Goal: Task Accomplishment & Management: Complete application form

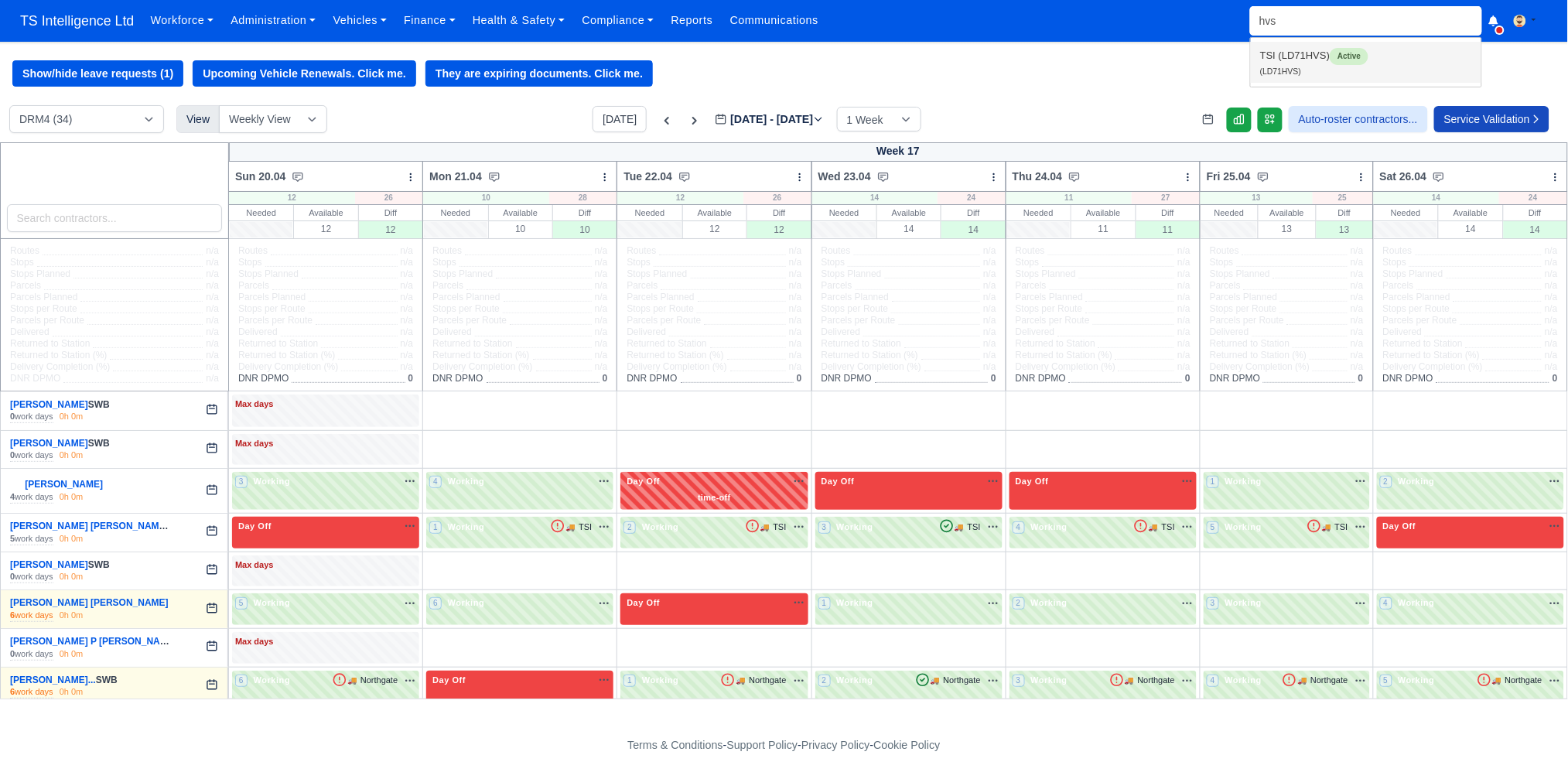
click at [1283, 53] on link "TSI (LD71HVS) Active (LD71HVS)" at bounding box center [1366, 62] width 230 height 41
type input "LD71HVS"
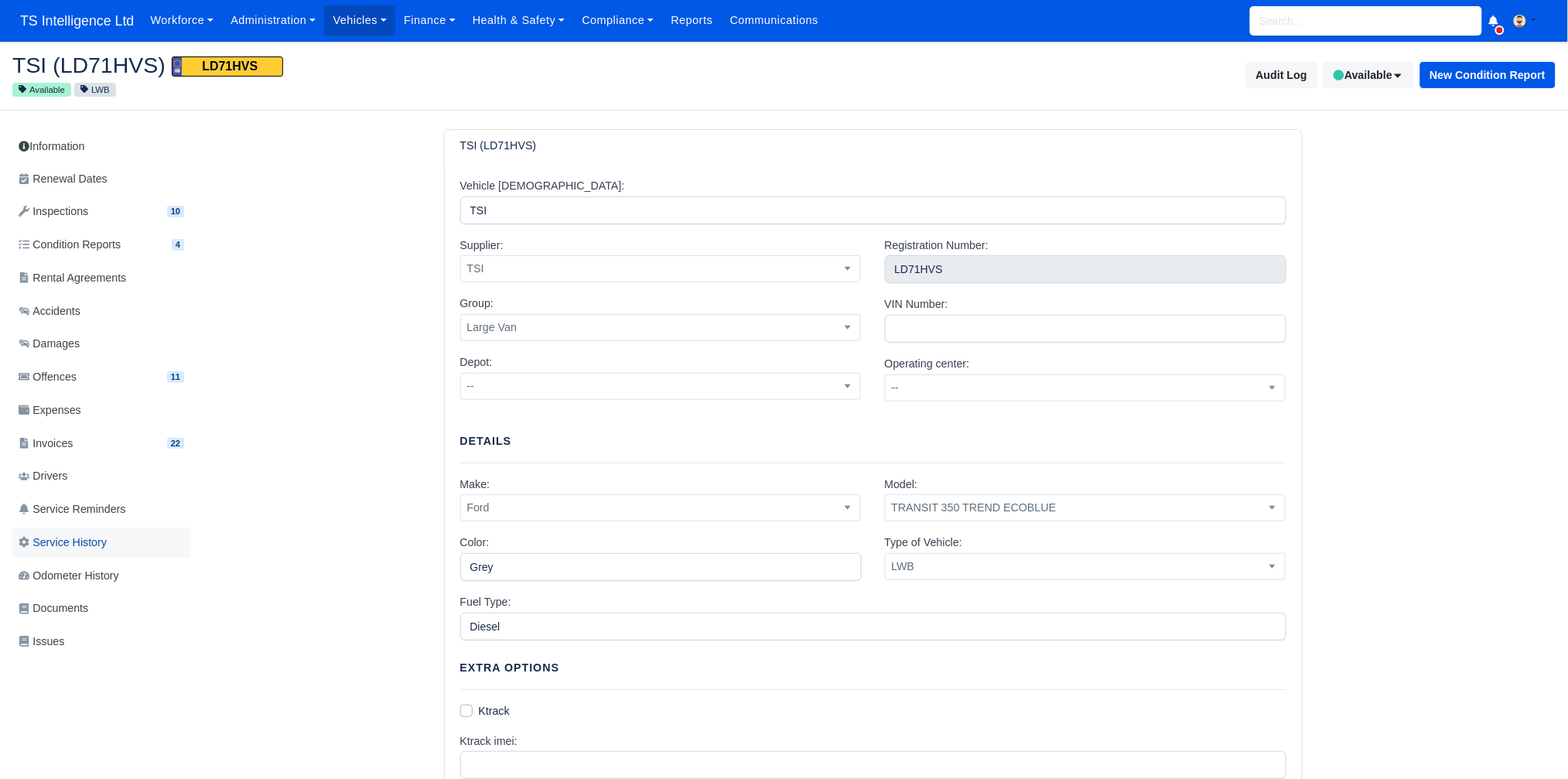
click at [90, 546] on span "Service History" at bounding box center [62, 542] width 88 height 18
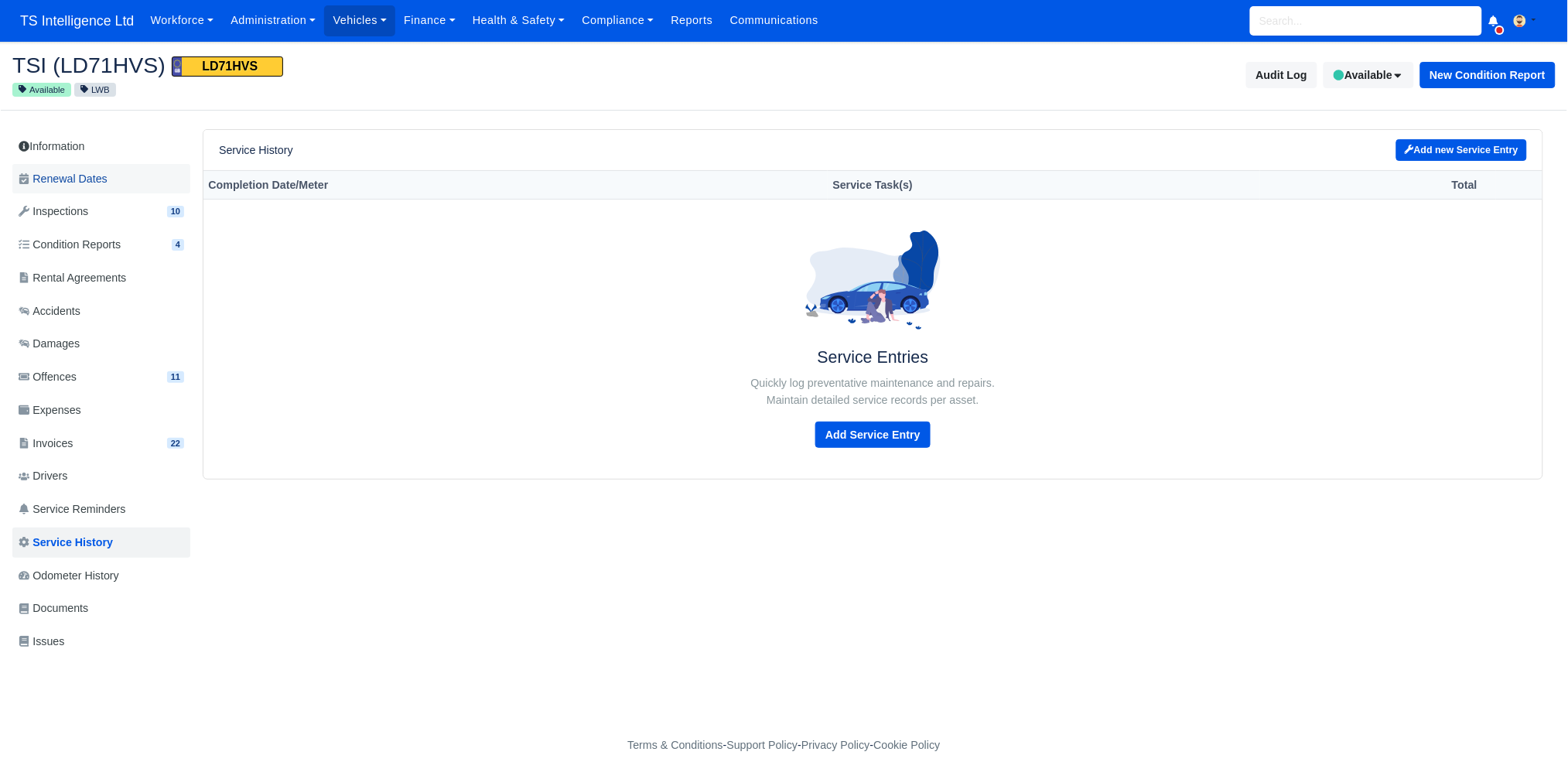
click at [88, 179] on span "Renewal Dates" at bounding box center [63, 179] width 89 height 18
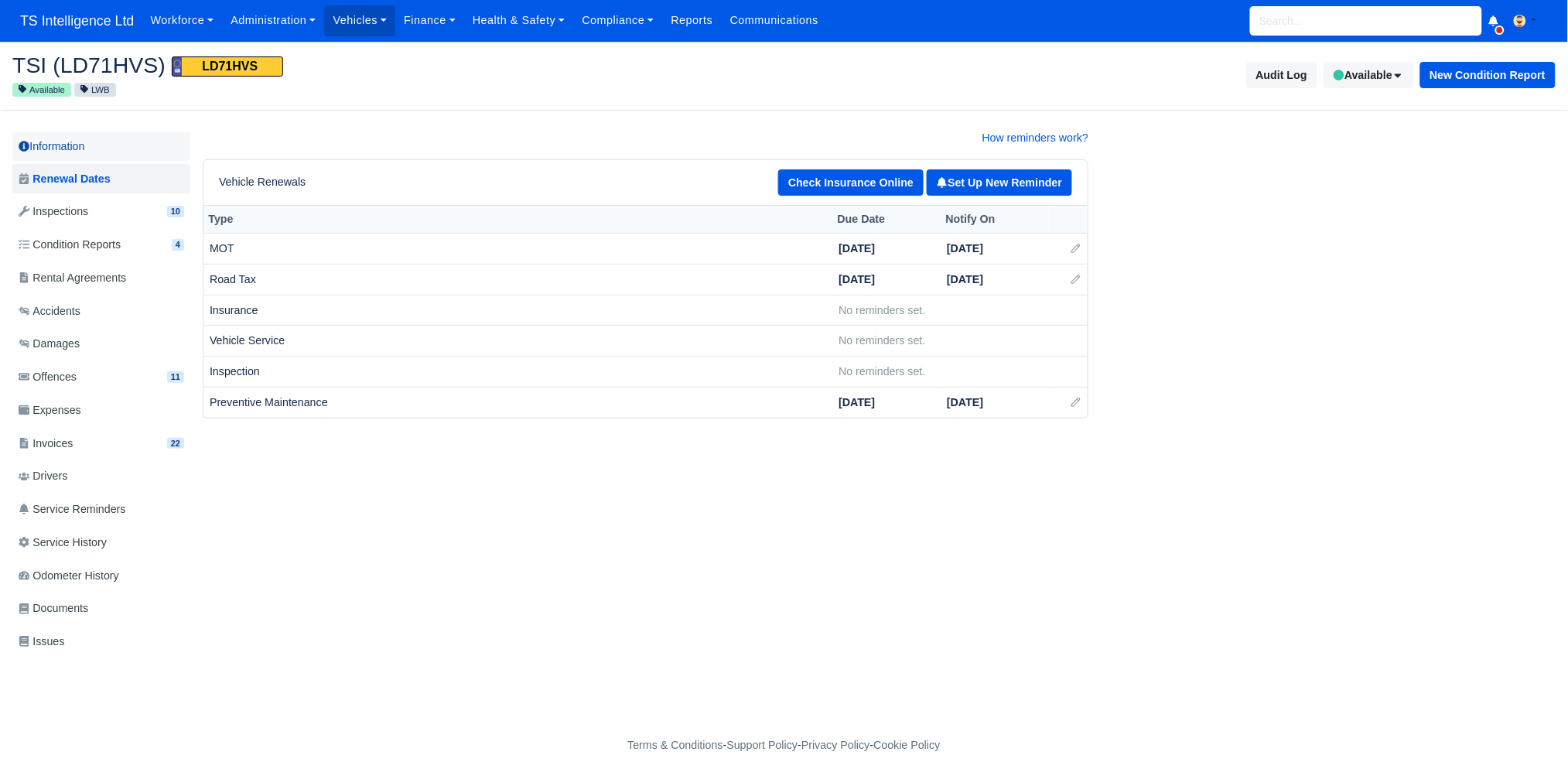
click at [87, 149] on link "Information" at bounding box center [101, 146] width 178 height 29
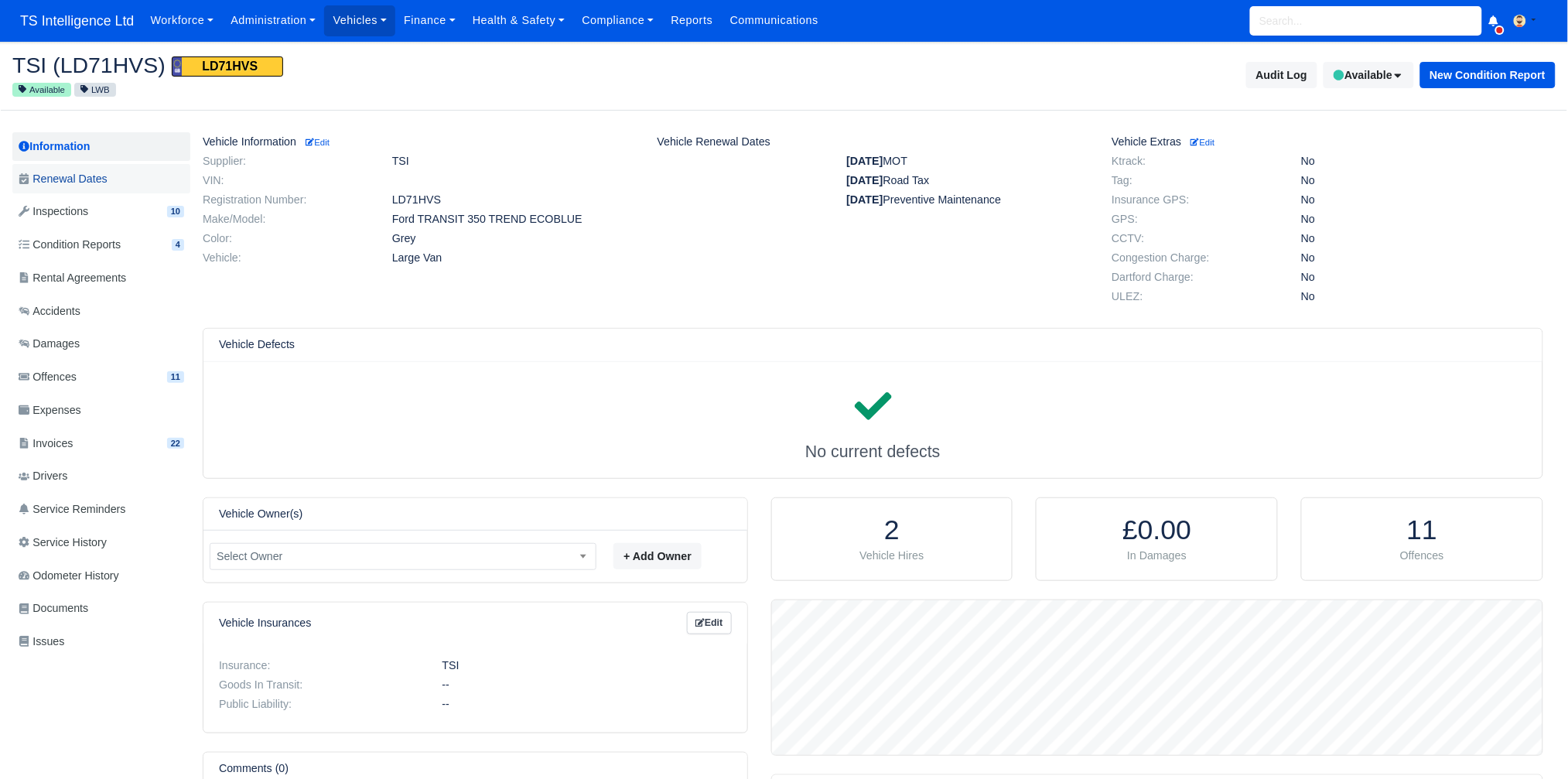
click at [93, 181] on span "Renewal Dates" at bounding box center [63, 179] width 89 height 18
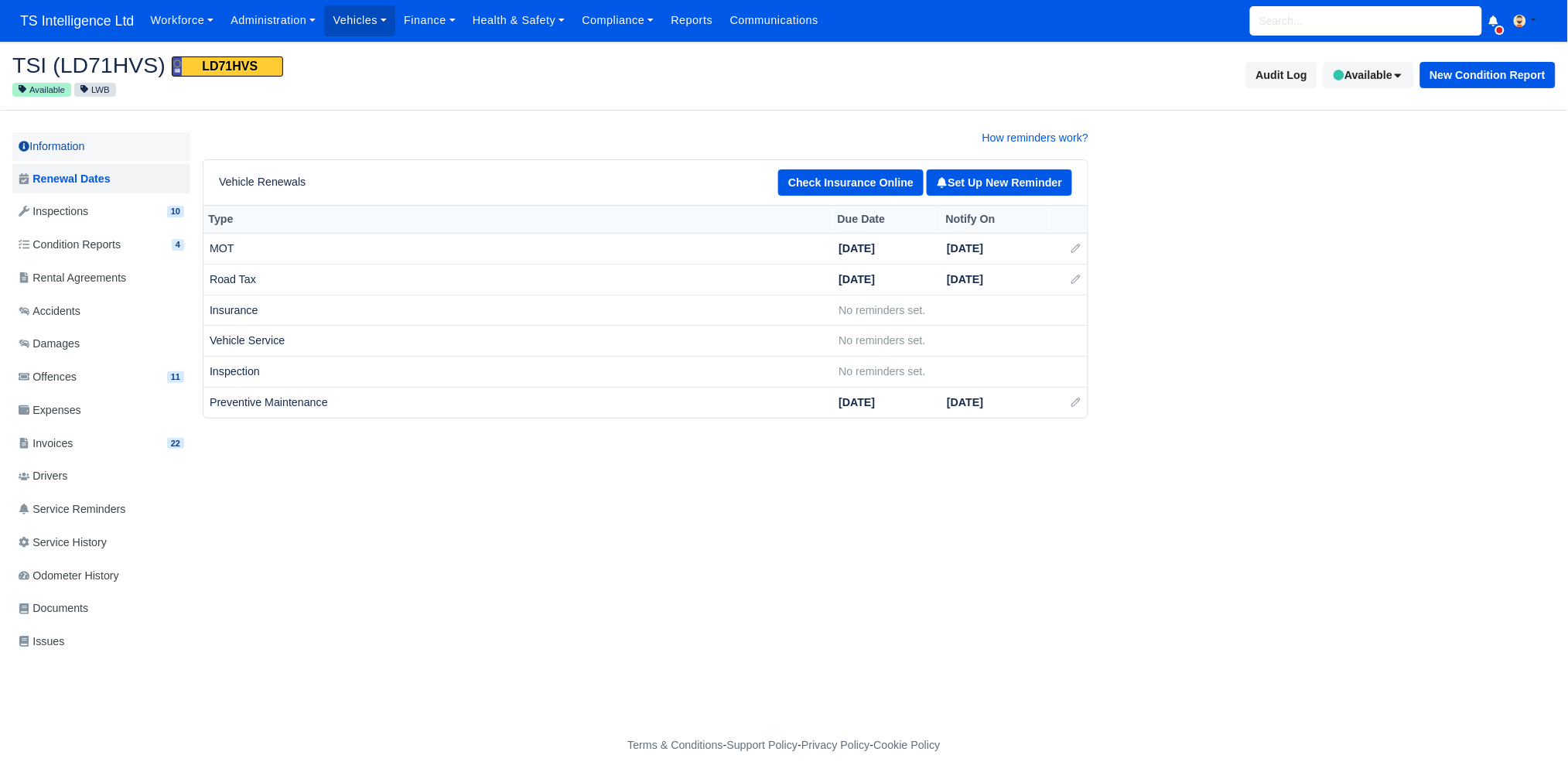
click at [79, 149] on link "Information" at bounding box center [101, 146] width 178 height 29
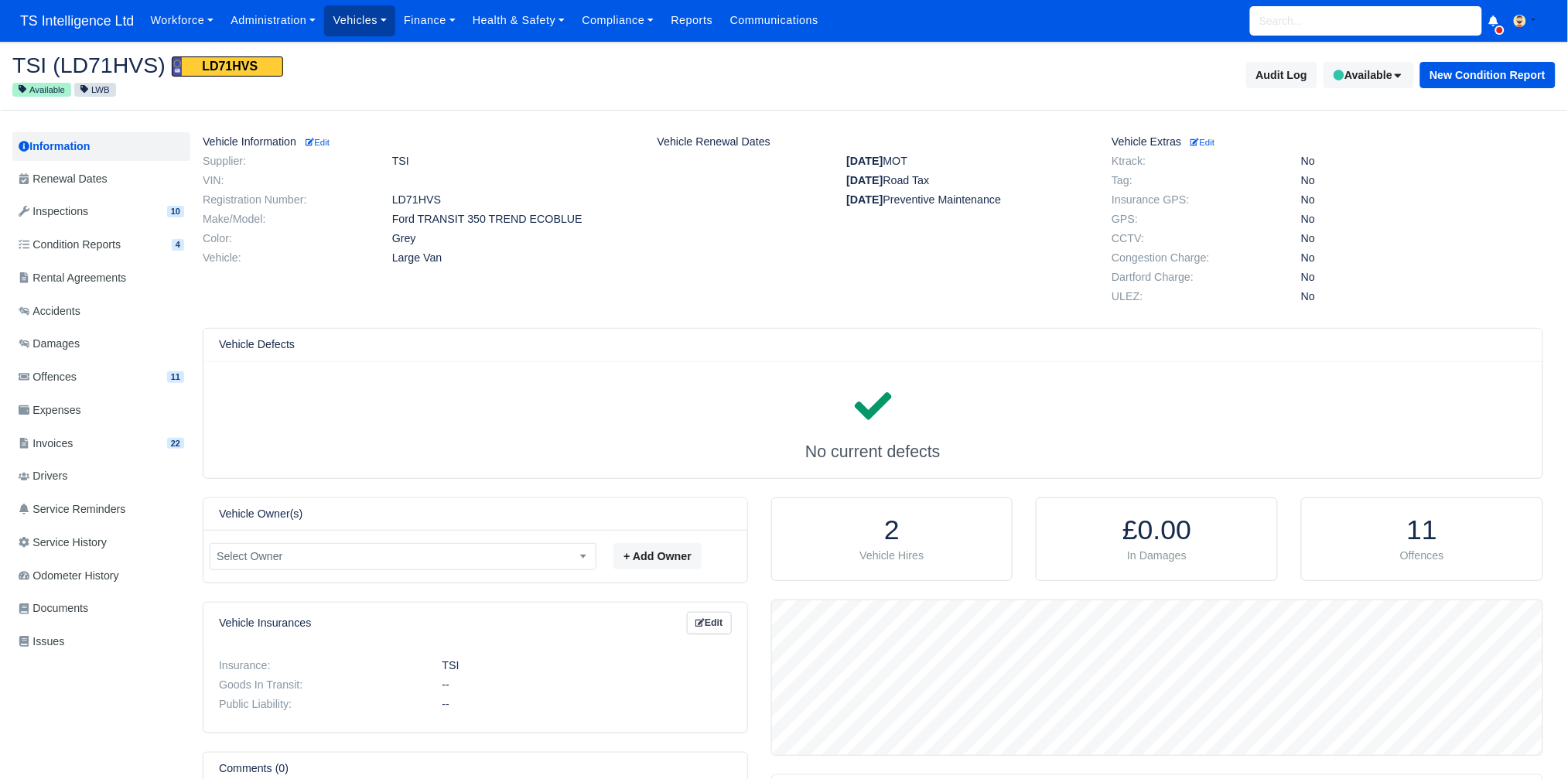
click at [364, 20] on link "Vehicles" at bounding box center [359, 20] width 71 height 30
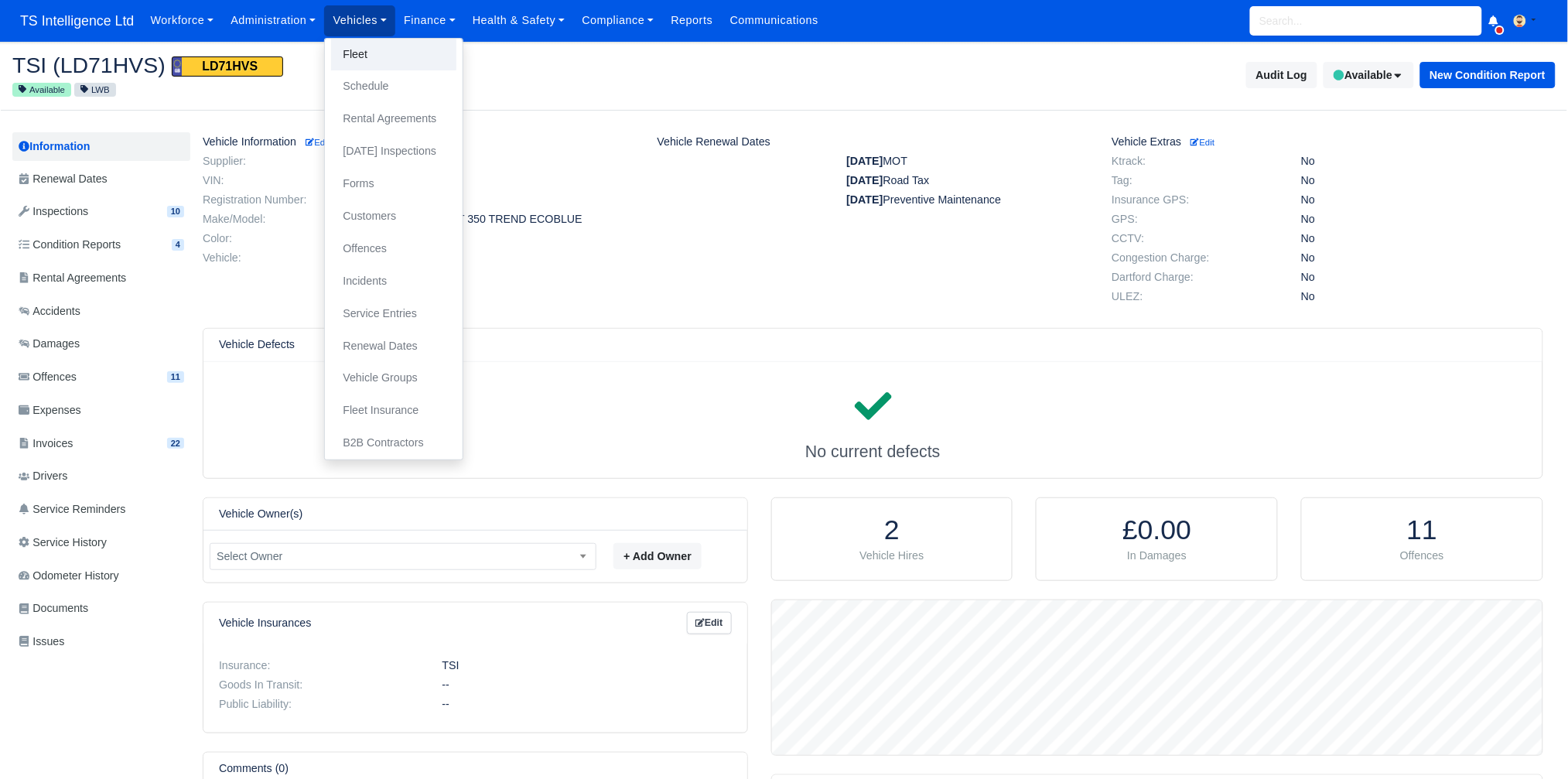
click at [355, 54] on link "Fleet" at bounding box center [393, 54] width 125 height 32
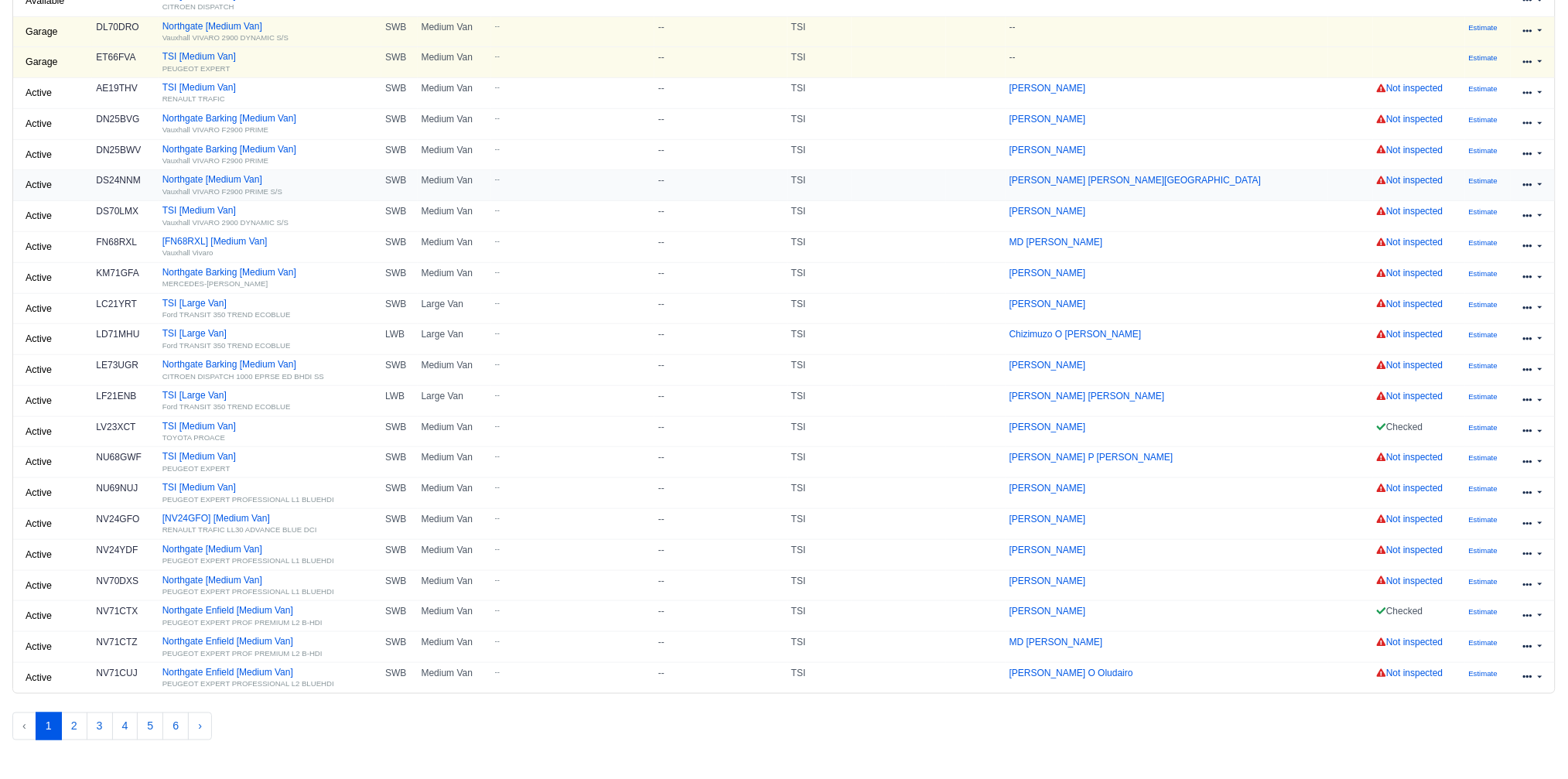
scroll to position [274, 0]
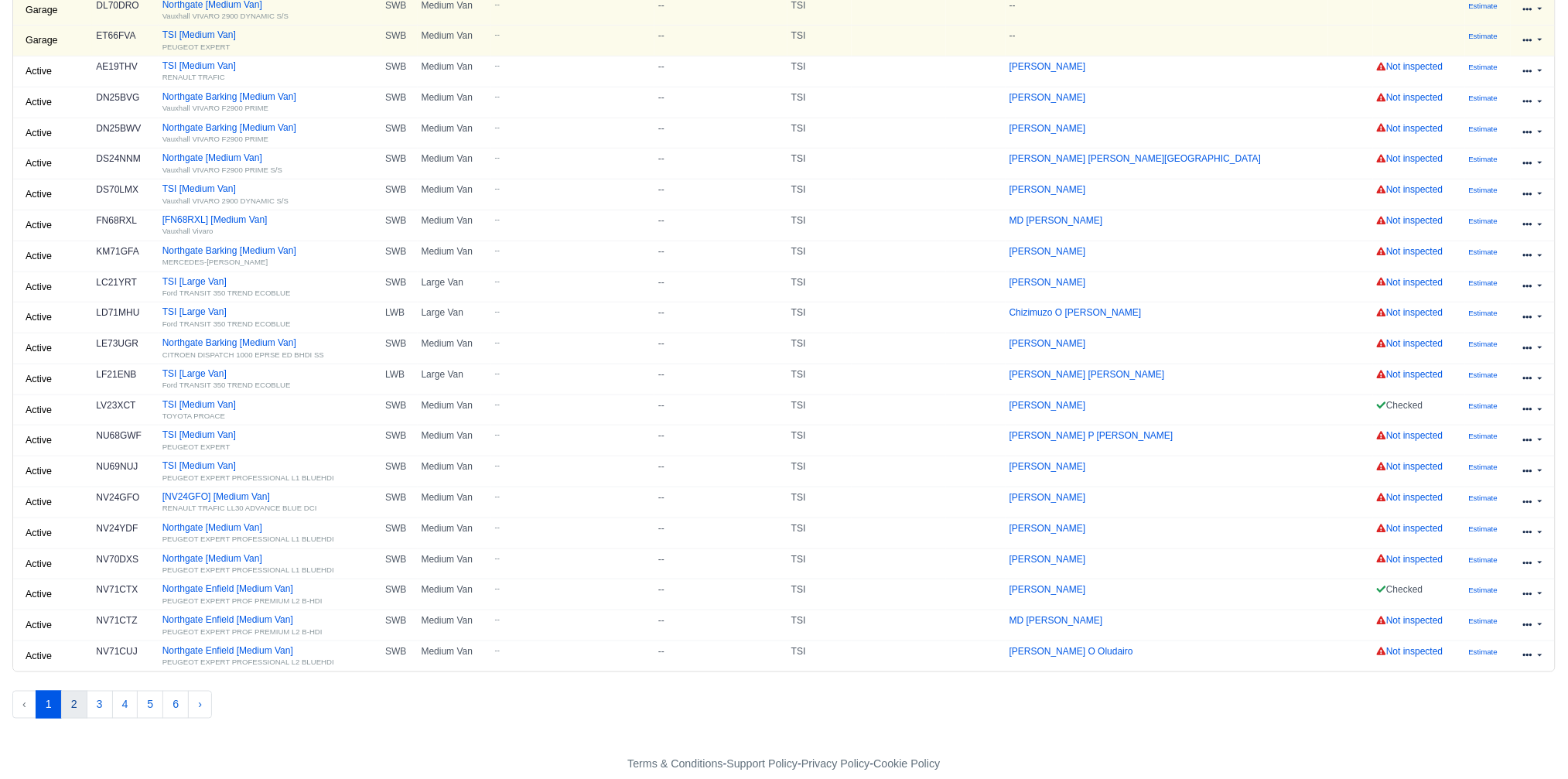
click at [74, 710] on button "2" at bounding box center [74, 705] width 26 height 28
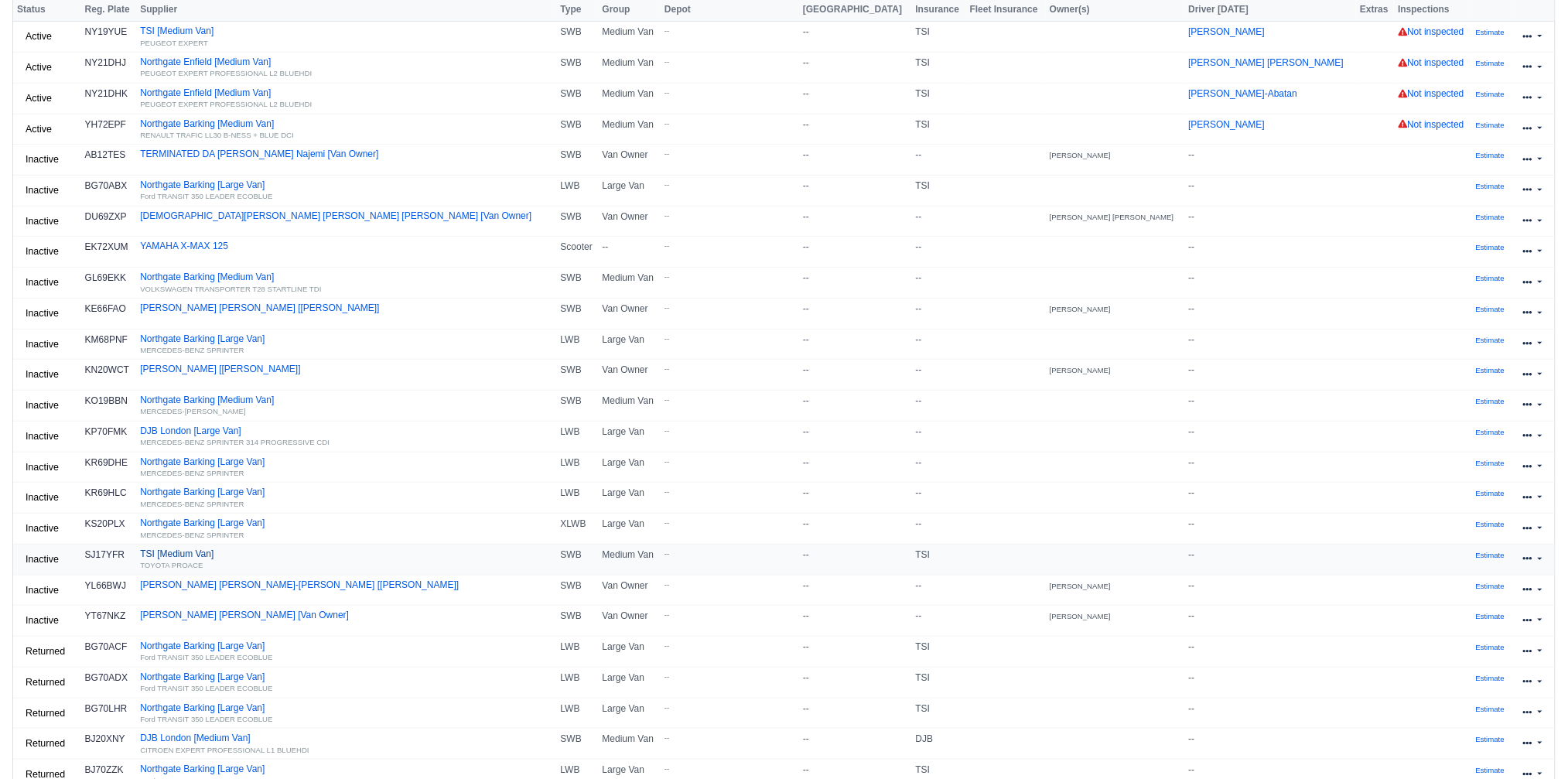
scroll to position [289, 0]
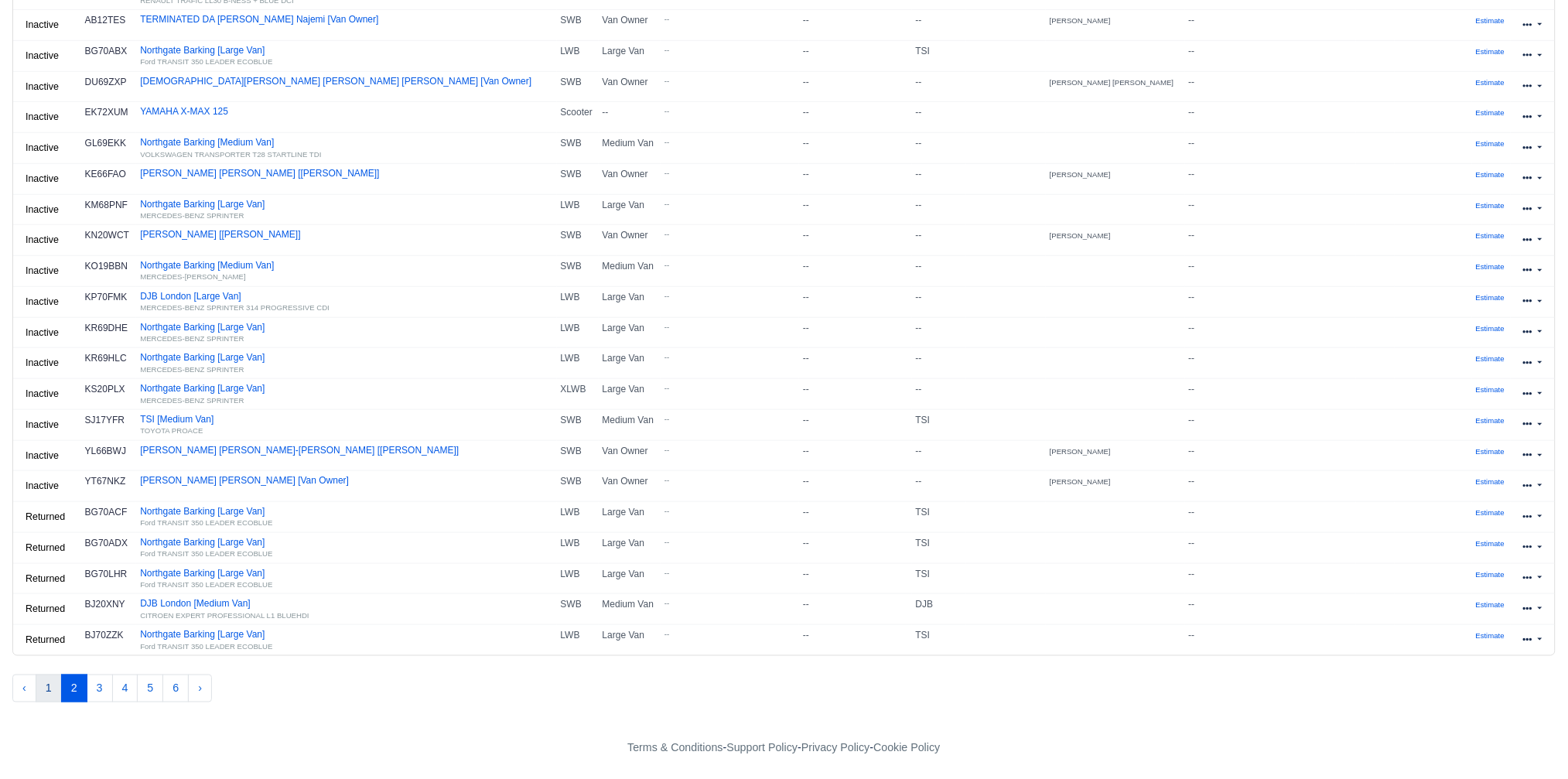
click at [51, 700] on button "1" at bounding box center [49, 689] width 26 height 28
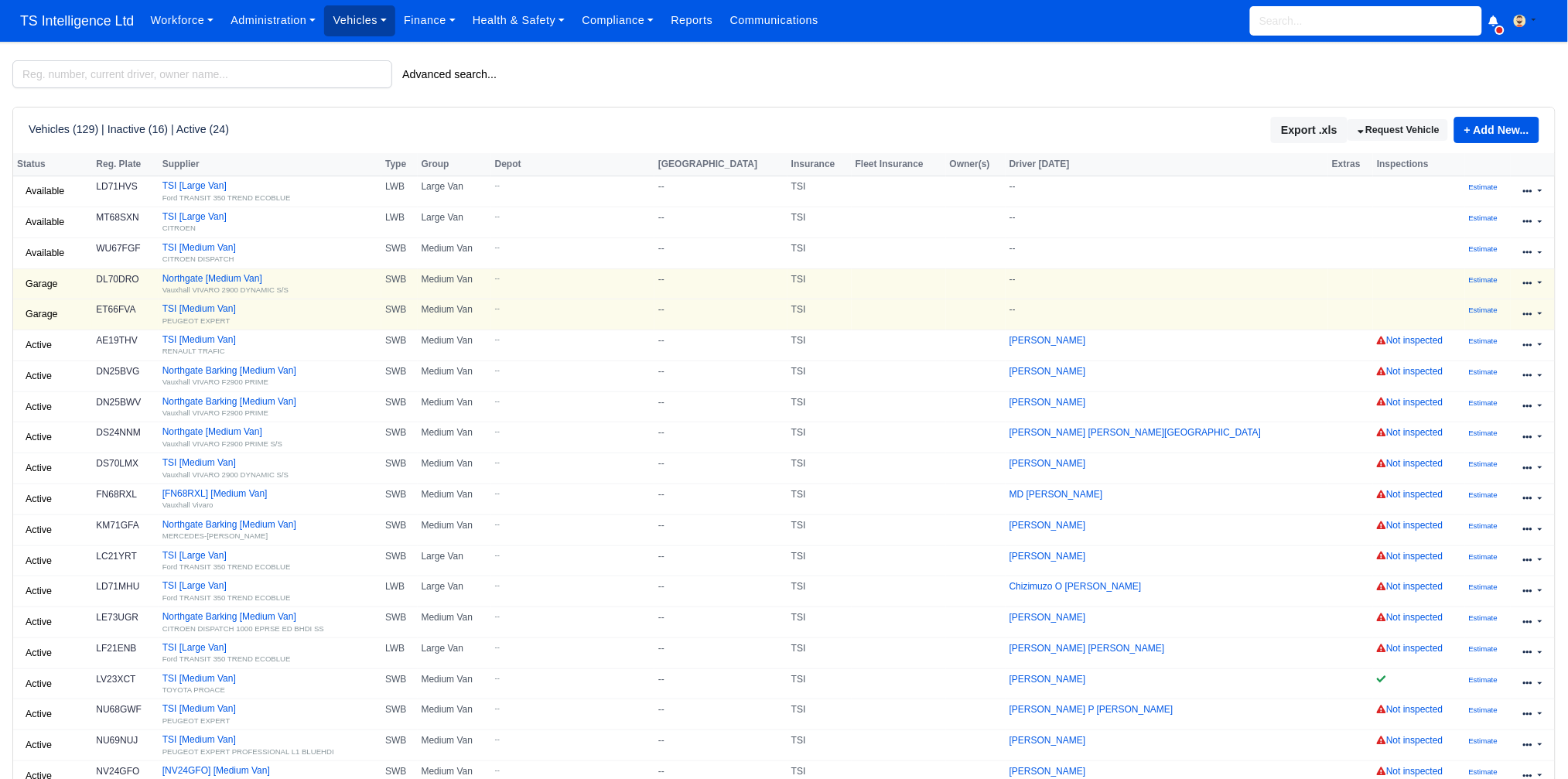
click at [360, 23] on link "Vehicles" at bounding box center [359, 20] width 71 height 30
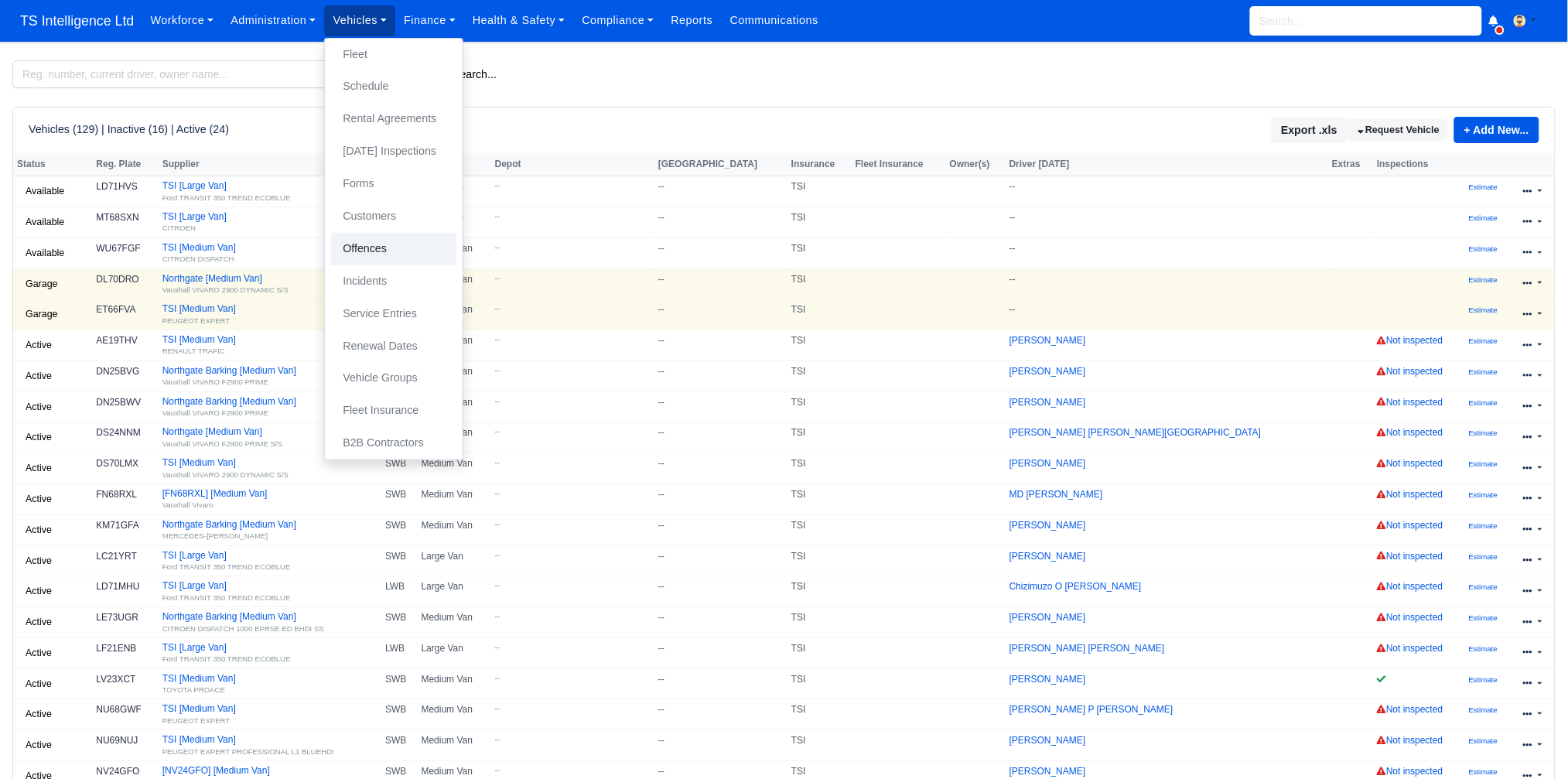
click at [386, 247] on link "Offences" at bounding box center [393, 249] width 125 height 32
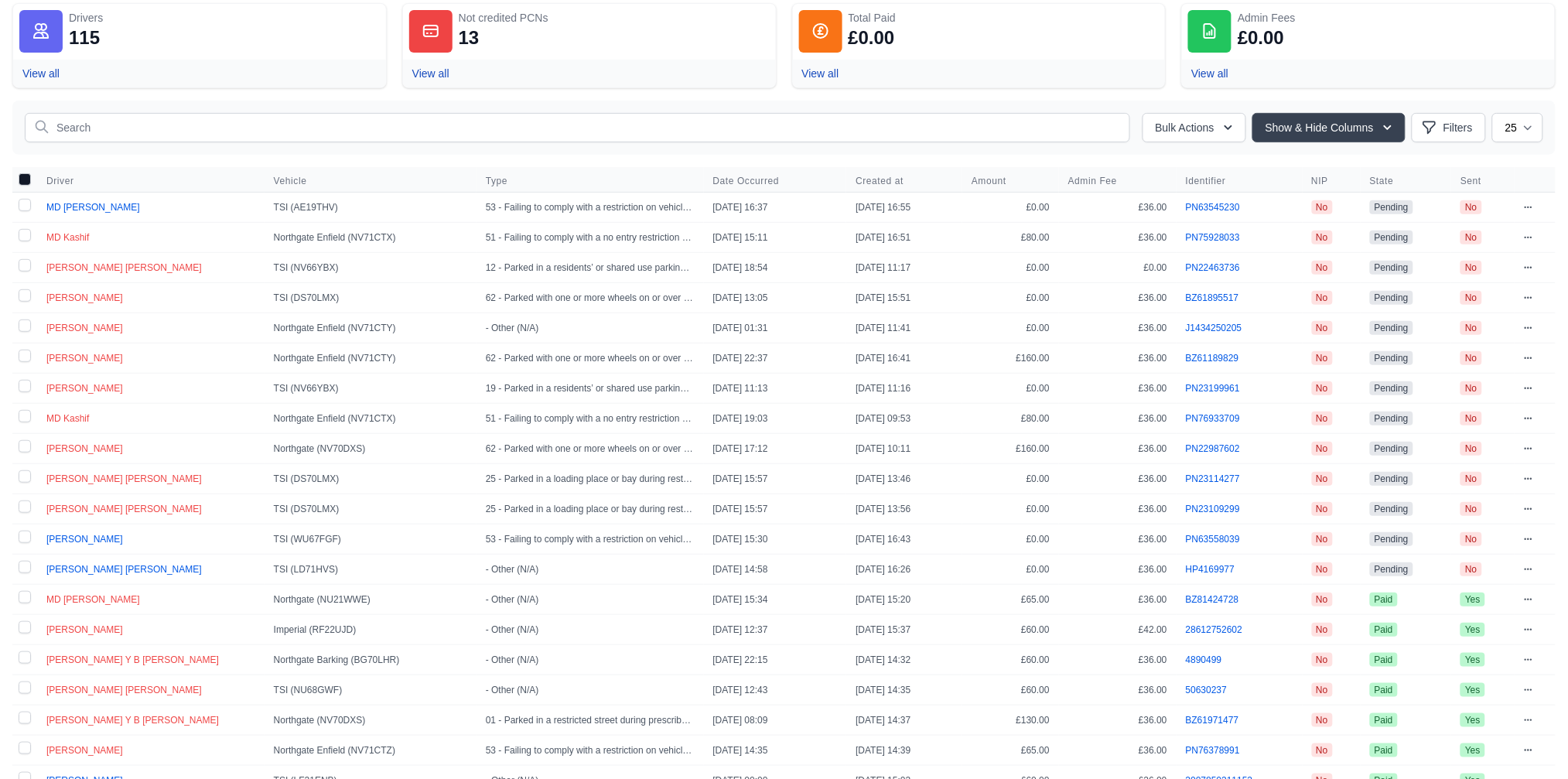
scroll to position [137, 0]
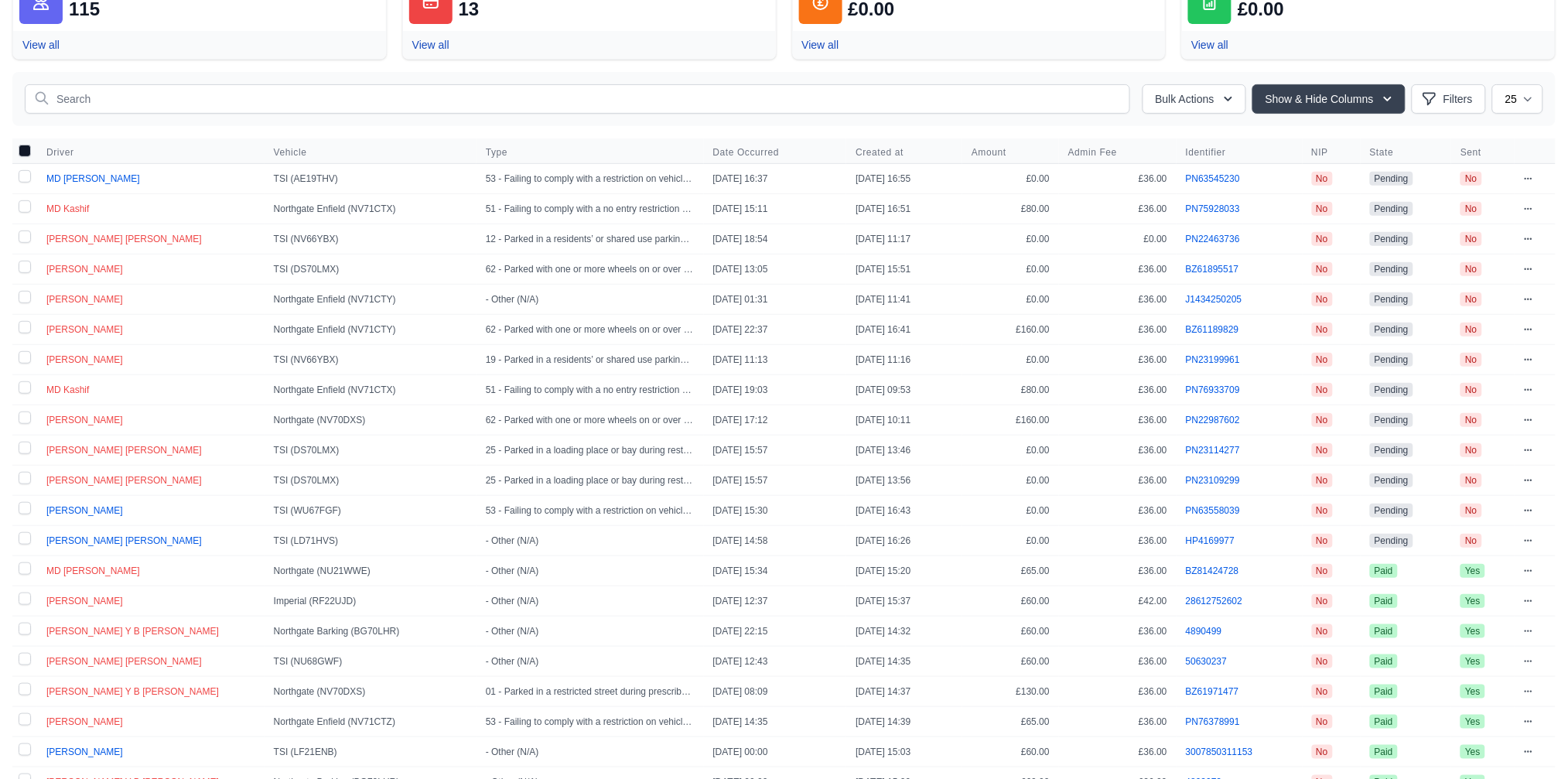
click at [20, 506] on label at bounding box center [25, 511] width 25 height 30
click at [20, 506] on input "checkbox" at bounding box center [25, 508] width 12 height 12
checkbox input "true"
click at [22, 538] on label at bounding box center [25, 542] width 25 height 30
click at [22, 538] on input "checkbox" at bounding box center [25, 539] width 12 height 12
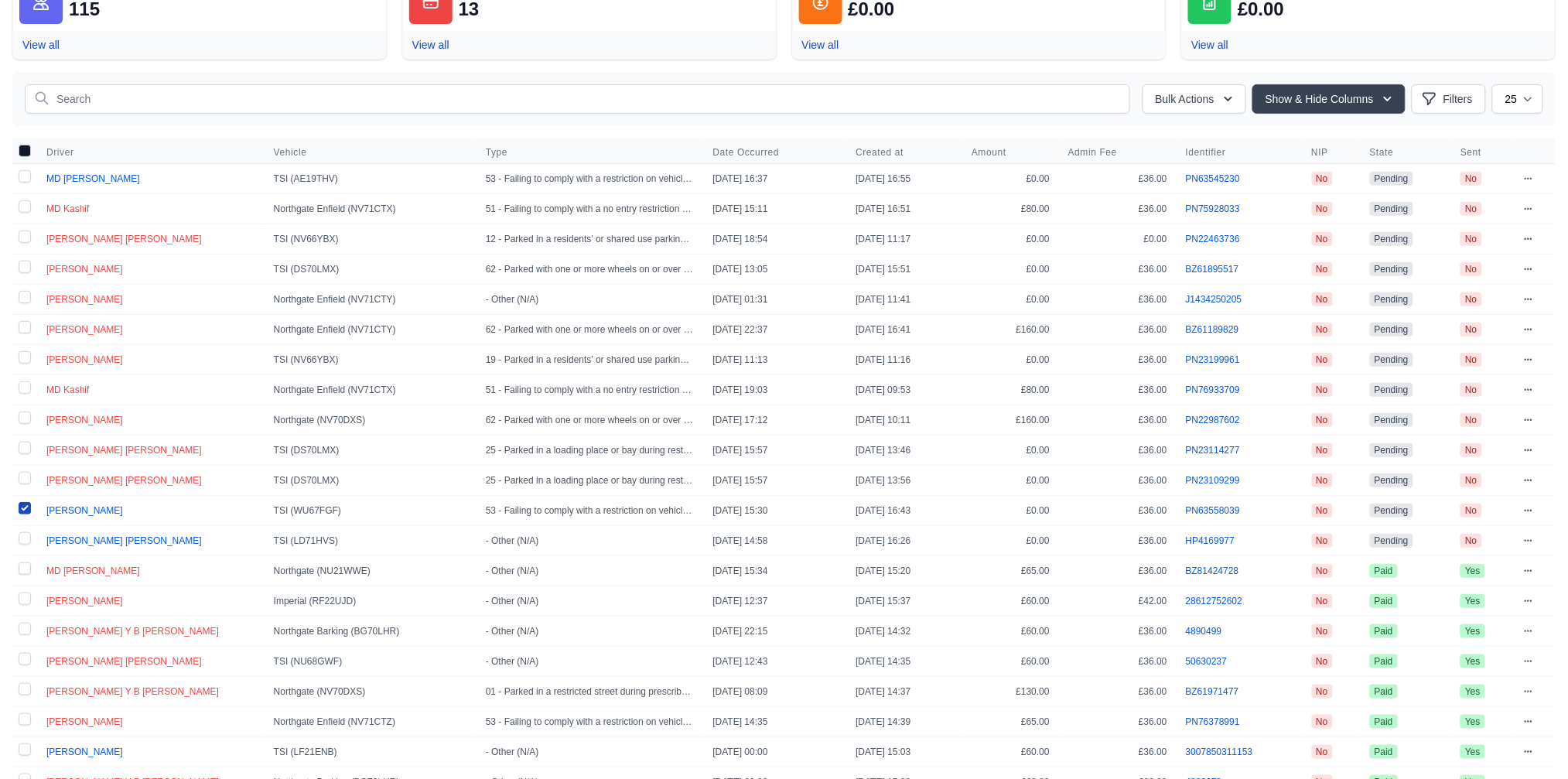
checkbox input "true"
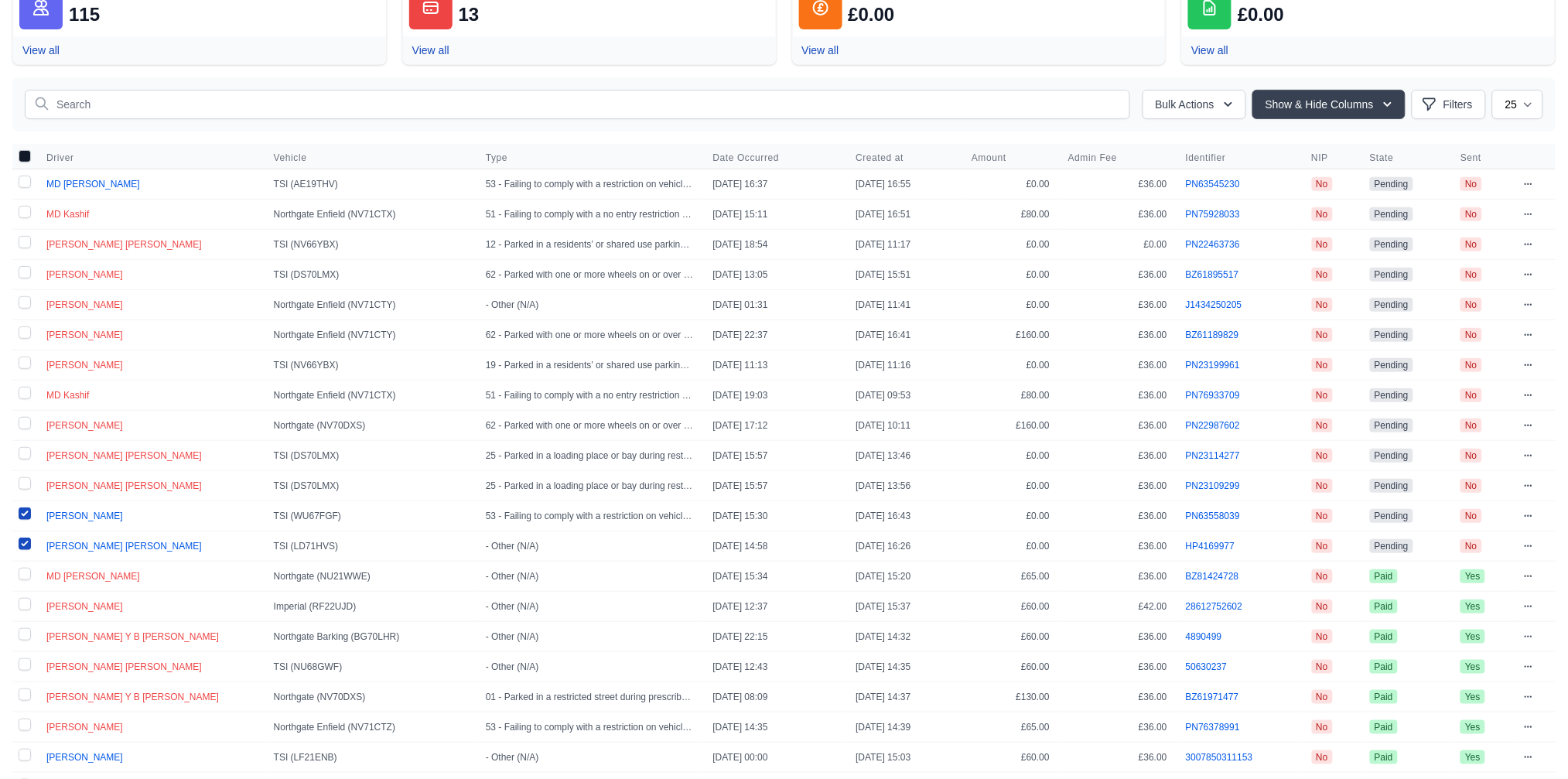
click at [29, 186] on label at bounding box center [25, 184] width 25 height 30
click at [29, 186] on input "checkbox" at bounding box center [25, 181] width 12 height 12
checkbox input "true"
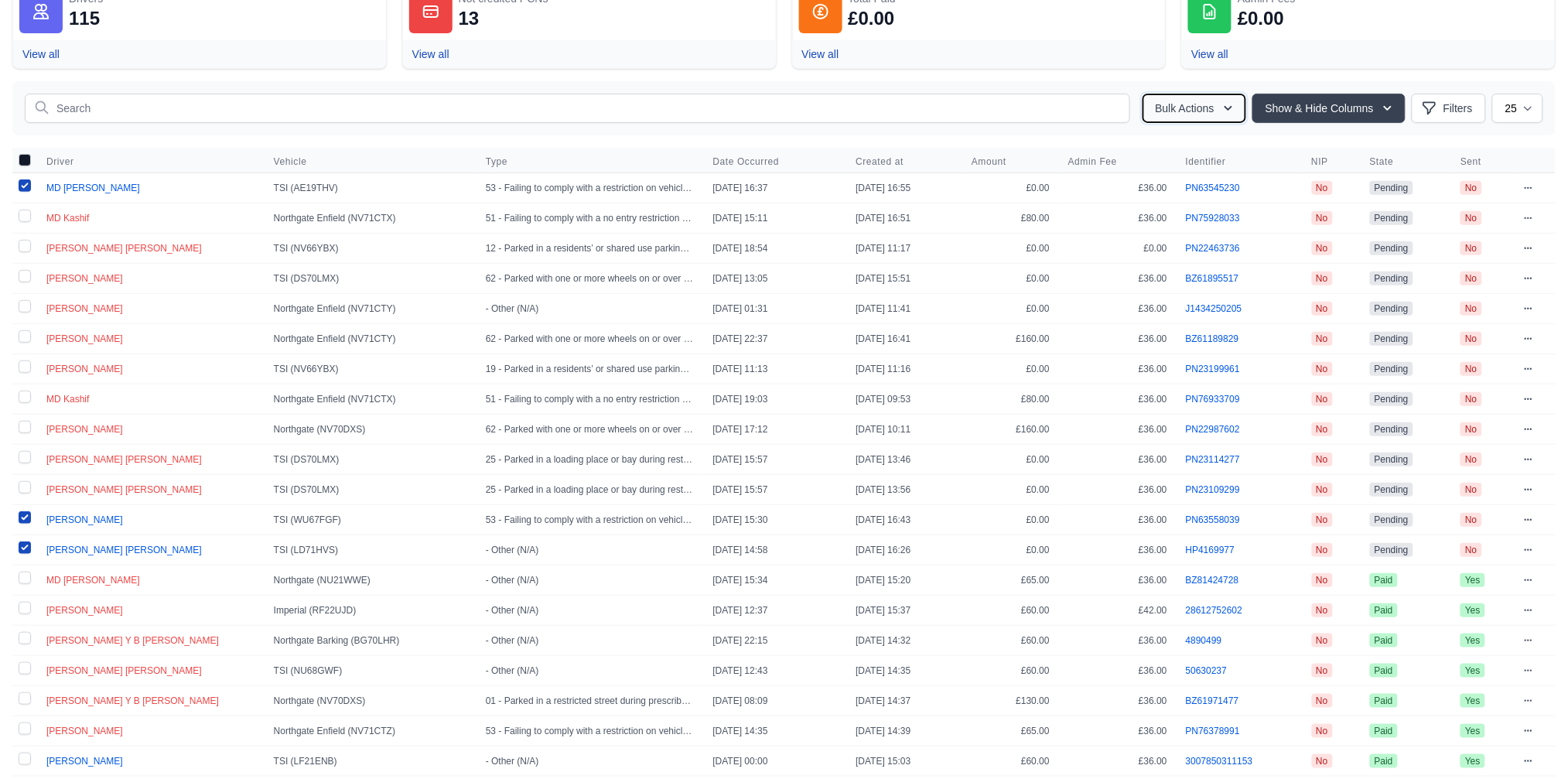
click at [1187, 110] on button "Bulk Actions" at bounding box center [1194, 109] width 103 height 30
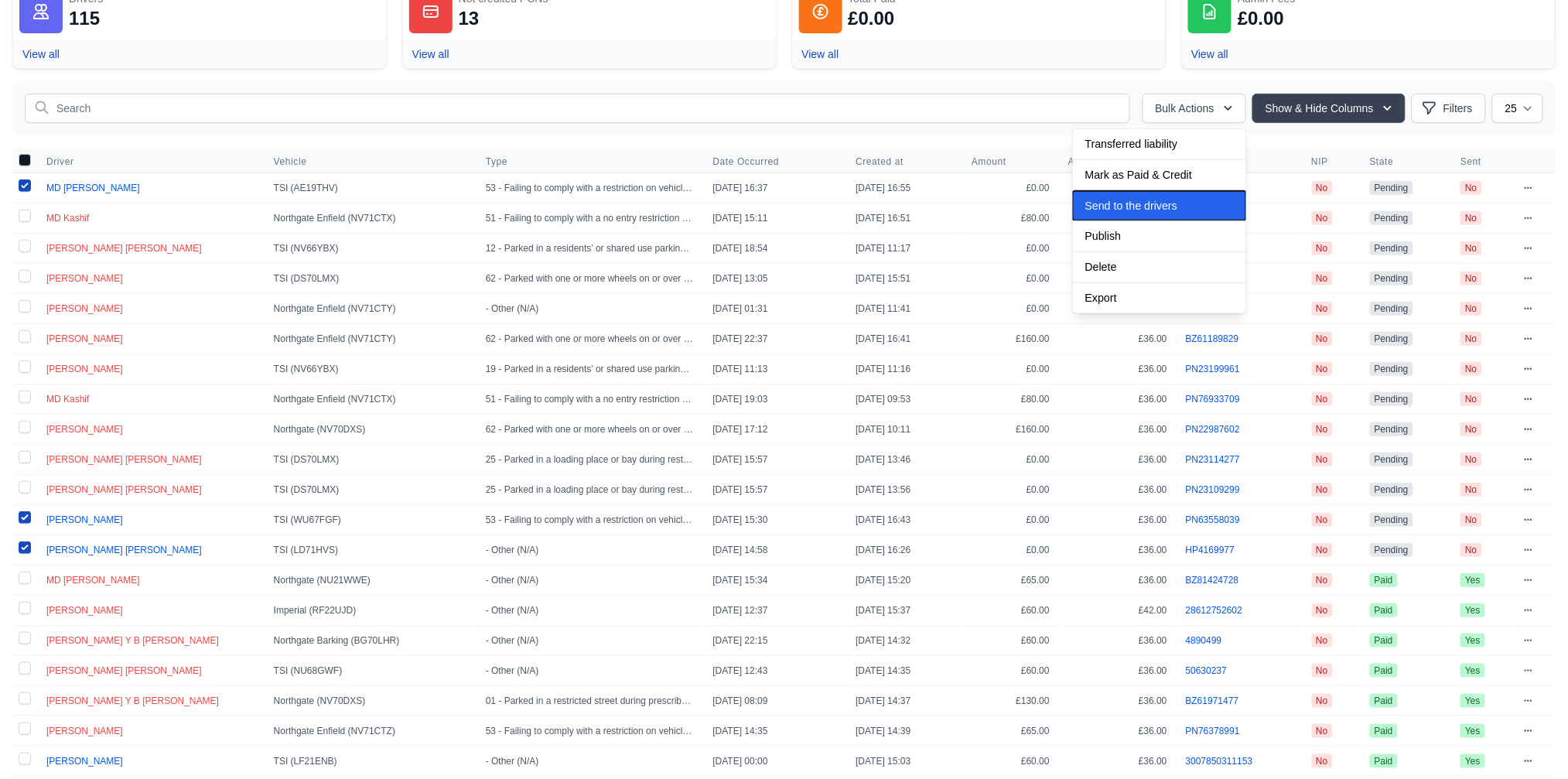
click at [1131, 202] on span "Send to the drivers" at bounding box center [1131, 206] width 92 height 12
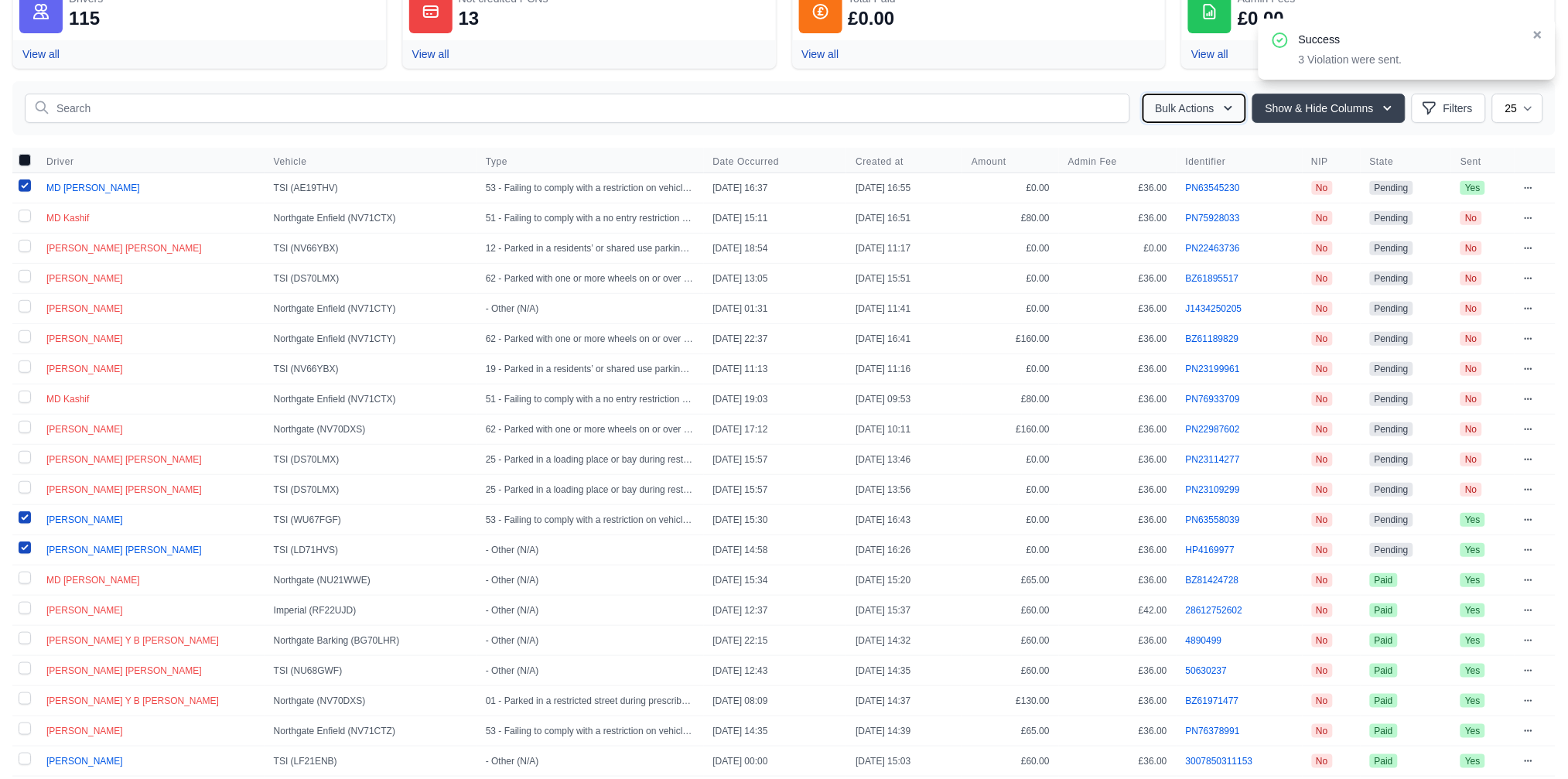
click at [1175, 109] on button "Bulk Actions" at bounding box center [1194, 109] width 103 height 30
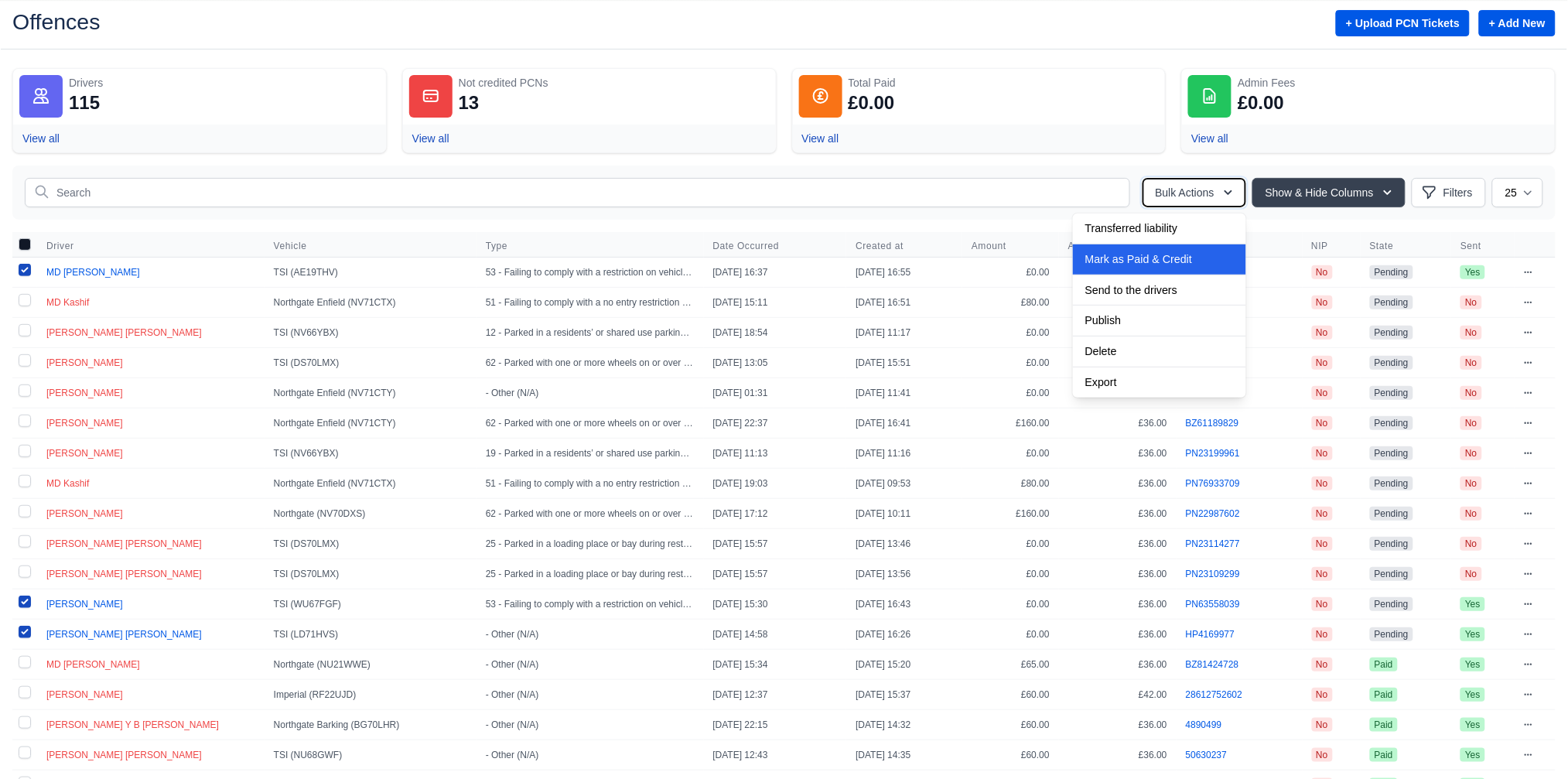
scroll to position [43, 0]
click at [1135, 260] on span "Mark as Paid & Credit" at bounding box center [1139, 260] width 107 height 12
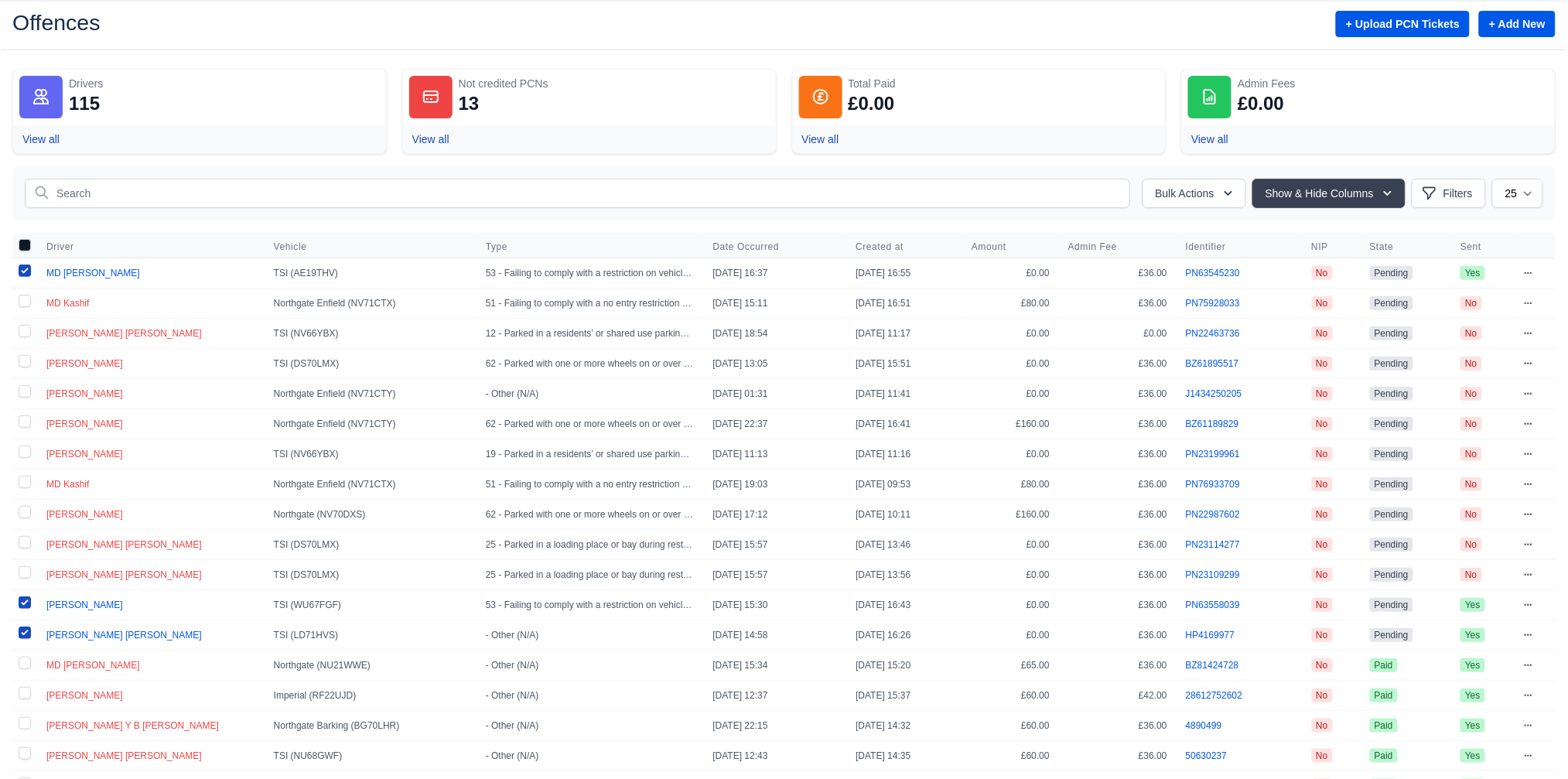
scroll to position [0, 0]
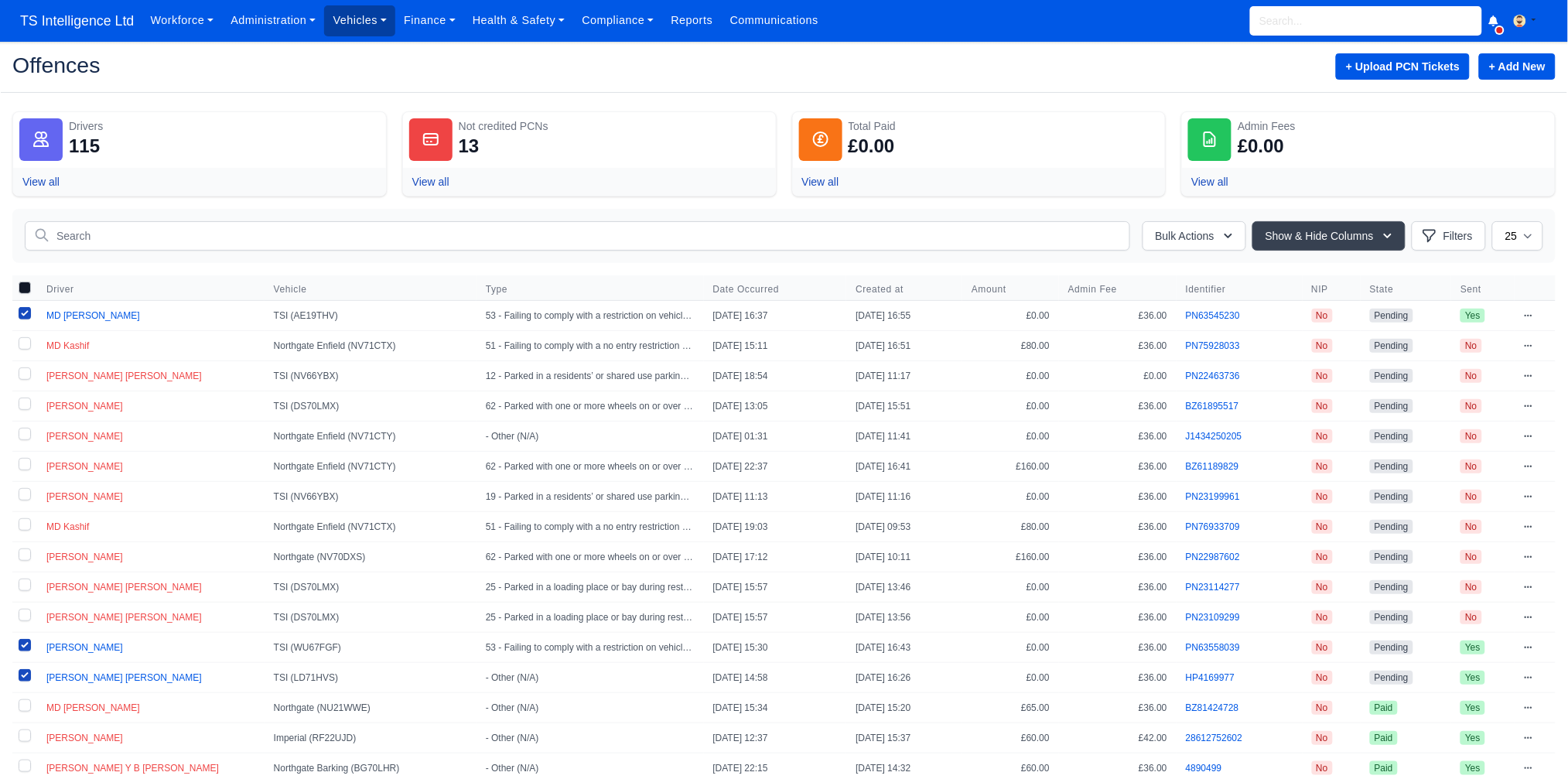
click at [365, 25] on link "Vehicles" at bounding box center [359, 20] width 71 height 30
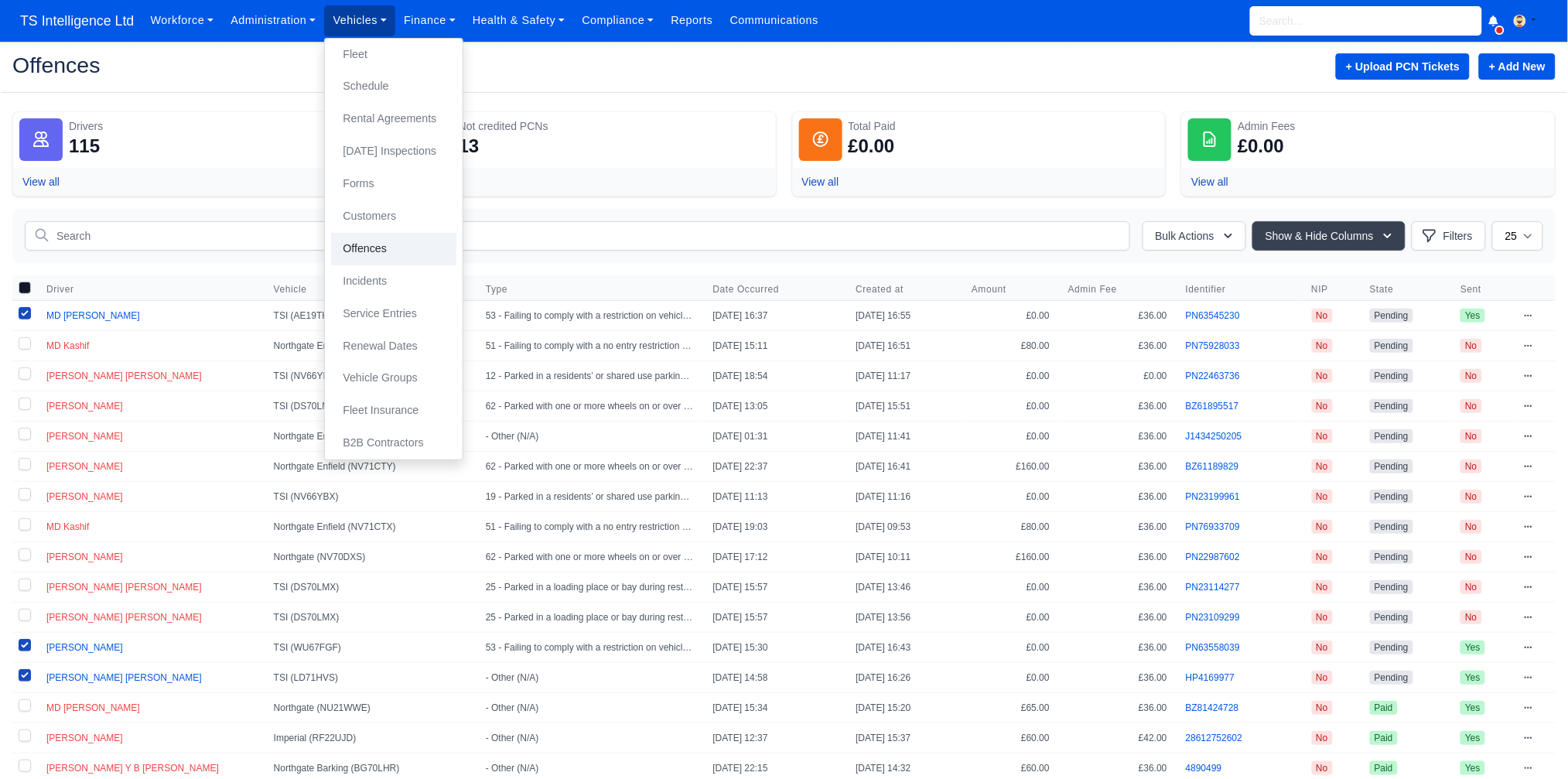
click at [379, 255] on link "Offences" at bounding box center [393, 249] width 125 height 32
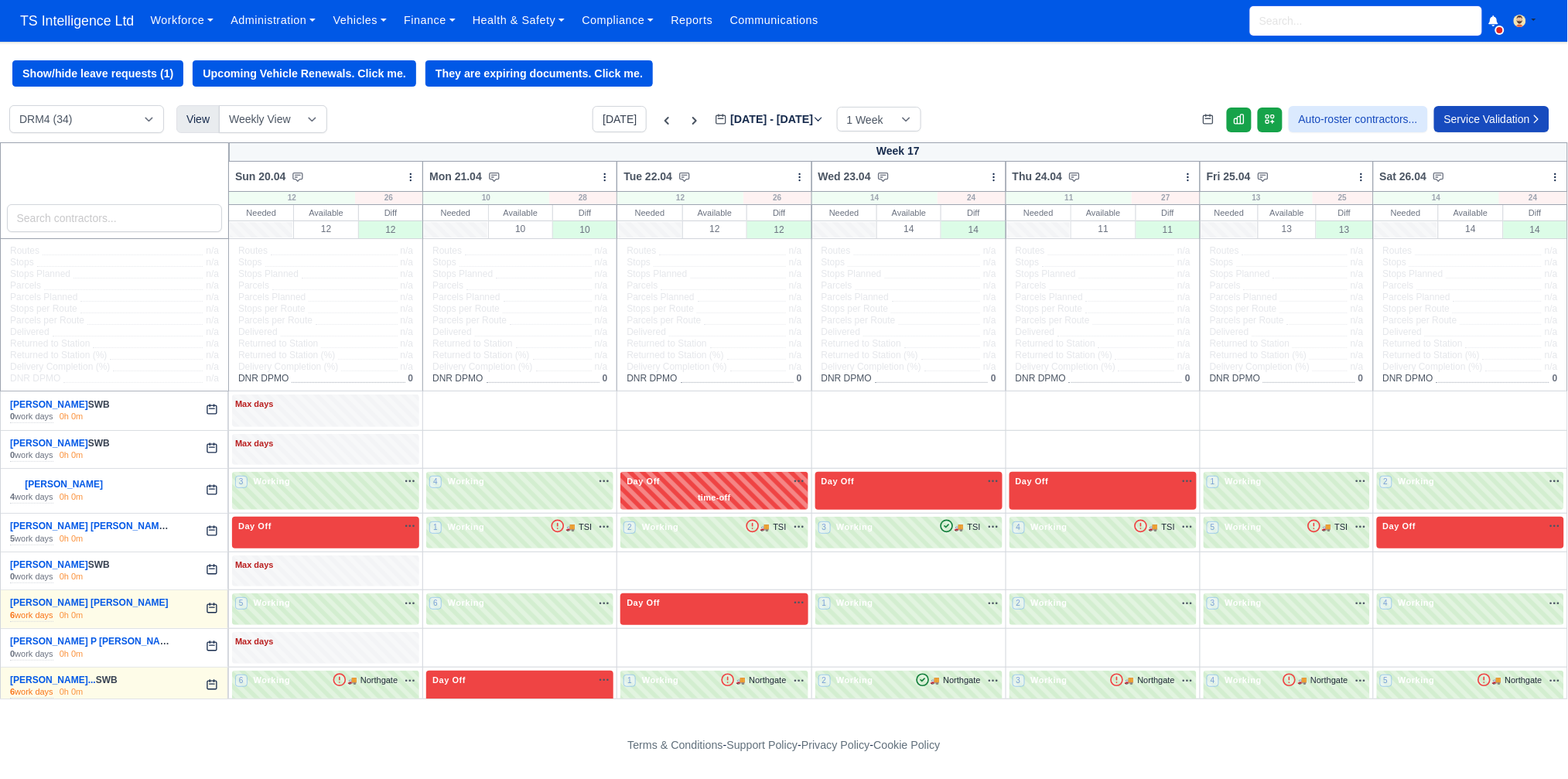
click at [1282, 30] on input "search" at bounding box center [1366, 21] width 232 height 30
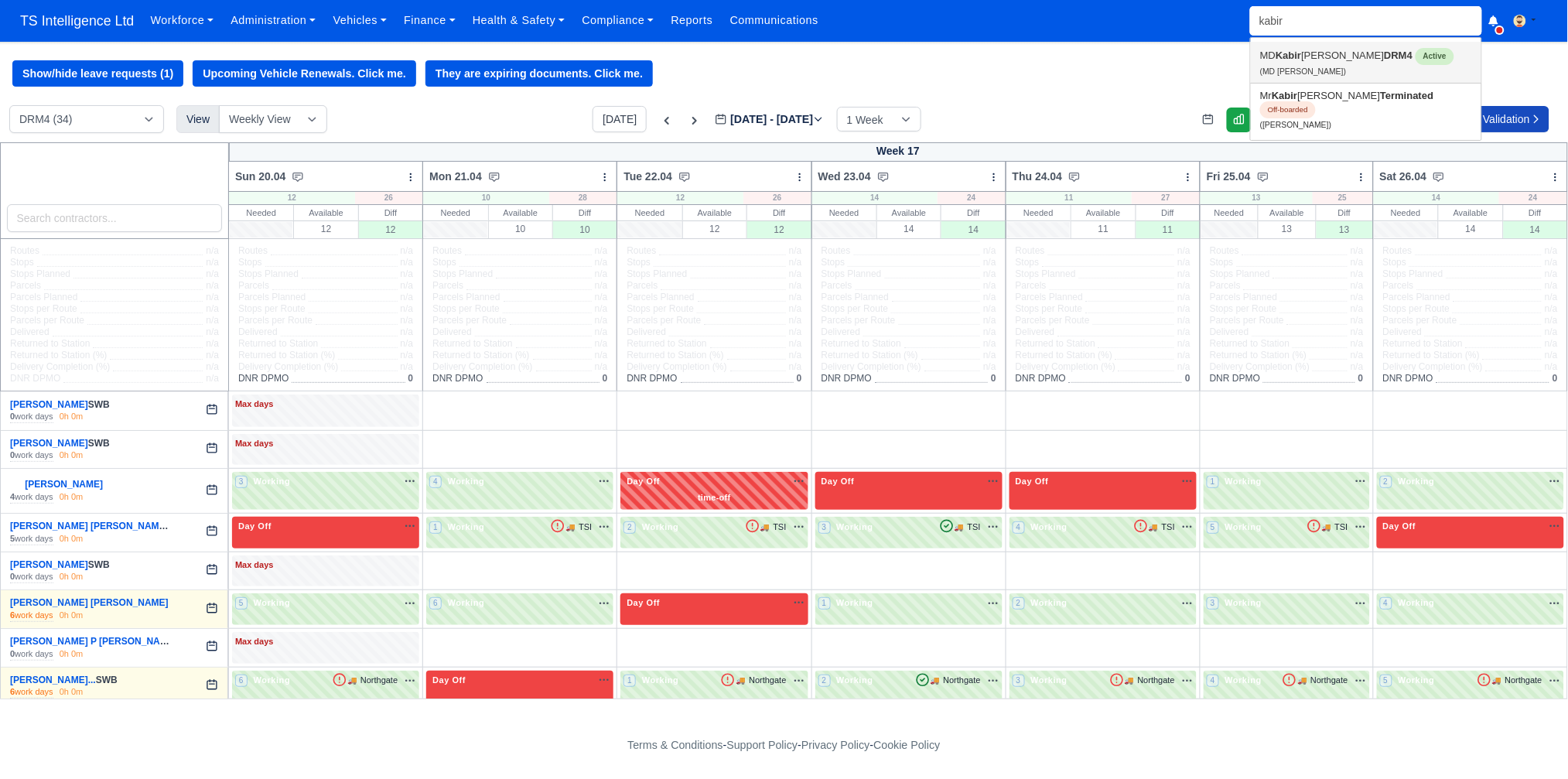
click at [1282, 58] on strong "Kabir" at bounding box center [1288, 55] width 25 height 11
type input "MD Kabir Miah"
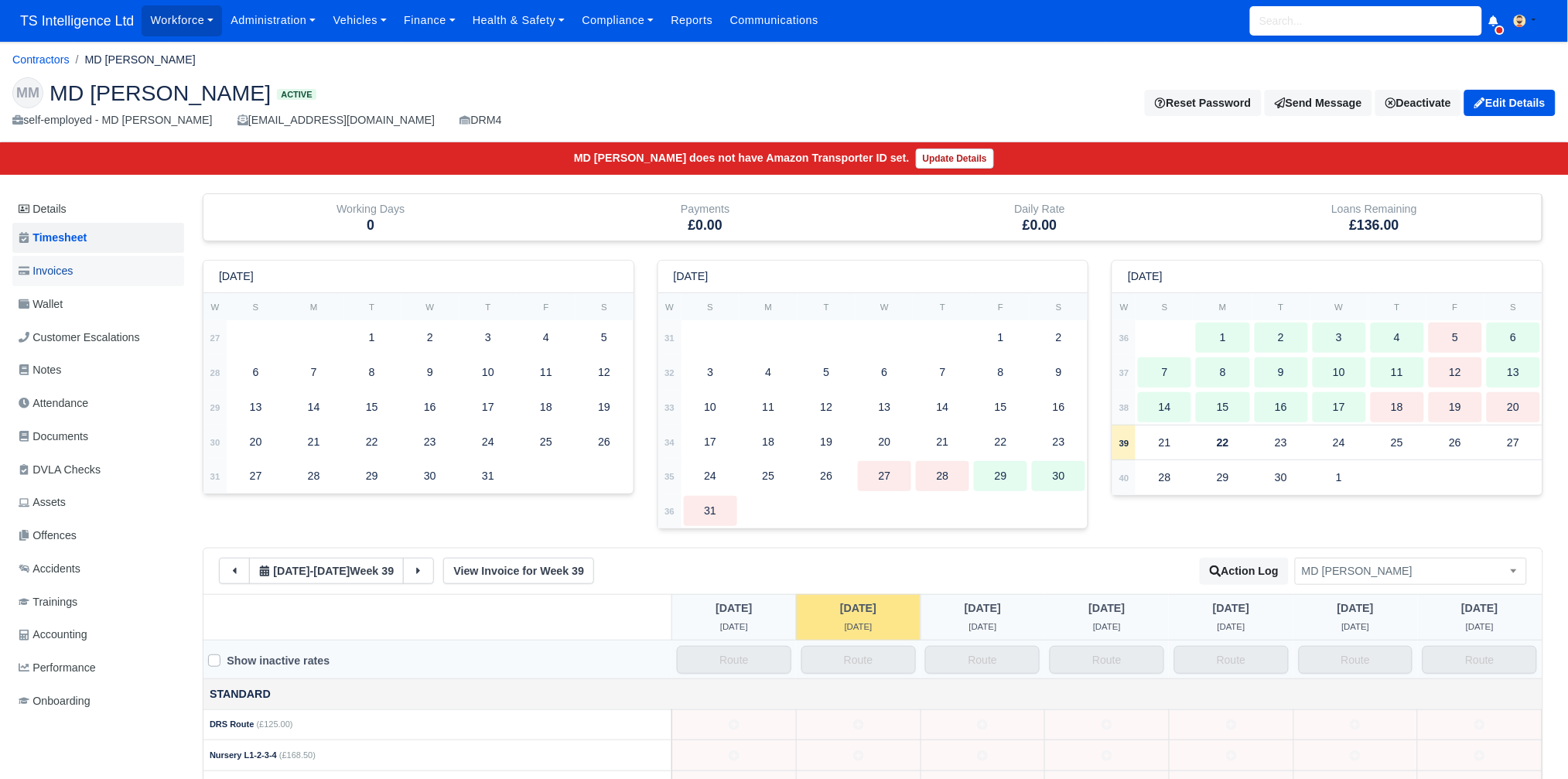
click at [89, 274] on link "Invoices" at bounding box center [98, 271] width 172 height 30
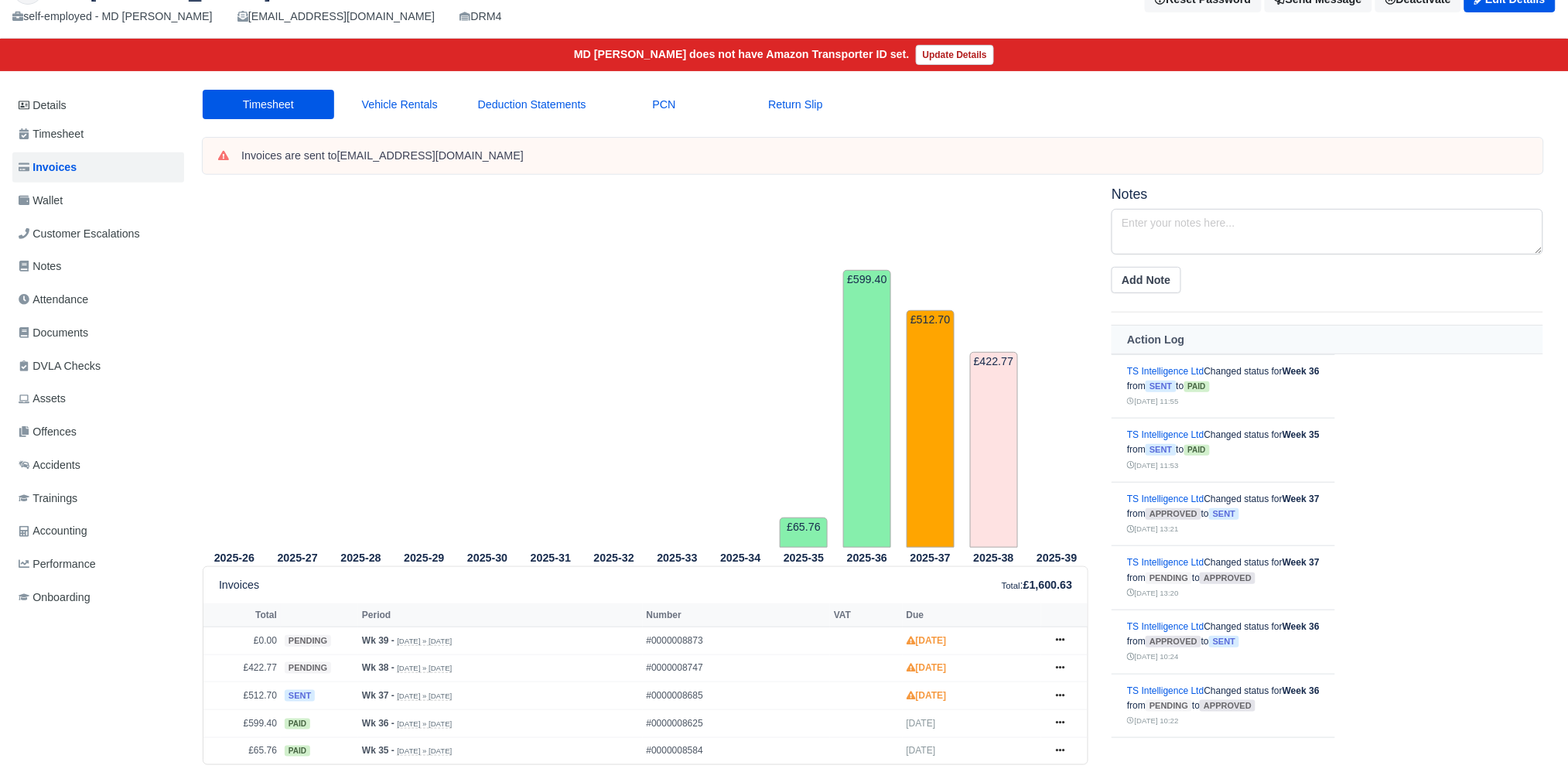
scroll to position [16, 0]
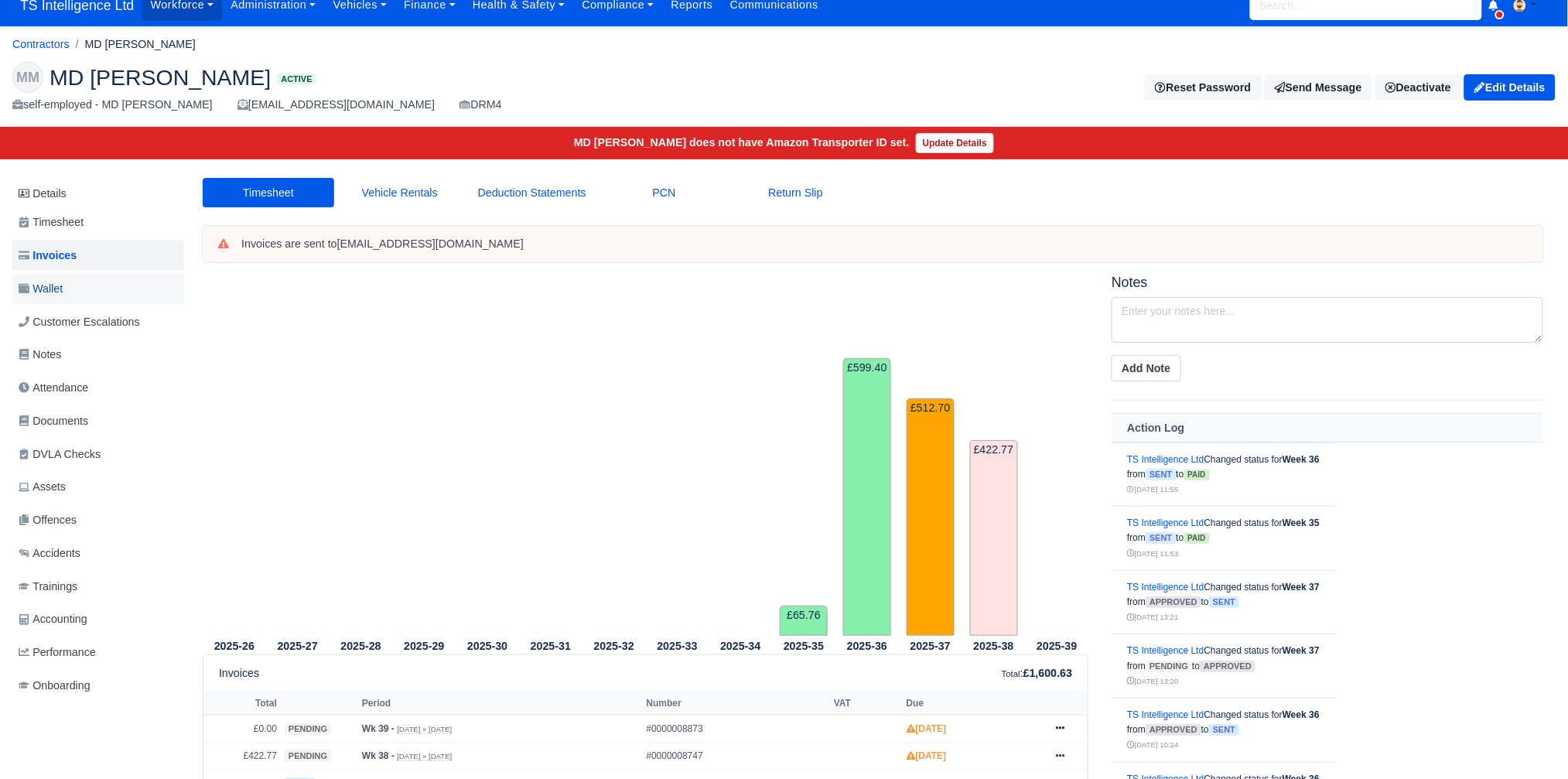
click at [89, 287] on link "Wallet" at bounding box center [98, 289] width 172 height 30
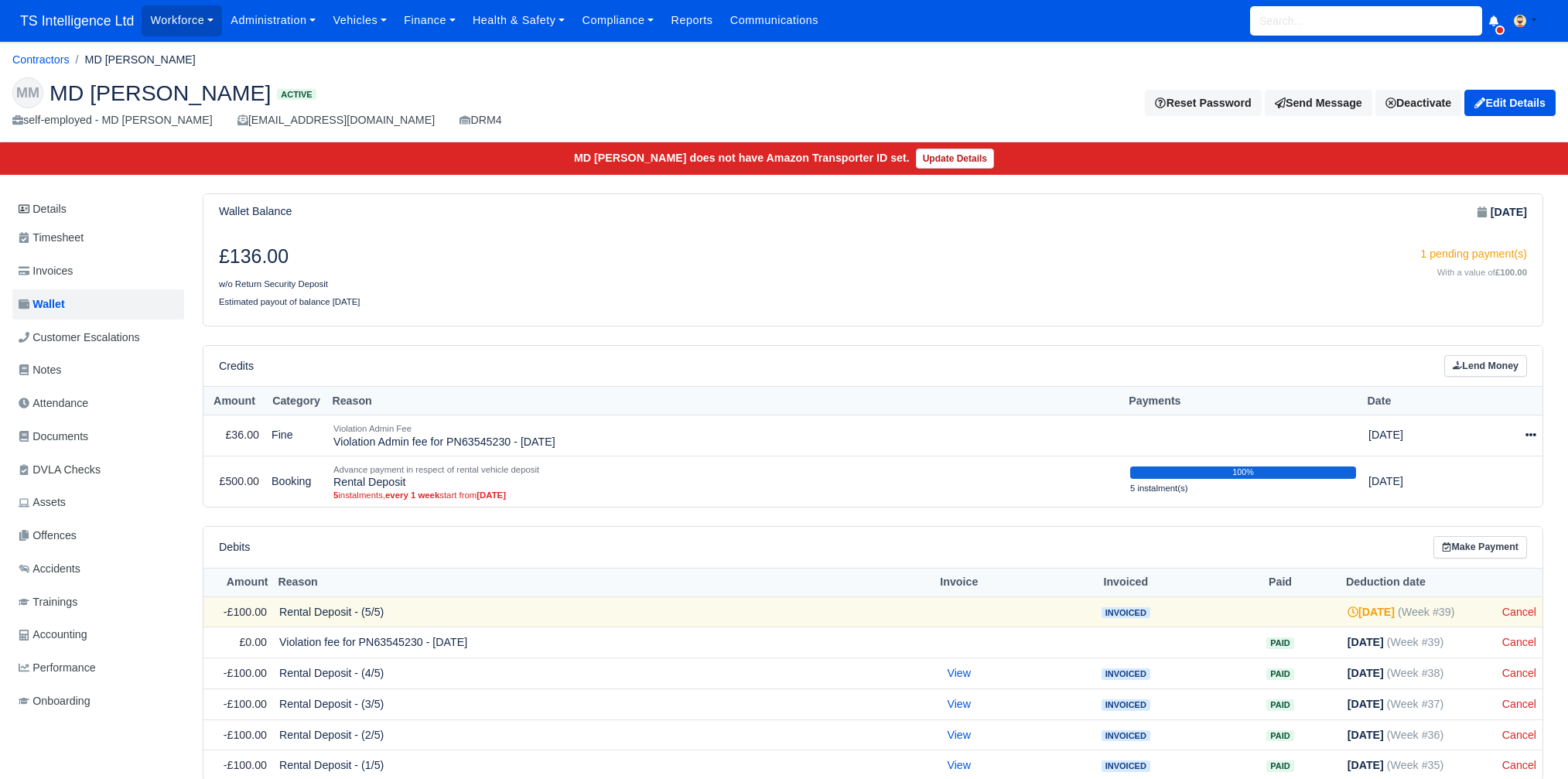
scroll to position [70, 0]
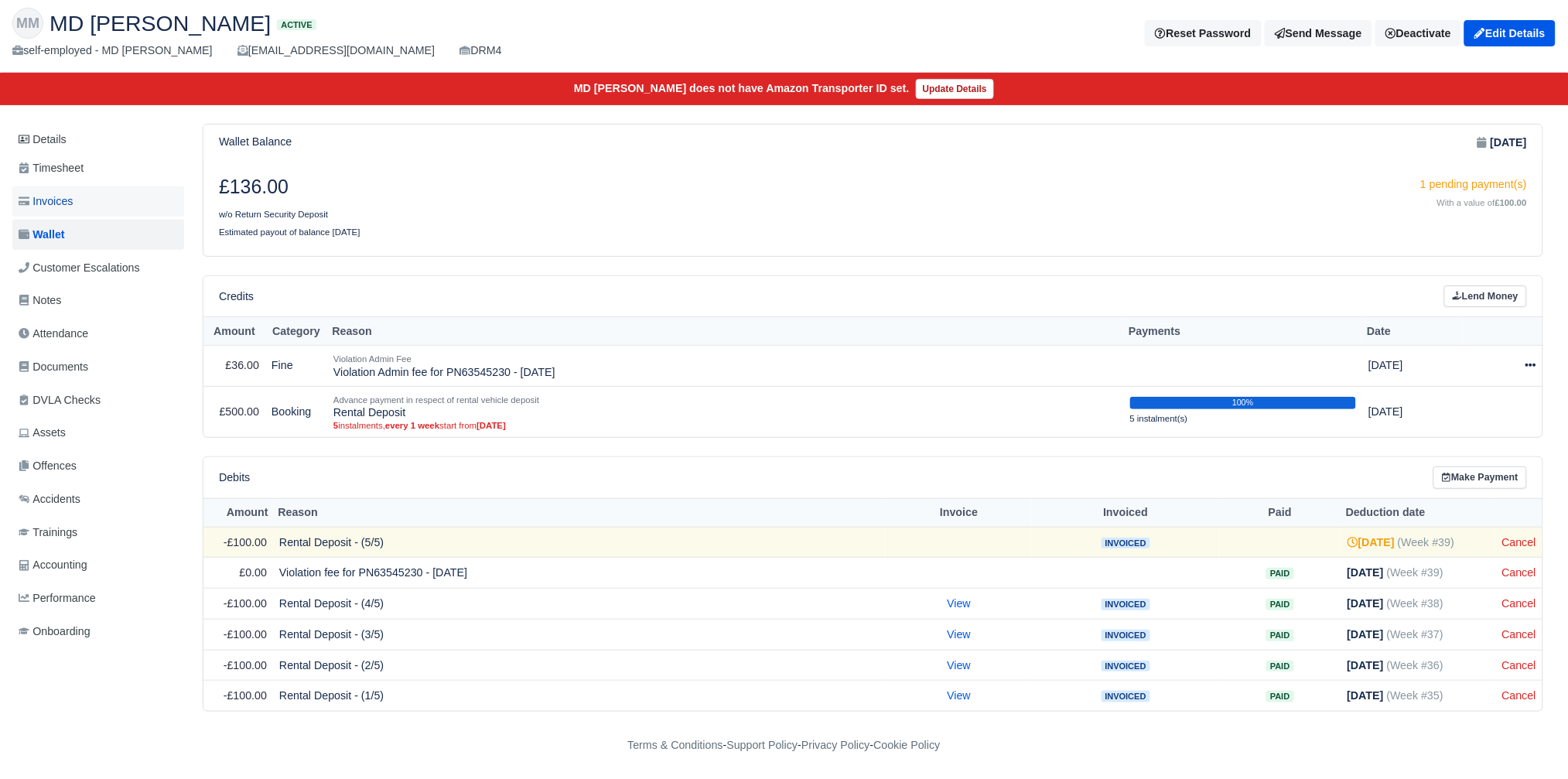
click at [60, 198] on span "Invoices" at bounding box center [46, 202] width 54 height 18
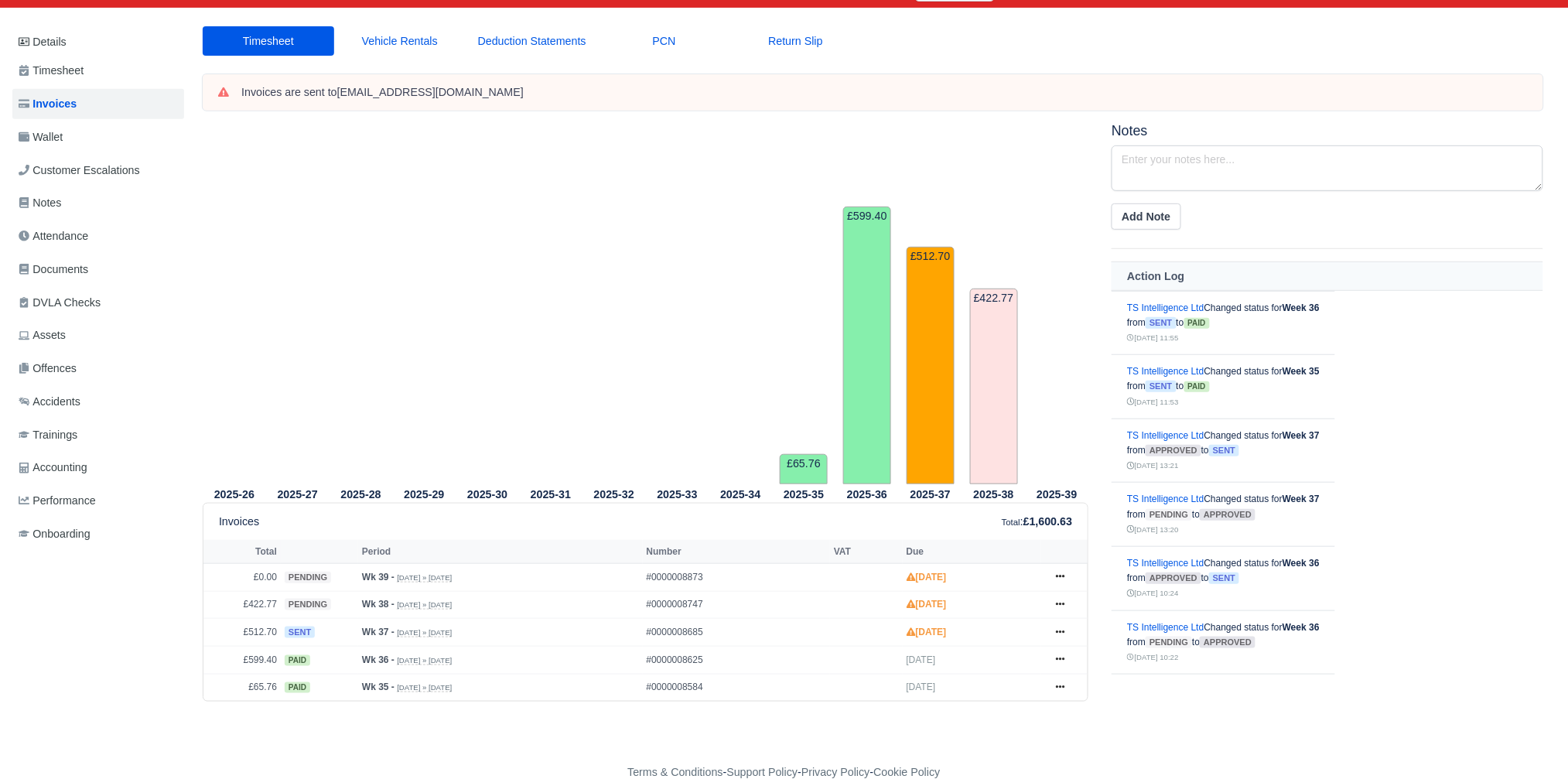
scroll to position [98, 0]
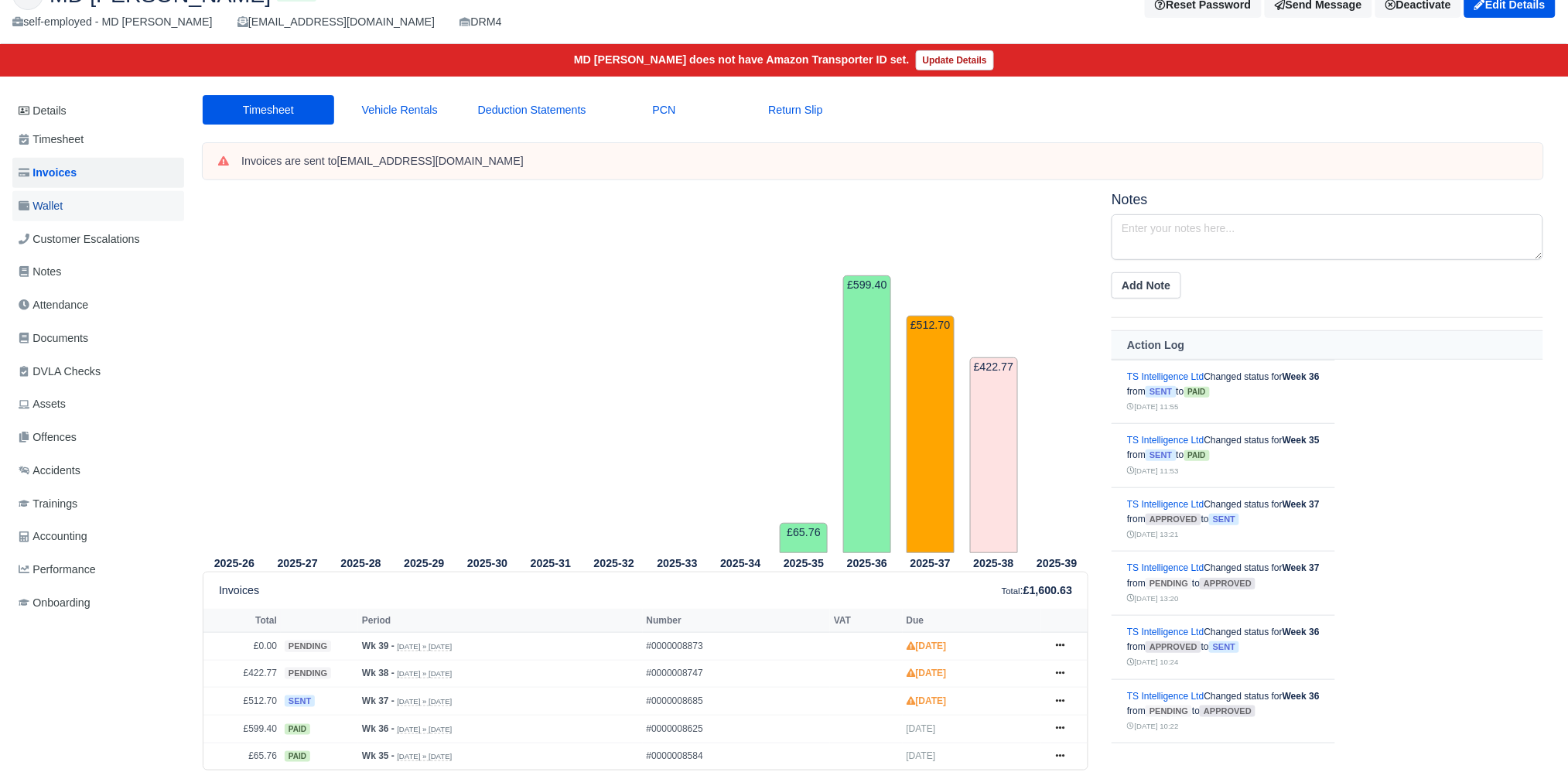
click at [84, 208] on link "Wallet" at bounding box center [98, 206] width 172 height 30
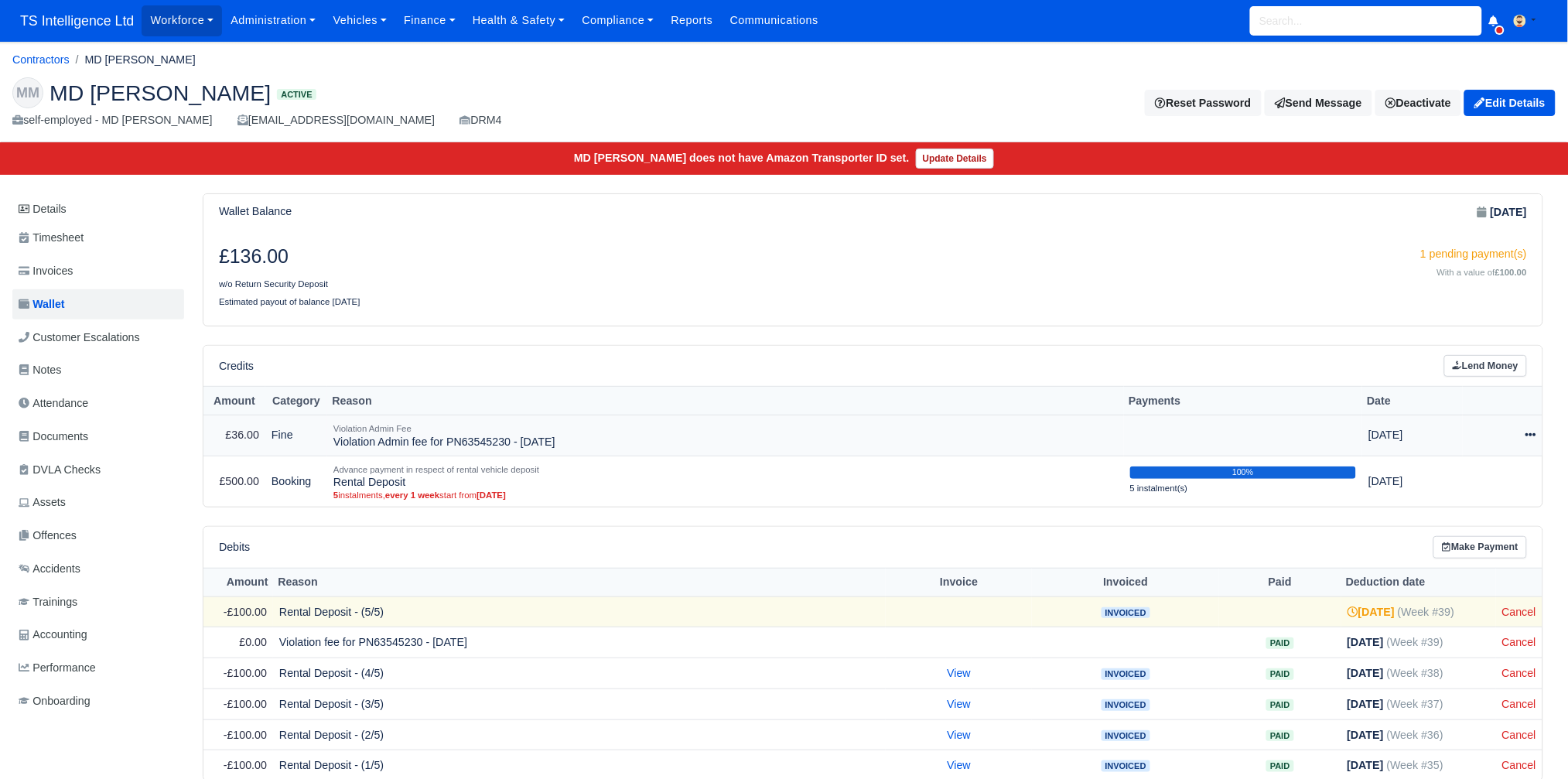
click at [1530, 428] on div at bounding box center [1502, 436] width 67 height 18
click at [1445, 507] on link "Schedule" at bounding box center [1457, 506] width 138 height 24
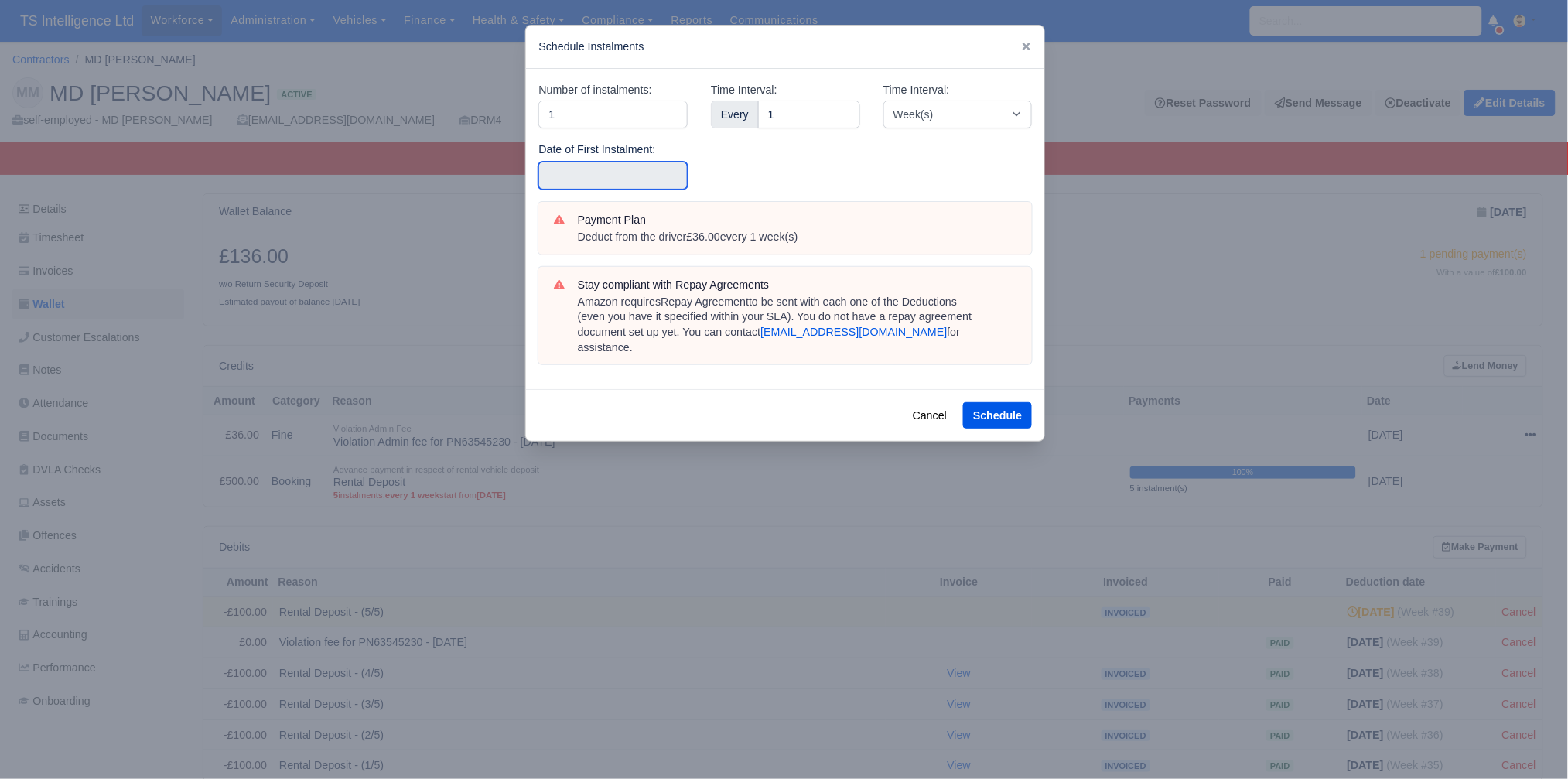
click at [629, 173] on input "text" at bounding box center [613, 176] width 149 height 28
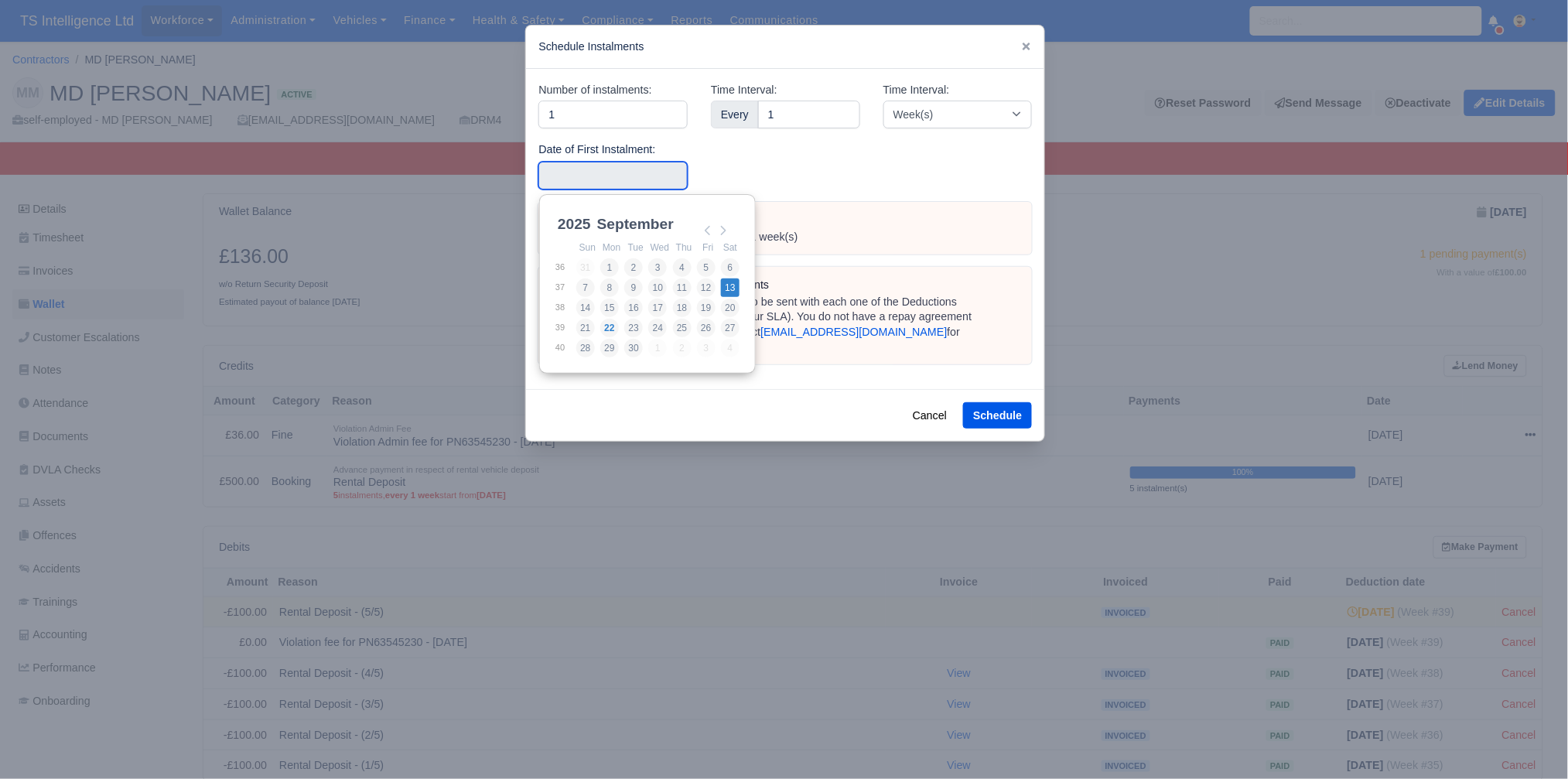
type input "2025-09-13"
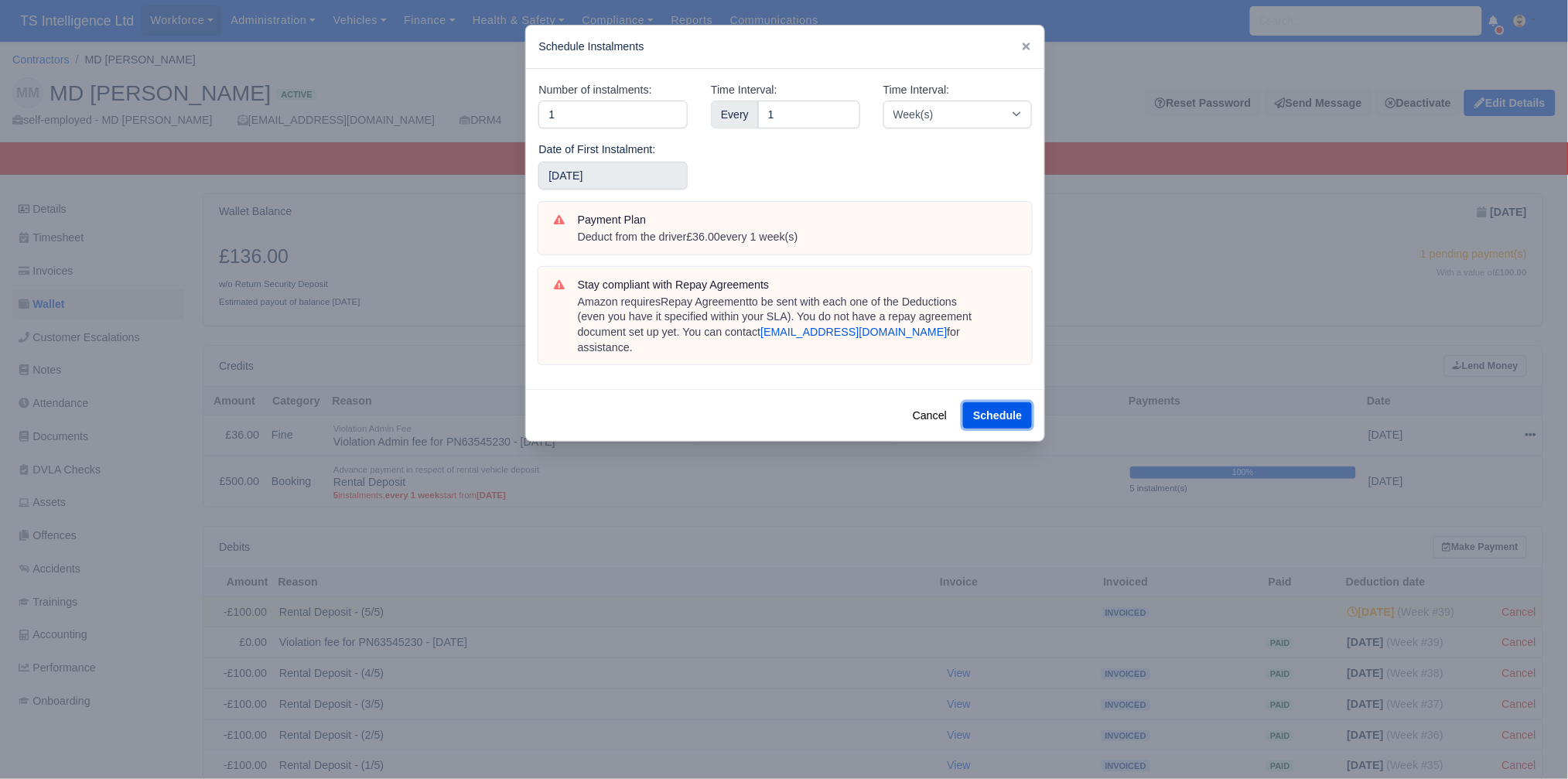
click at [983, 402] on button "Schedule" at bounding box center [997, 415] width 69 height 26
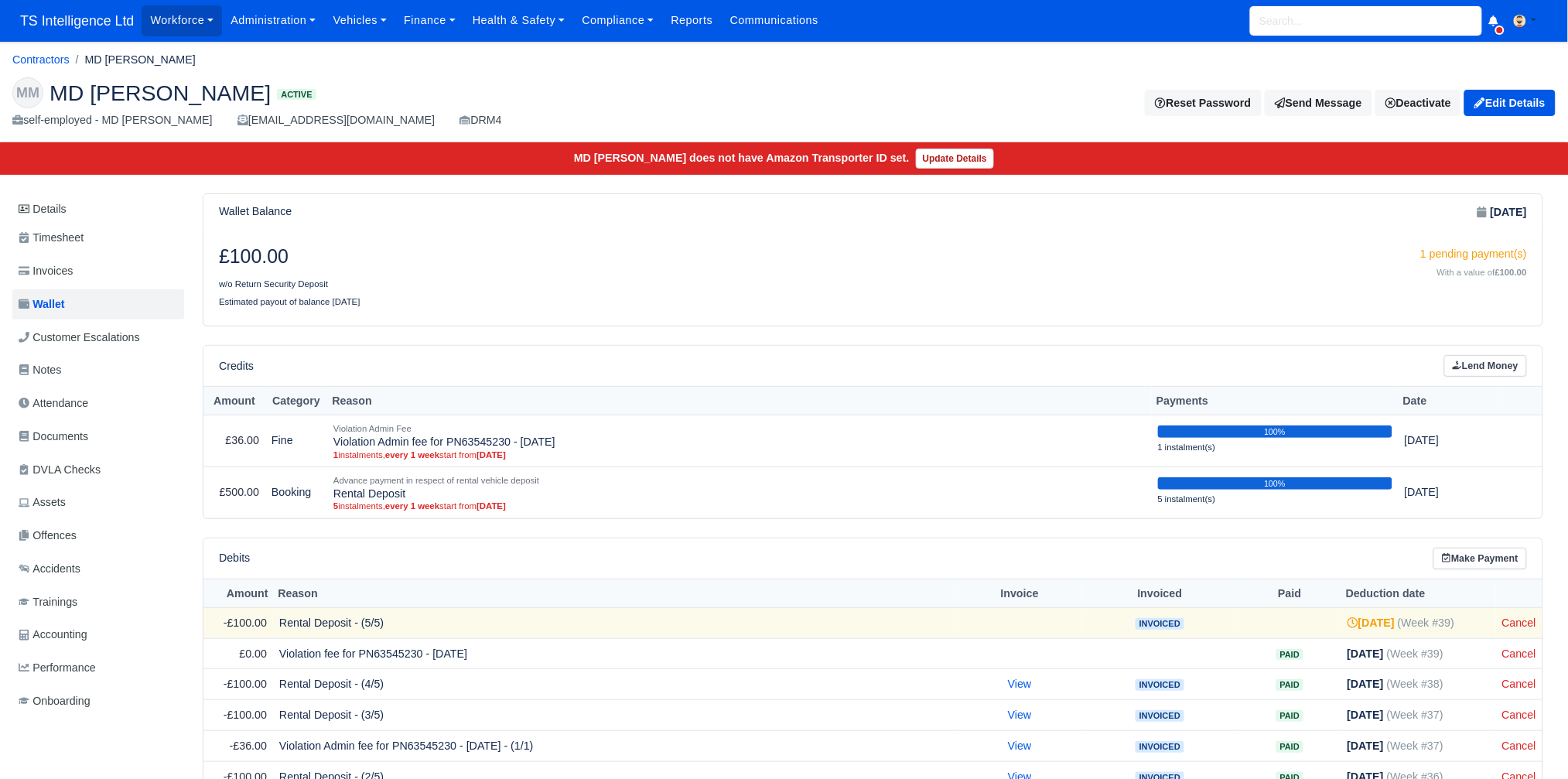
click at [1289, 23] on input "search" at bounding box center [1366, 21] width 232 height 30
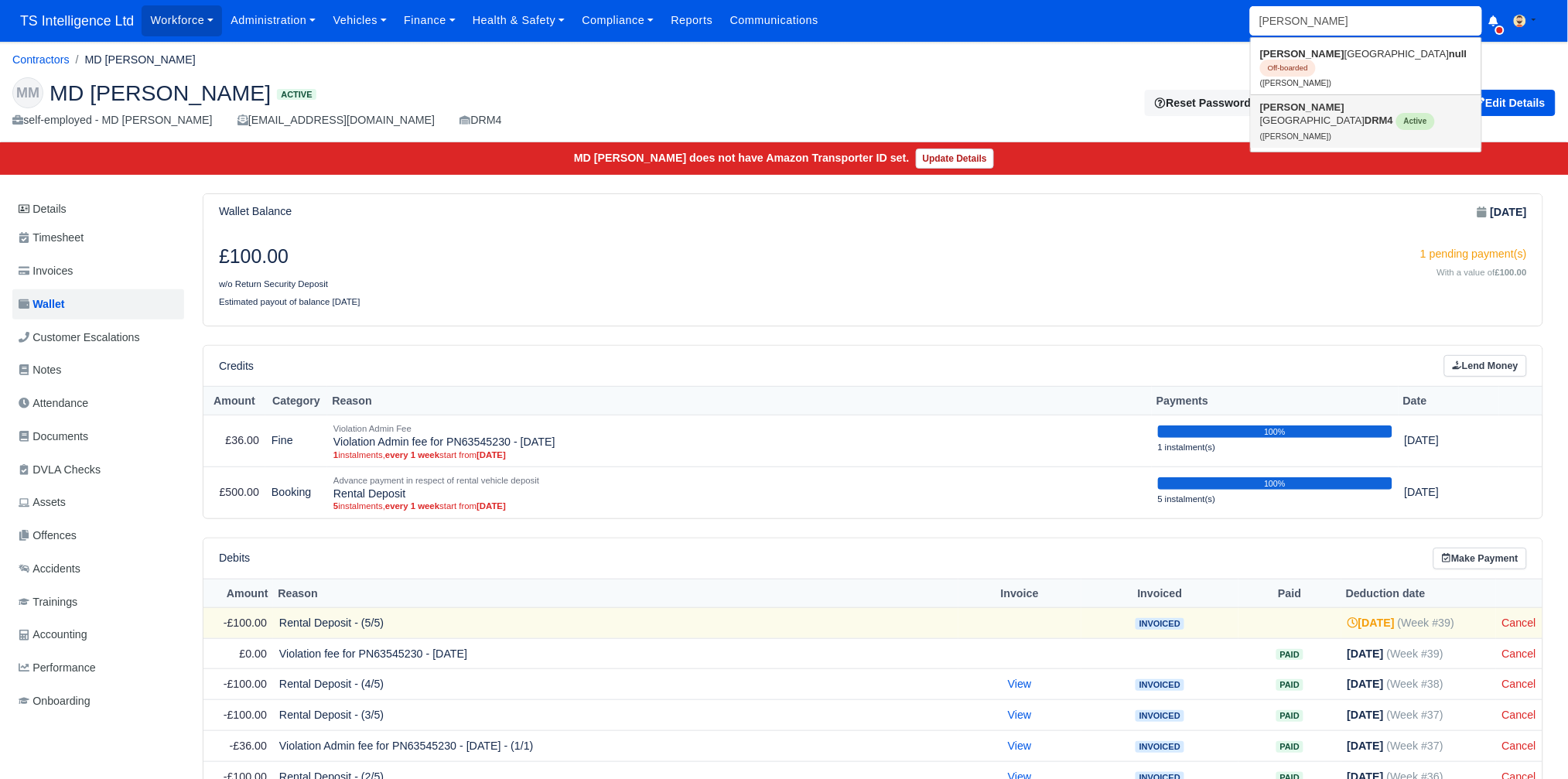
click at [1288, 102] on strong "[PERSON_NAME]" at bounding box center [1303, 107] width 84 height 11
type input "[PERSON_NAME]"
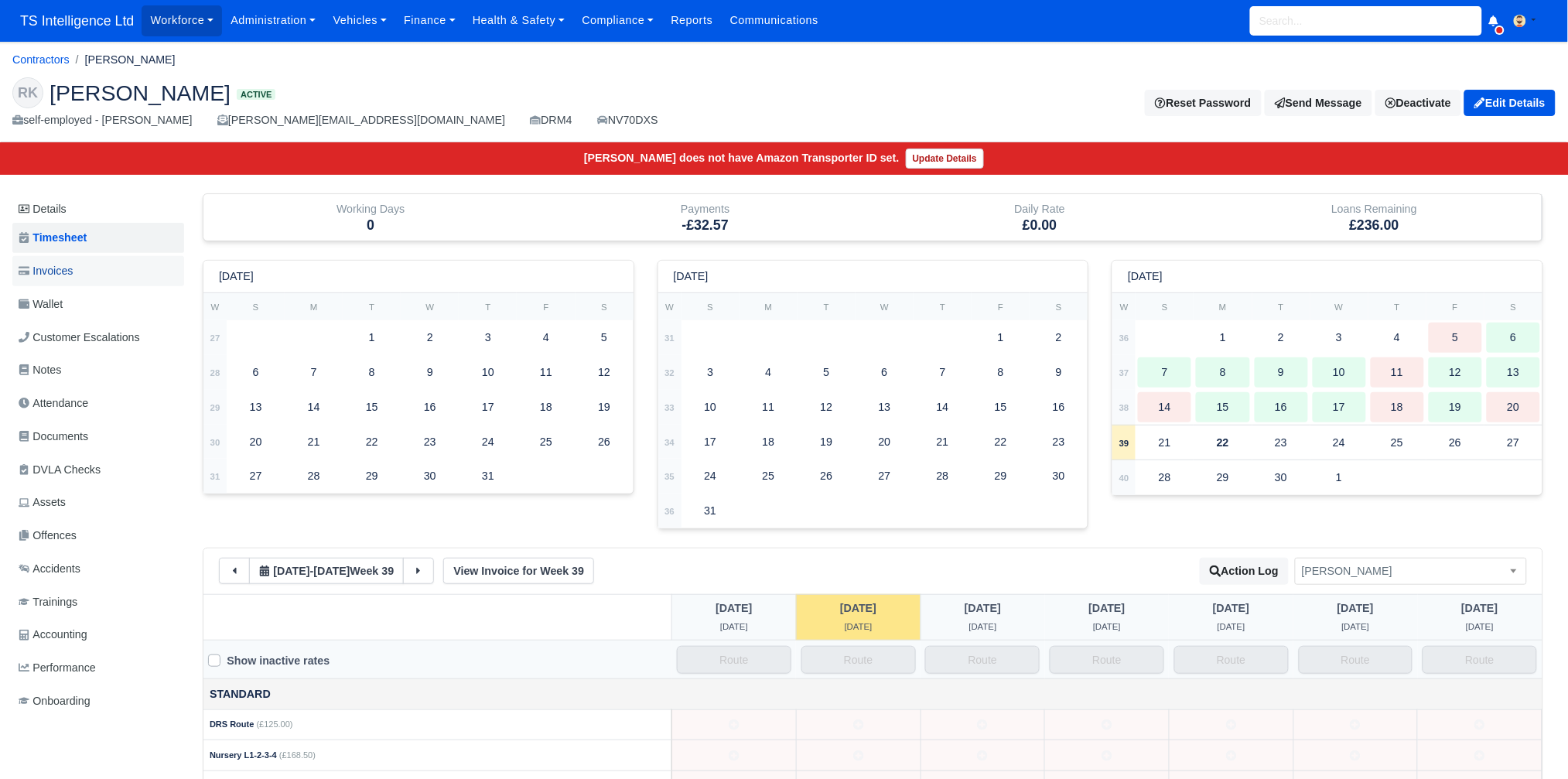
click at [61, 266] on span "Invoices" at bounding box center [46, 271] width 54 height 18
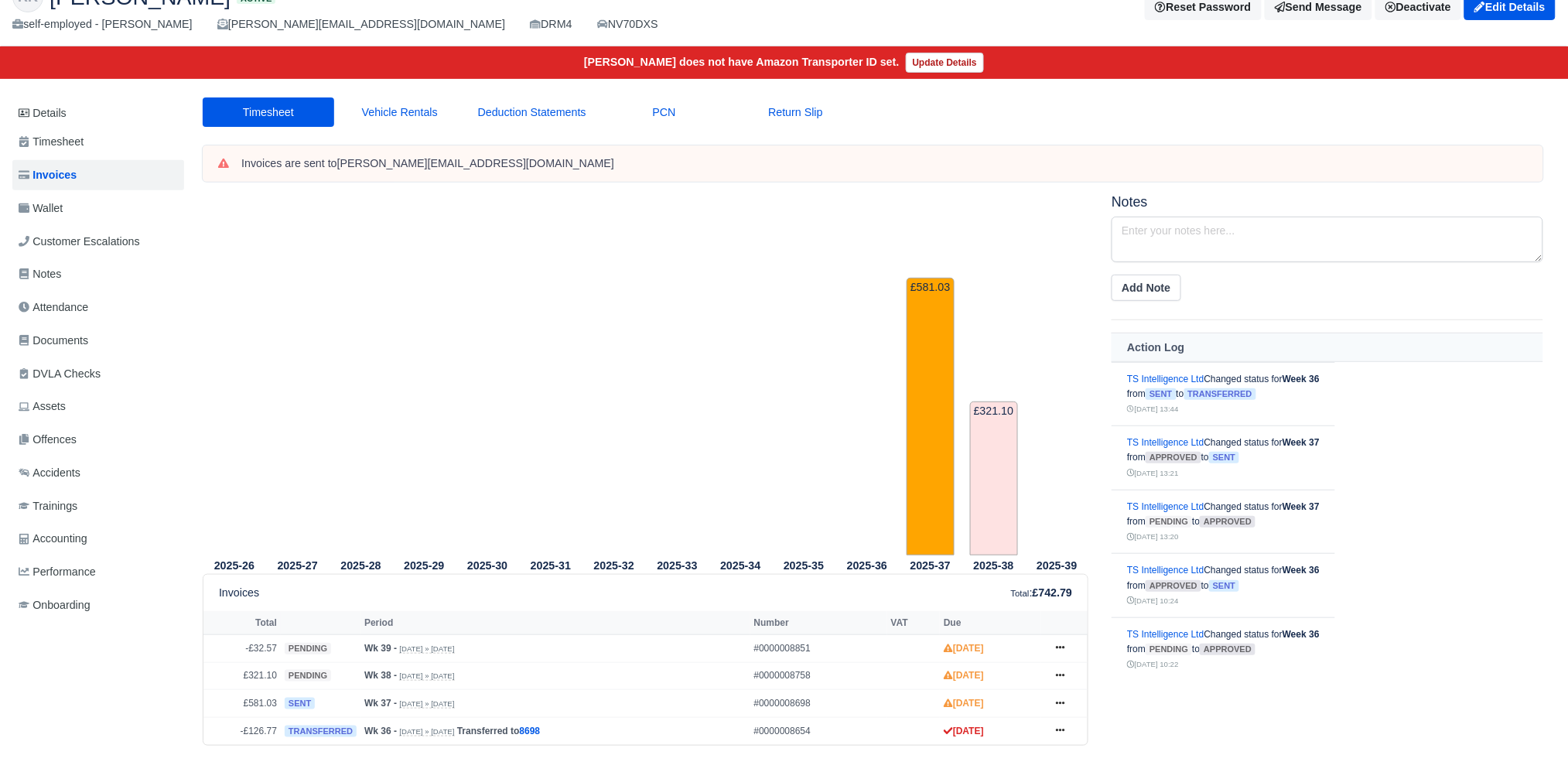
scroll to position [96, 1]
click at [83, 211] on link "Wallet" at bounding box center [97, 209] width 172 height 30
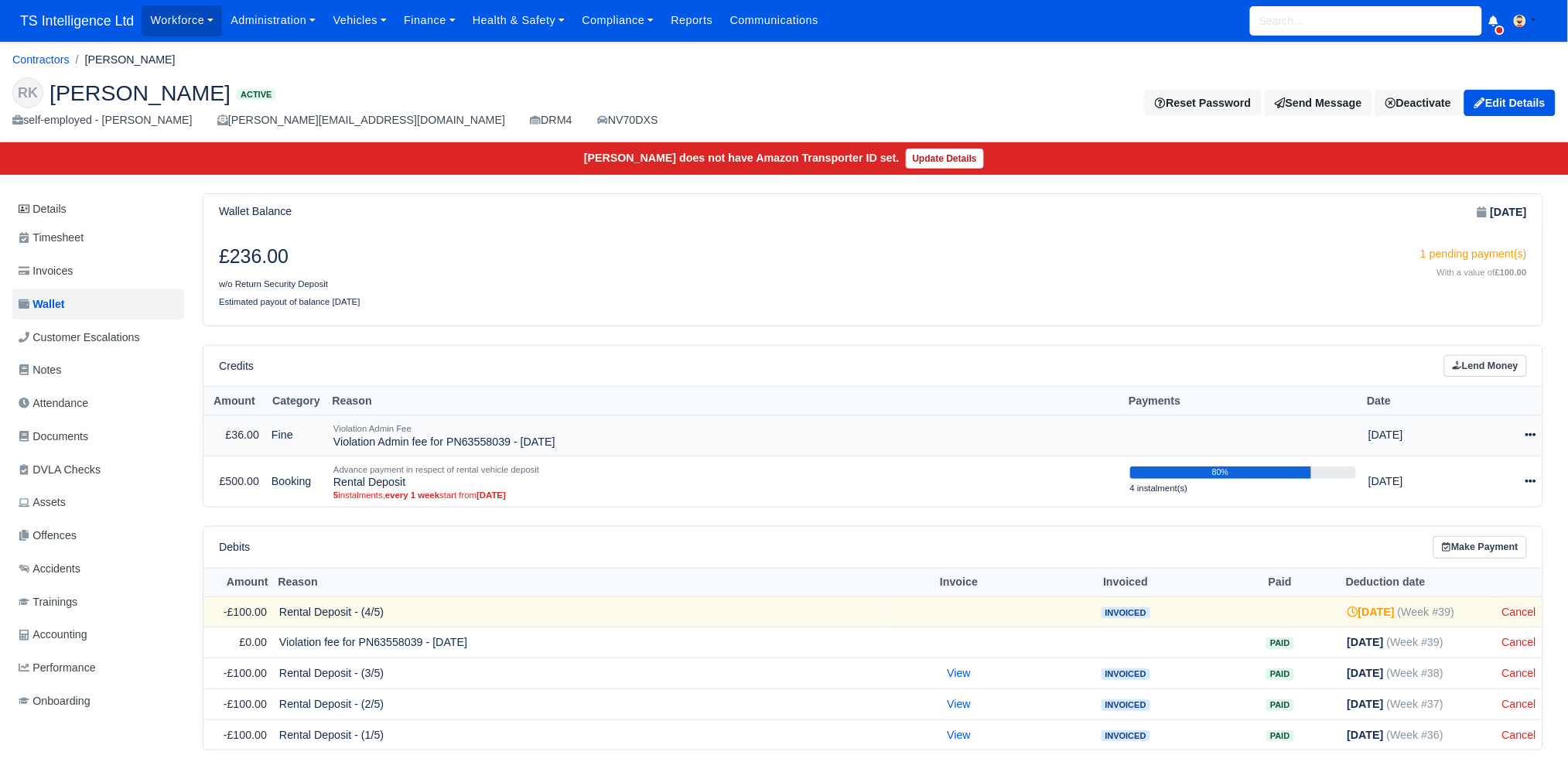
click at [1531, 431] on icon at bounding box center [1531, 435] width 11 height 11
click at [1447, 505] on link "Schedule" at bounding box center [1458, 506] width 138 height 24
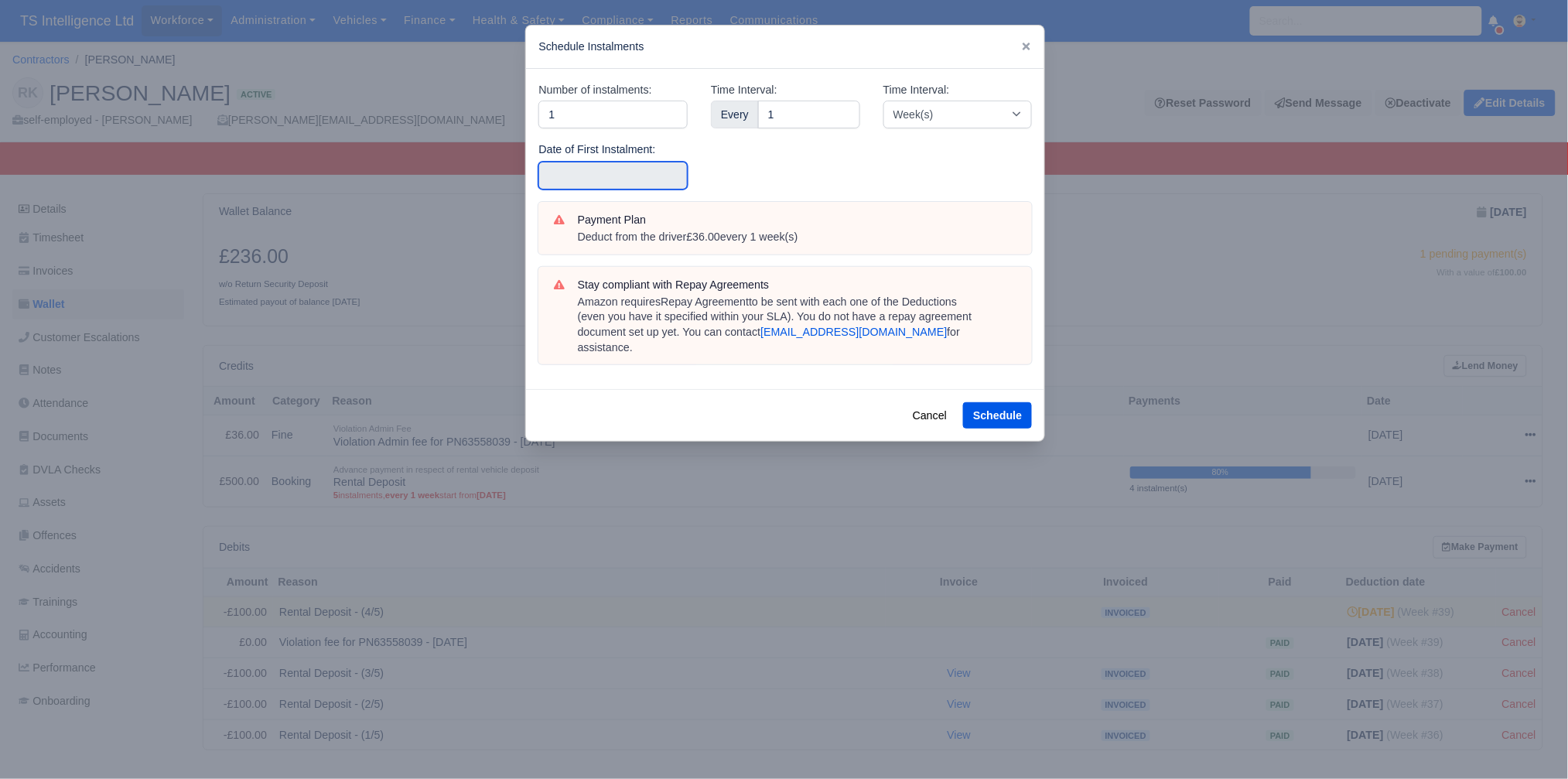
click at [613, 175] on input "text" at bounding box center [613, 176] width 149 height 28
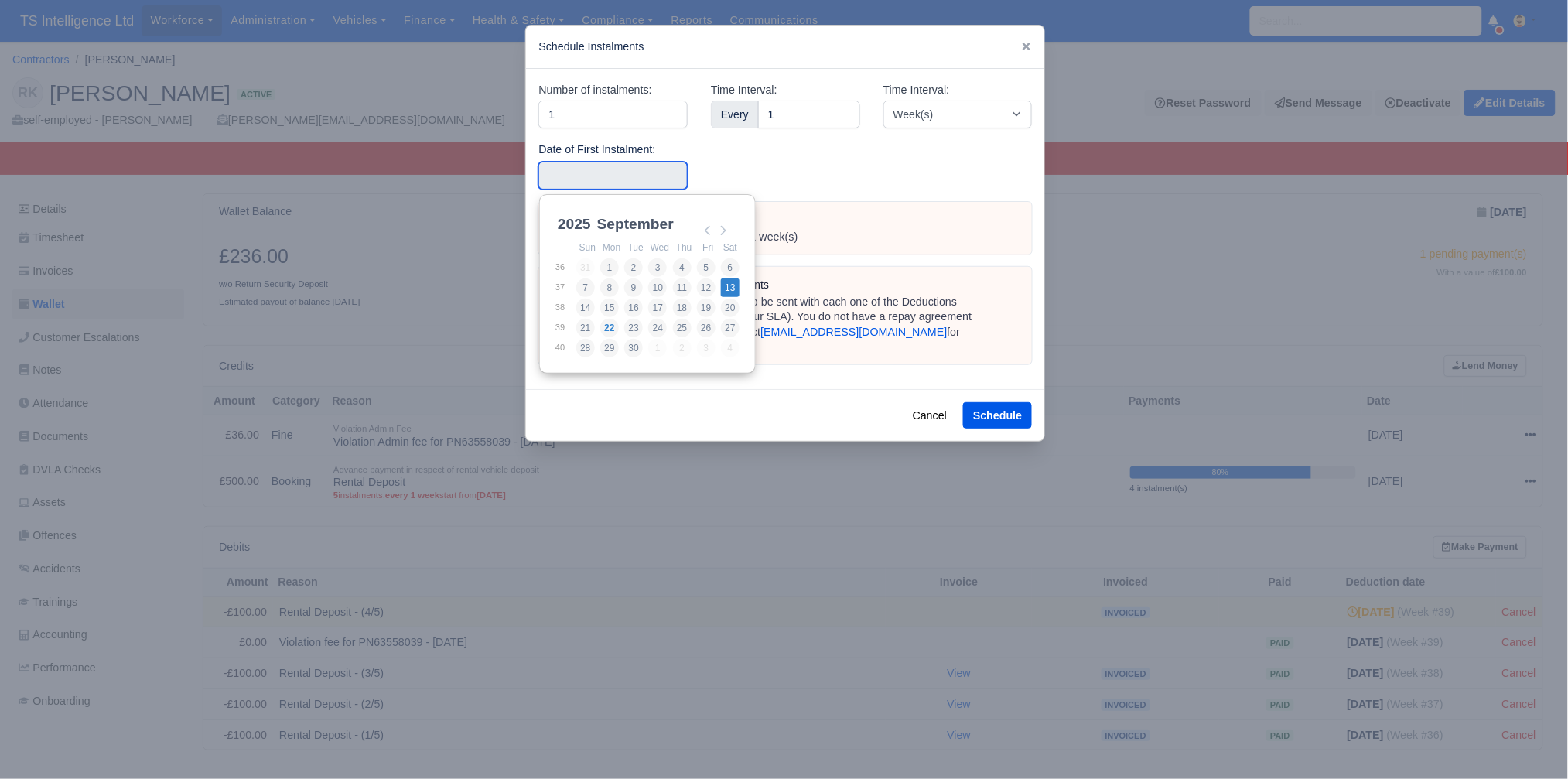
type input "[DATE]"
drag, startPoint x: 729, startPoint y: 288, endPoint x: 752, endPoint y: 292, distance: 23.3
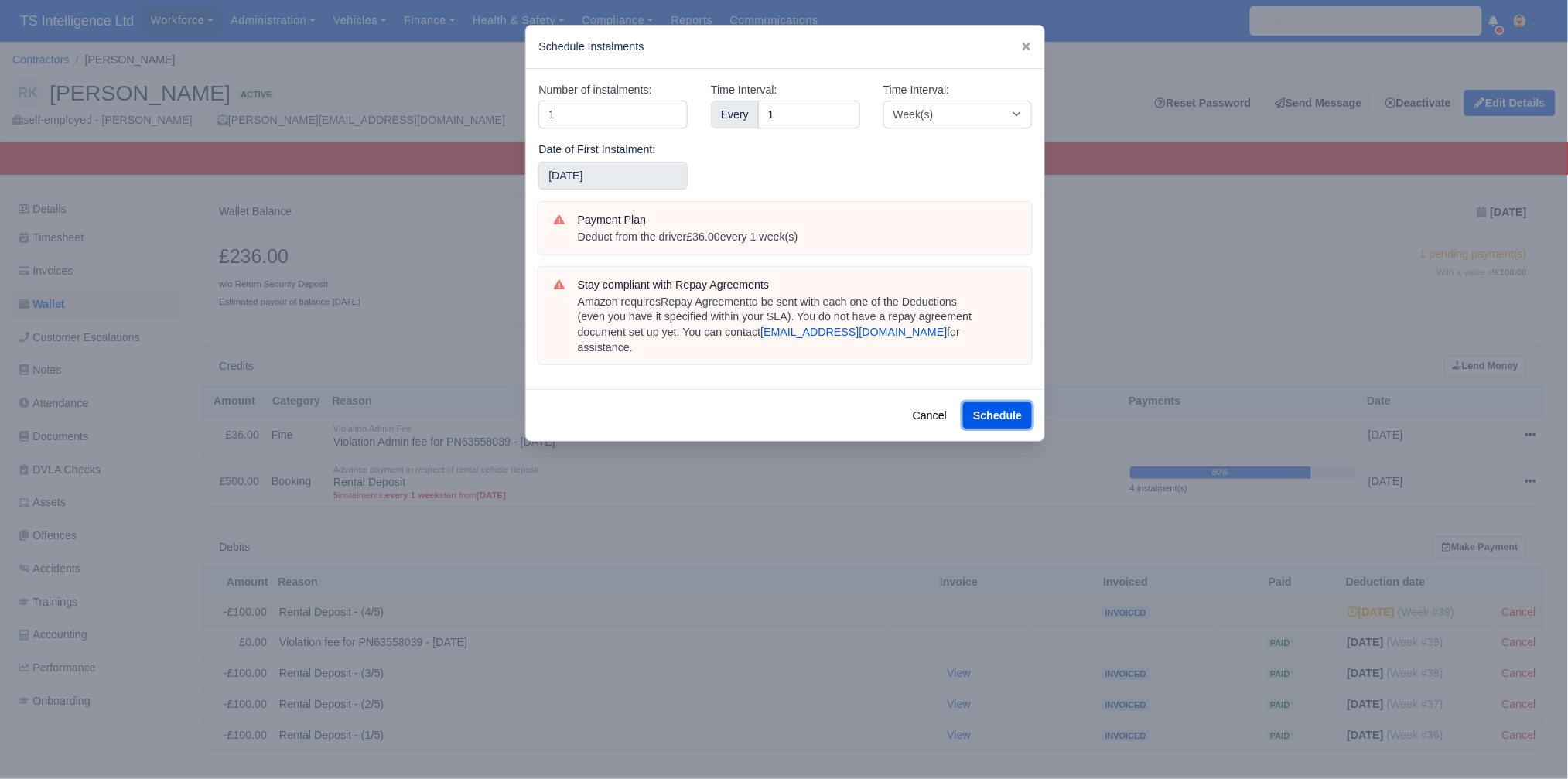
click at [987, 402] on button "Schedule" at bounding box center [997, 415] width 69 height 26
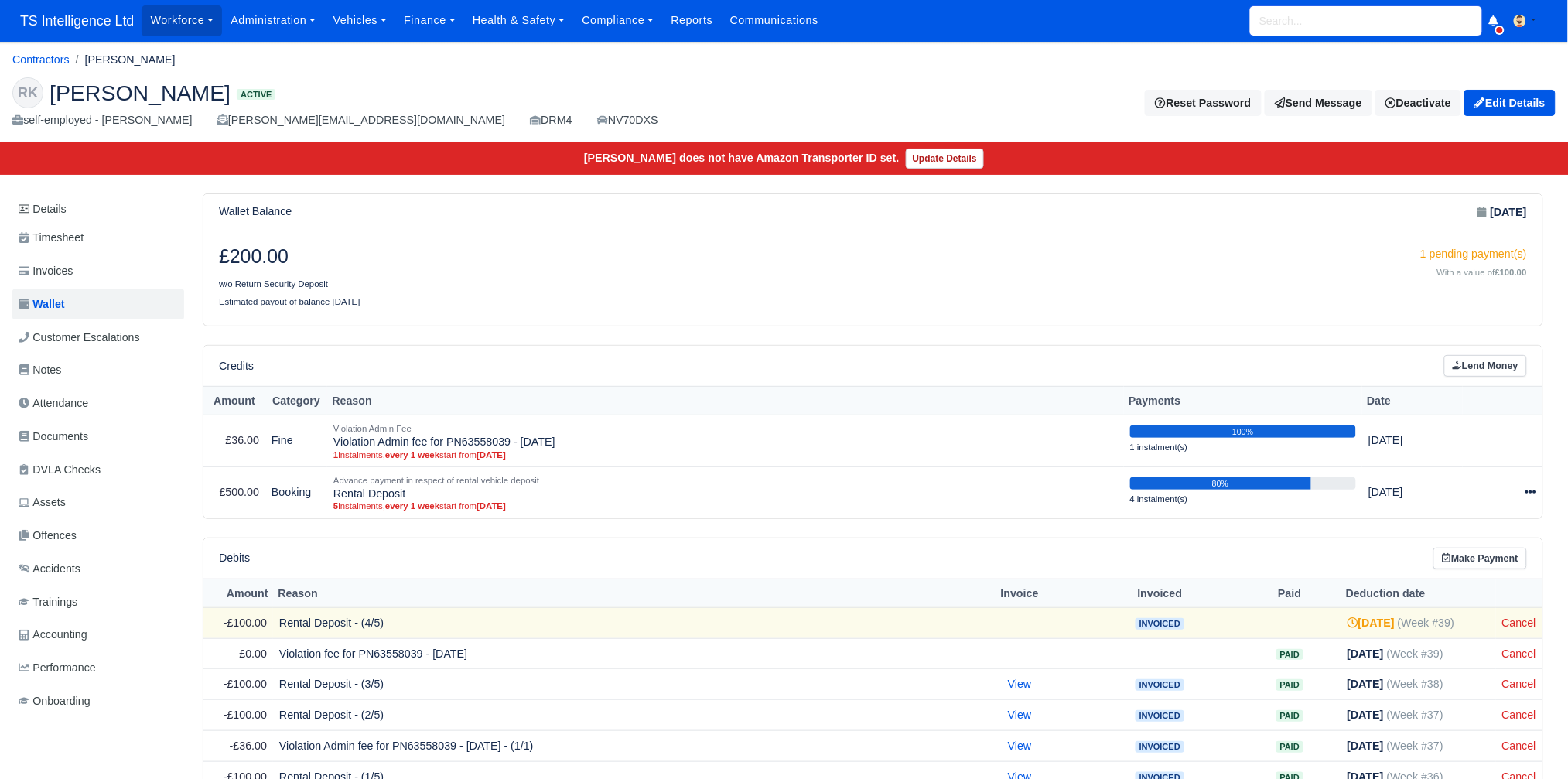
click at [1289, 17] on input "search" at bounding box center [1366, 21] width 232 height 30
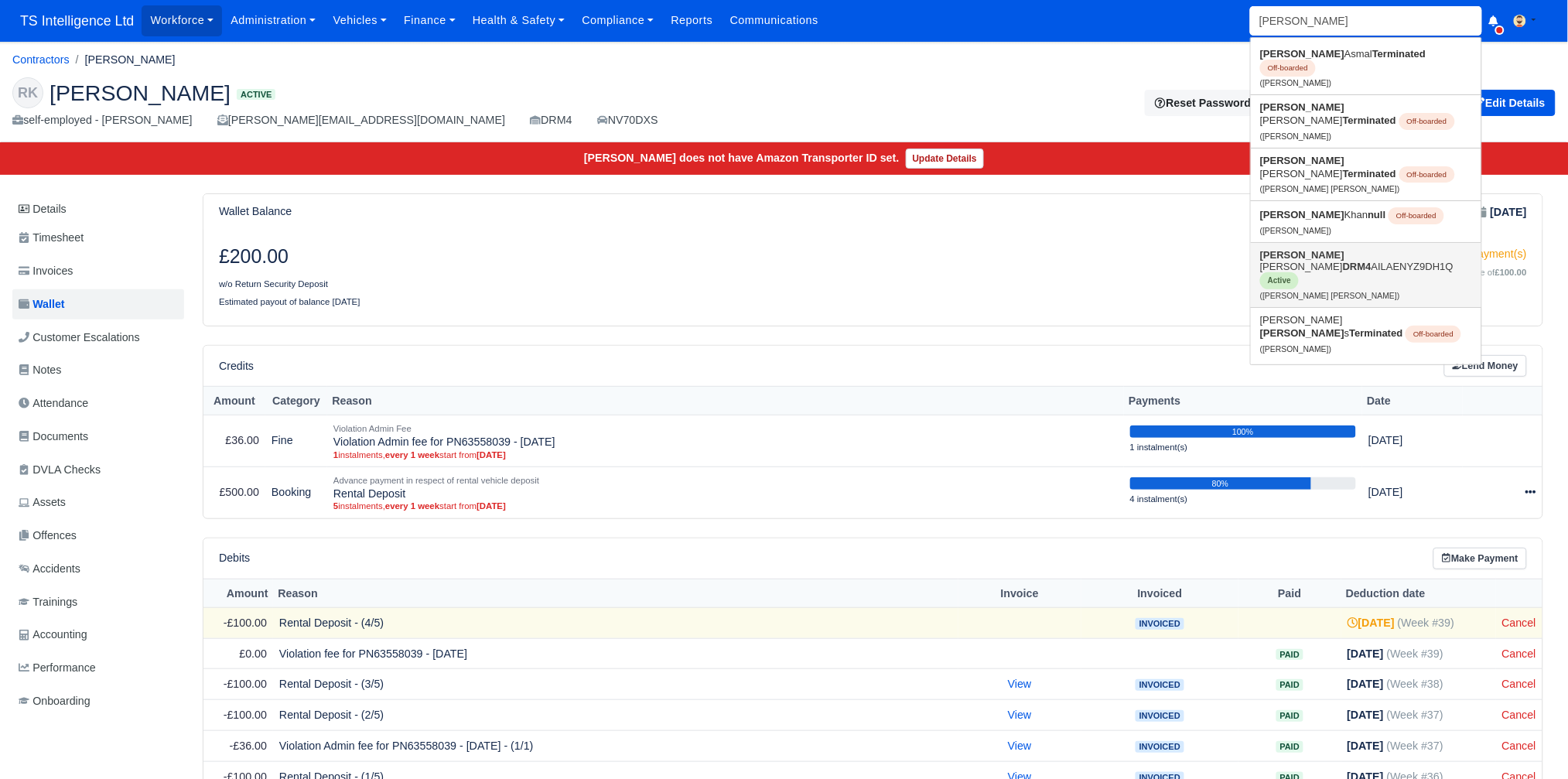
click at [1285, 243] on link "Adam Pete S. Johnson DRM4 AILAENYZ9DH1Q Active (Adam Pete S. Johnson)" at bounding box center [1366, 274] width 230 height 64
type input "Adam Pete S. Johnson"
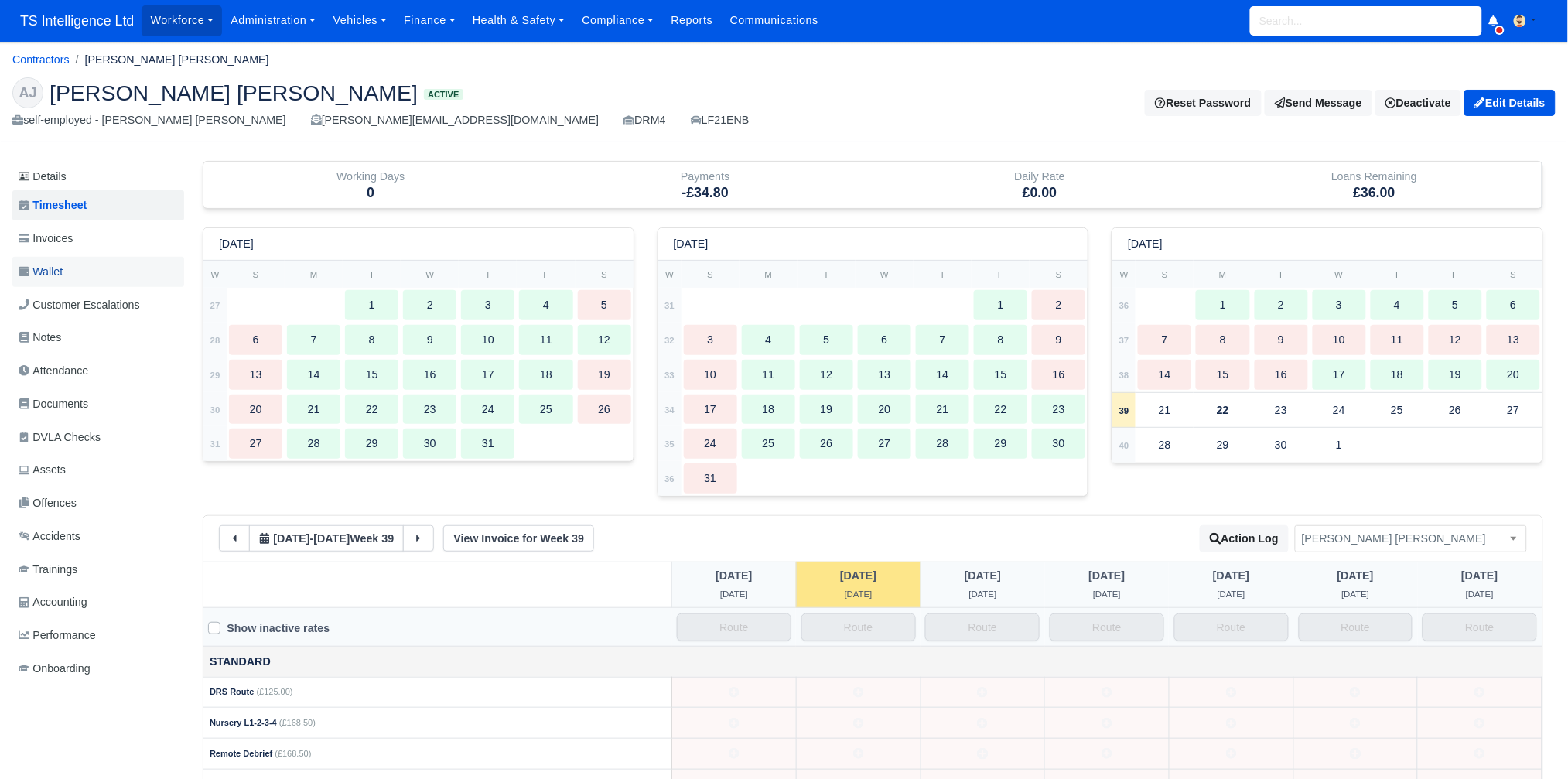
click at [97, 277] on link "Wallet" at bounding box center [98, 272] width 172 height 30
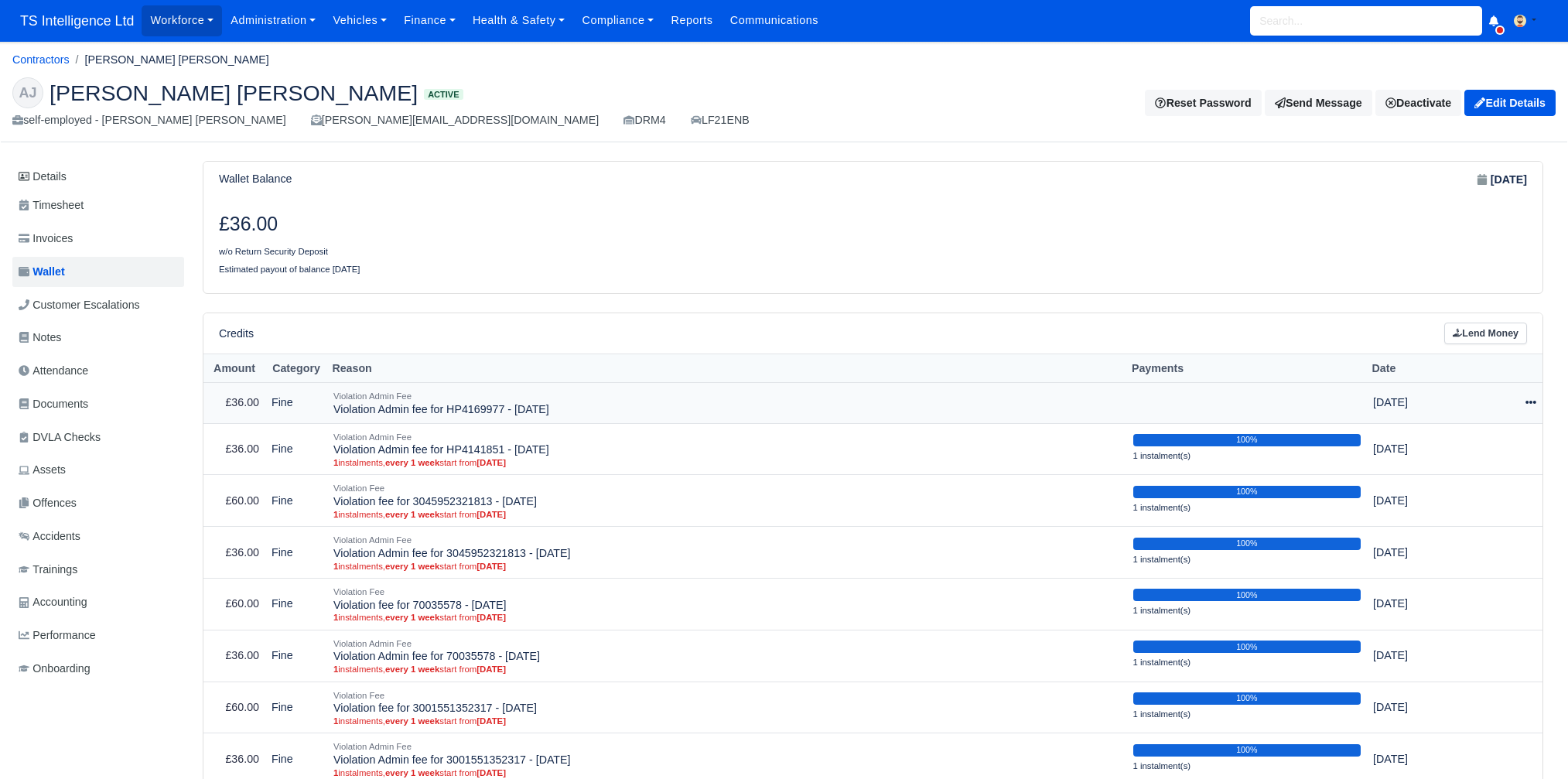
scroll to position [10, 0]
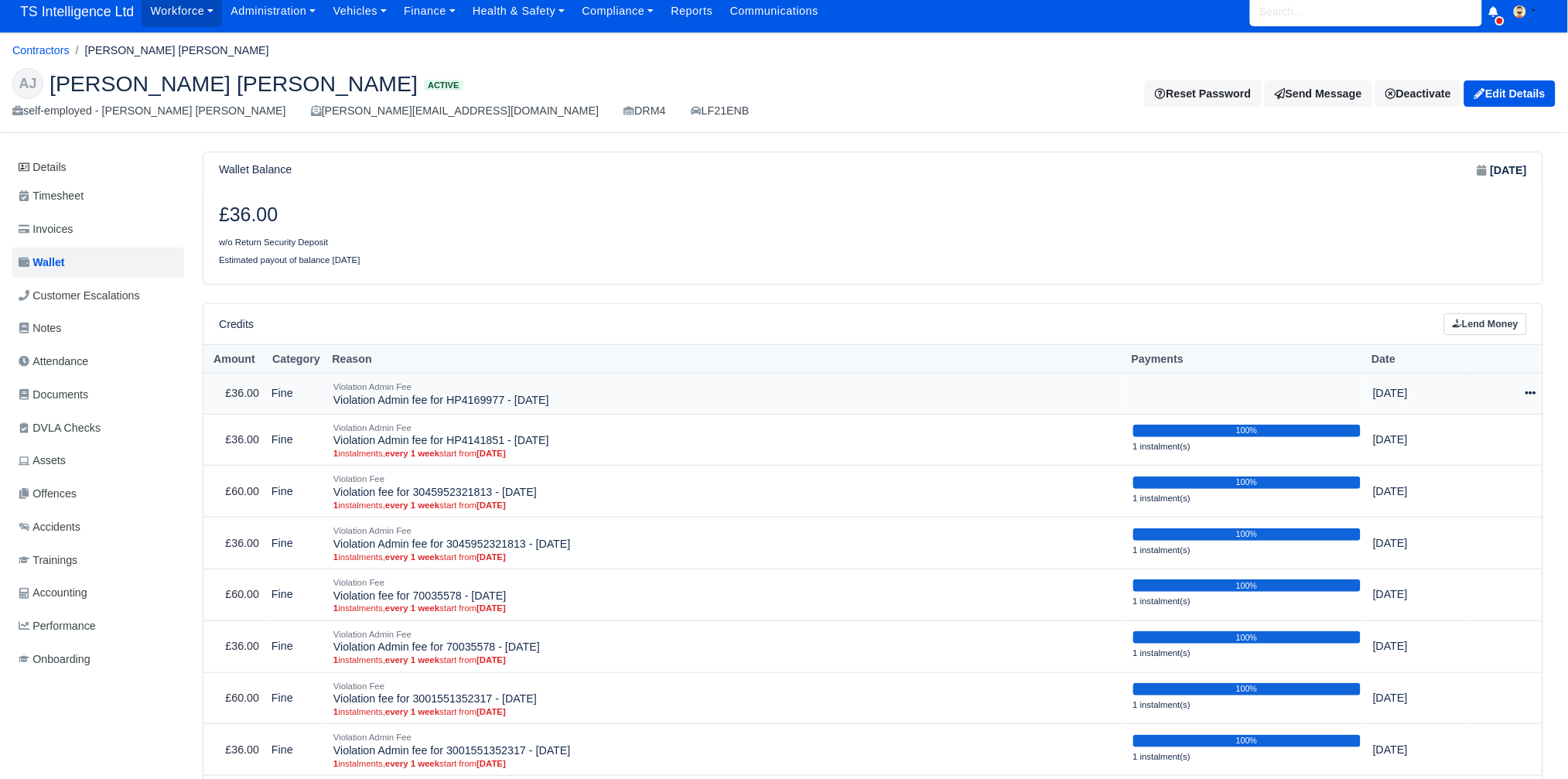
click at [1533, 393] on icon at bounding box center [1531, 393] width 11 height 11
click at [1467, 465] on link "Schedule" at bounding box center [1459, 464] width 138 height 24
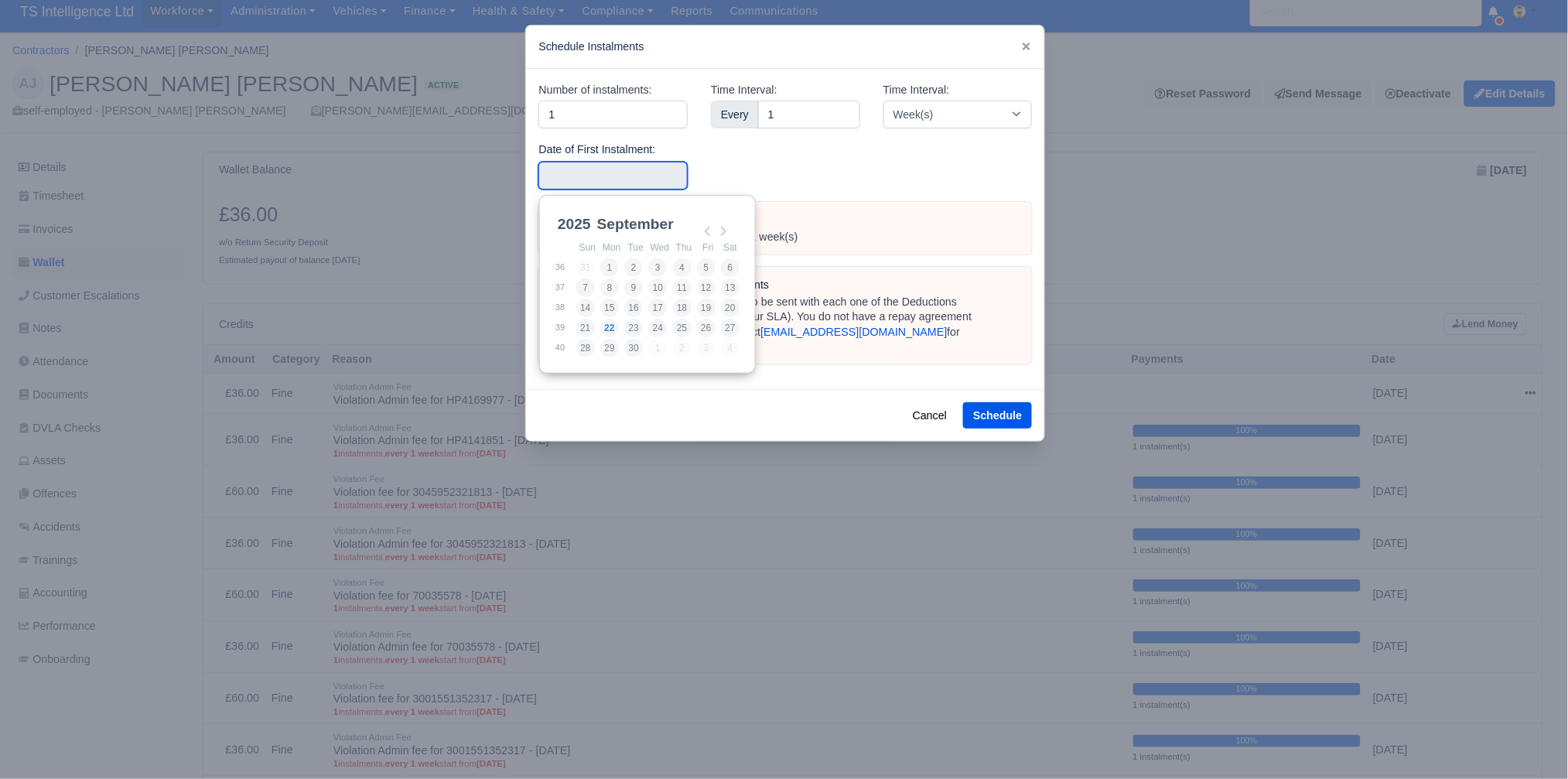
click at [602, 176] on input "Use the arrow keys to pick a date" at bounding box center [613, 176] width 149 height 28
type input "2025-09-13"
drag, startPoint x: 723, startPoint y: 288, endPoint x: 735, endPoint y: 290, distance: 12.2
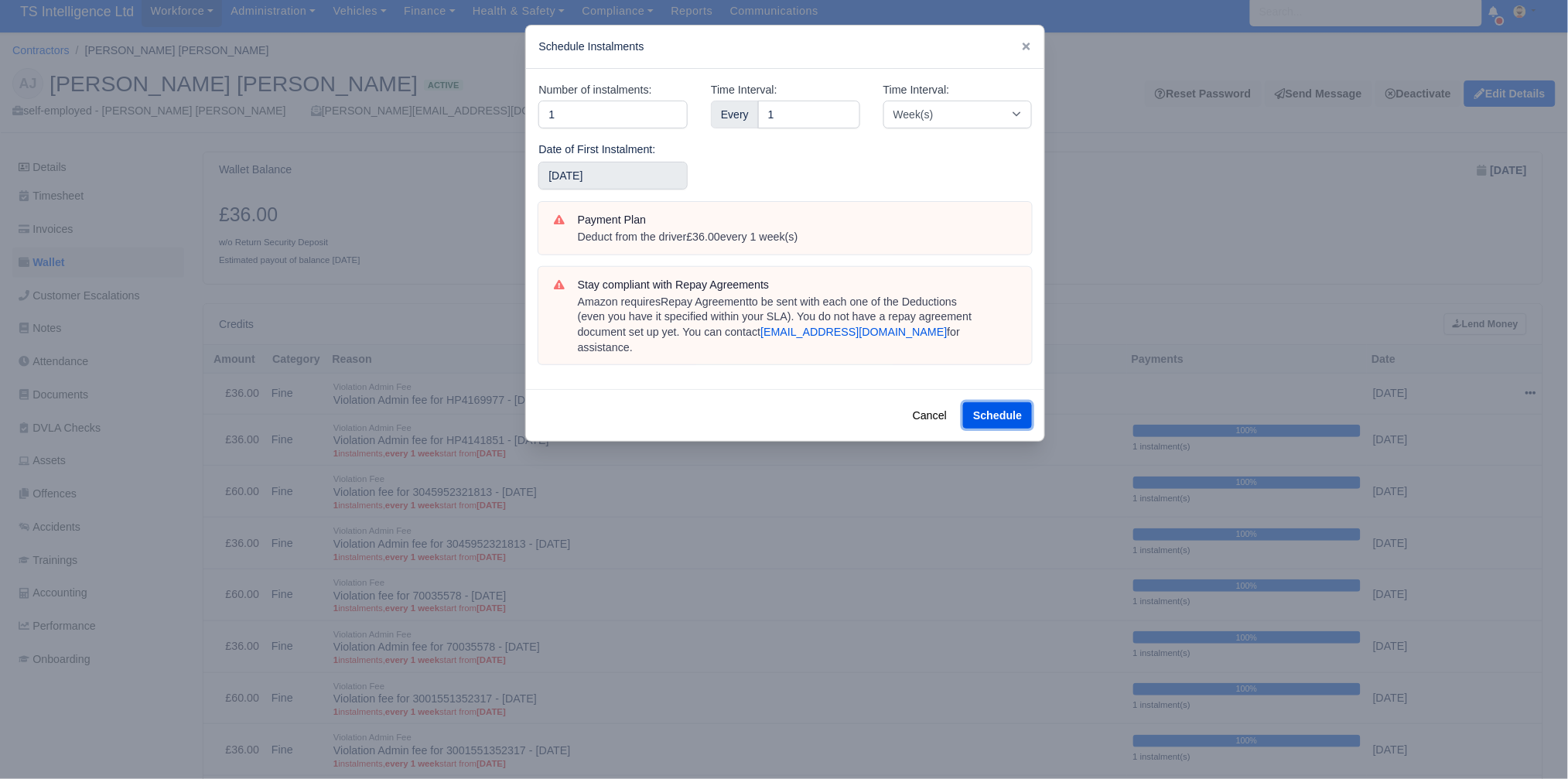
click at [992, 404] on button "Schedule" at bounding box center [997, 415] width 69 height 26
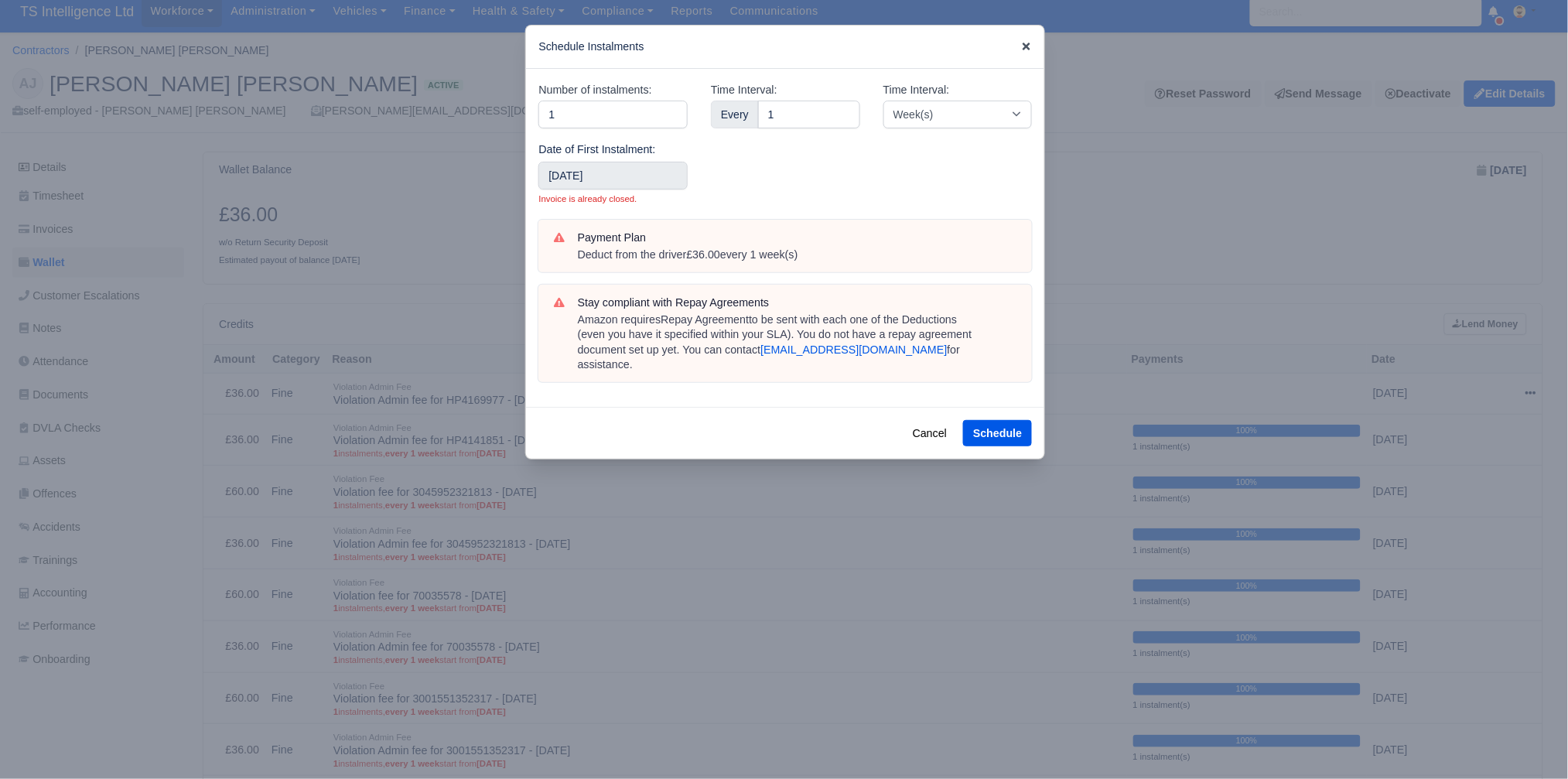
click at [1029, 46] on icon at bounding box center [1027, 46] width 11 height 11
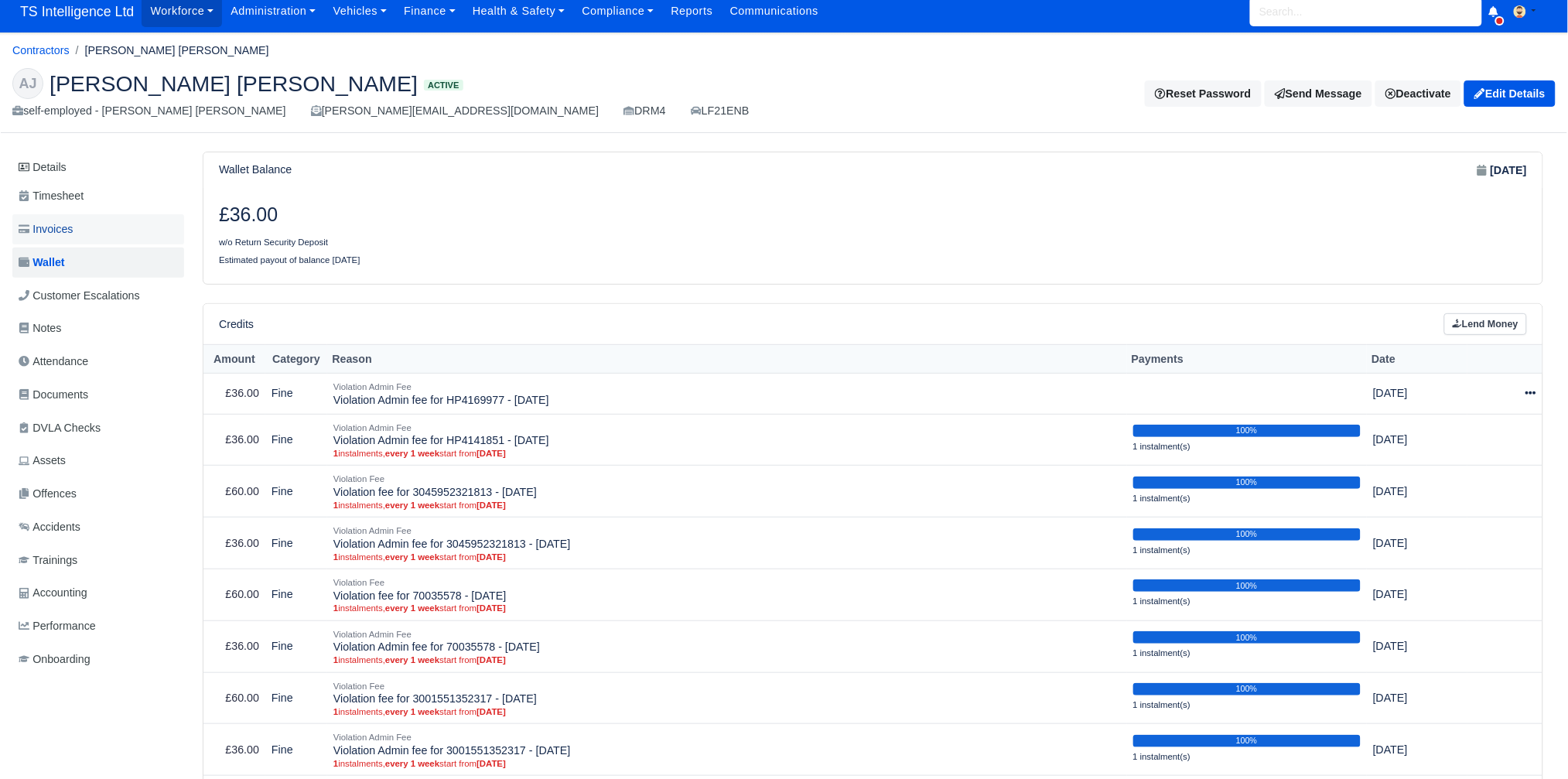
click at [54, 229] on span "Invoices" at bounding box center [46, 230] width 54 height 18
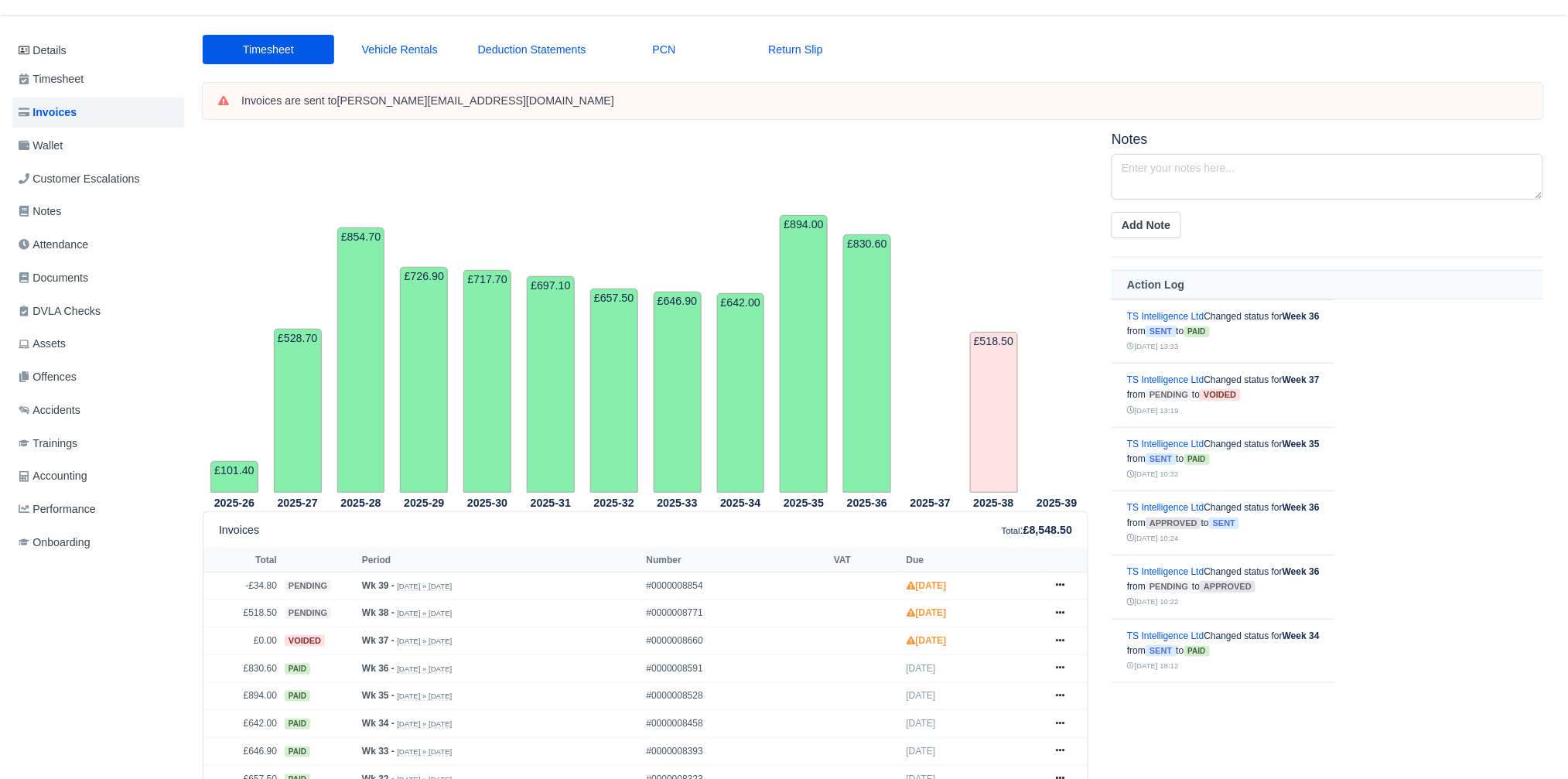
scroll to position [79, 0]
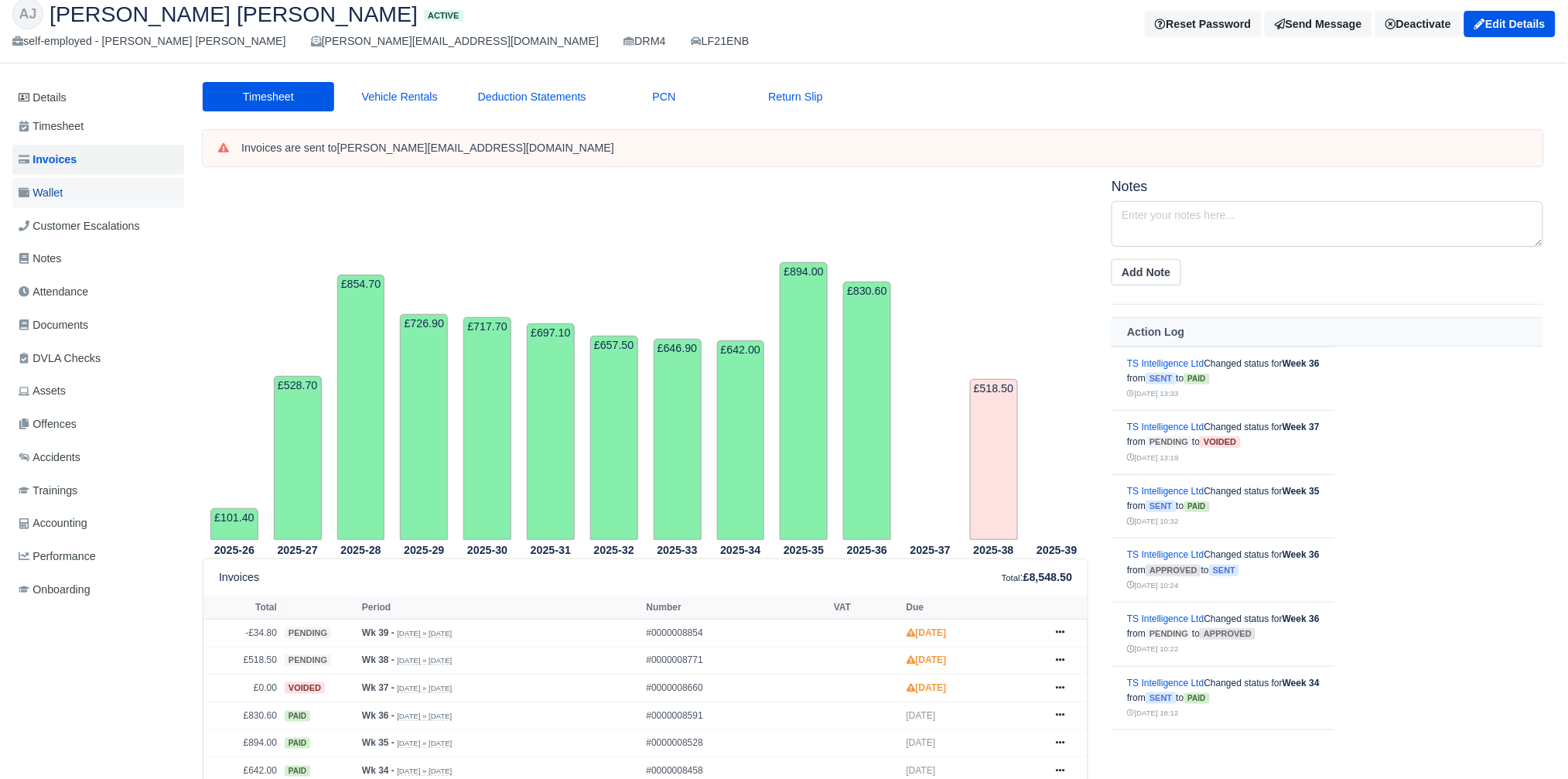
click at [63, 191] on span "Wallet" at bounding box center [40, 193] width 44 height 18
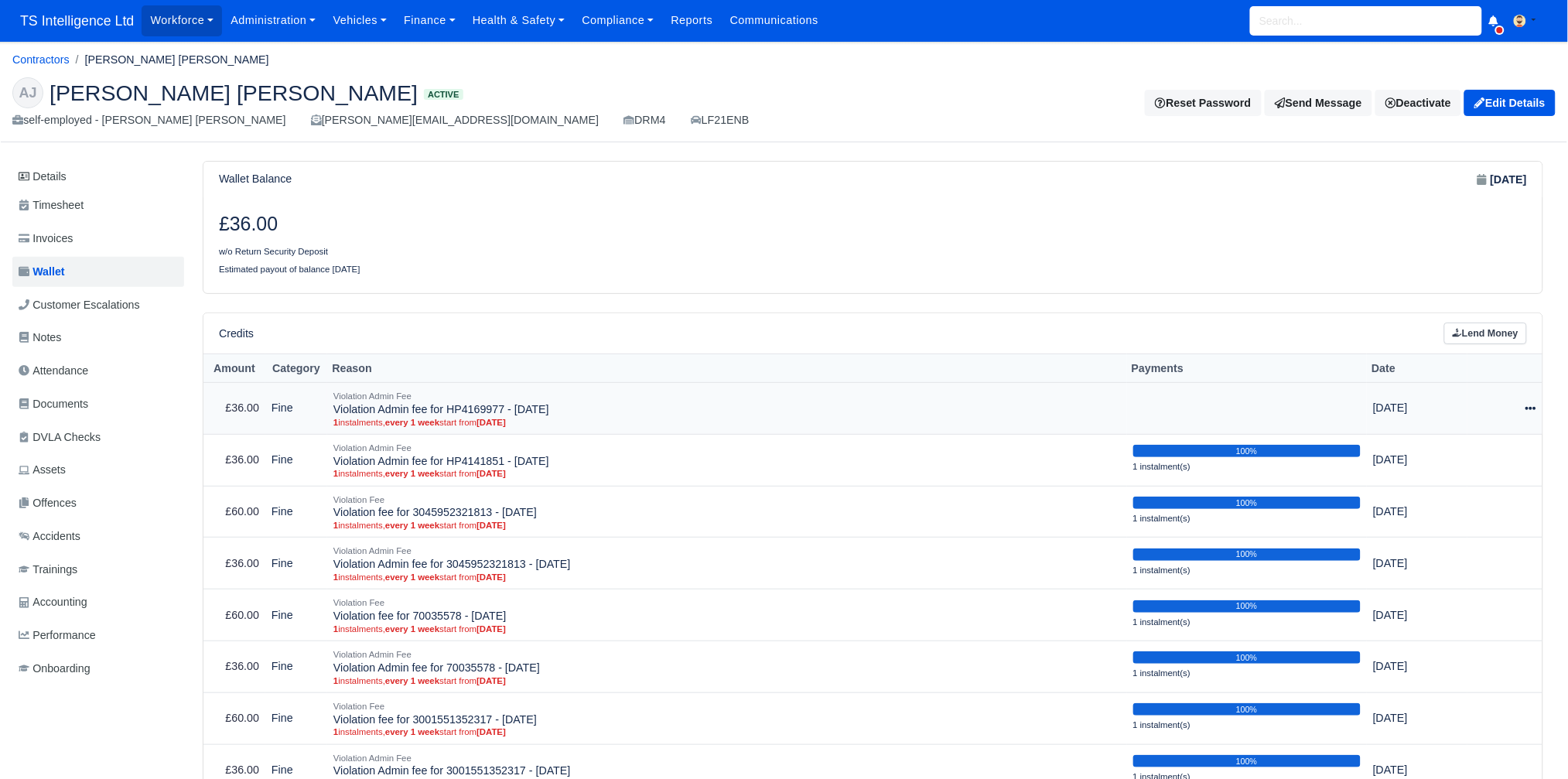
drag, startPoint x: 1529, startPoint y: 407, endPoint x: 1521, endPoint y: 414, distance: 10.6
click at [1529, 407] on icon at bounding box center [1531, 408] width 11 height 11
click at [1014, 251] on div at bounding box center [1206, 237] width 666 height 47
click at [1530, 405] on icon at bounding box center [1531, 408] width 11 height 11
click at [1478, 453] on button "Make Payment" at bounding box center [1459, 455] width 138 height 24
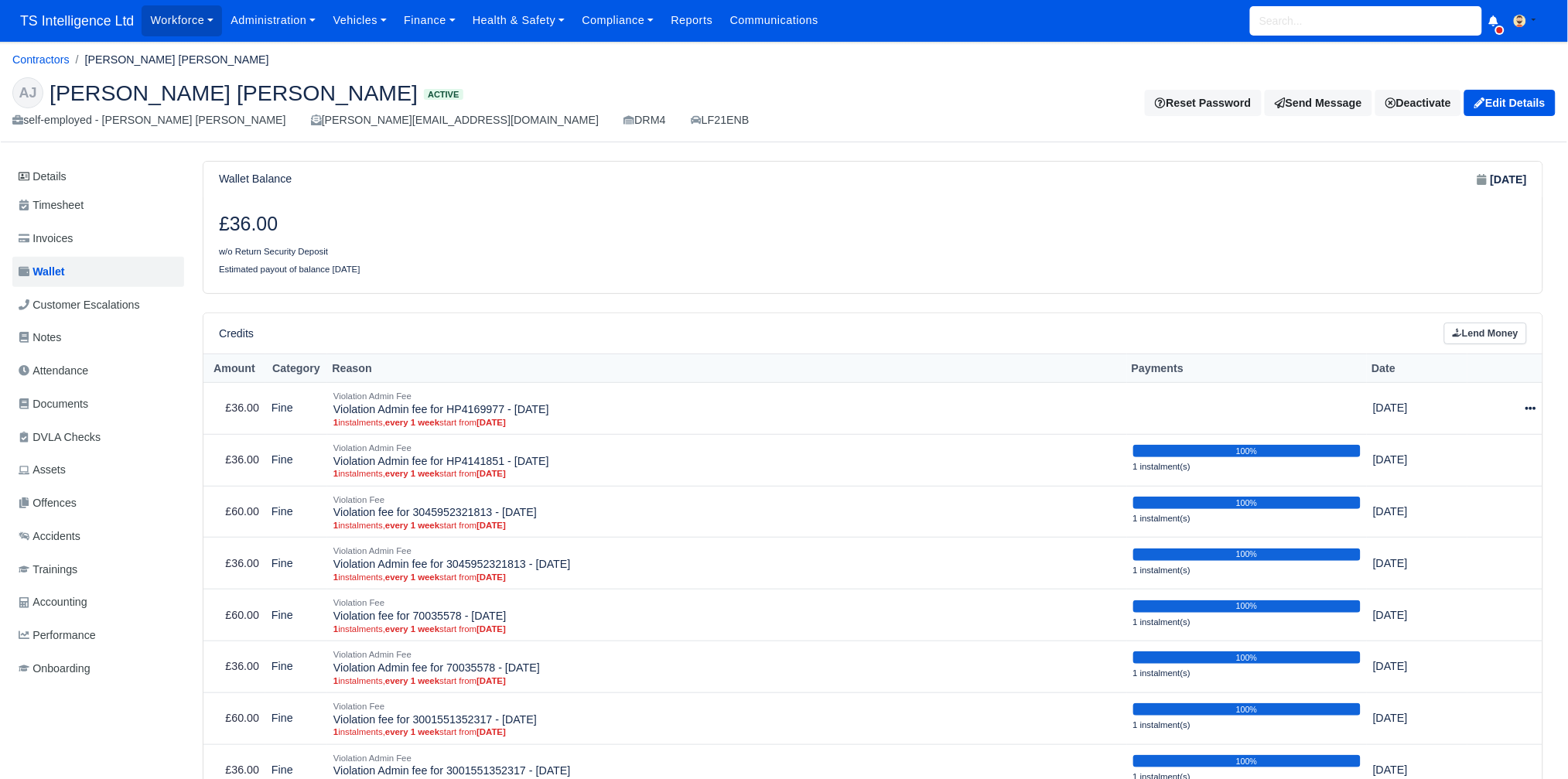
select select "5078"
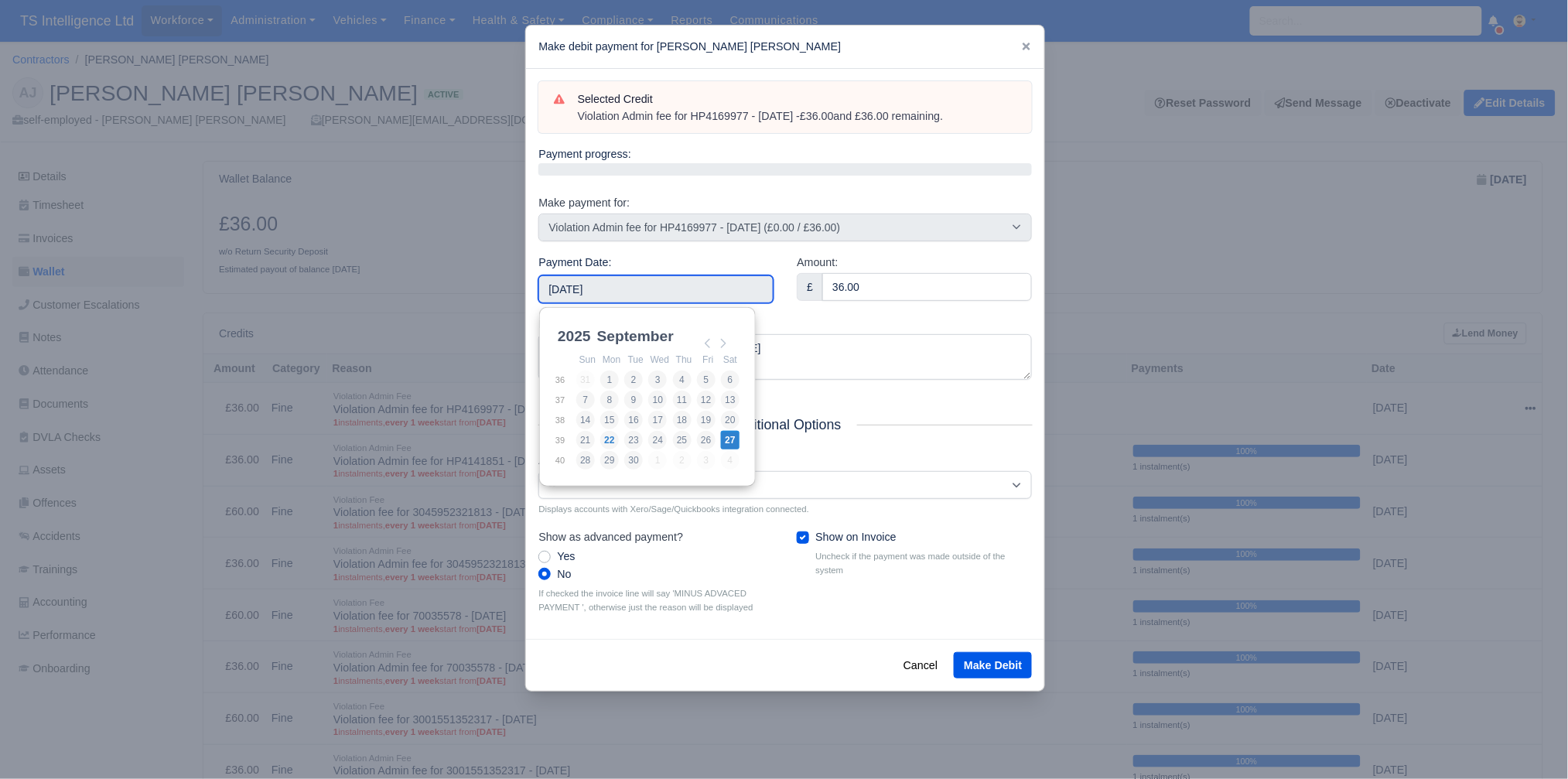
click at [673, 295] on input "2025-09-27" at bounding box center [656, 289] width 235 height 28
type input "2025-09-20"
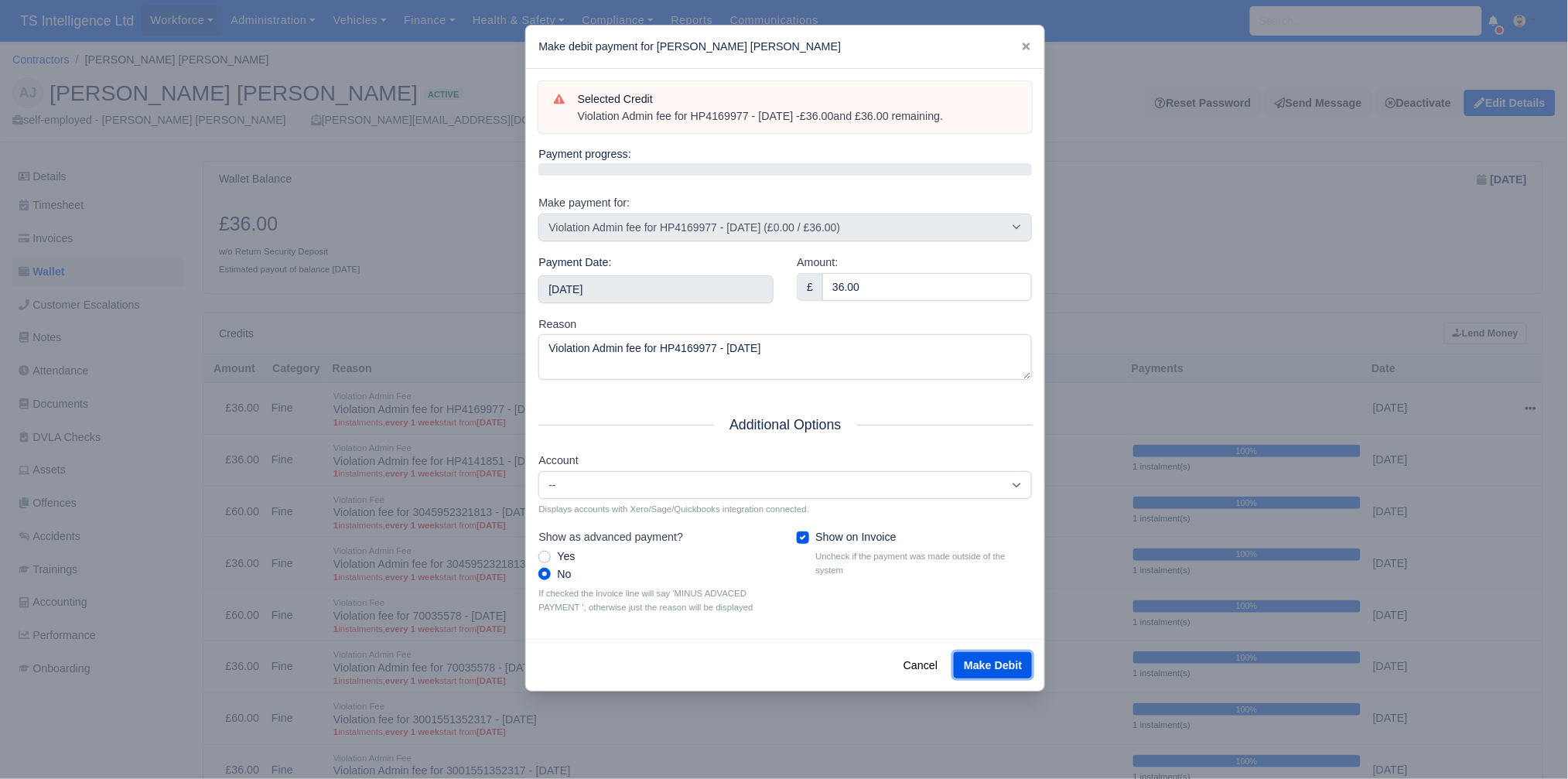
click at [978, 659] on button "Make Debit" at bounding box center [992, 665] width 78 height 26
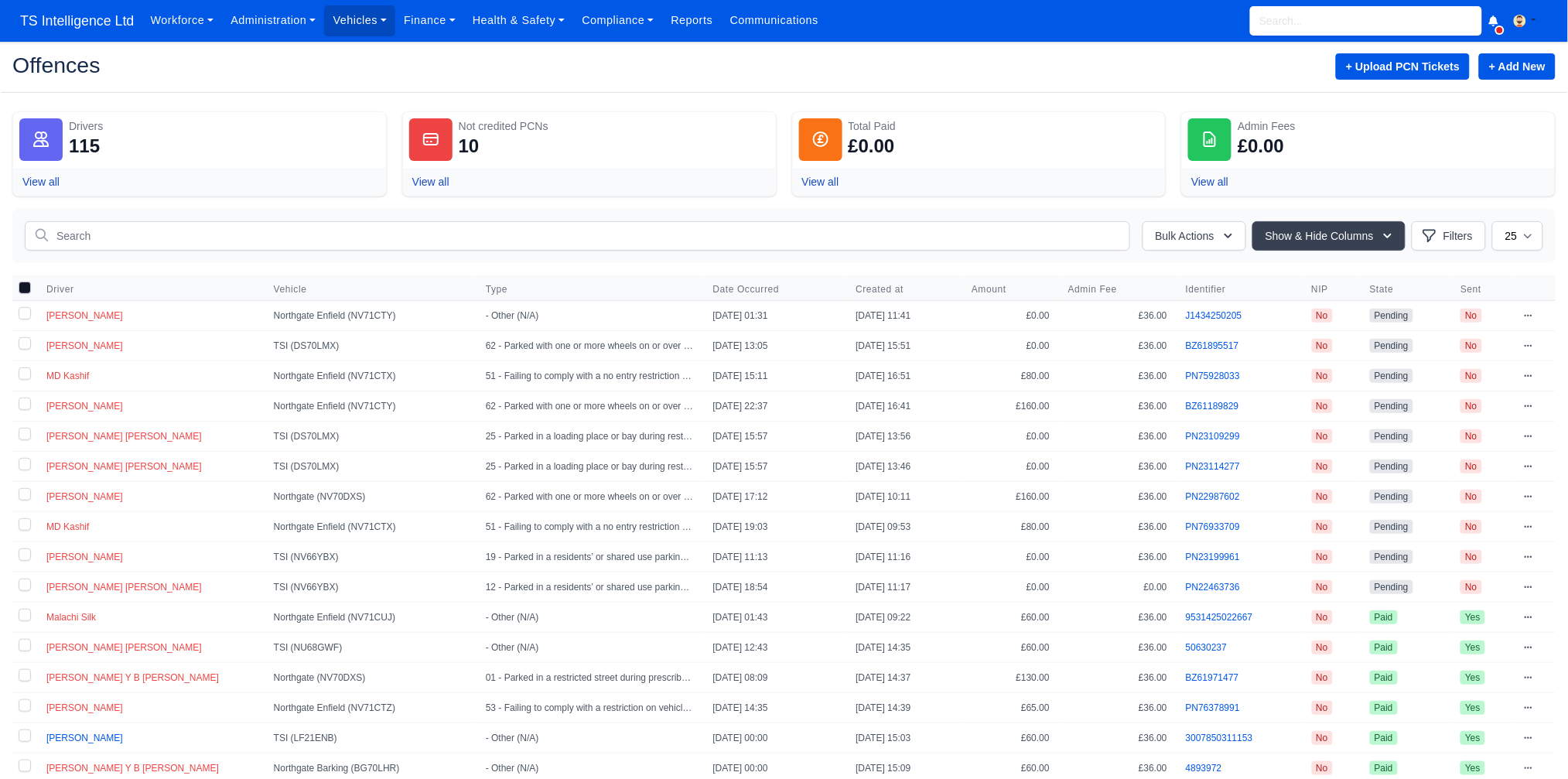
drag, startPoint x: 25, startPoint y: 314, endPoint x: 25, endPoint y: 323, distance: 9.0
click at [25, 315] on label at bounding box center [25, 316] width 25 height 30
click at [25, 315] on input "checkbox" at bounding box center [25, 314] width 12 height 12
checkbox input "true"
click at [26, 351] on label at bounding box center [25, 346] width 25 height 30
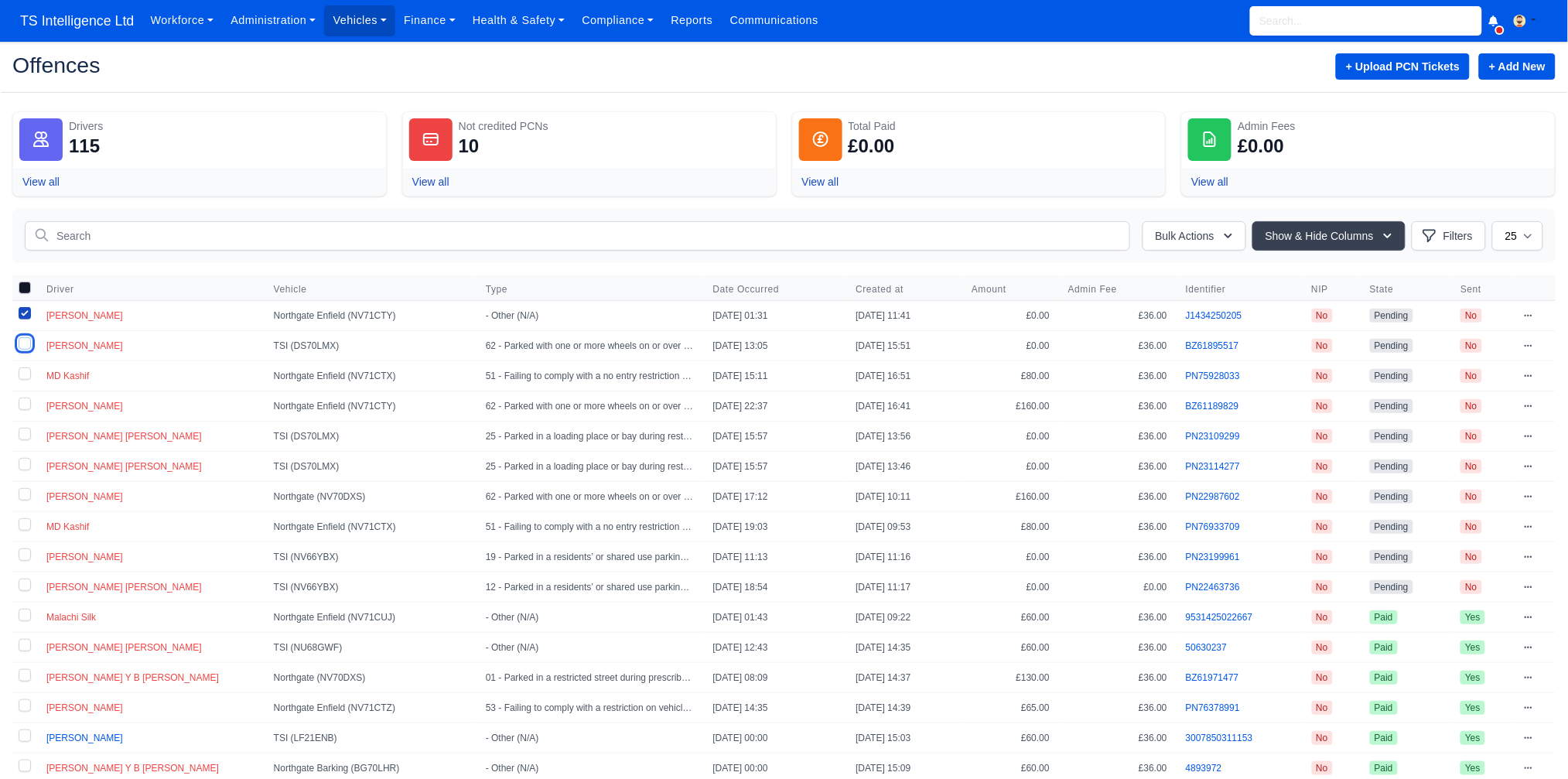
click at [26, 350] on input "checkbox" at bounding box center [25, 343] width 12 height 12
checkbox input "true"
click at [25, 374] on label at bounding box center [25, 376] width 25 height 30
click at [25, 374] on input "checkbox" at bounding box center [25, 373] width 12 height 12
checkbox input "true"
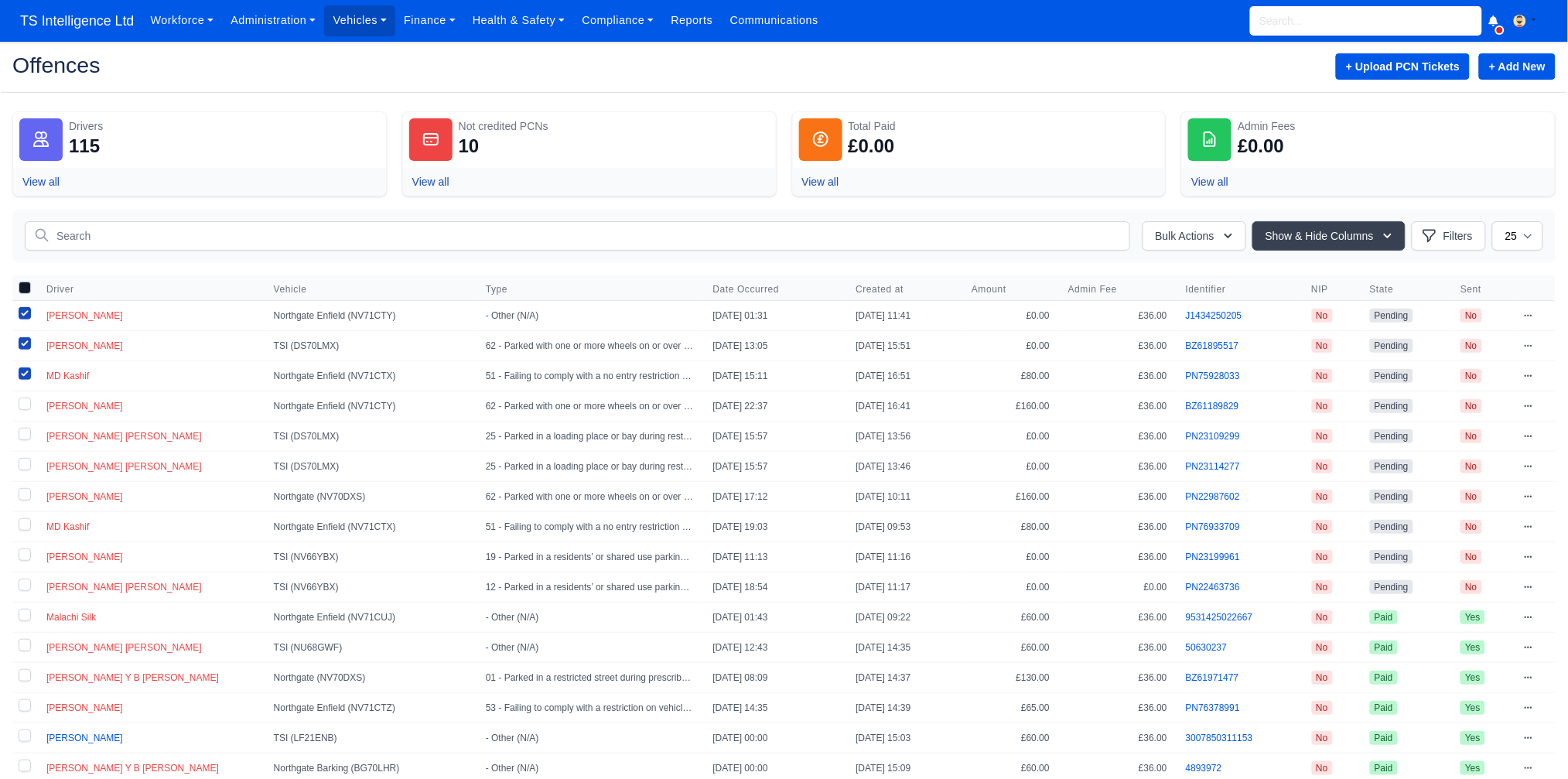
click at [24, 407] on label at bounding box center [25, 407] width 25 height 30
click at [25, 407] on label at bounding box center [25, 407] width 25 height 30
drag, startPoint x: 24, startPoint y: 407, endPoint x: 19, endPoint y: 432, distance: 25.5
click at [25, 409] on label at bounding box center [25, 407] width 25 height 30
drag, startPoint x: 19, startPoint y: 434, endPoint x: 21, endPoint y: 443, distance: 9.2
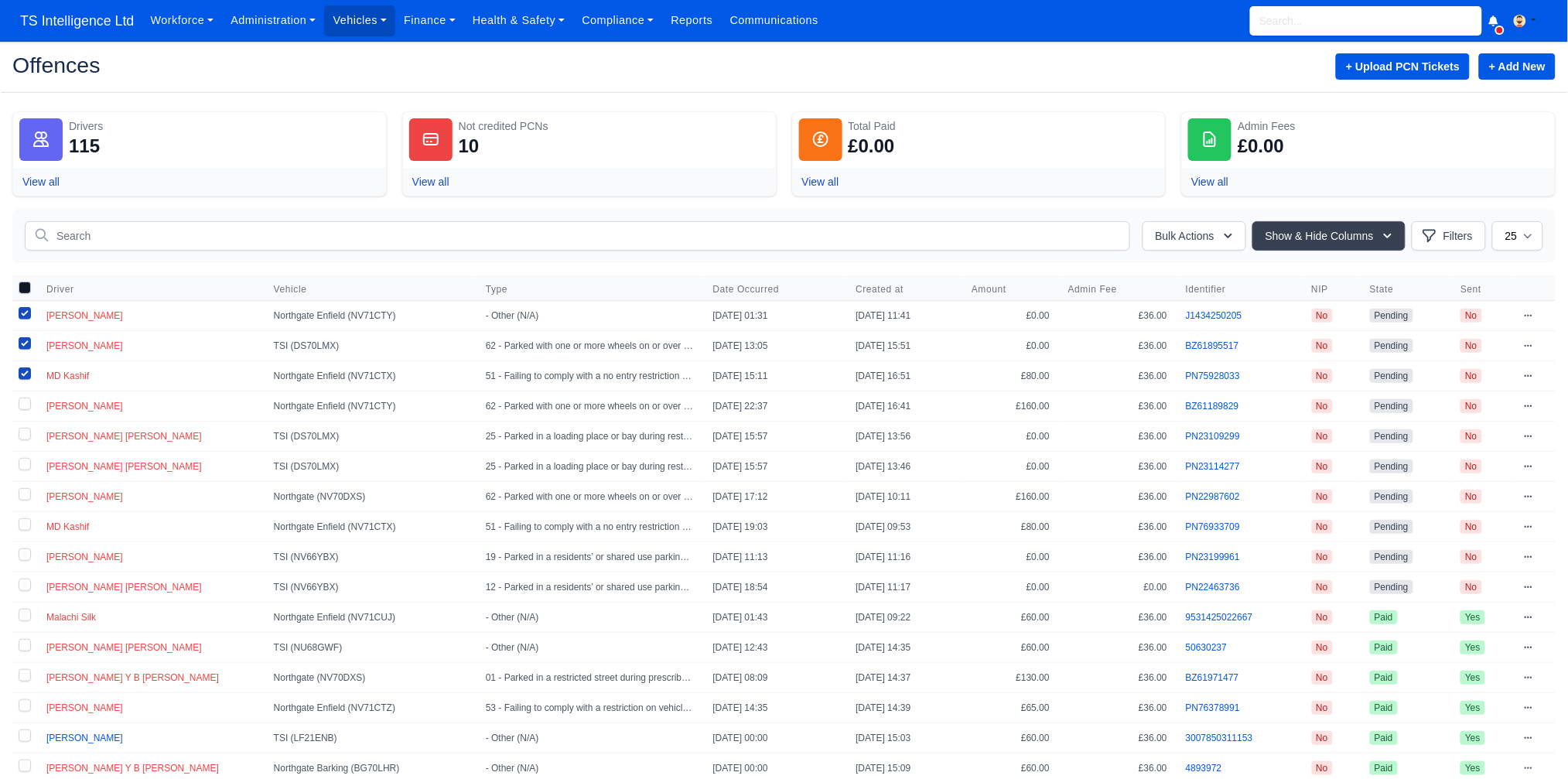
click at [19, 435] on label at bounding box center [25, 436] width 25 height 30
click at [19, 435] on input "checkbox" at bounding box center [25, 434] width 12 height 12
checkbox input "true"
click at [22, 463] on label at bounding box center [25, 467] width 25 height 30
click at [22, 463] on input "checkbox" at bounding box center [25, 464] width 12 height 12
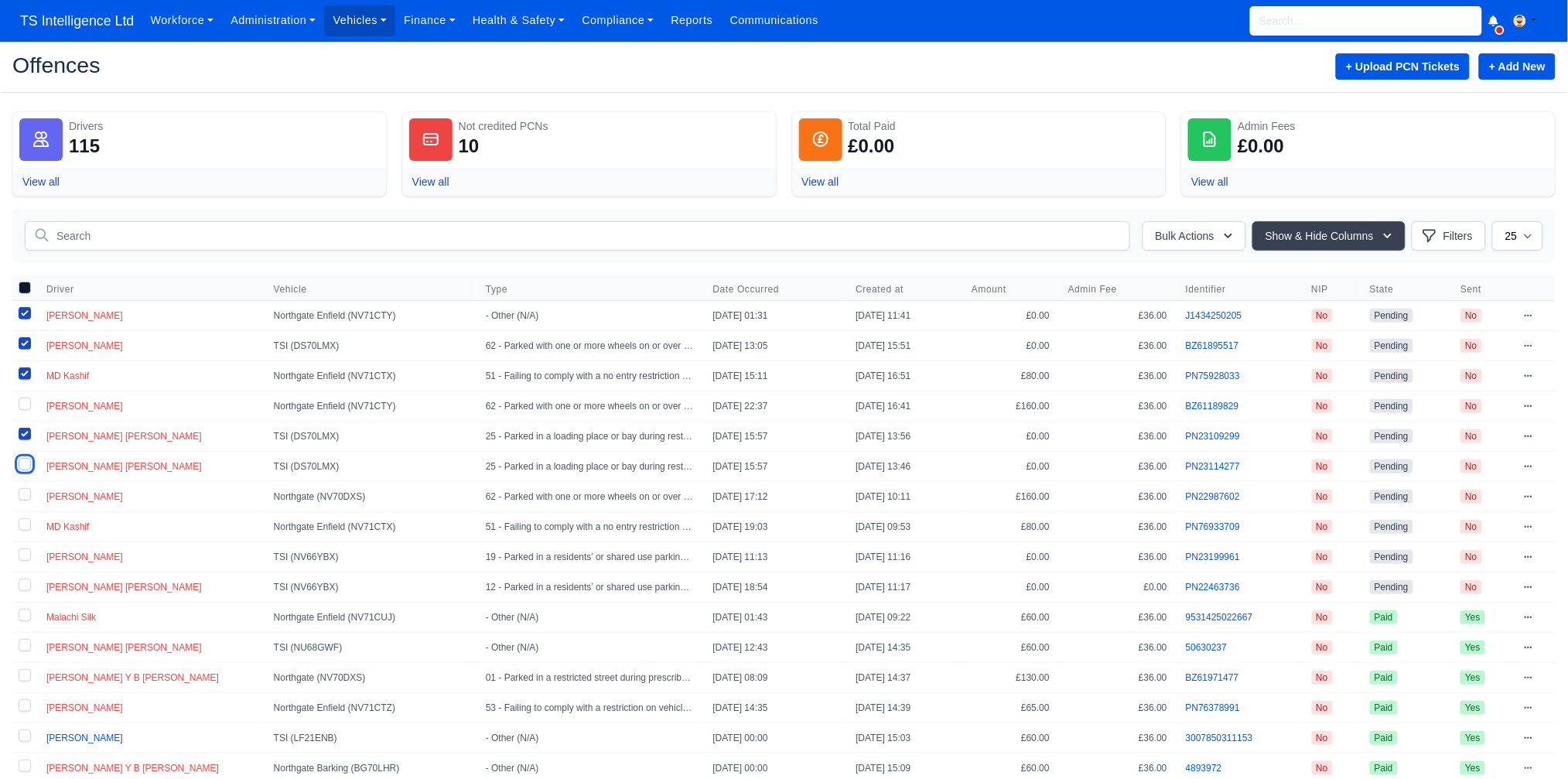
checkbox input "true"
click at [25, 498] on label at bounding box center [25, 497] width 25 height 30
click at [25, 498] on input "checkbox" at bounding box center [25, 494] width 12 height 12
checkbox input "true"
click at [28, 528] on label at bounding box center [25, 528] width 25 height 30
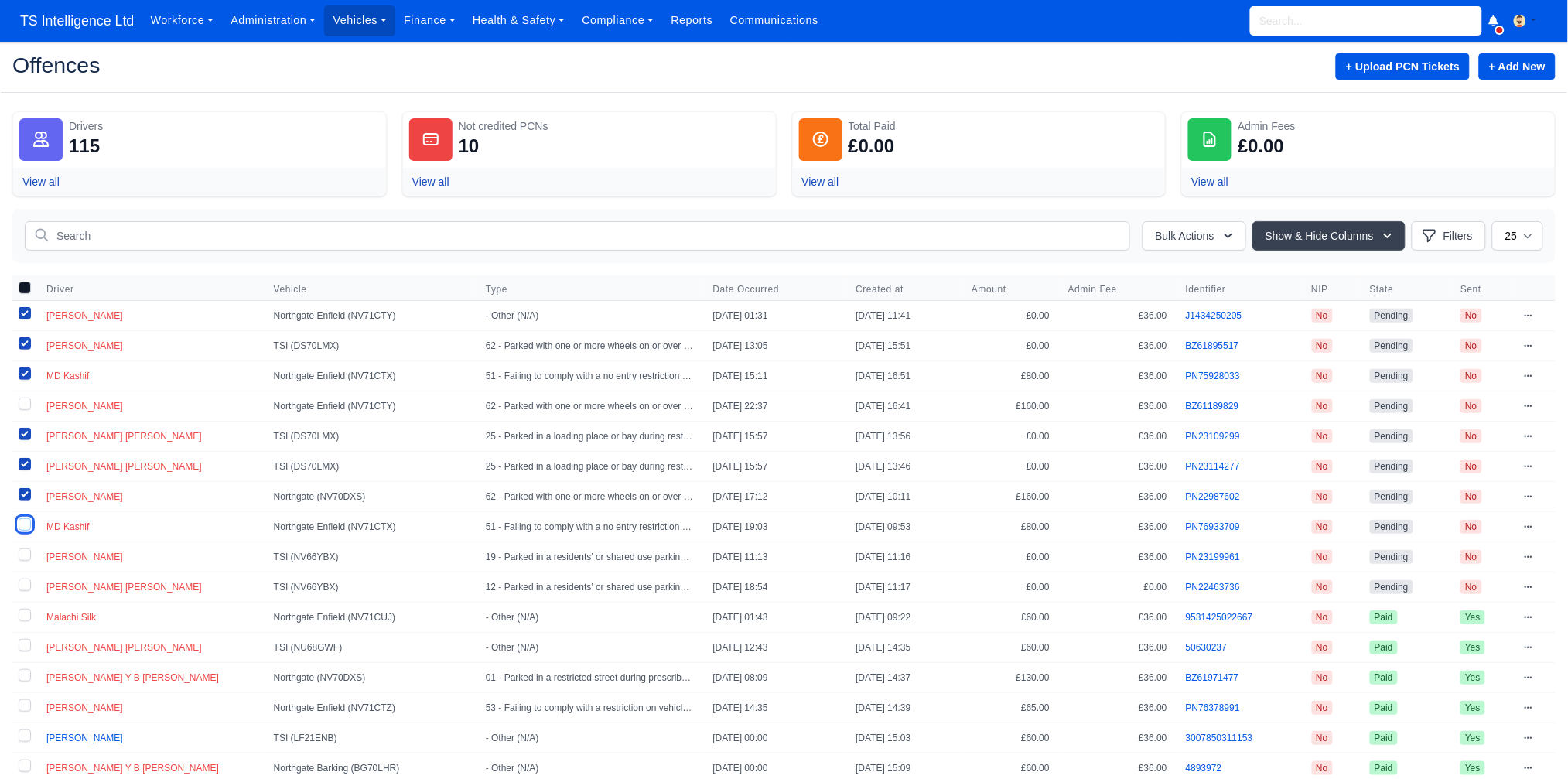
click at [28, 528] on input "checkbox" at bounding box center [25, 525] width 12 height 12
checkbox input "true"
click at [23, 557] on label at bounding box center [25, 557] width 25 height 30
click at [23, 557] on input "checkbox" at bounding box center [25, 555] width 12 height 12
checkbox input "true"
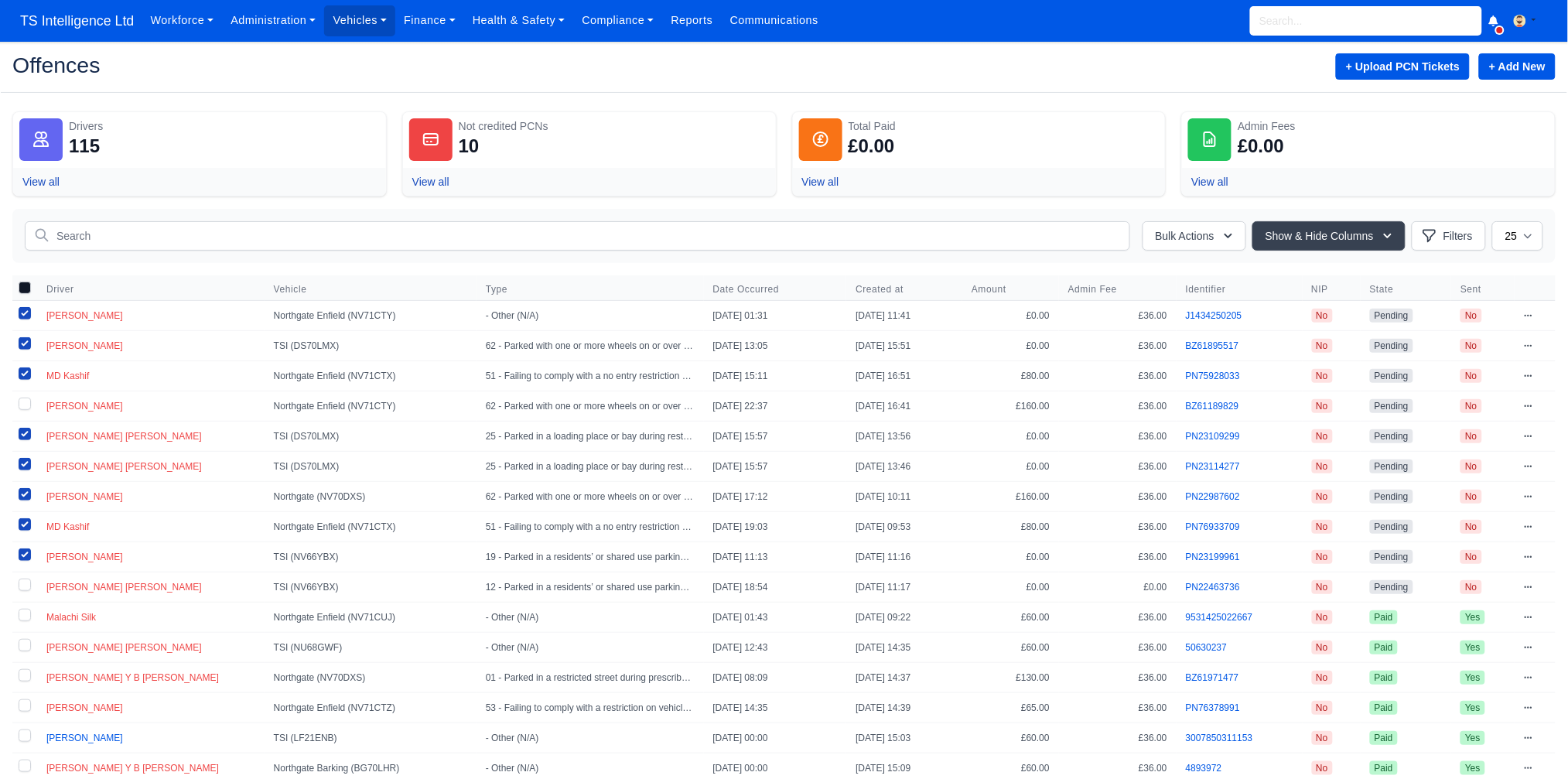
click at [23, 584] on label at bounding box center [25, 588] width 25 height 30
click at [23, 584] on input "checkbox" at bounding box center [25, 585] width 12 height 12
checkbox input "true"
click at [23, 288] on input "checkbox" at bounding box center [25, 287] width 12 height 12
checkbox input "true"
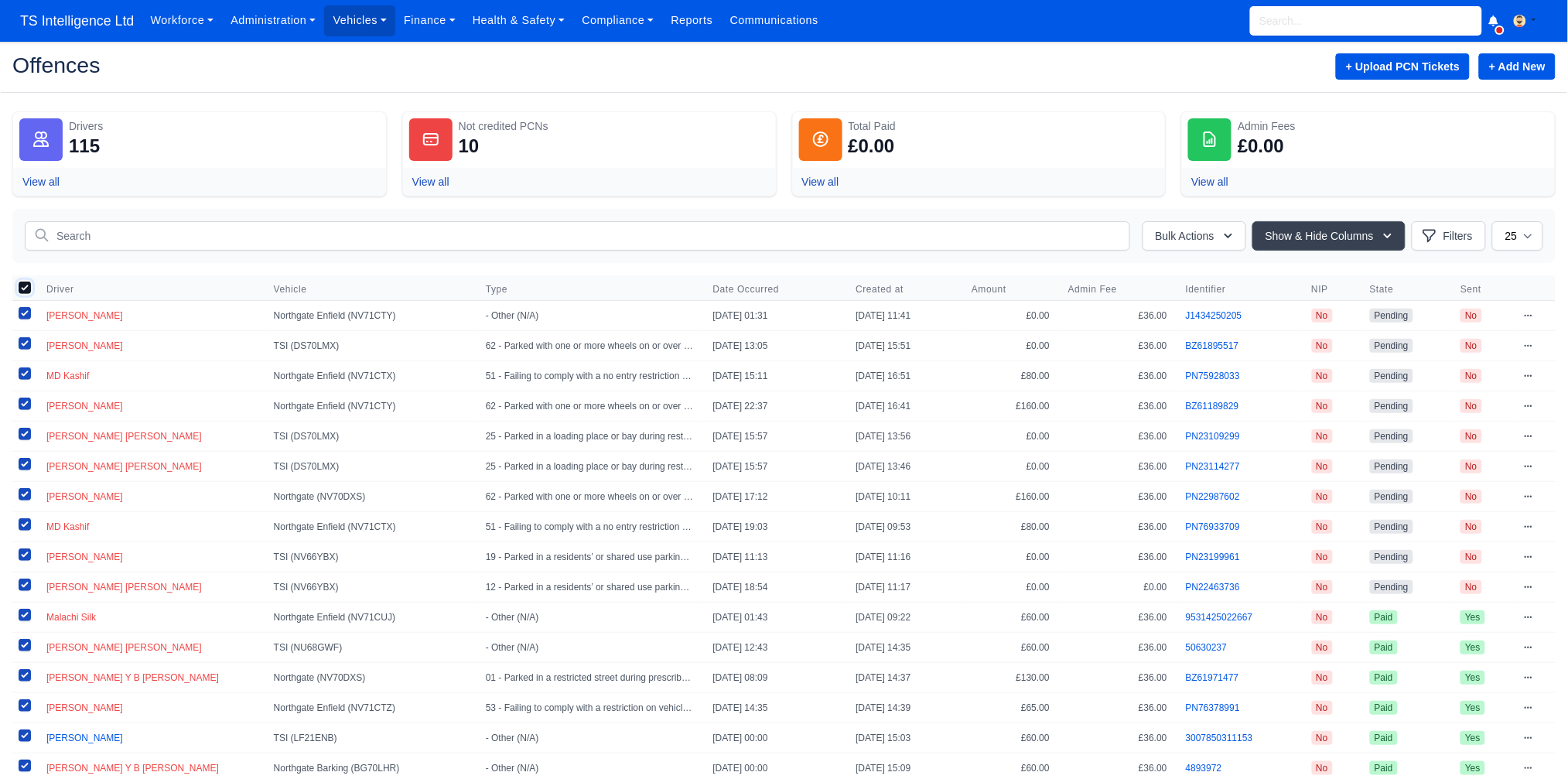
click at [24, 288] on input "checkbox" at bounding box center [25, 287] width 12 height 12
checkbox input "false"
click at [25, 311] on label at bounding box center [25, 316] width 25 height 30
click at [25, 311] on input "checkbox" at bounding box center [25, 314] width 12 height 12
checkbox input "true"
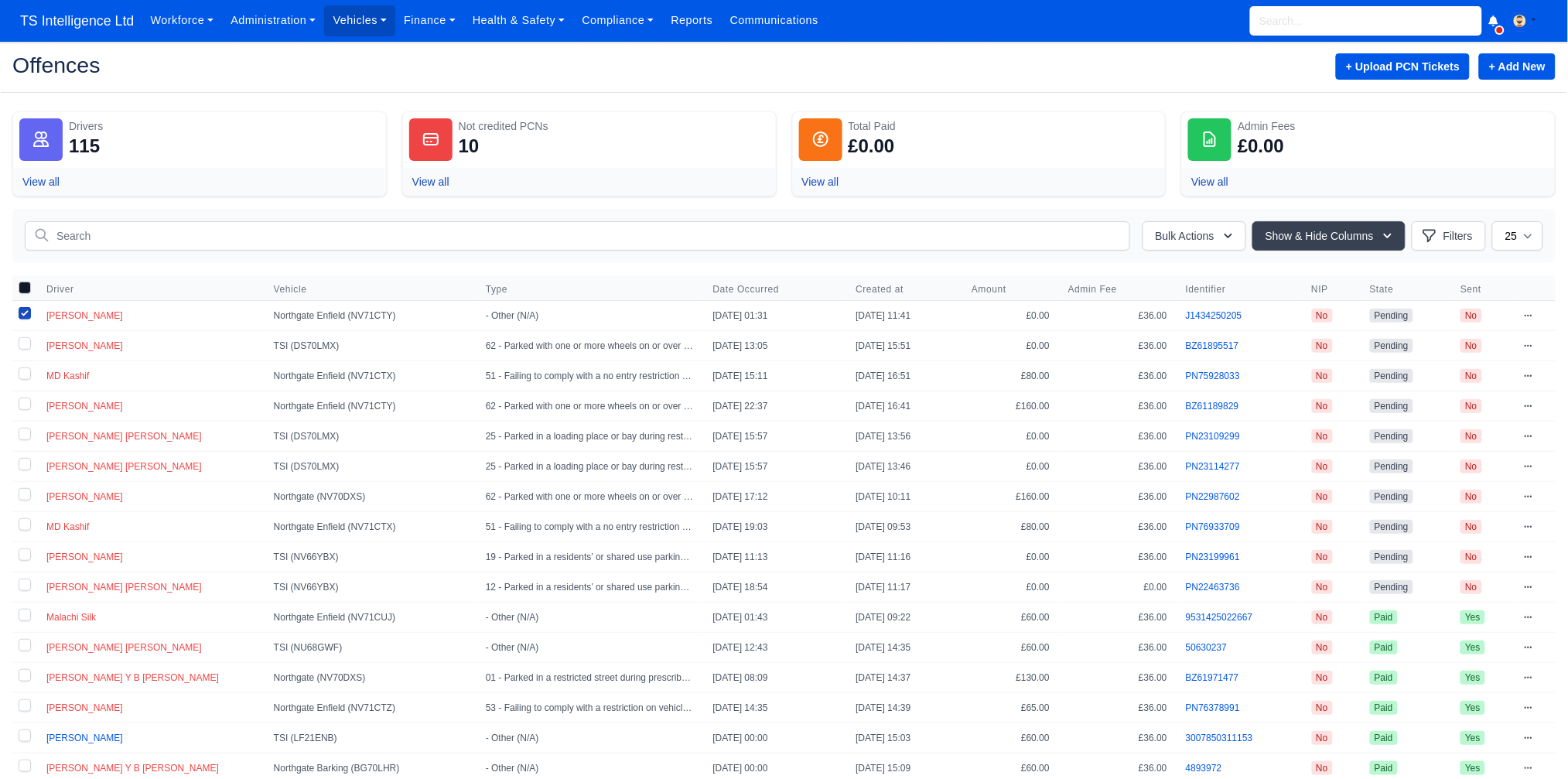
click at [24, 346] on label at bounding box center [25, 346] width 25 height 30
click at [24, 346] on input "checkbox" at bounding box center [25, 343] width 12 height 12
checkbox input "true"
click at [26, 372] on label at bounding box center [25, 376] width 25 height 30
click at [26, 372] on input "checkbox" at bounding box center [25, 373] width 12 height 12
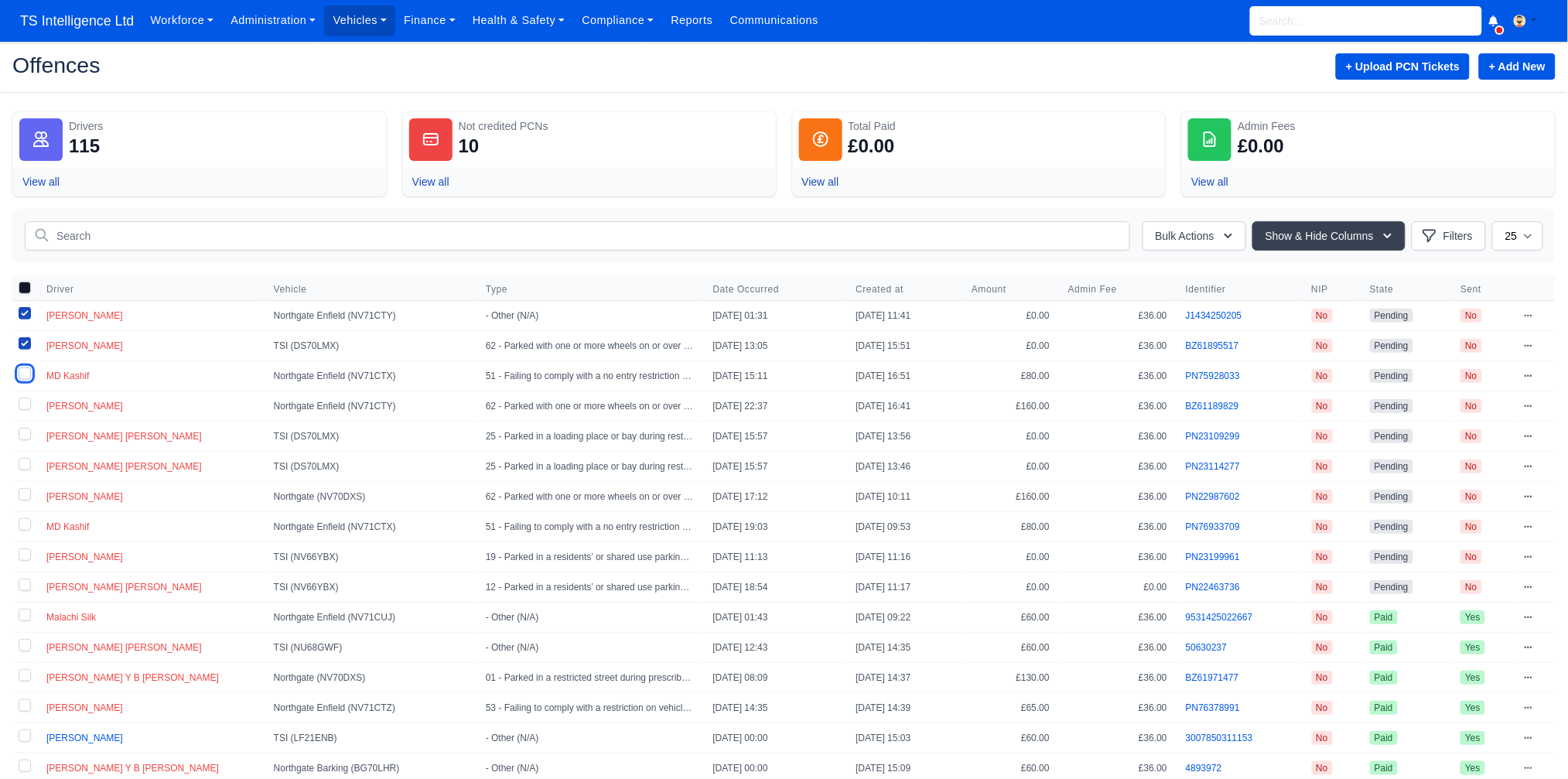
checkbox input "true"
click at [24, 400] on label at bounding box center [25, 407] width 25 height 30
click at [24, 400] on input "checkbox" at bounding box center [25, 404] width 12 height 12
checkbox input "true"
click at [30, 436] on label at bounding box center [25, 436] width 25 height 30
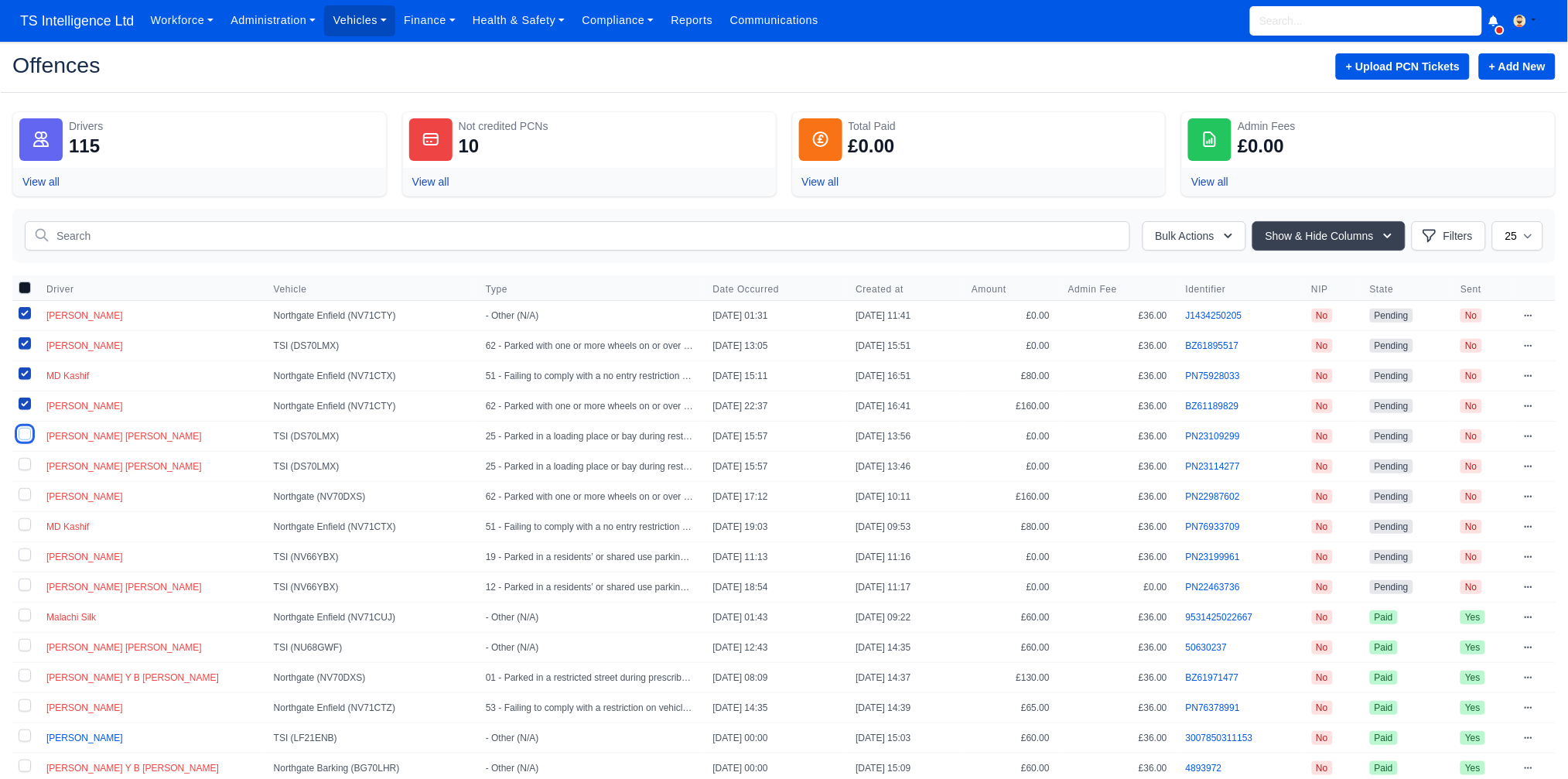
click at [30, 436] on input "checkbox" at bounding box center [25, 434] width 12 height 12
checkbox input "true"
click at [25, 467] on label at bounding box center [25, 467] width 25 height 30
click at [25, 467] on input "checkbox" at bounding box center [25, 464] width 12 height 12
checkbox input "true"
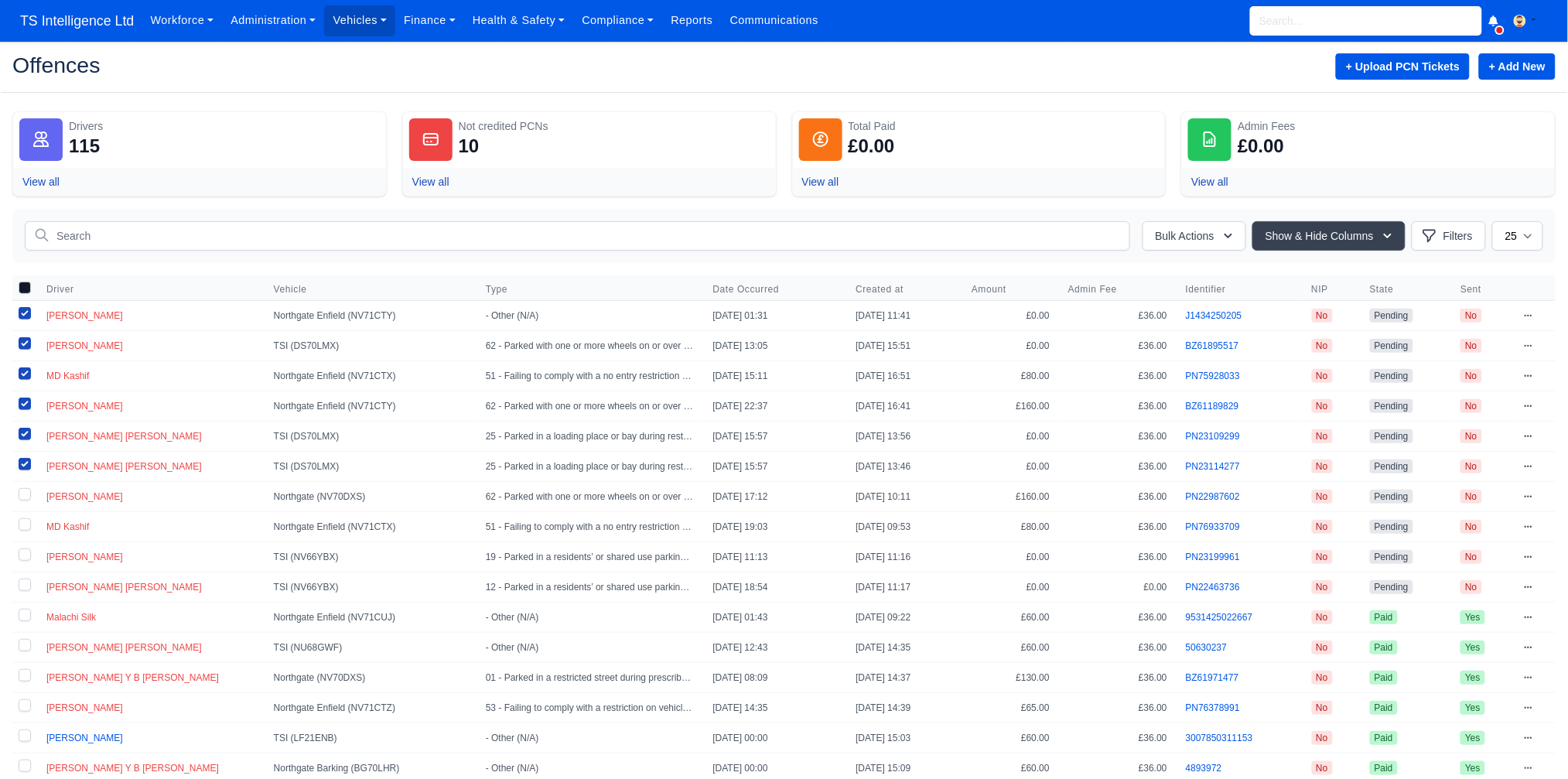
click at [24, 498] on label at bounding box center [25, 497] width 25 height 30
drag, startPoint x: 27, startPoint y: 497, endPoint x: 25, endPoint y: 513, distance: 16.1
click at [28, 499] on label at bounding box center [25, 497] width 25 height 30
click at [27, 525] on label at bounding box center [25, 528] width 25 height 30
click at [27, 525] on input "checkbox" at bounding box center [25, 525] width 12 height 12
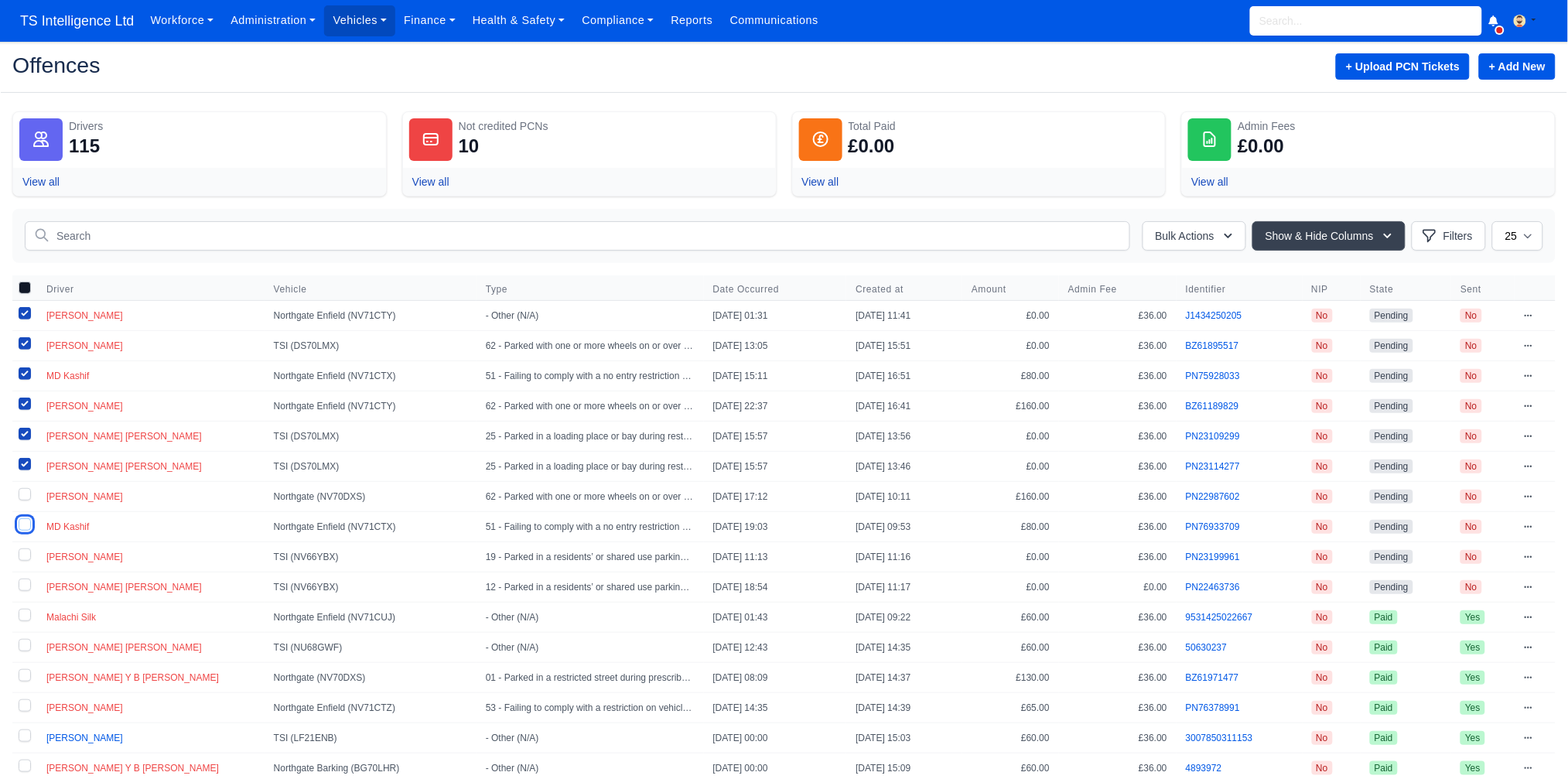
checkbox input "true"
click at [22, 559] on label at bounding box center [25, 557] width 25 height 30
click at [22, 559] on input "checkbox" at bounding box center [25, 555] width 12 height 12
checkbox input "true"
click at [25, 590] on label at bounding box center [25, 588] width 25 height 30
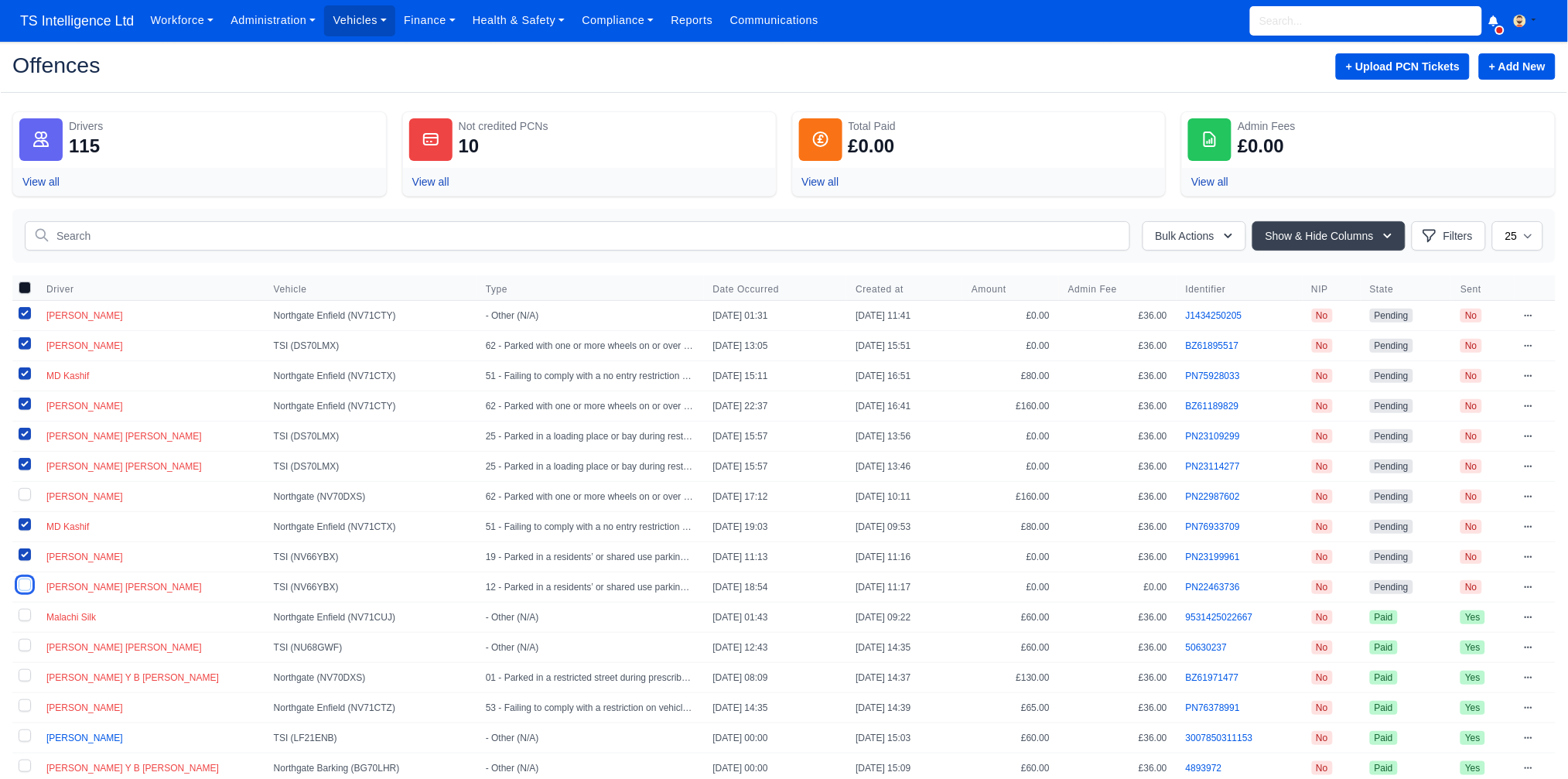
click at [25, 590] on input "checkbox" at bounding box center [25, 585] width 12 height 12
checkbox input "true"
click at [1190, 240] on button "Bulk Actions" at bounding box center [1194, 237] width 103 height 30
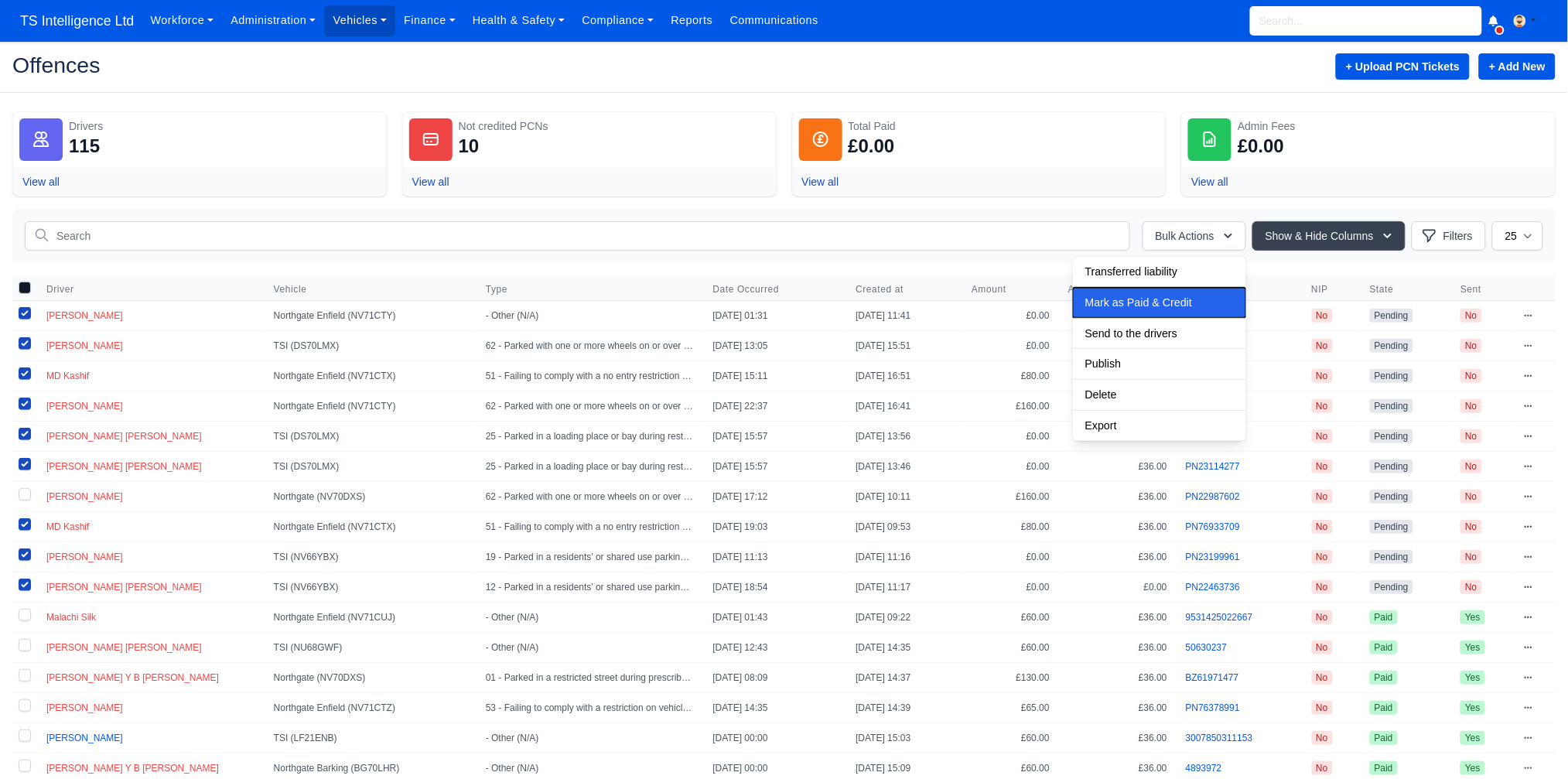
click at [1141, 297] on span "Mark as Paid & Credit" at bounding box center [1139, 302] width 107 height 12
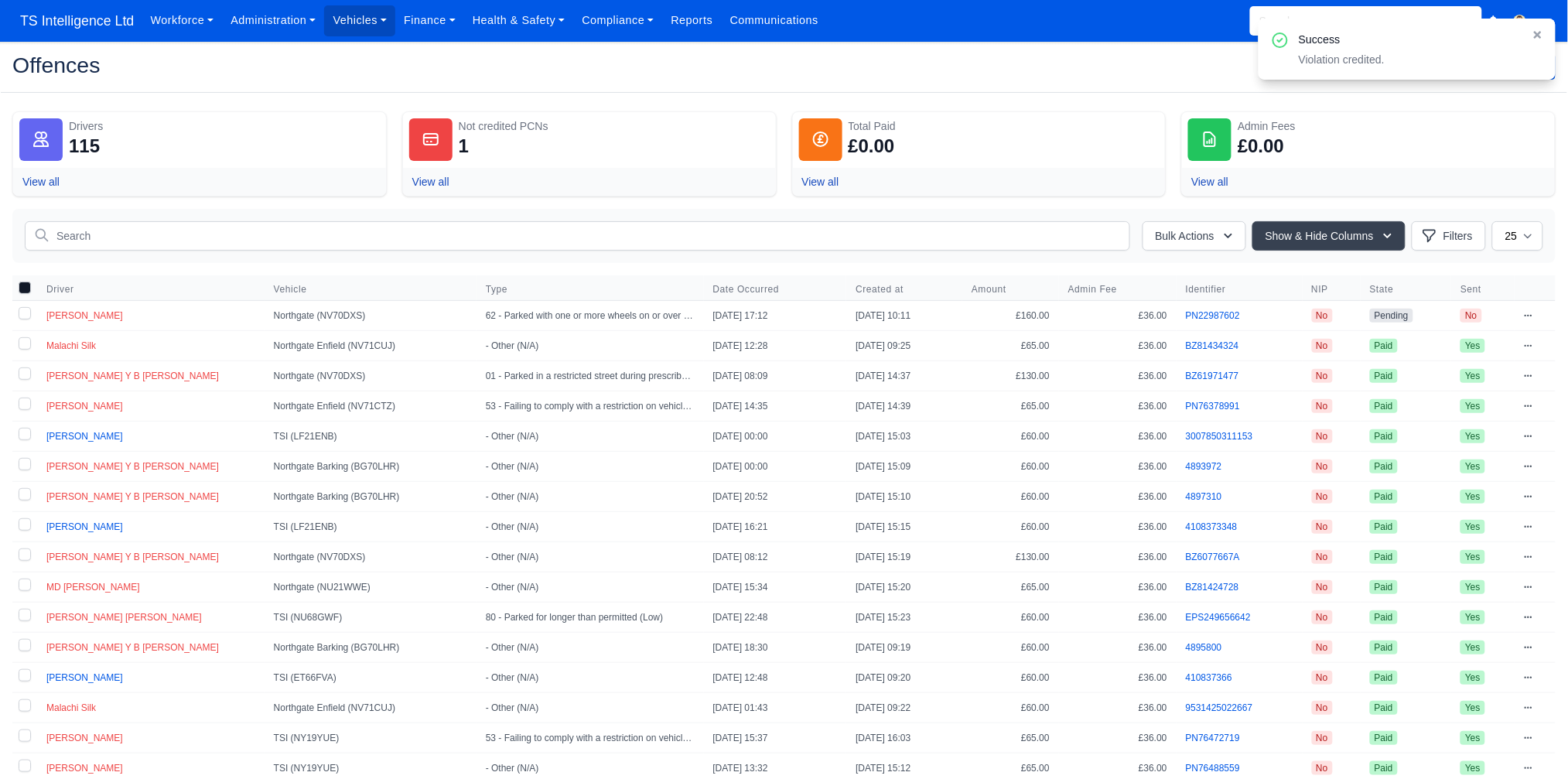
click at [19, 316] on label at bounding box center [25, 316] width 25 height 30
click at [19, 316] on input "checkbox" at bounding box center [25, 314] width 12 height 12
checkbox input "true"
click at [1177, 237] on button "Bulk Actions" at bounding box center [1194, 237] width 103 height 30
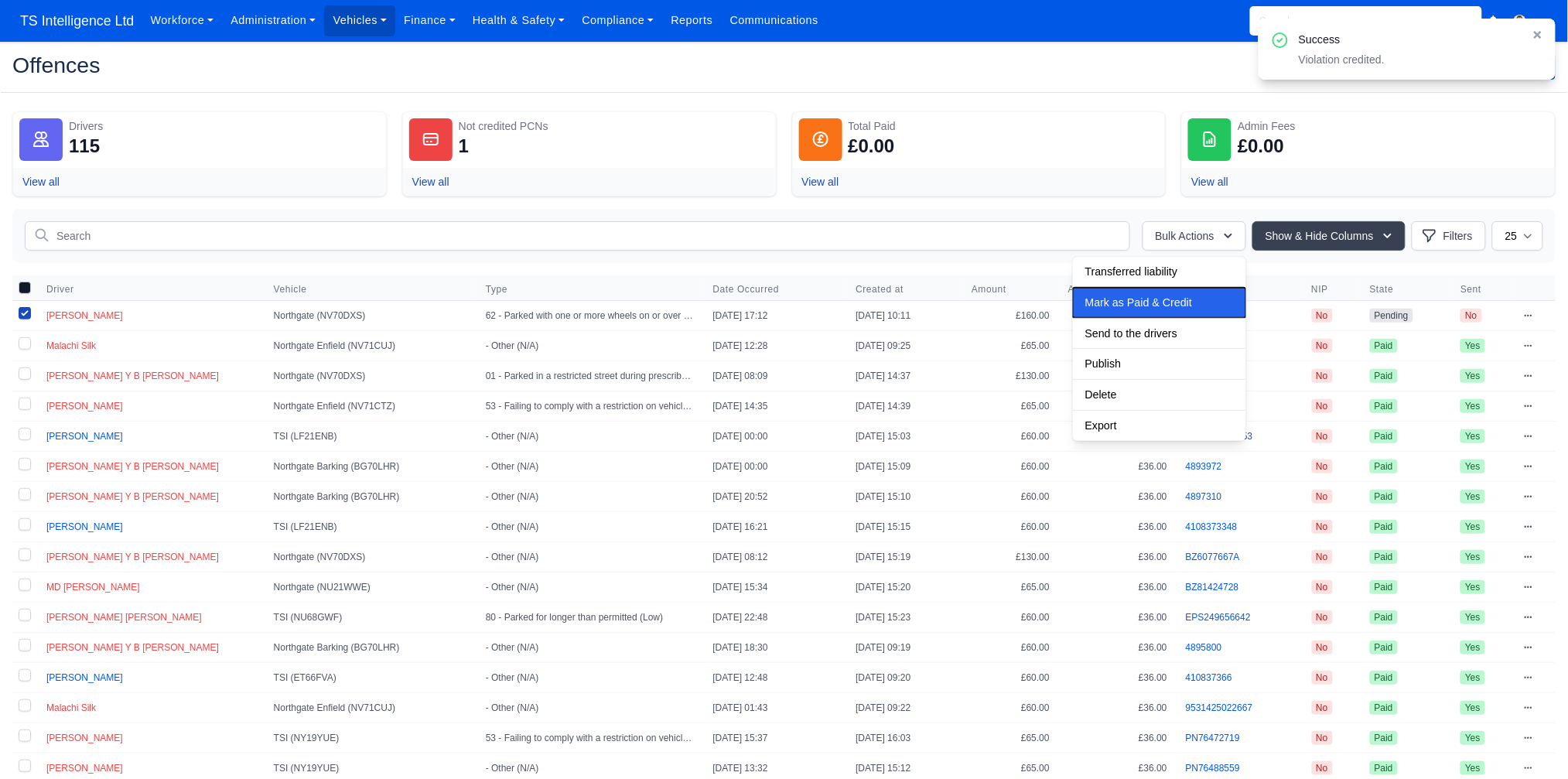
click at [1148, 308] on span "Mark as Paid & Credit" at bounding box center [1139, 302] width 107 height 12
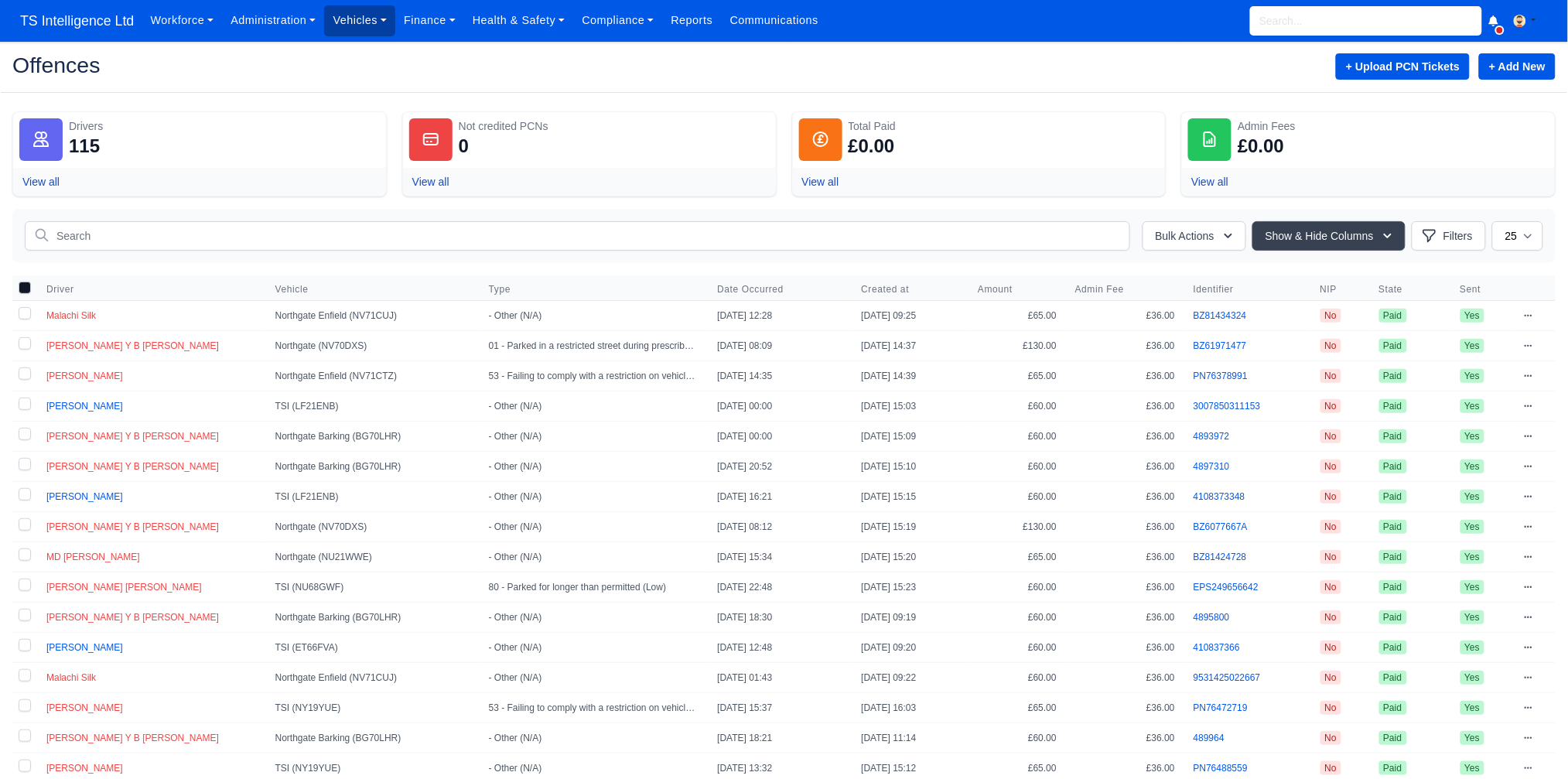
click at [375, 24] on link "Vehicles" at bounding box center [359, 20] width 71 height 30
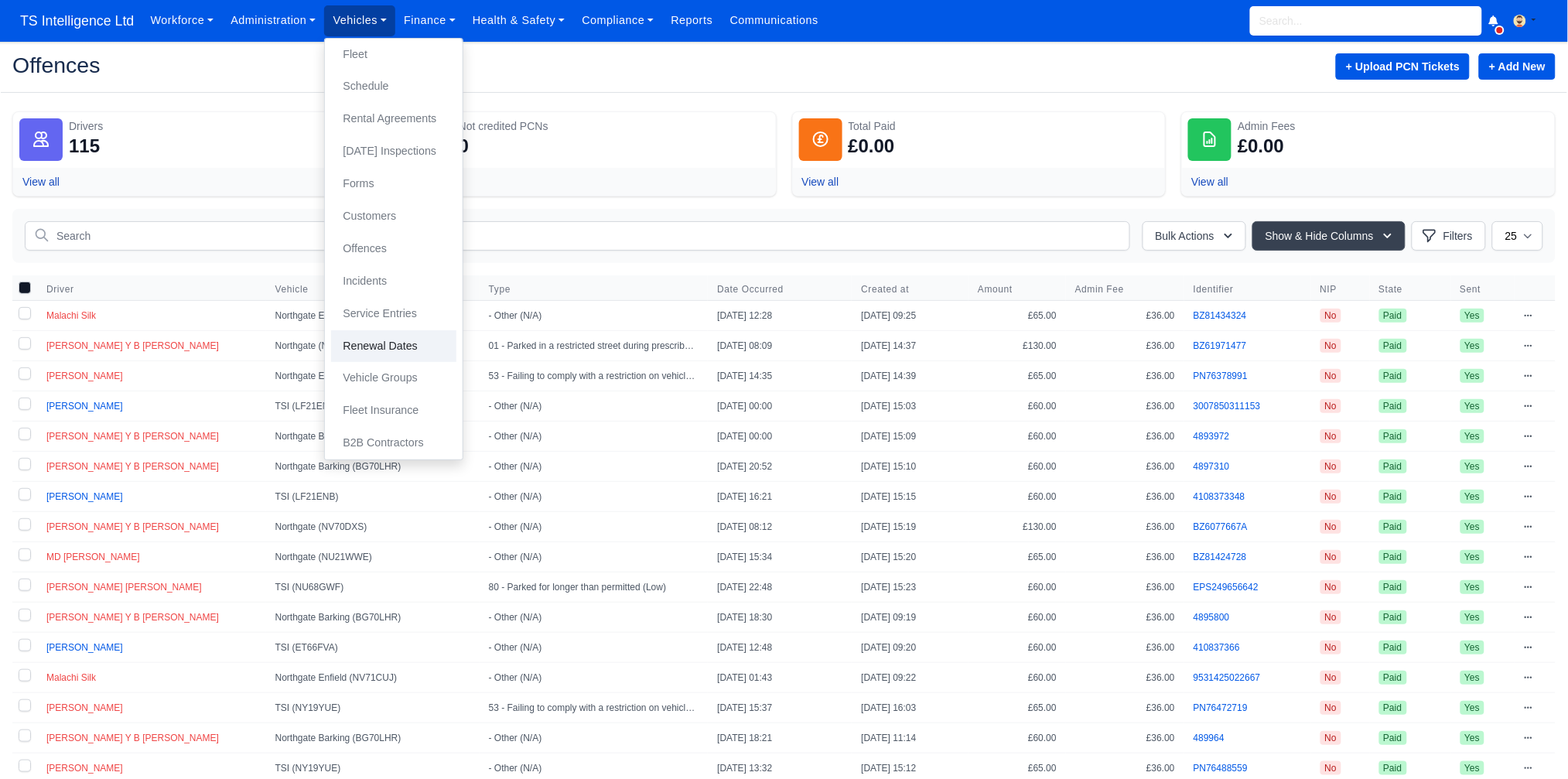
click at [385, 350] on link "Renewal Dates" at bounding box center [393, 346] width 125 height 32
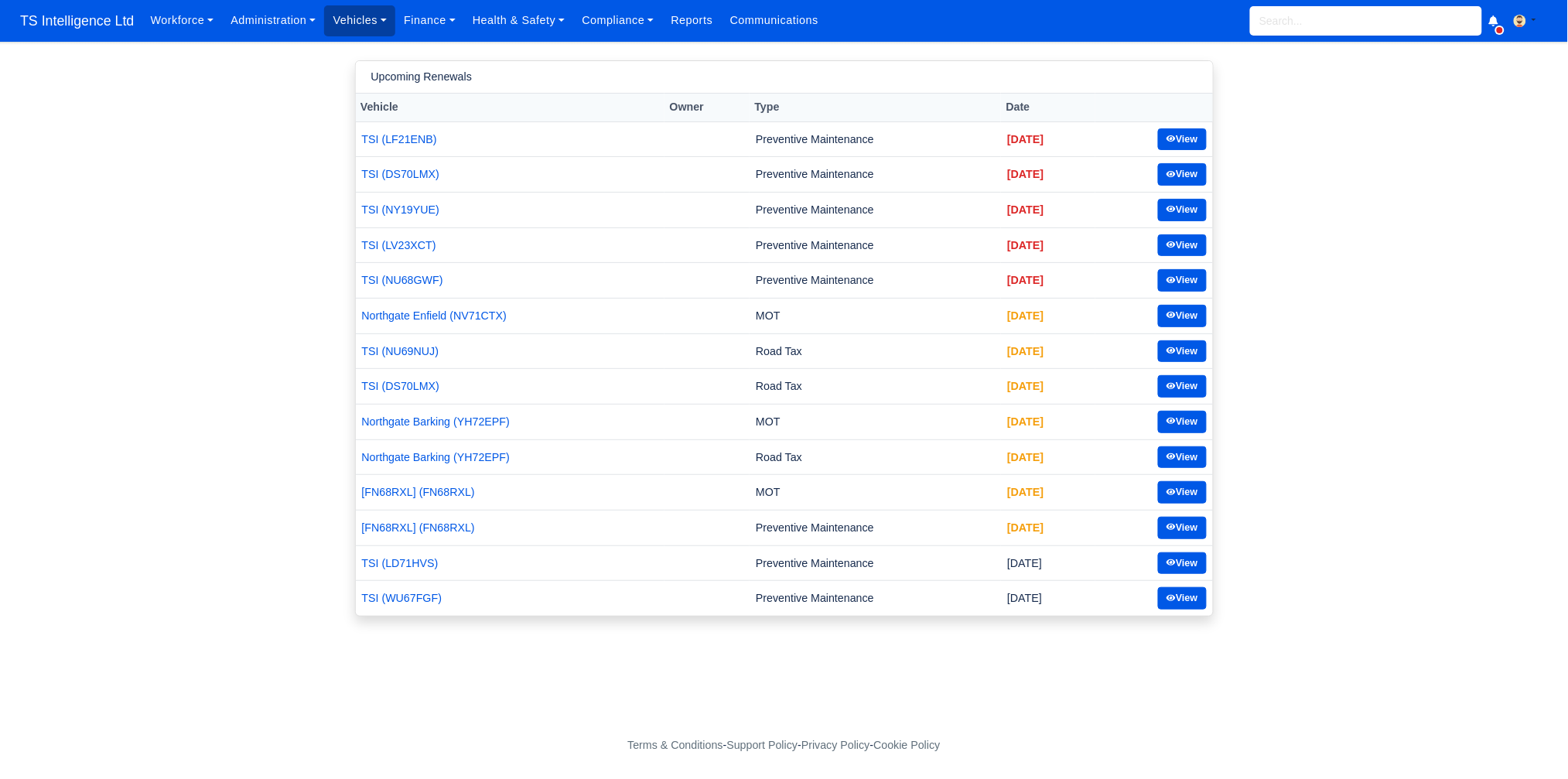
click at [352, 14] on link "Vehicles" at bounding box center [359, 20] width 71 height 30
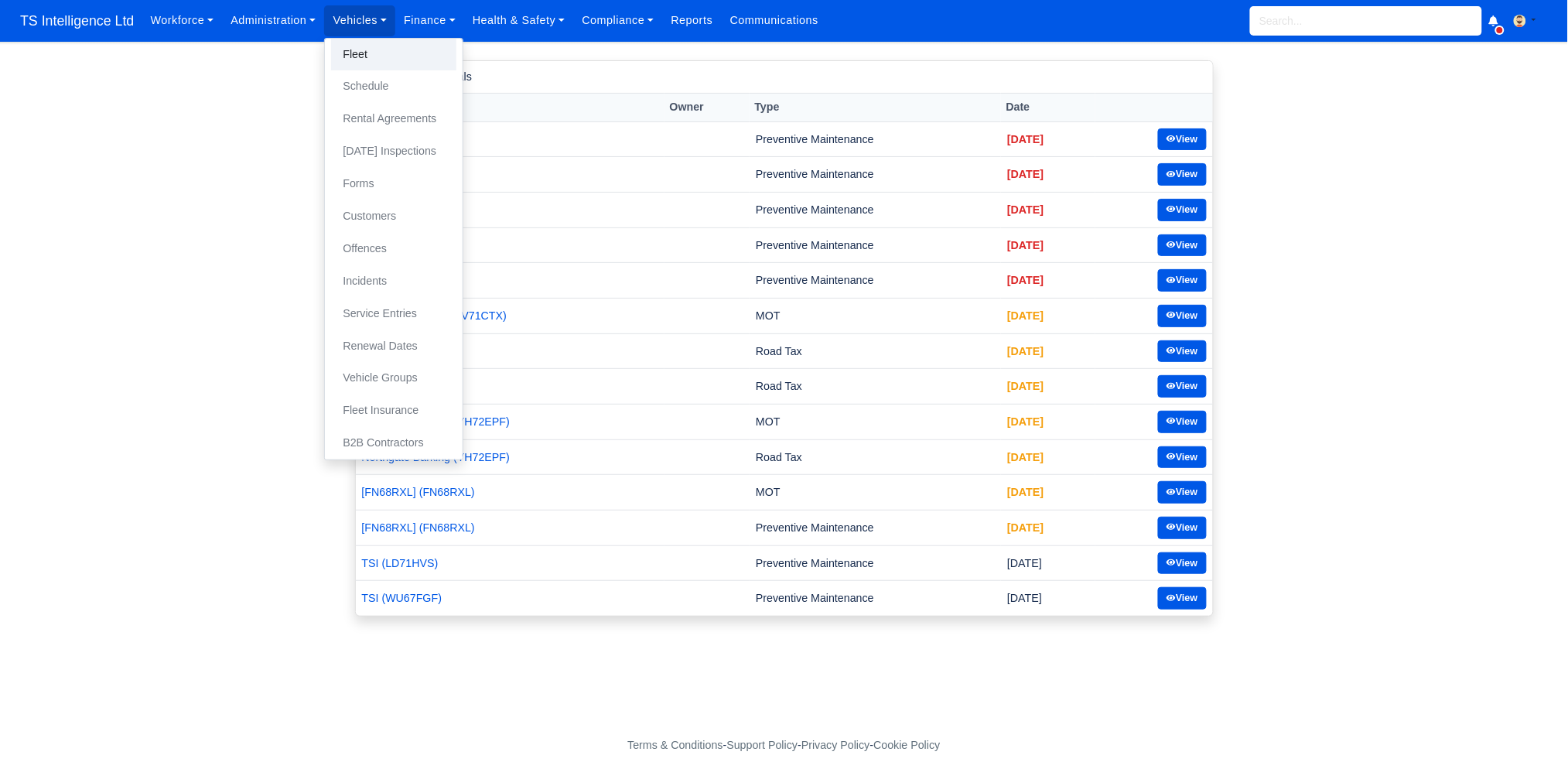
click at [367, 53] on link "Fleet" at bounding box center [393, 54] width 125 height 32
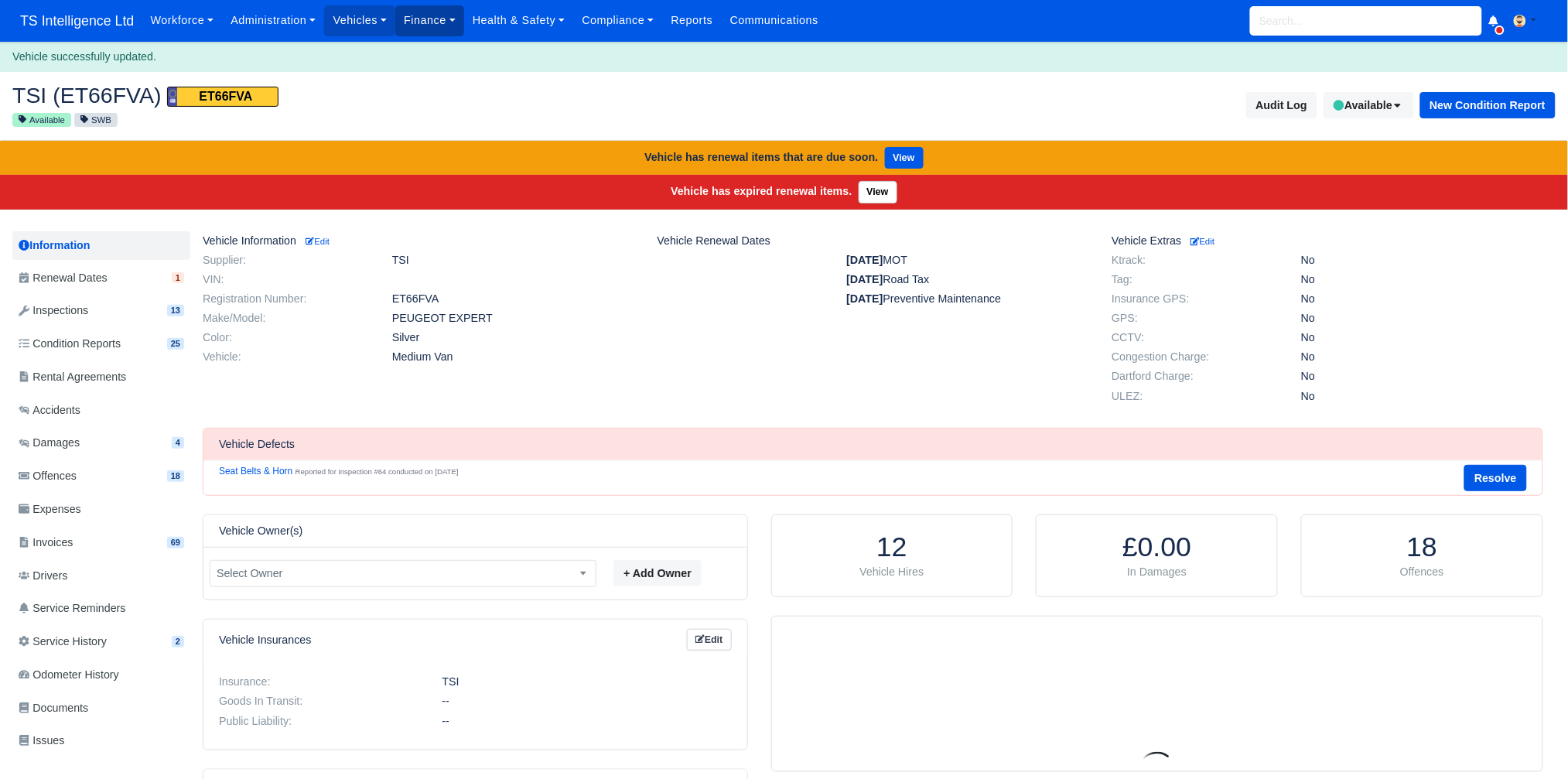
click at [449, 21] on link "Finance" at bounding box center [429, 20] width 69 height 30
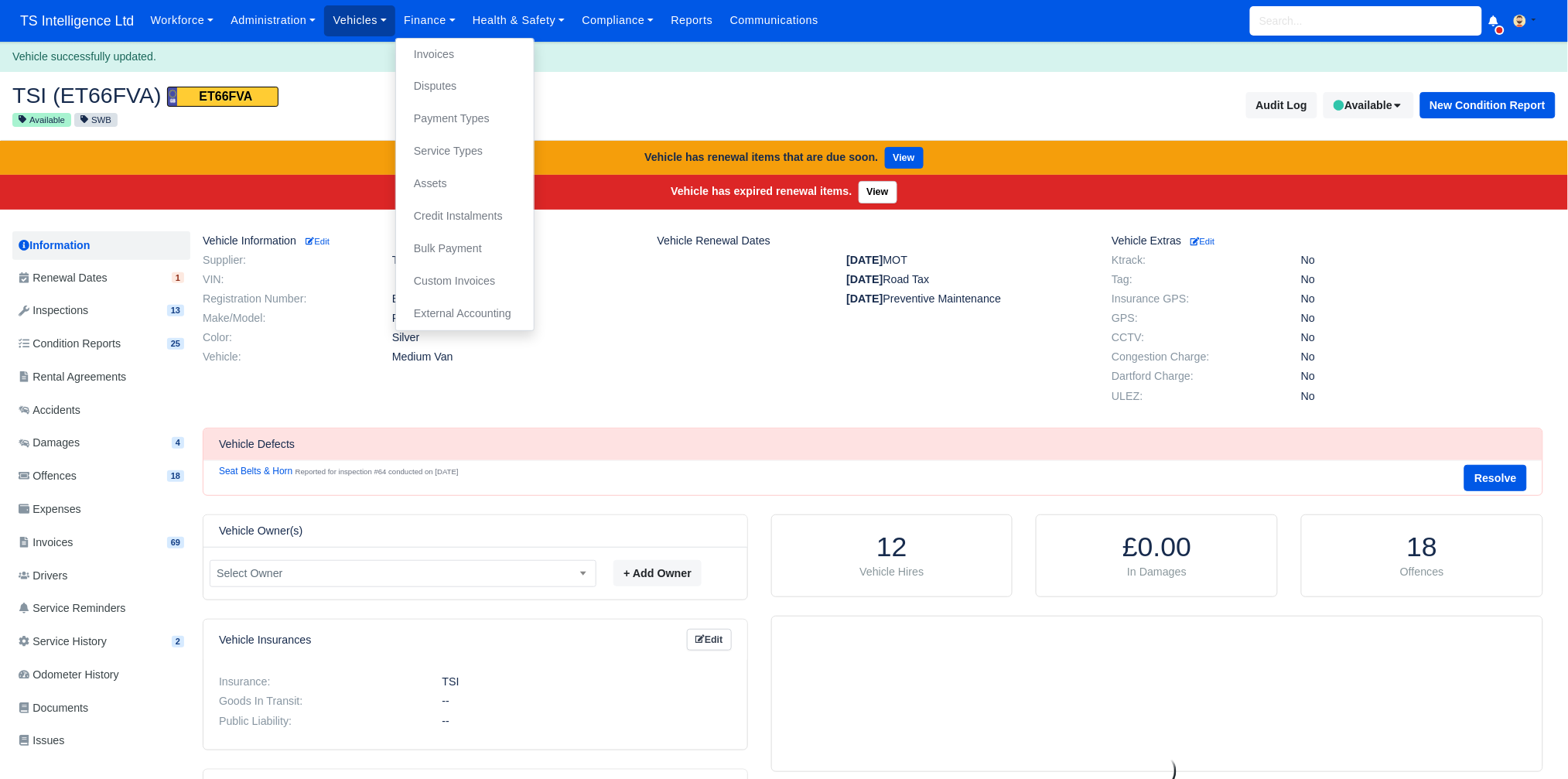
click at [370, 20] on link "Vehicles" at bounding box center [359, 20] width 71 height 30
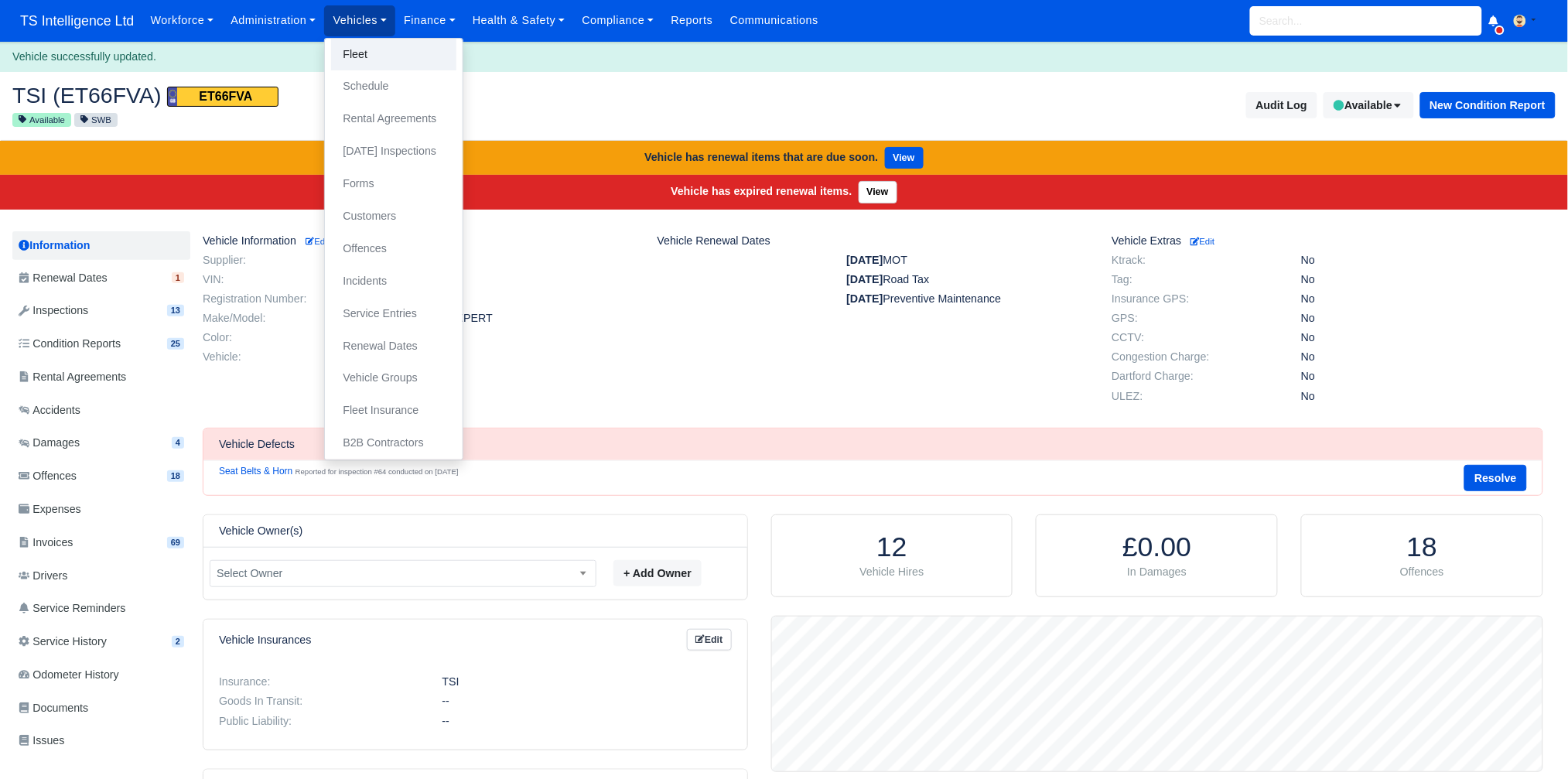
scroll to position [155, 771]
click at [359, 59] on link "Fleet" at bounding box center [393, 54] width 125 height 32
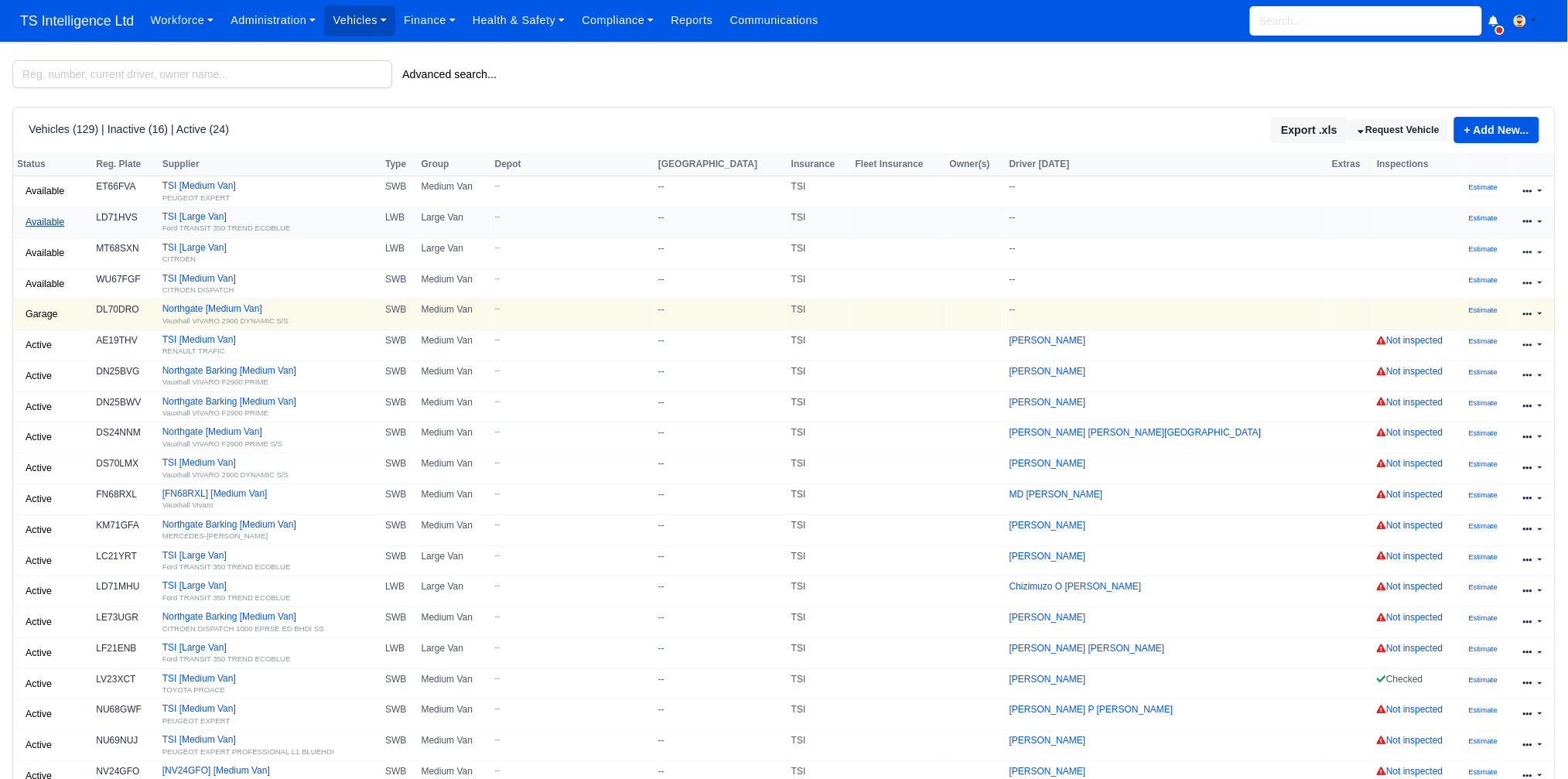
click at [51, 218] on link "Available" at bounding box center [45, 223] width 56 height 23
click at [53, 314] on link "Garage" at bounding box center [86, 312] width 138 height 22
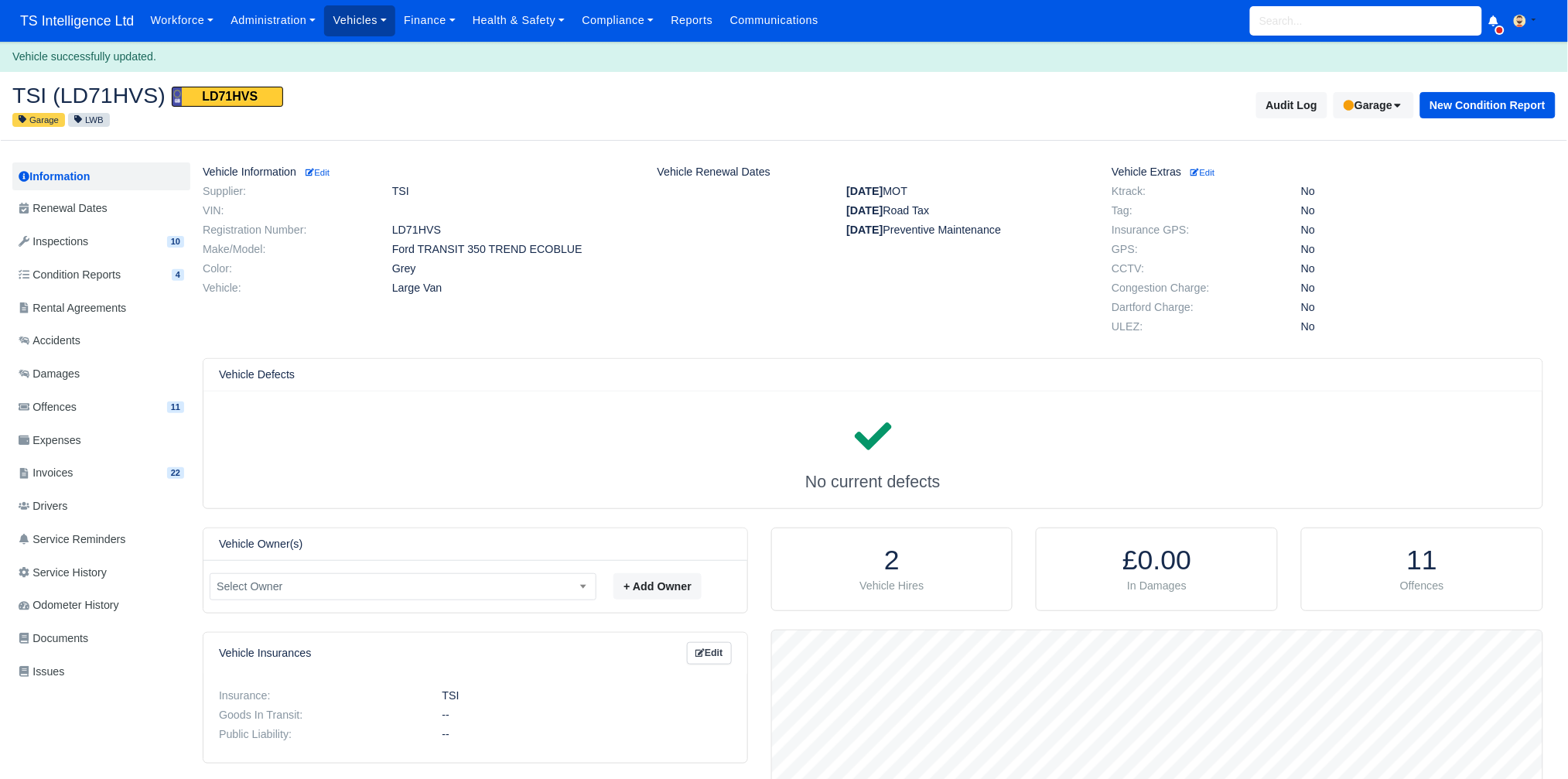
scroll to position [155, 771]
click at [365, 22] on link "Vehicles" at bounding box center [359, 20] width 71 height 30
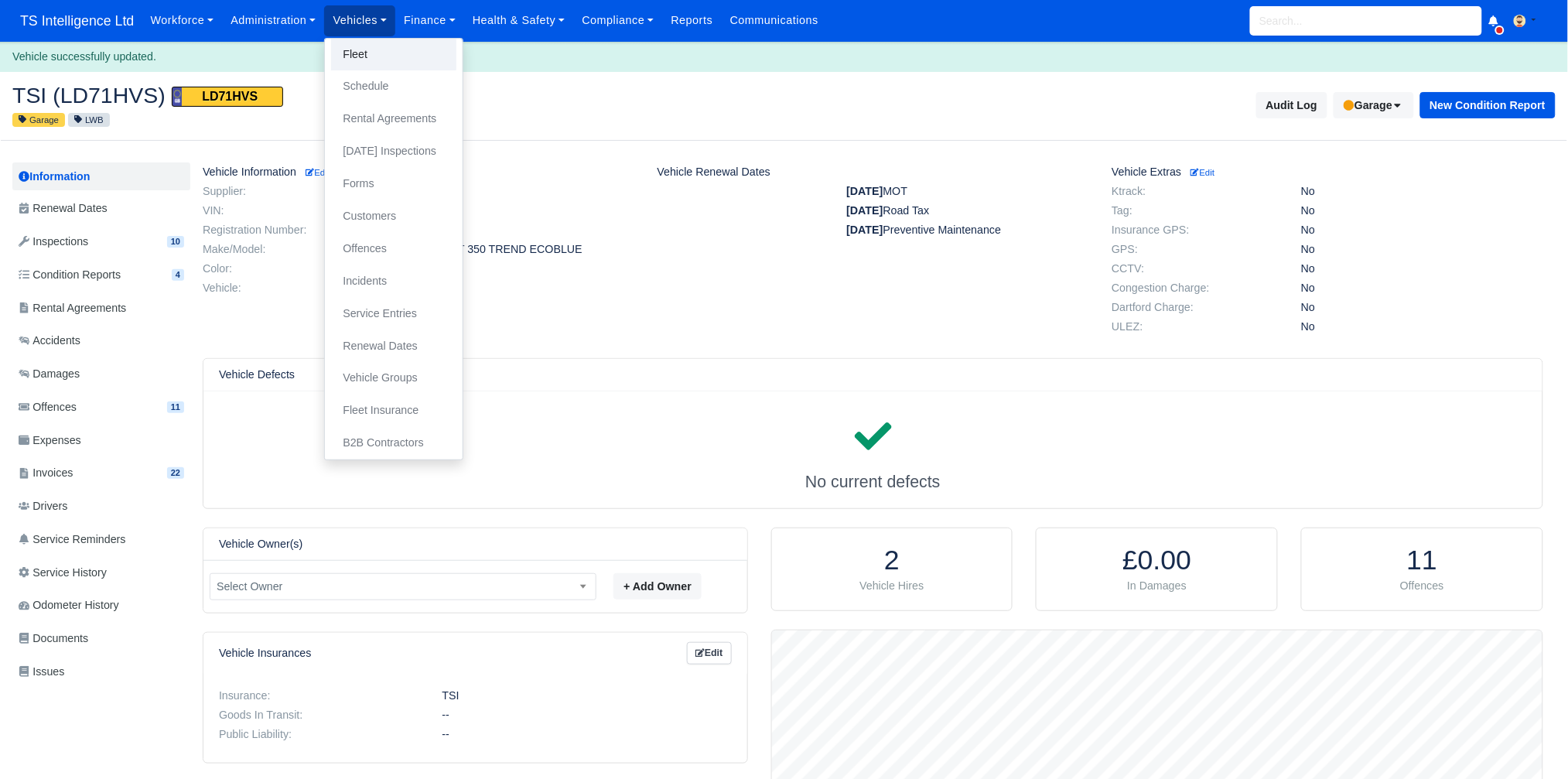
click at [364, 53] on link "Fleet" at bounding box center [393, 54] width 125 height 32
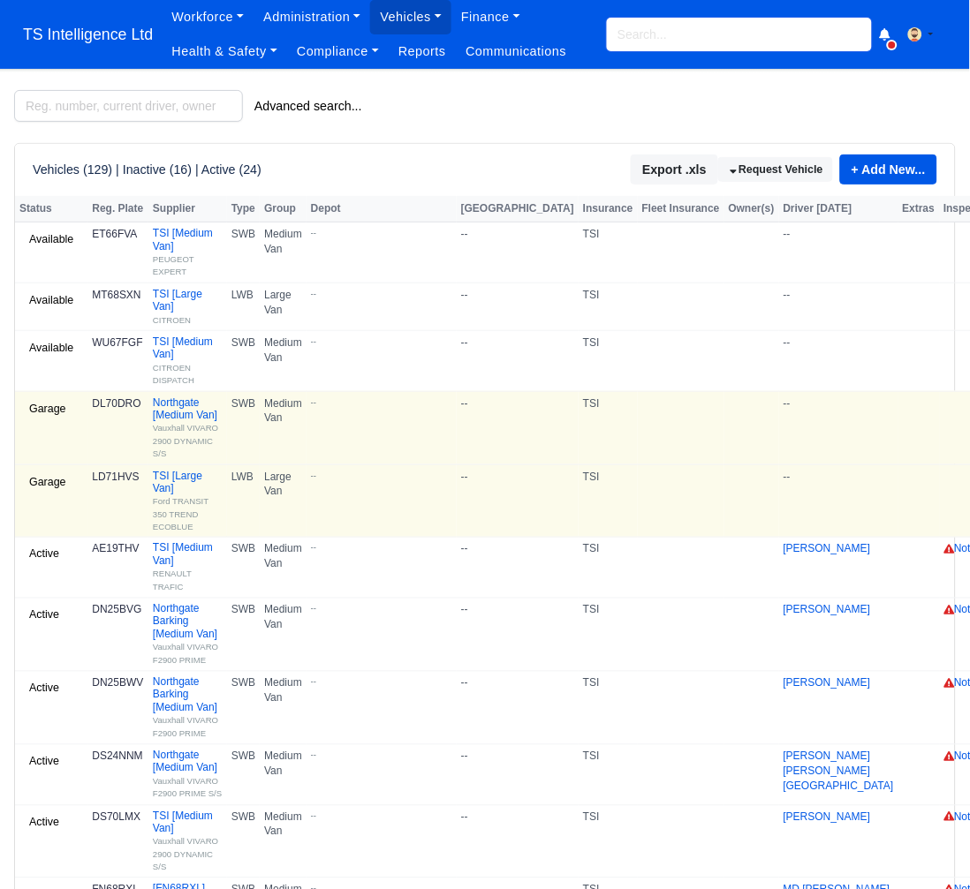
click at [665, 41] on input "search" at bounding box center [739, 35] width 265 height 34
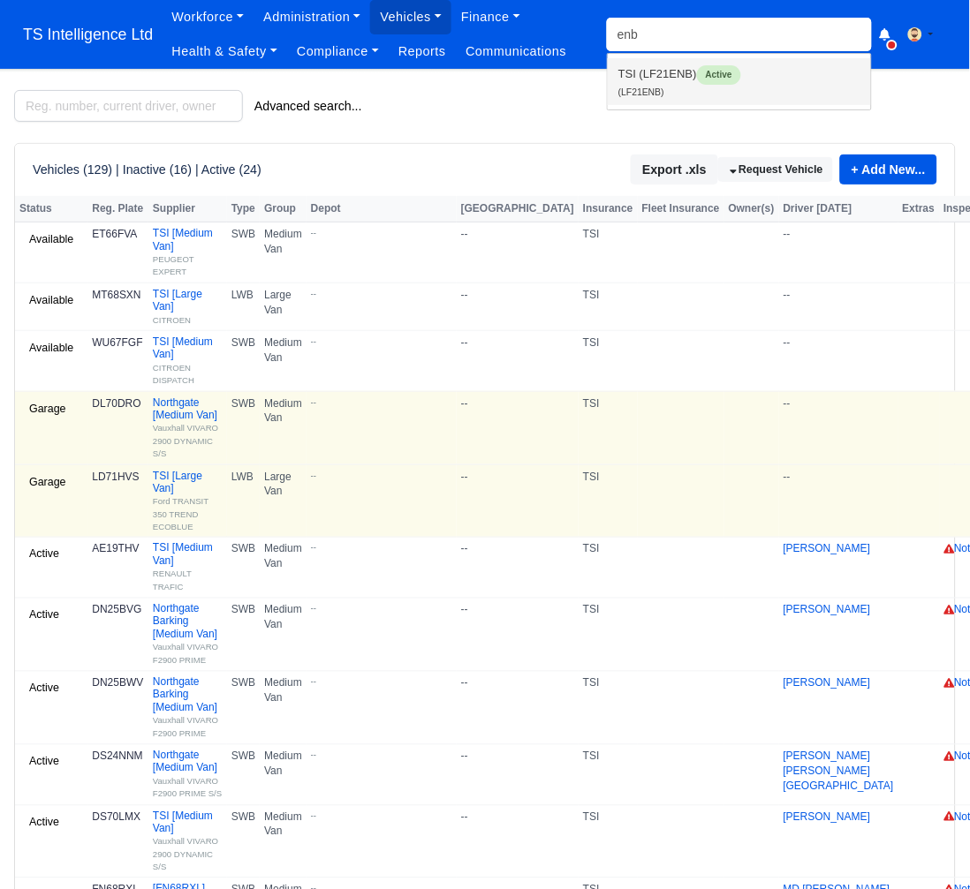
click at [655, 64] on link "TSI (LF21ENB) Active (LF21ENB)" at bounding box center [739, 81] width 263 height 47
type input "LF21ENB"
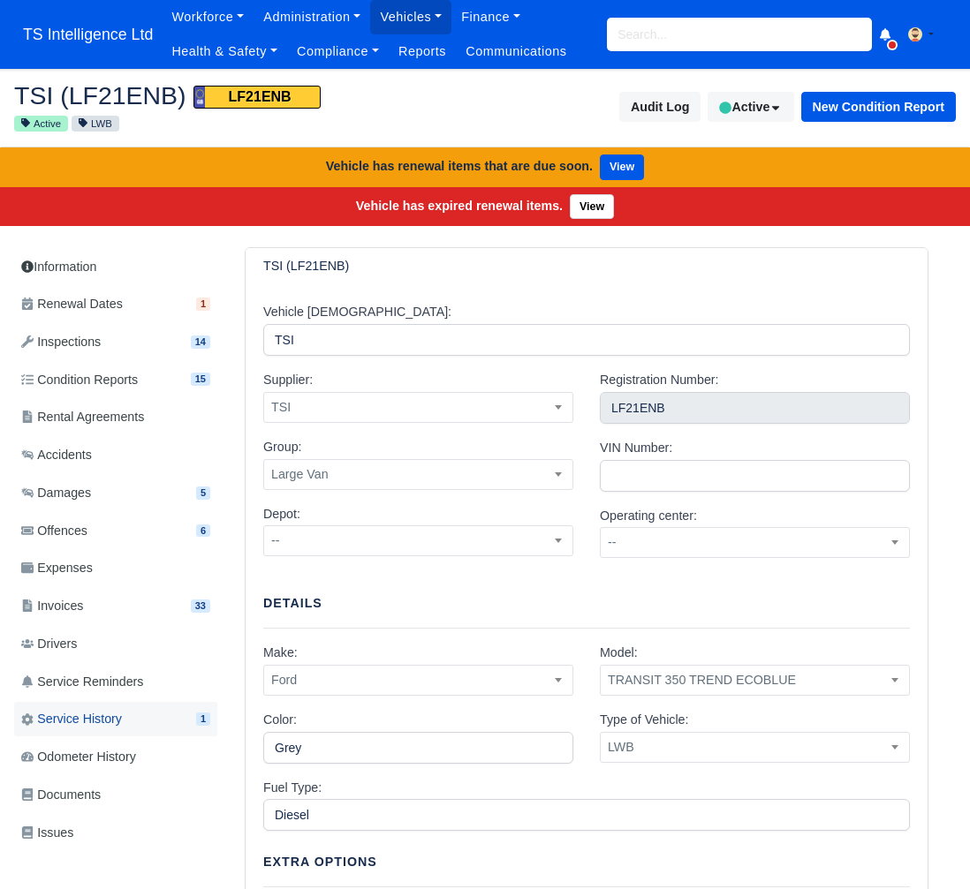
scroll to position [241, 0]
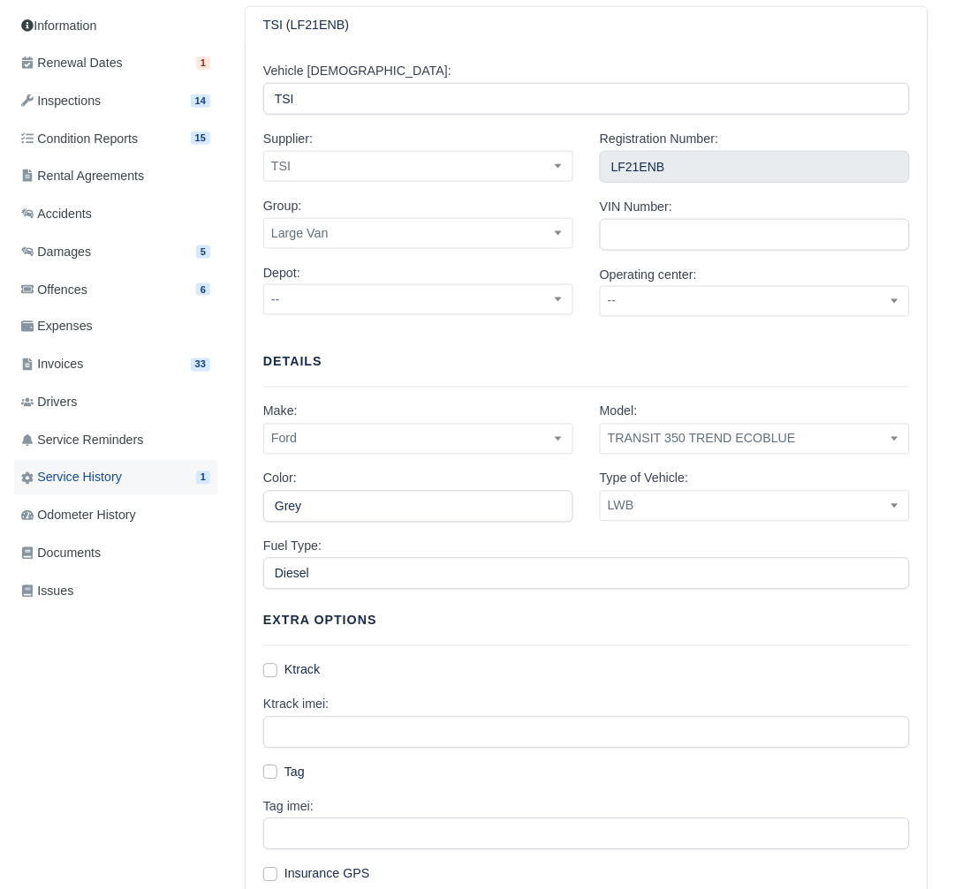
click at [118, 473] on span "Service History" at bounding box center [71, 478] width 101 height 20
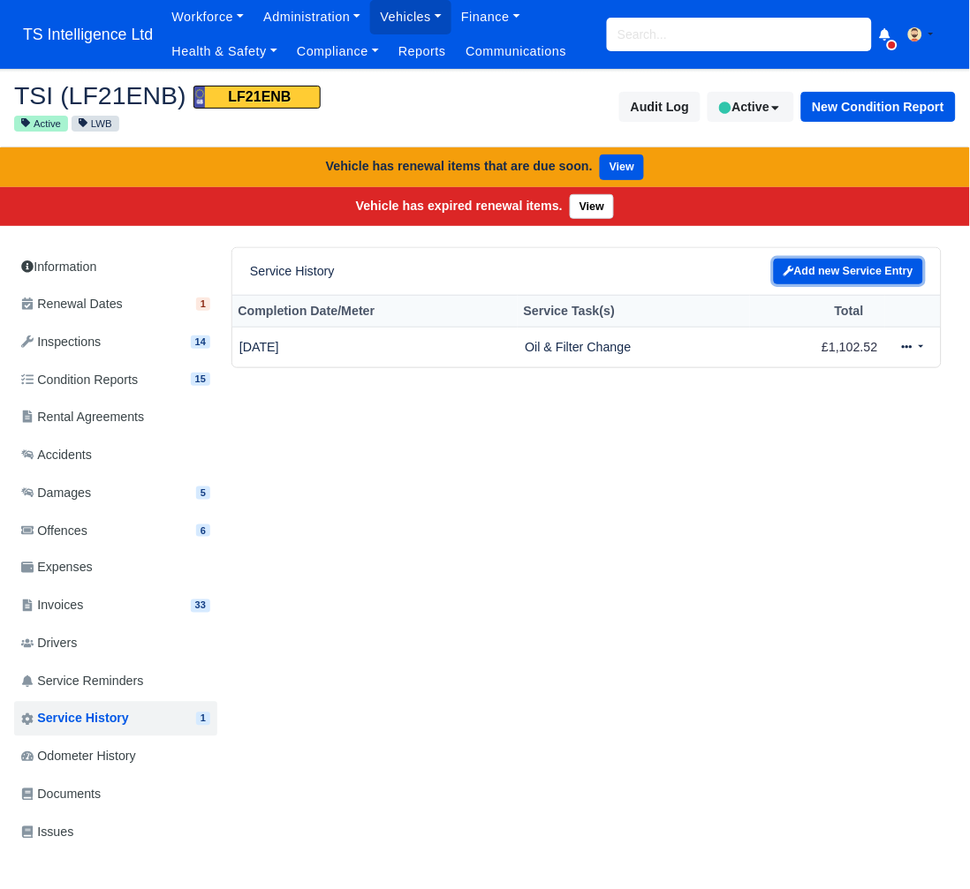
click at [834, 273] on link "Add new Service Entry" at bounding box center [848, 272] width 149 height 26
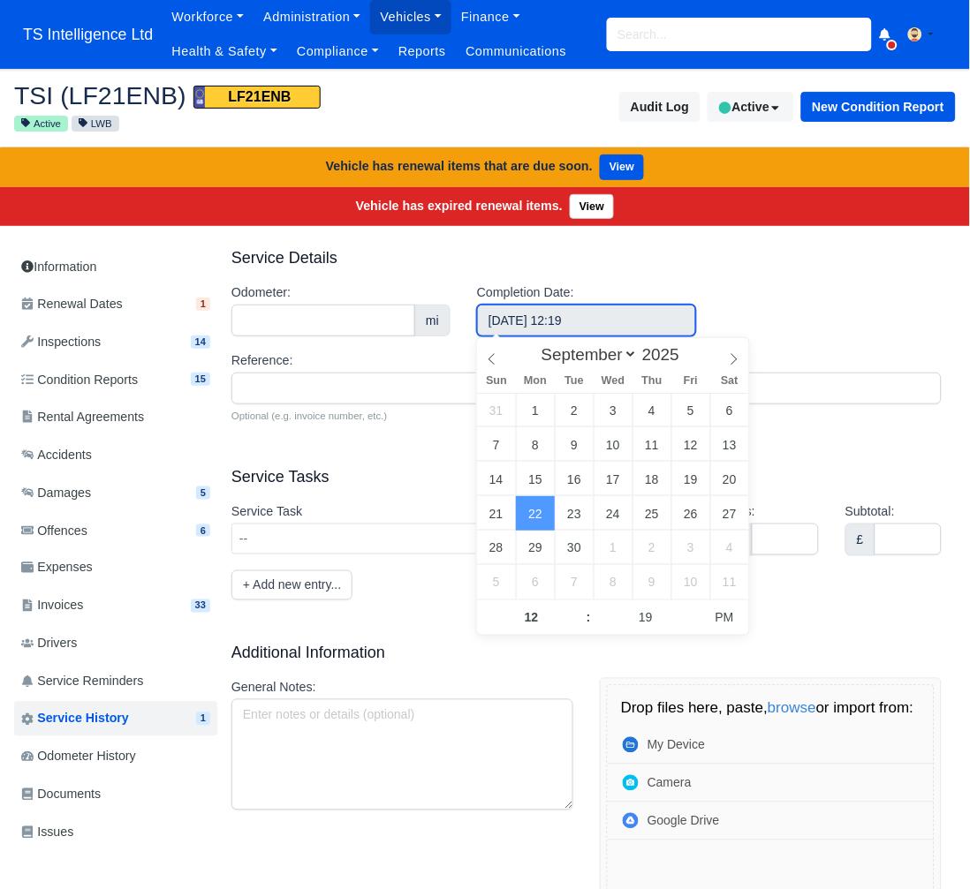
click at [530, 320] on input "[DATE] 12:19" at bounding box center [586, 321] width 219 height 32
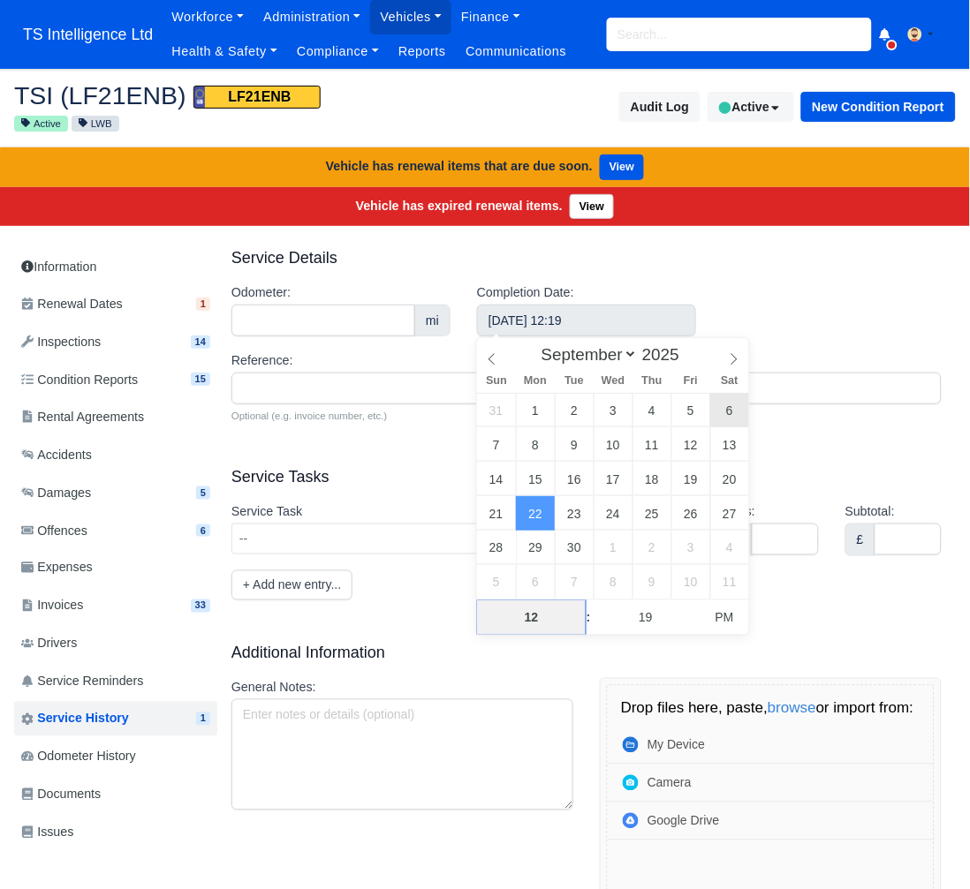
type input "[DATE] 12:19"
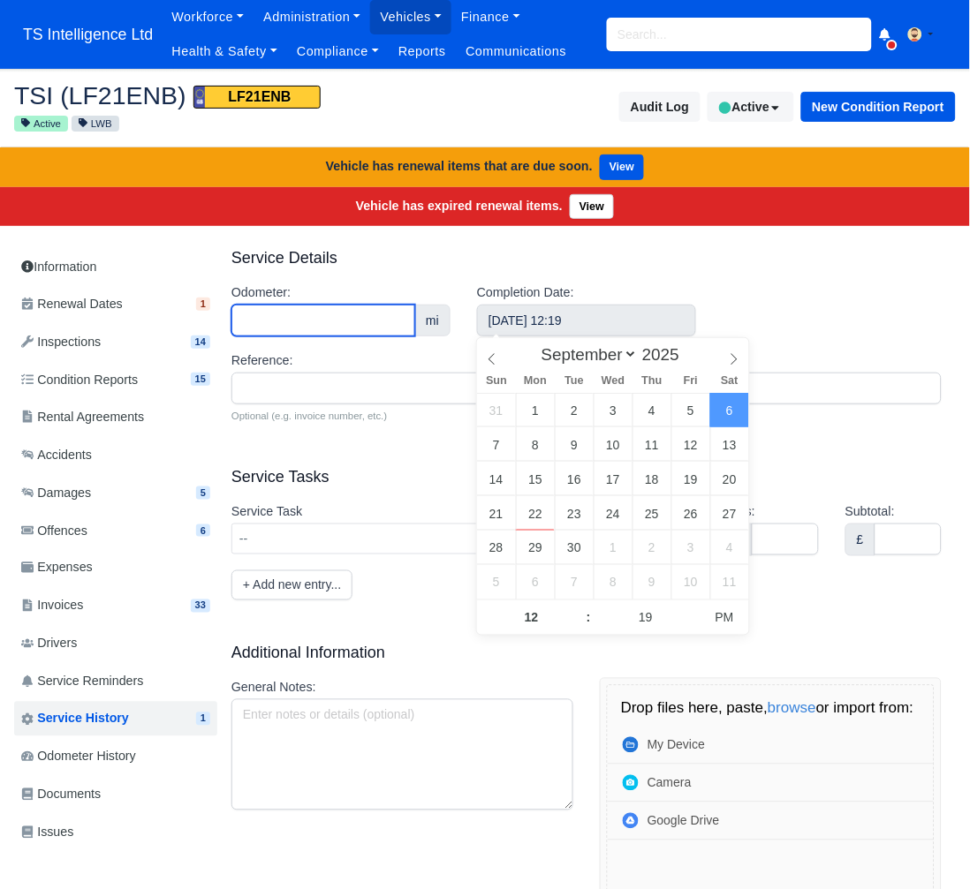
click at [286, 314] on input "Odometer:" at bounding box center [323, 321] width 184 height 32
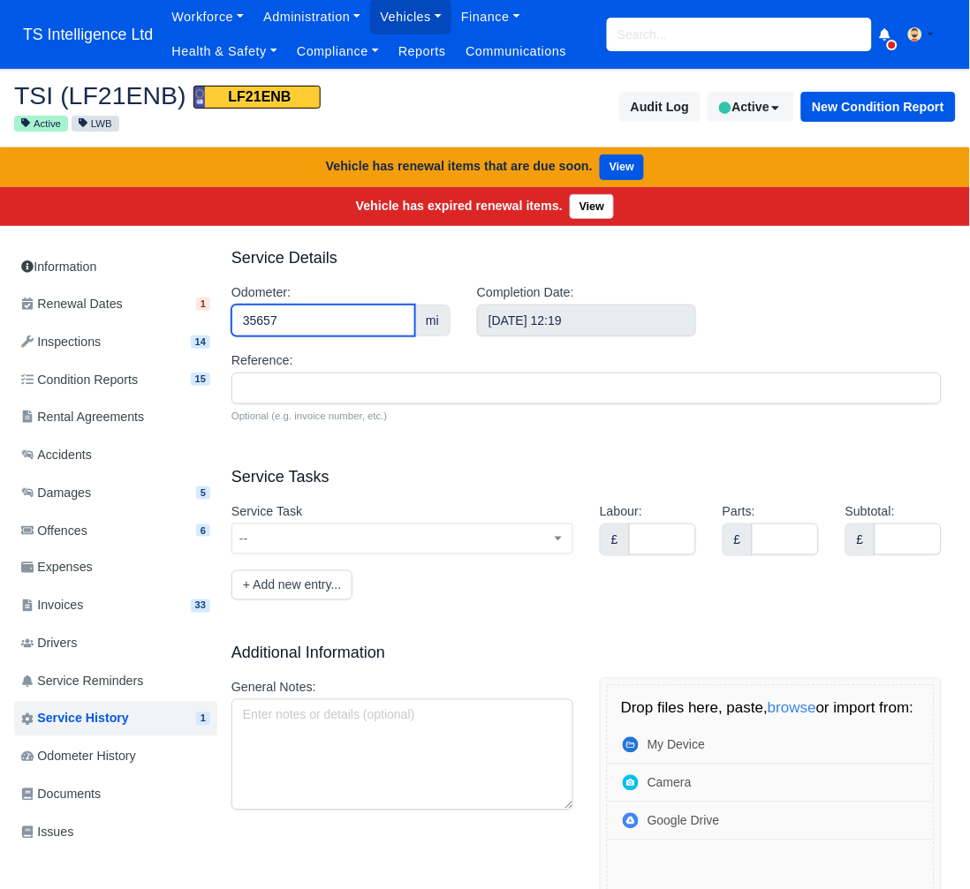
type input "35657"
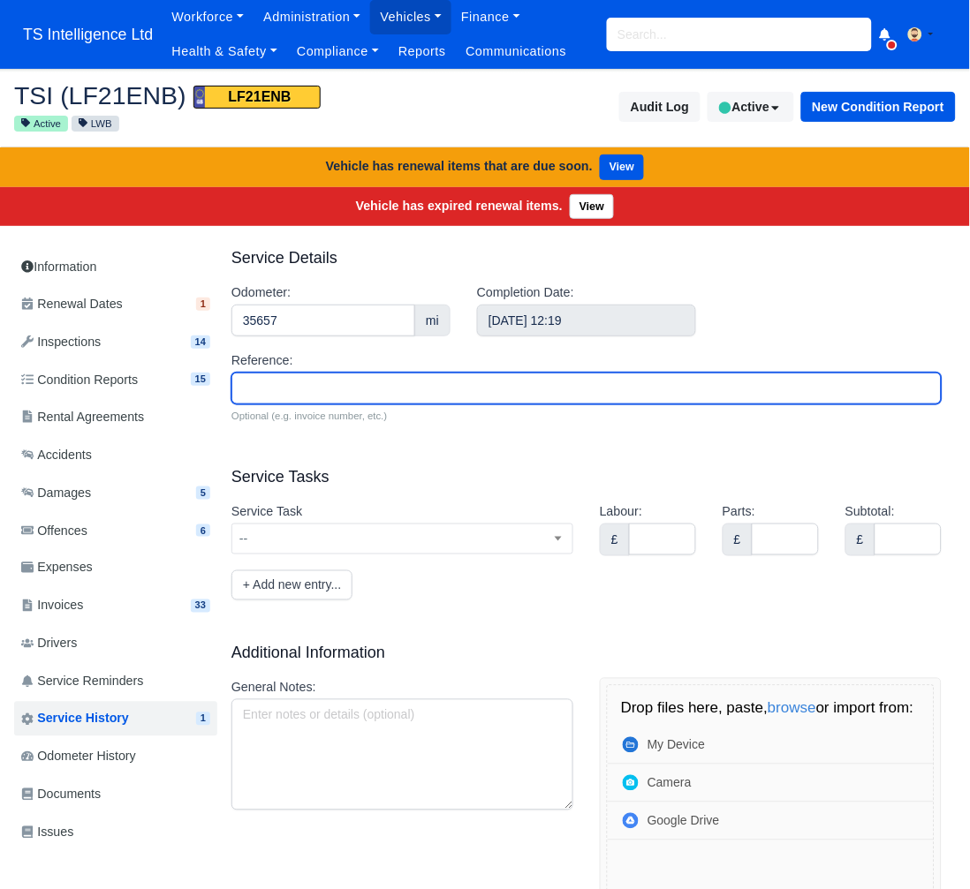
click at [289, 389] on input "Reference:" at bounding box center [586, 389] width 710 height 32
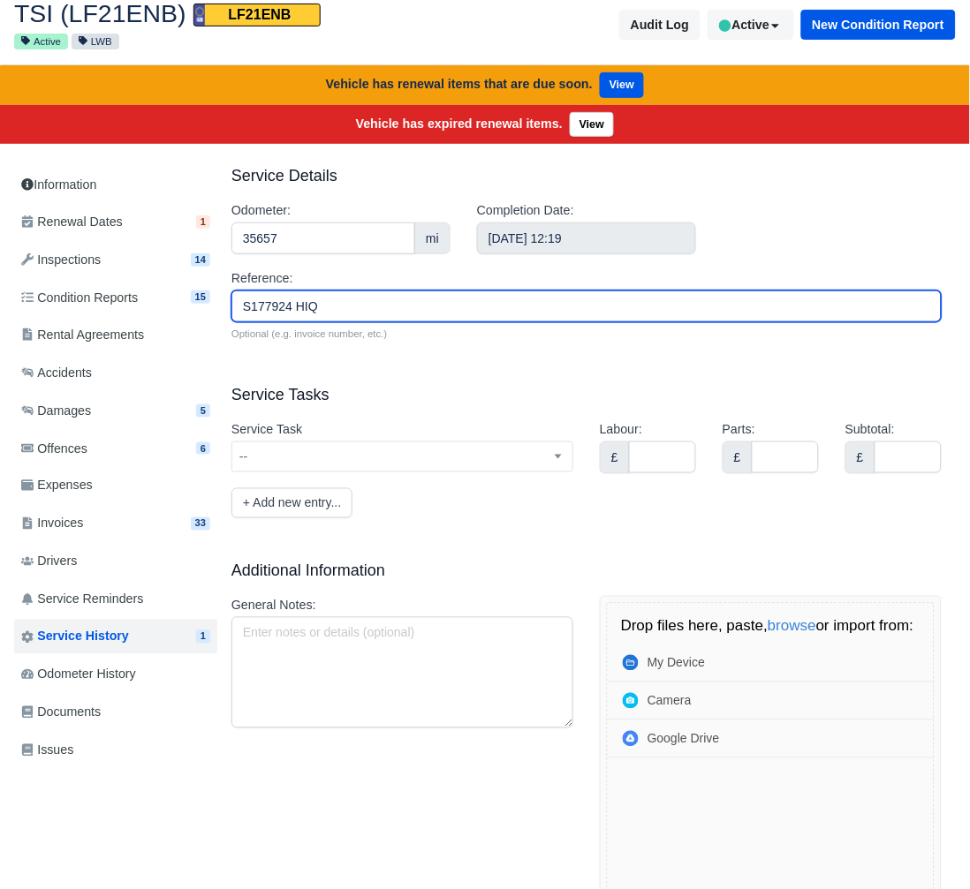
scroll to position [84, 0]
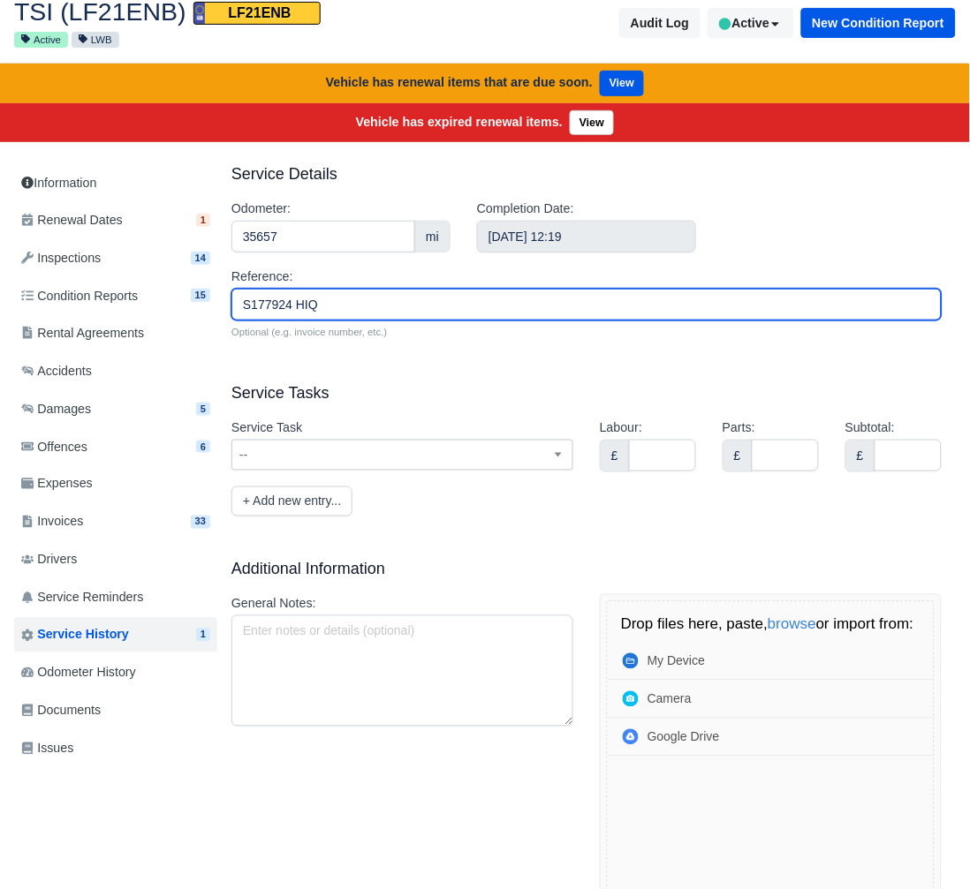
type input "S177924 HIQ"
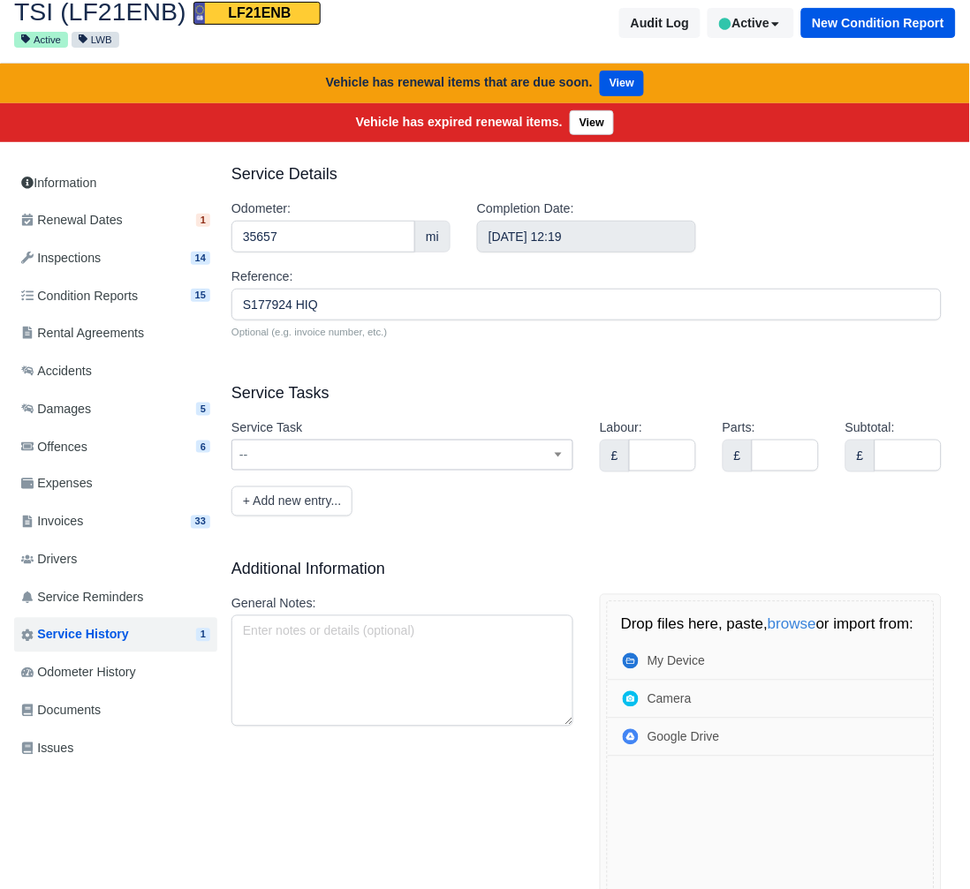
click at [376, 457] on span "--" at bounding box center [402, 455] width 340 height 22
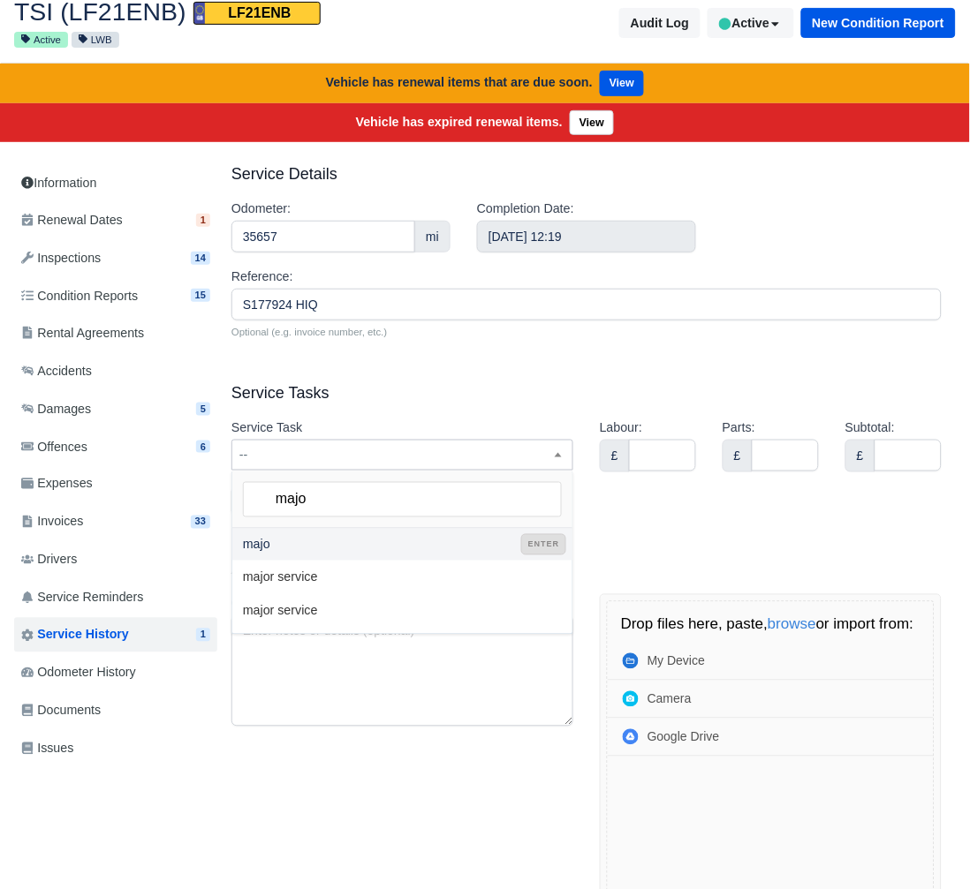
type input "major"
select select "major"
type input "major"
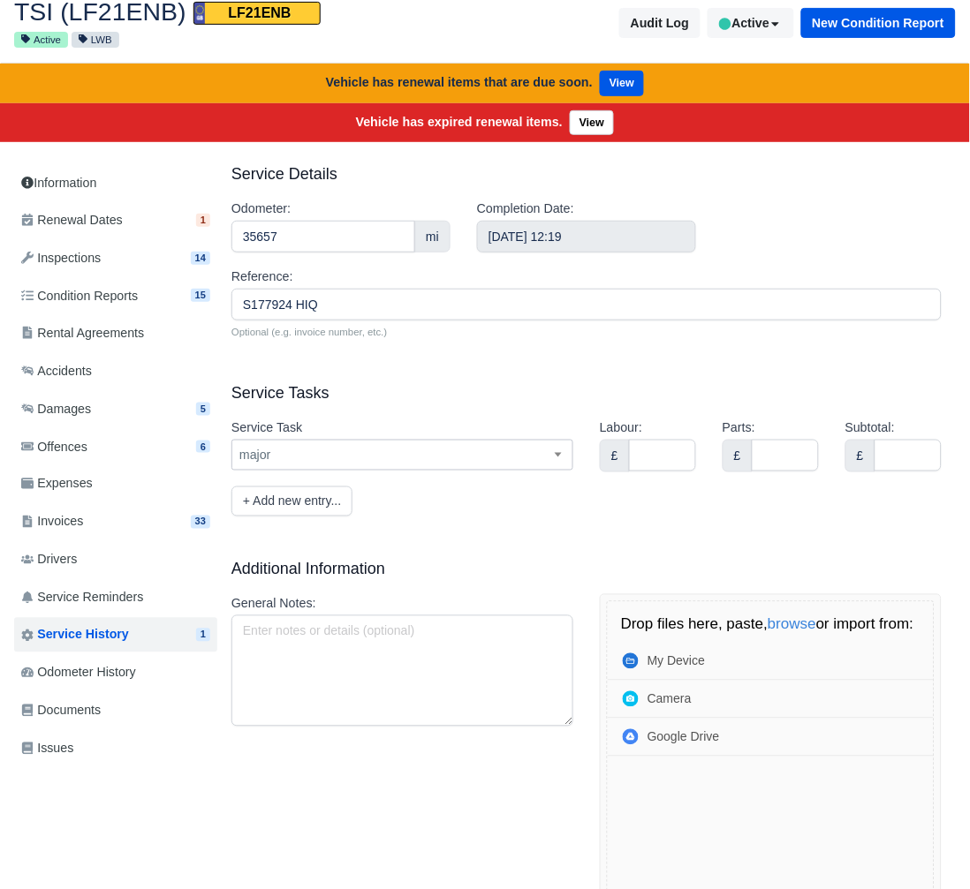
click at [397, 457] on span "major" at bounding box center [402, 455] width 340 height 22
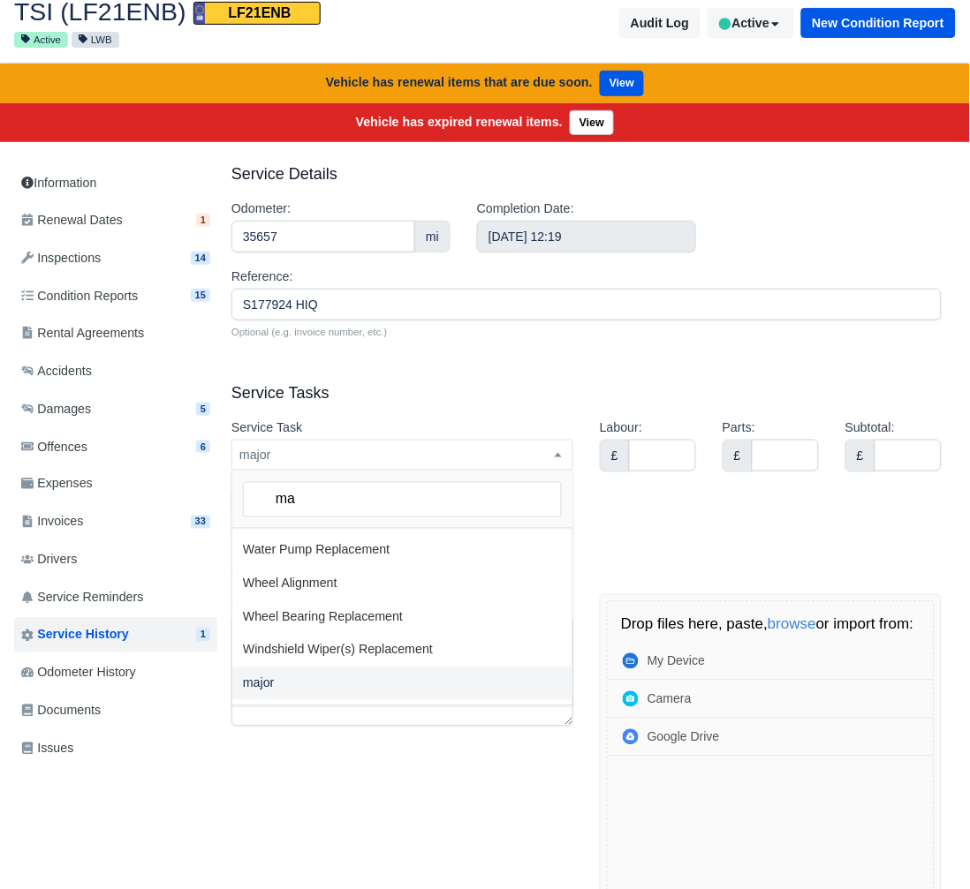
scroll to position [128, 0]
type input "maj"
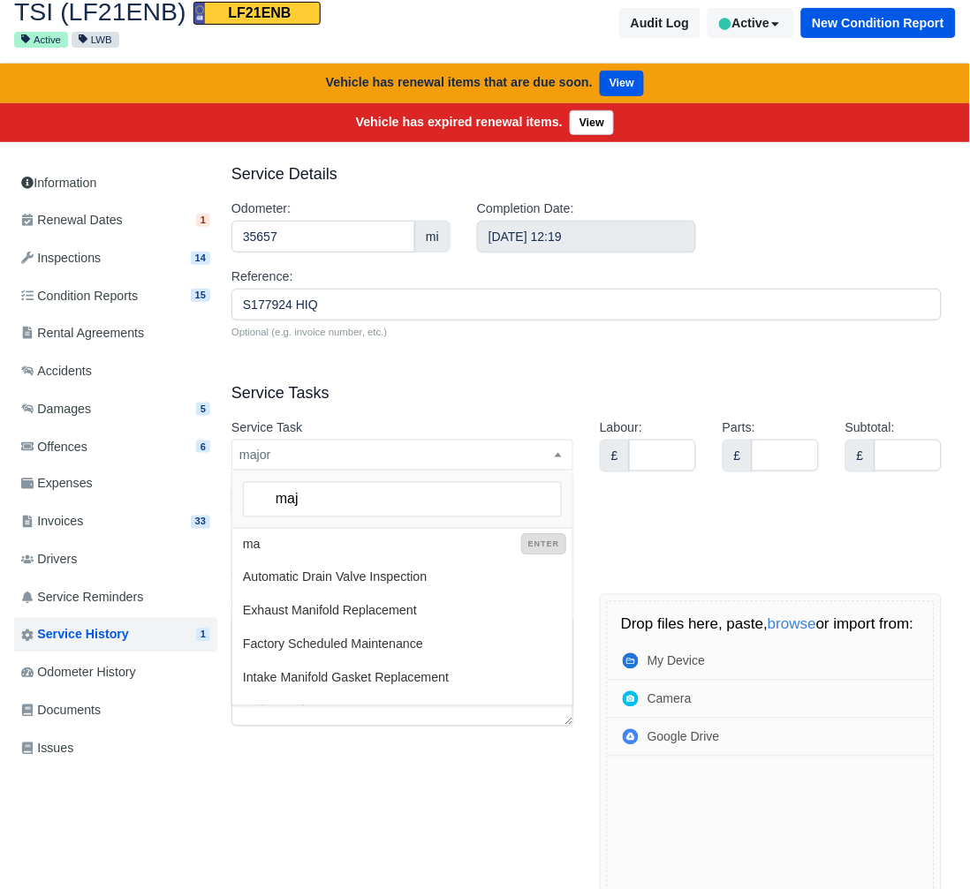
select select
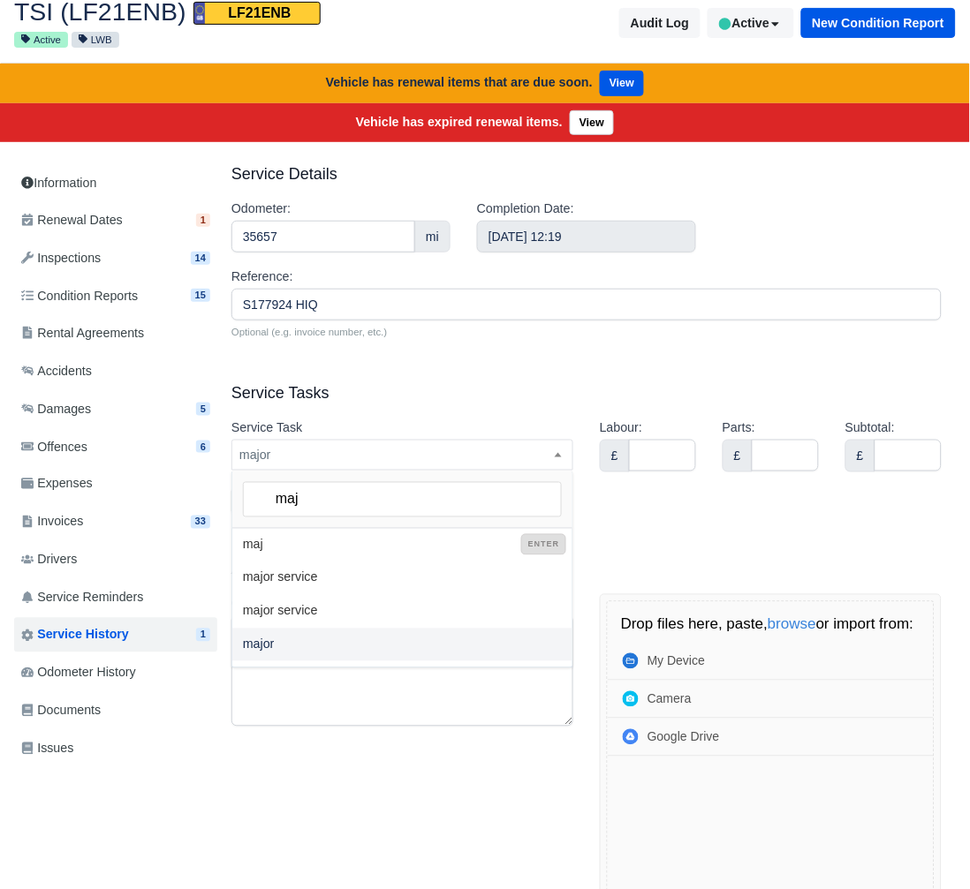
type input "majo"
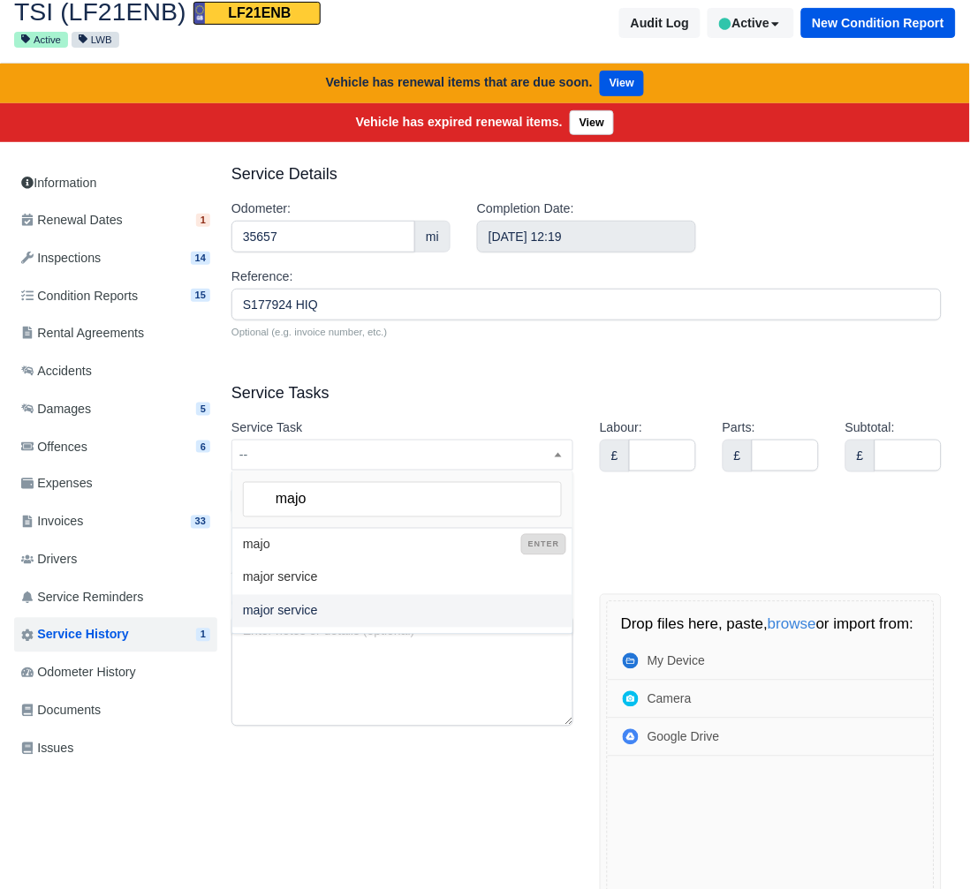
select select "majo"
type input "majo"
select select "103"
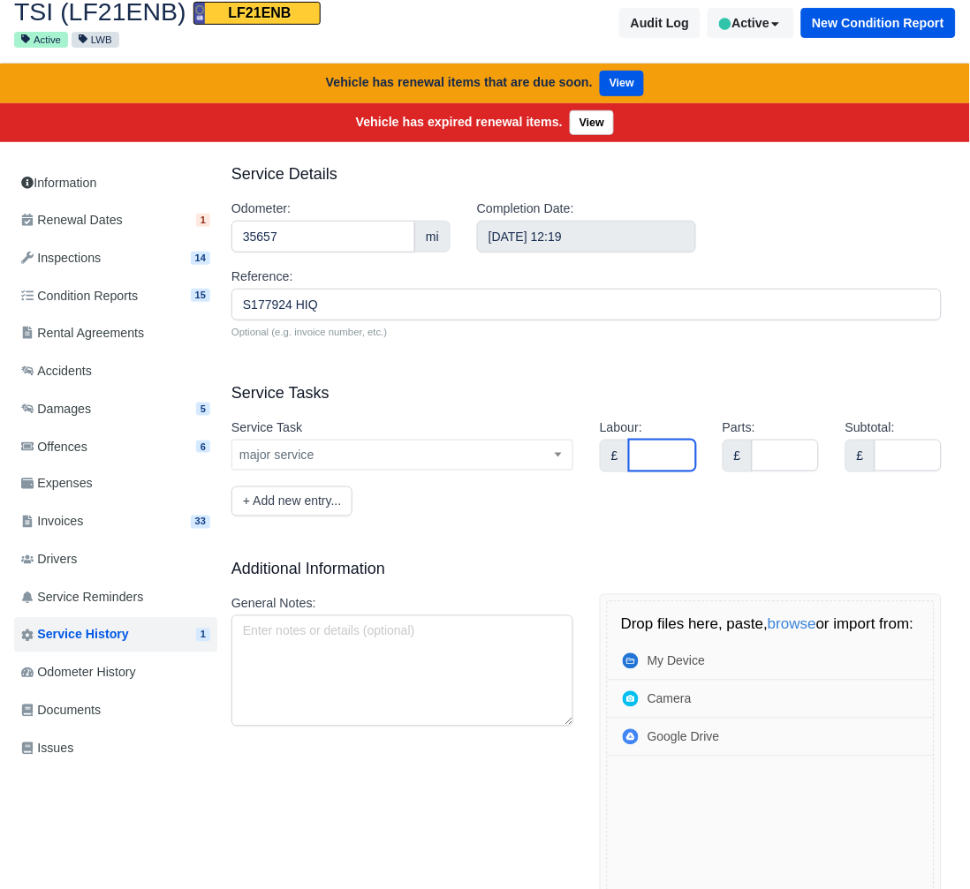
click at [654, 456] on input "Labour:" at bounding box center [662, 456] width 67 height 32
type input "0"
click at [775, 447] on input "Parts:" at bounding box center [785, 456] width 67 height 32
type input "0"
click at [883, 450] on input "Subtotal:" at bounding box center [907, 456] width 67 height 32
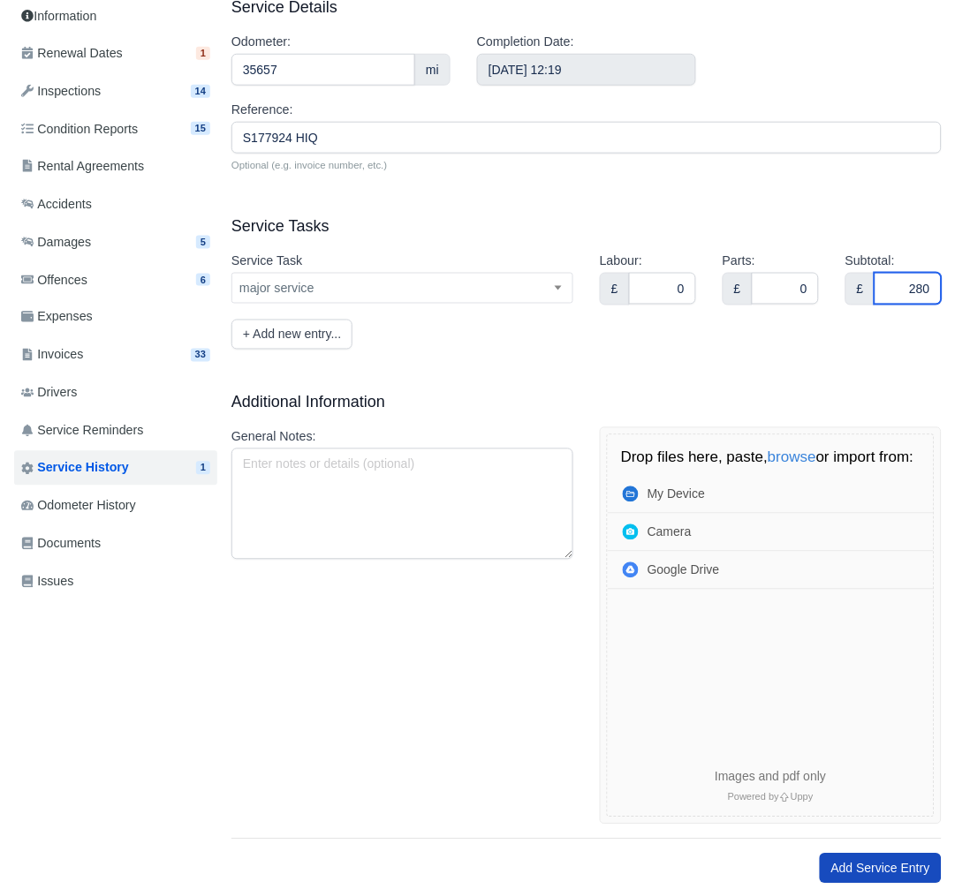
scroll to position [321, 0]
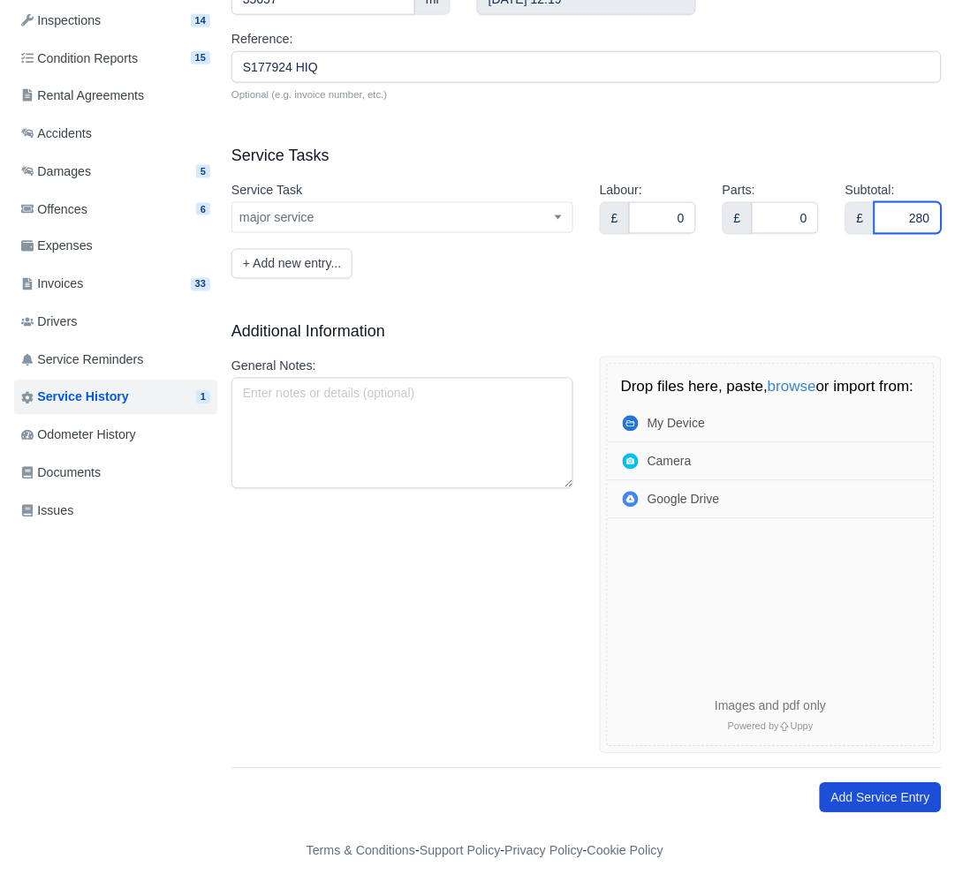
type input "280"
click at [858, 799] on button "Add Service Entry" at bounding box center [881, 798] width 122 height 30
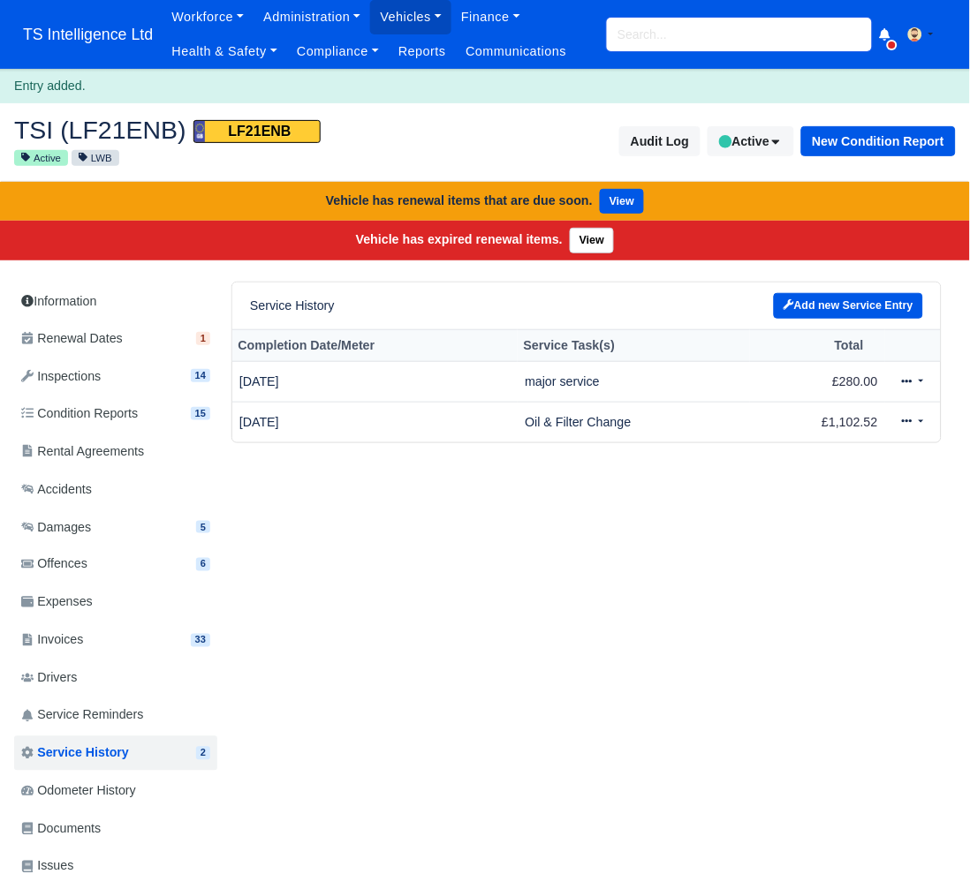
click at [661, 33] on input "search" at bounding box center [739, 35] width 265 height 34
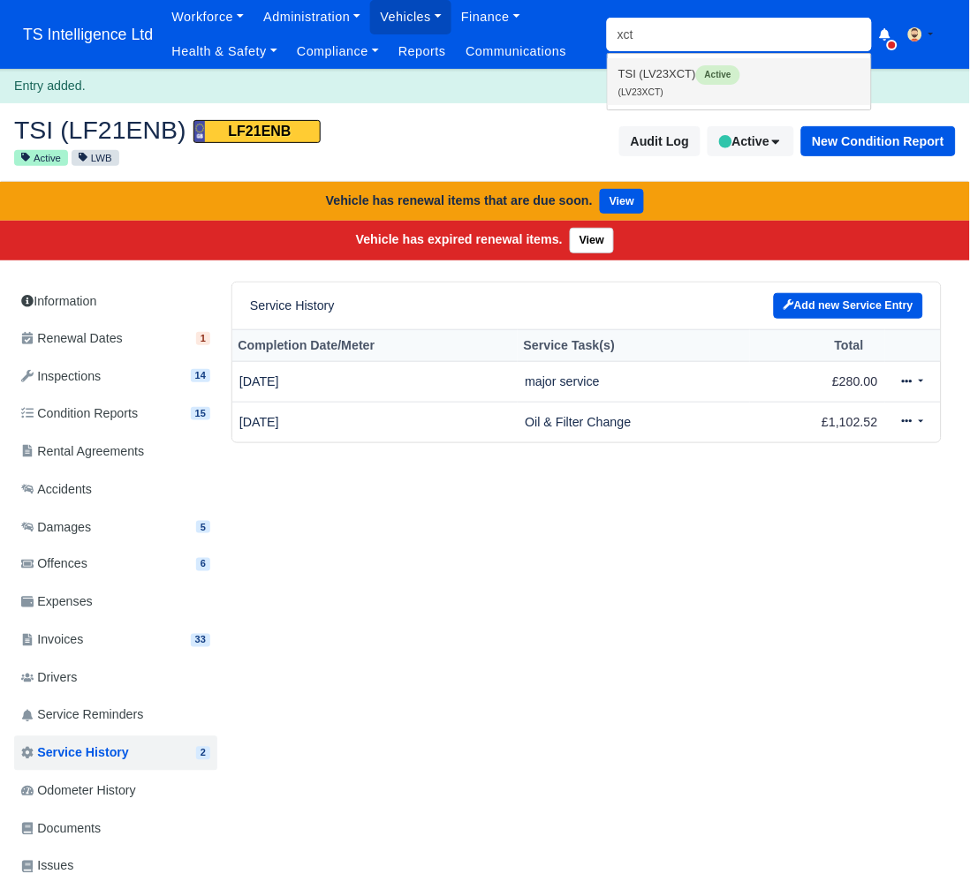
click at [682, 83] on link "TSI (LV23XCT) Active (LV23XCT)" at bounding box center [739, 81] width 263 height 47
type input "LV23XCT"
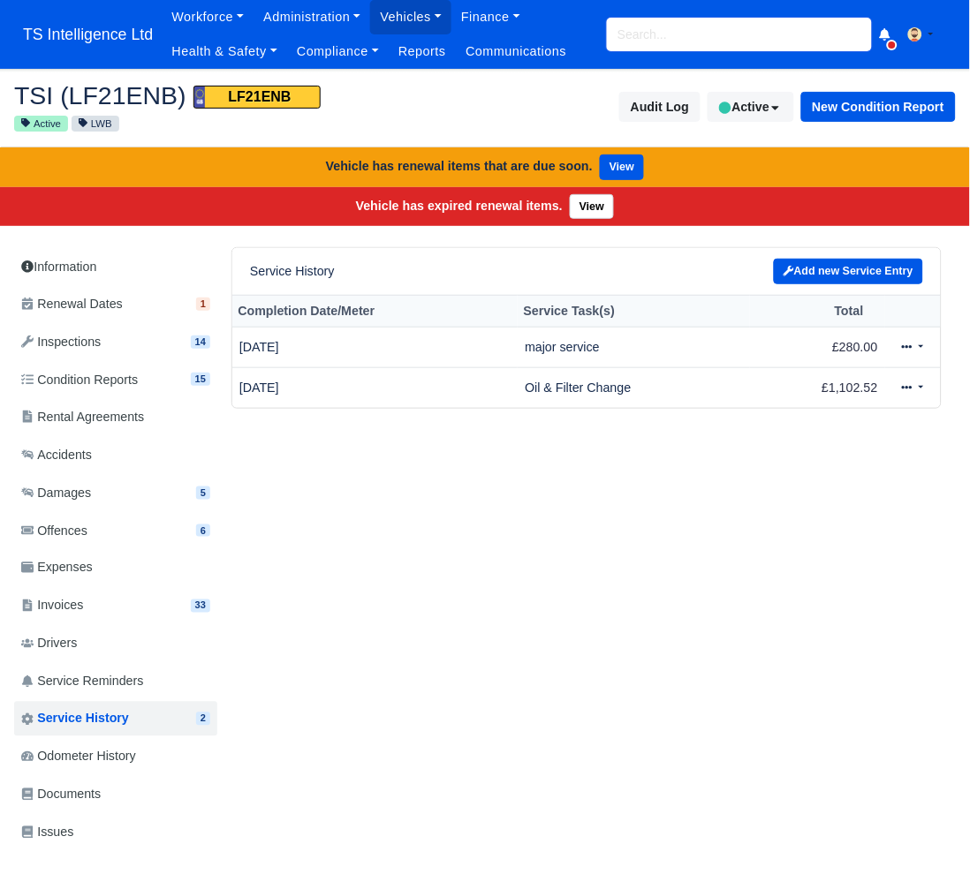
click at [642, 33] on input "search" at bounding box center [739, 35] width 265 height 34
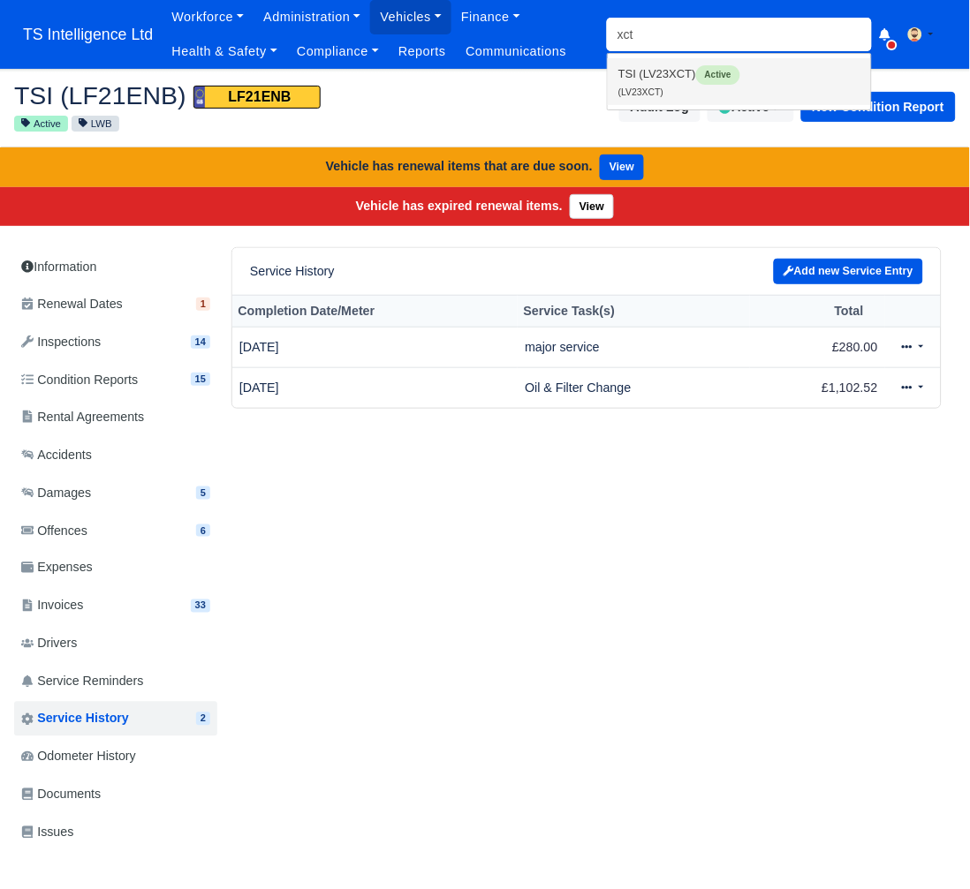
click at [638, 76] on link "TSI (LV23XCT) Active (LV23XCT)" at bounding box center [739, 81] width 263 height 47
type input "LV23XCT"
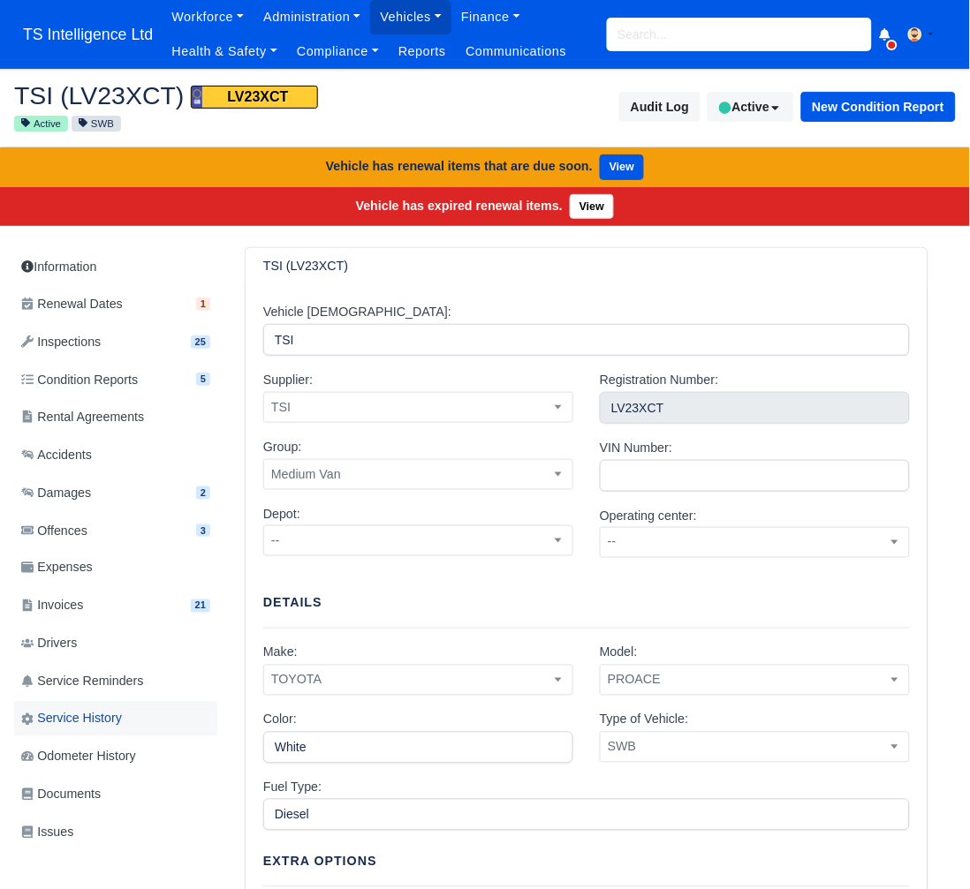
click at [86, 718] on span "Service History" at bounding box center [71, 719] width 101 height 20
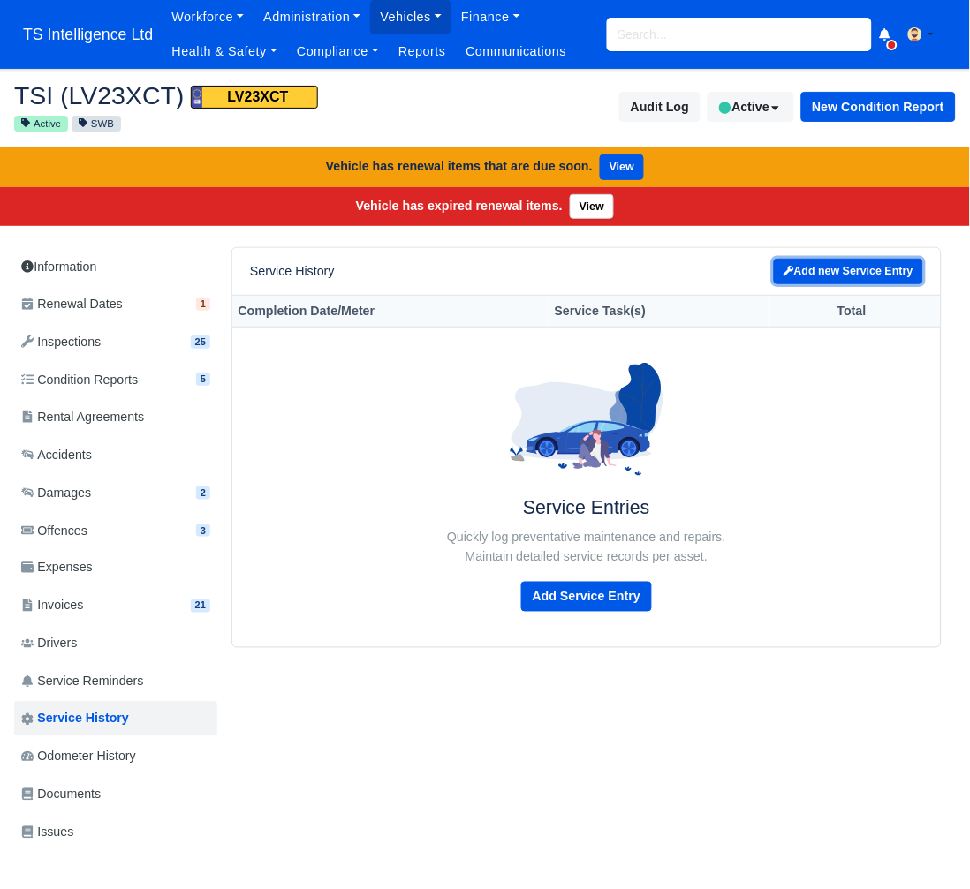
click at [831, 268] on link "Add new Service Entry" at bounding box center [848, 272] width 149 height 26
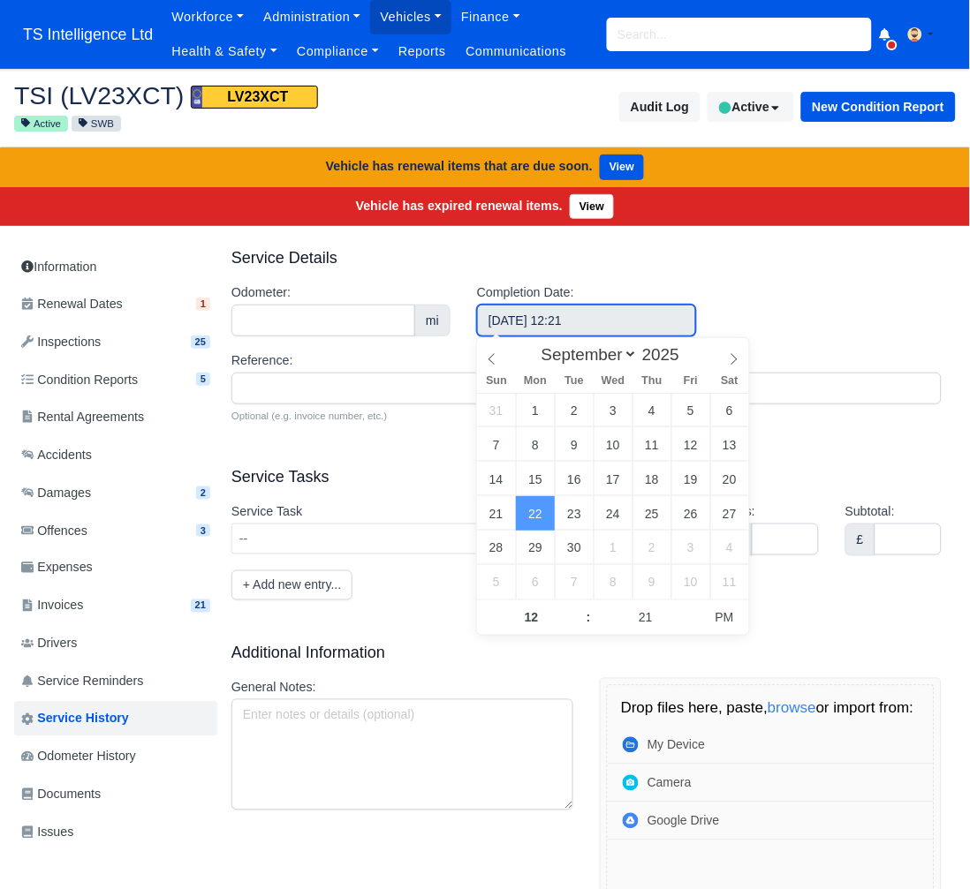
click at [605, 322] on input "September 22, 2025 12:21" at bounding box center [586, 321] width 219 height 32
select select "7"
click at [489, 359] on icon at bounding box center [492, 359] width 12 height 12
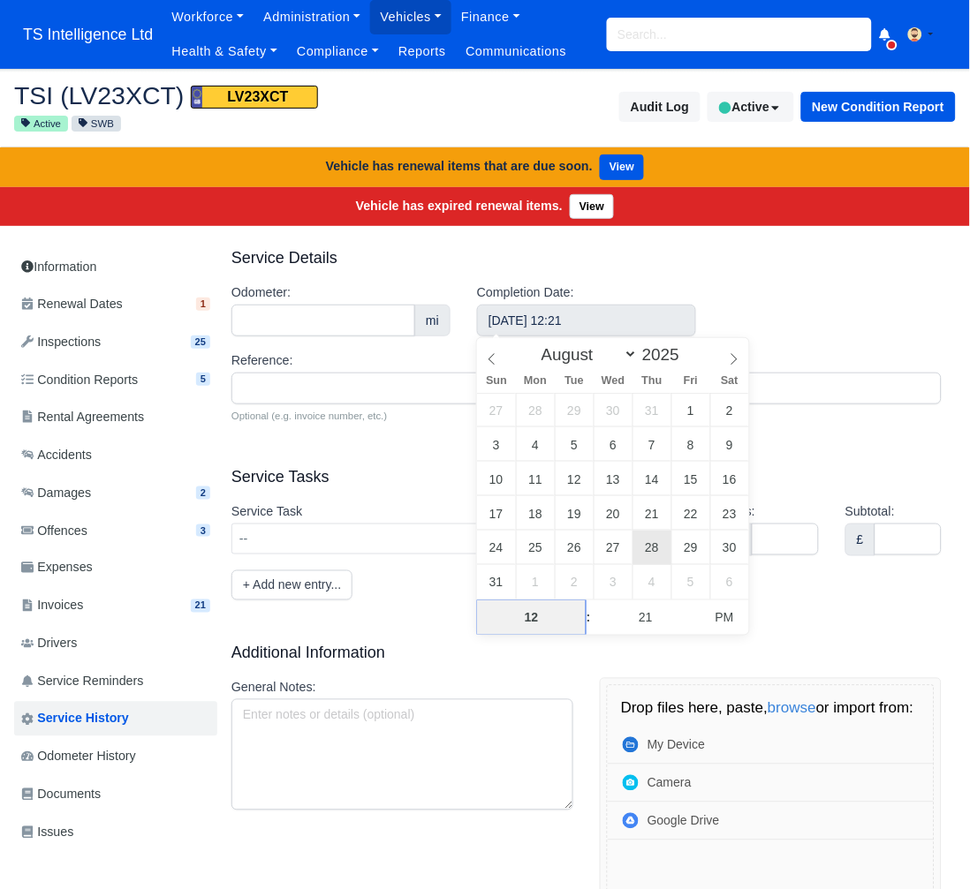
type input "August 28, 2025 12:21"
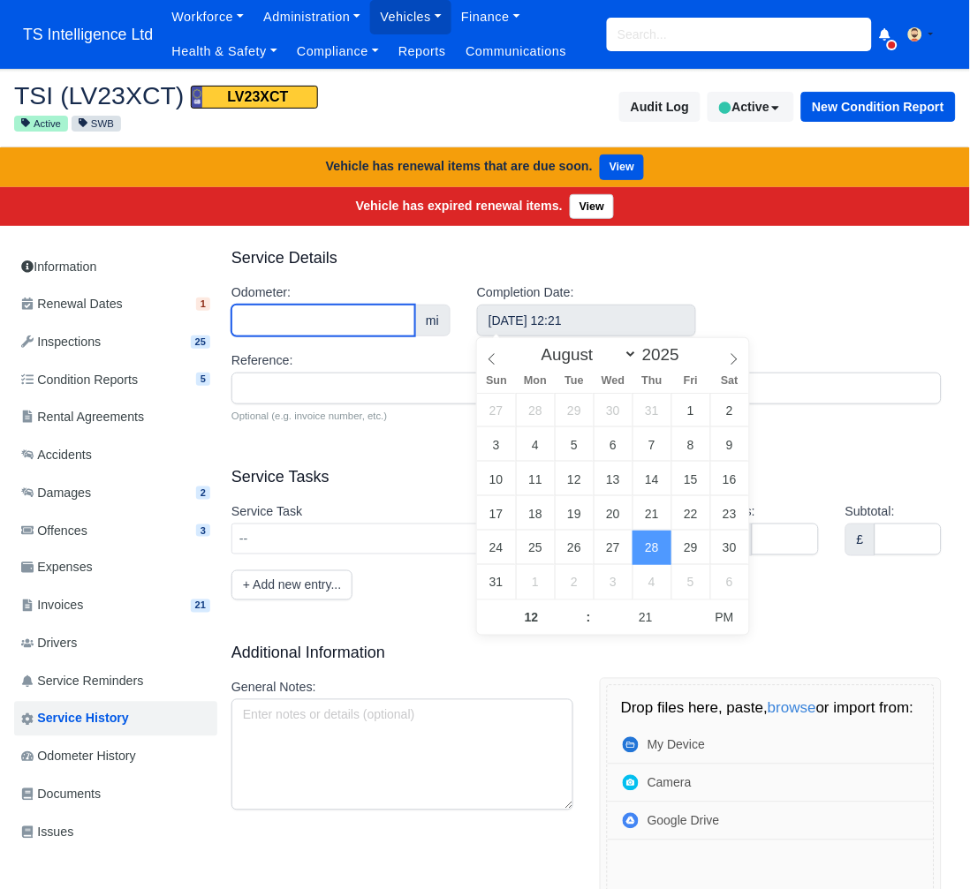
click at [326, 316] on input "Odometer:" at bounding box center [323, 321] width 184 height 32
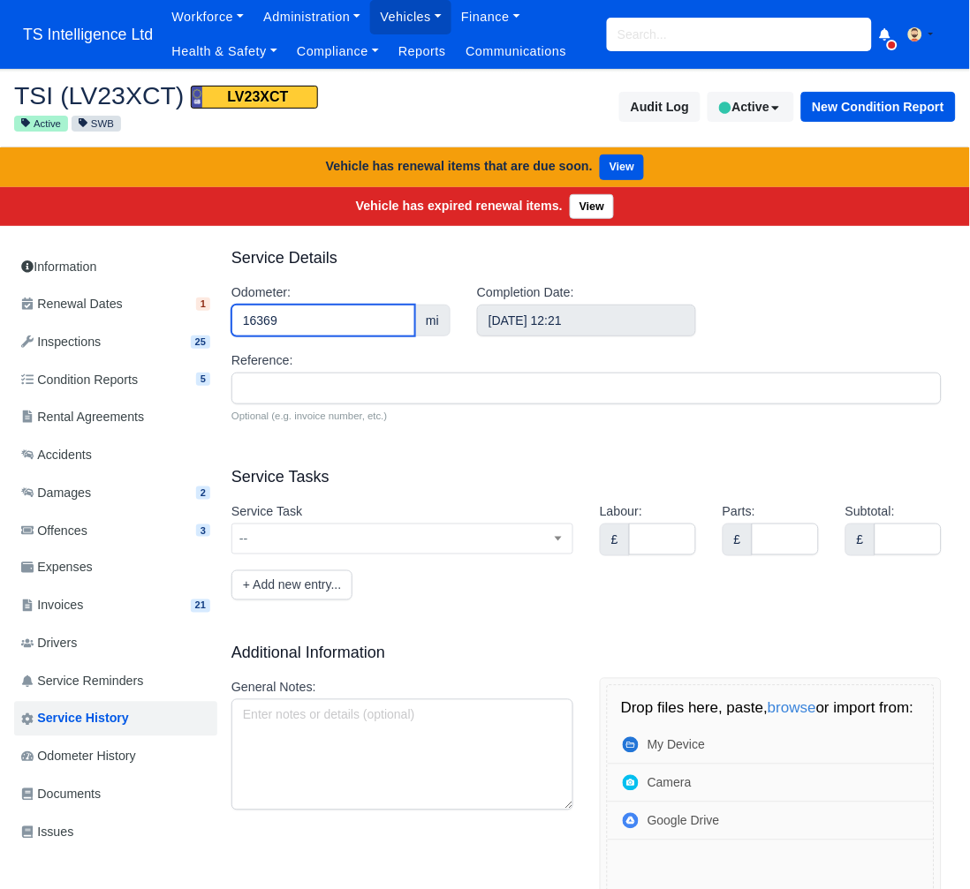
type input "16369"
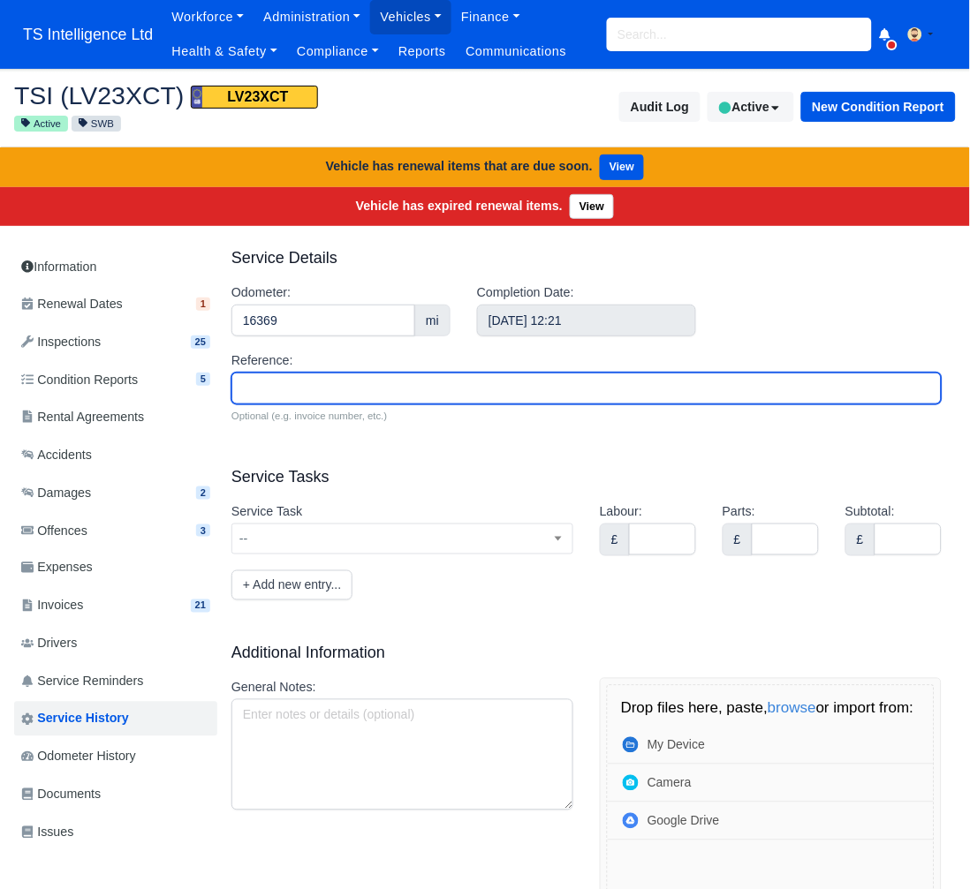
click at [287, 384] on input "Reference:" at bounding box center [586, 389] width 710 height 32
type input "S177791 HIQ"
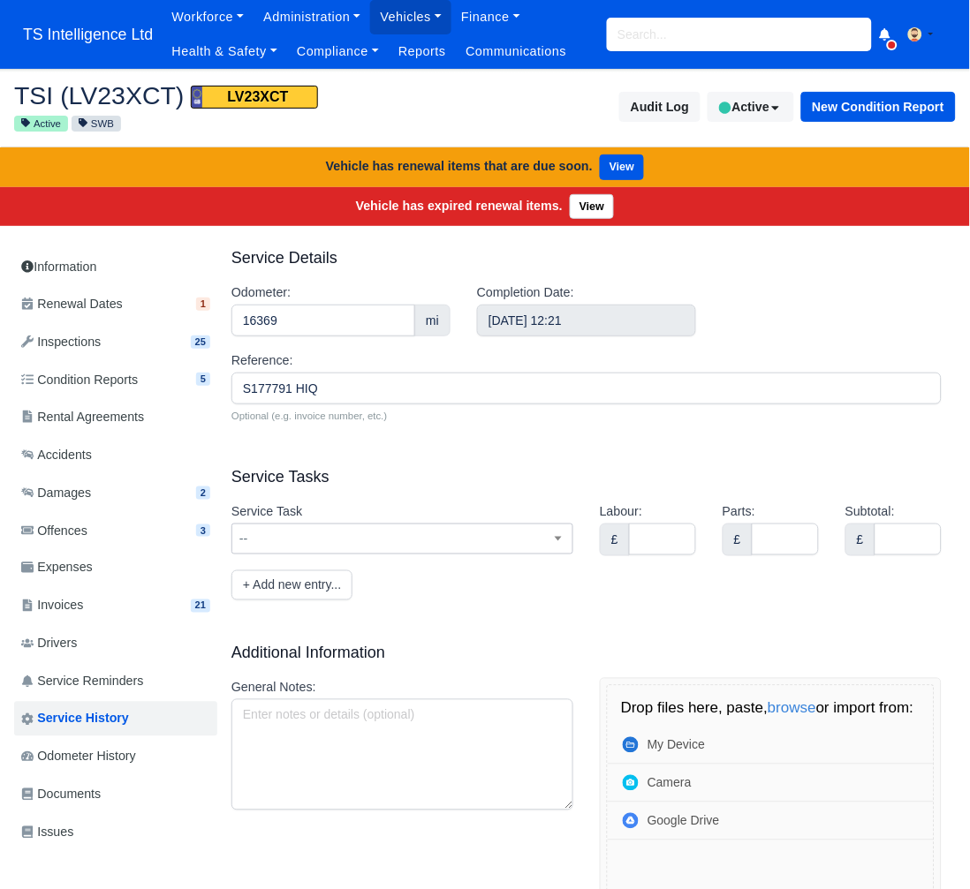
click at [344, 530] on span "--" at bounding box center [402, 539] width 340 height 22
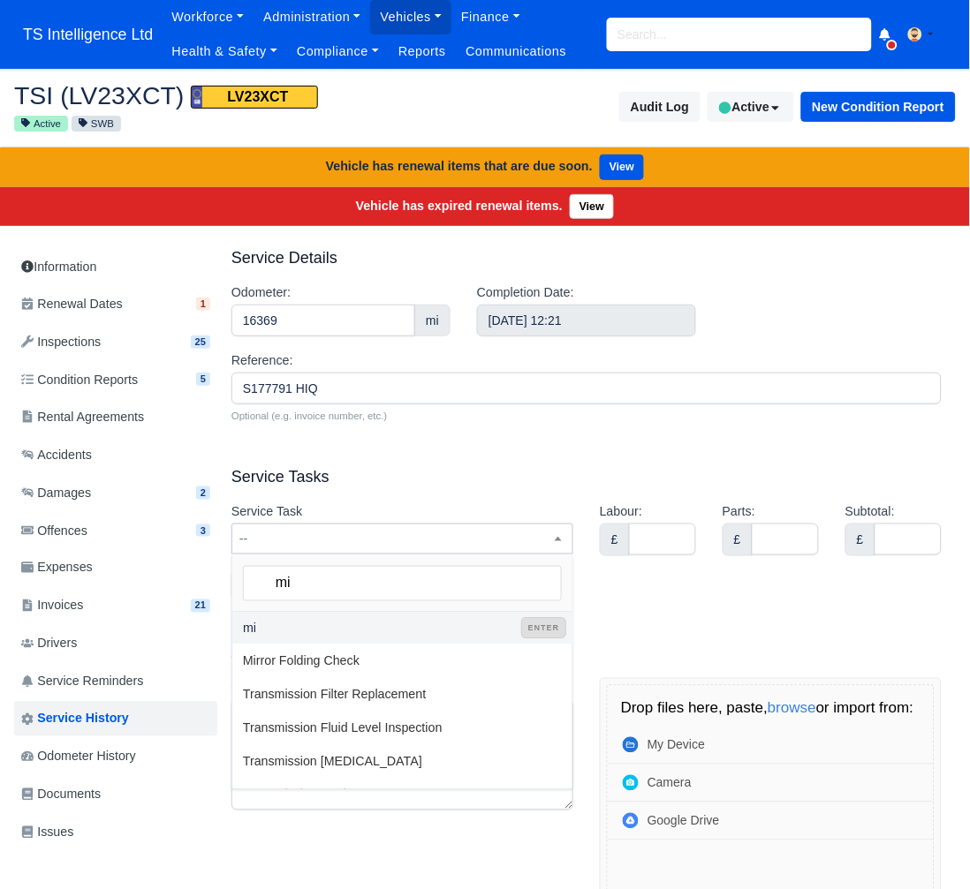
type input "min"
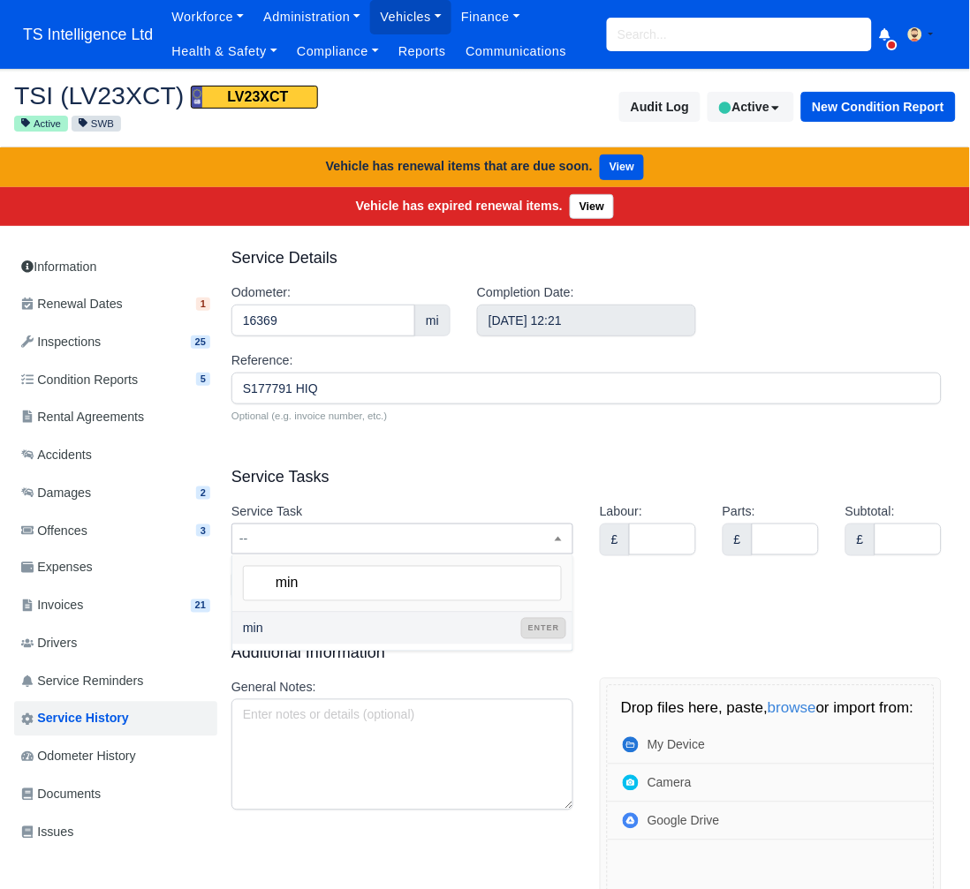
select select "min"
type input "m"
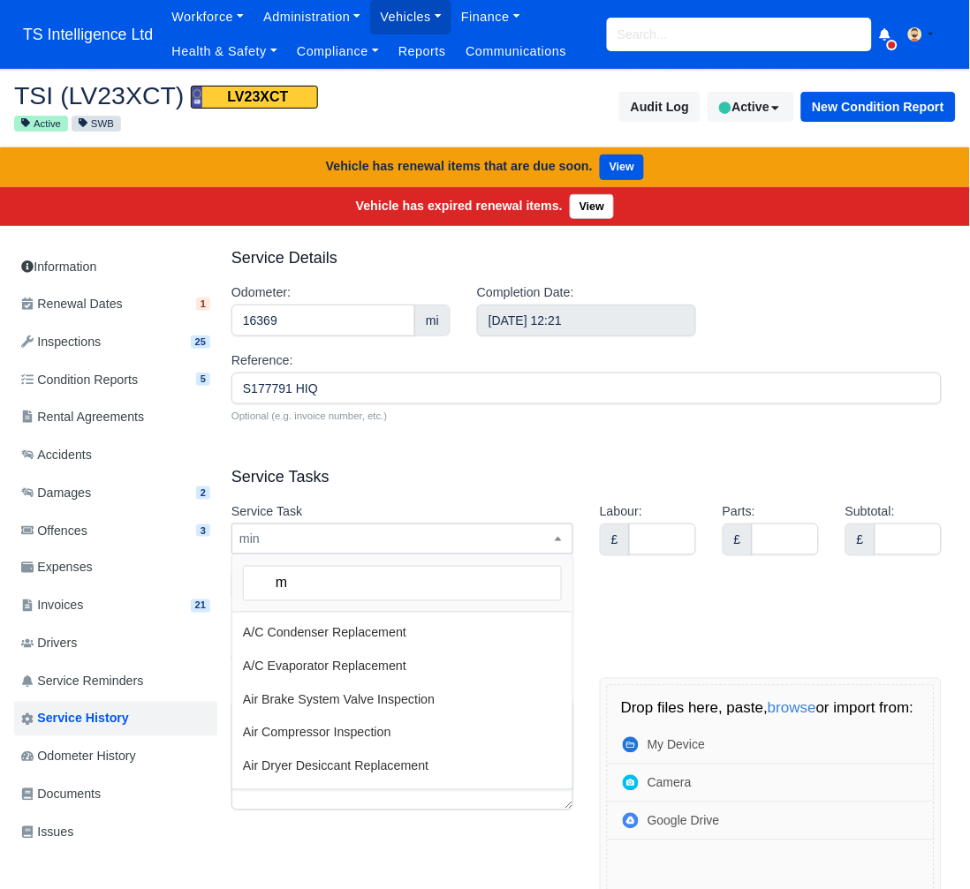
scroll to position [3430, 0]
select select
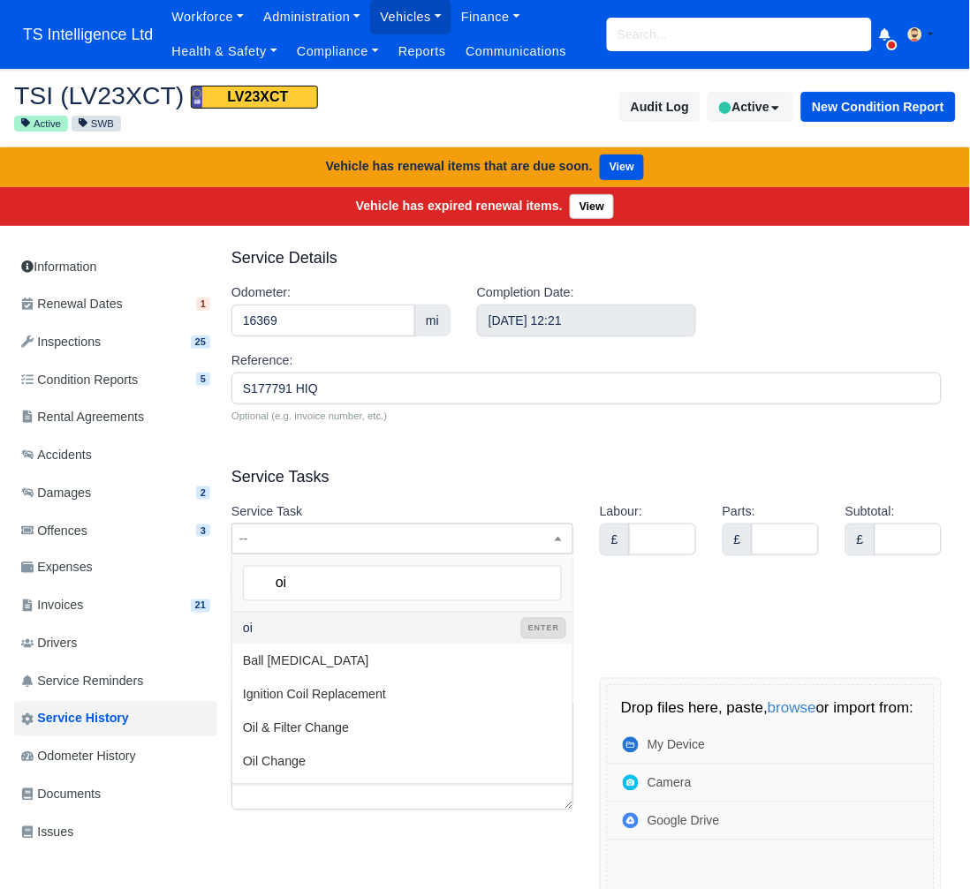
type input "oil"
select select "oil"
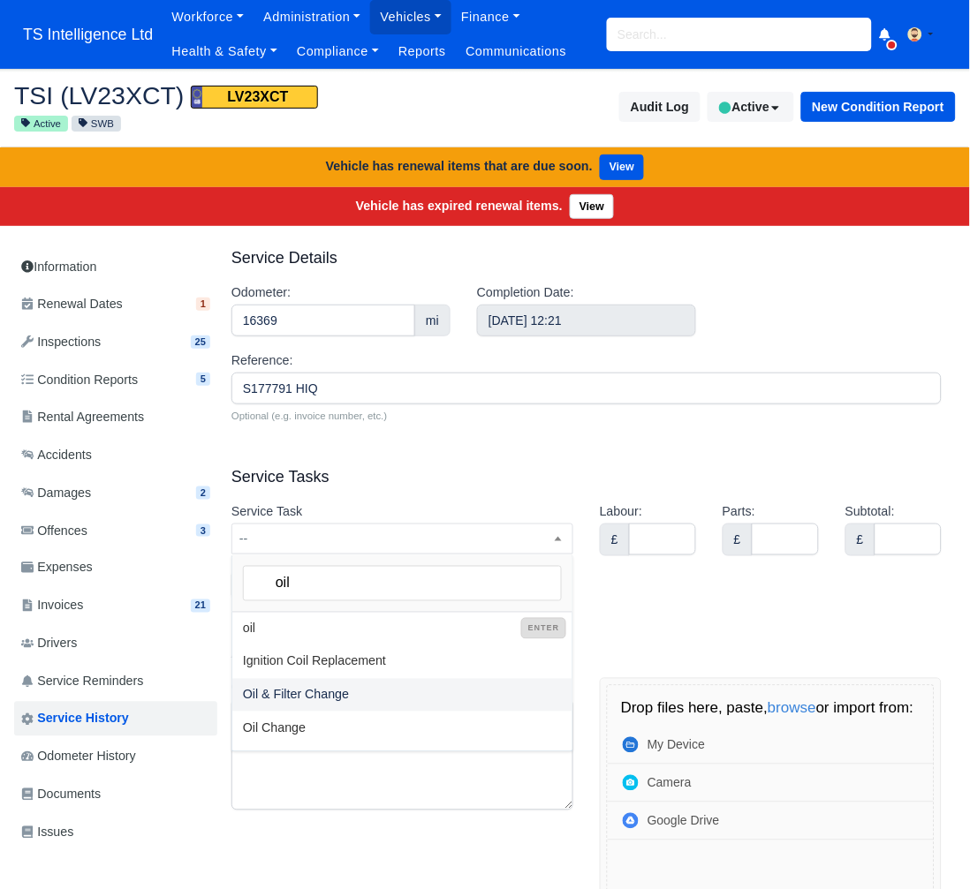
type input "oil"
select select "65"
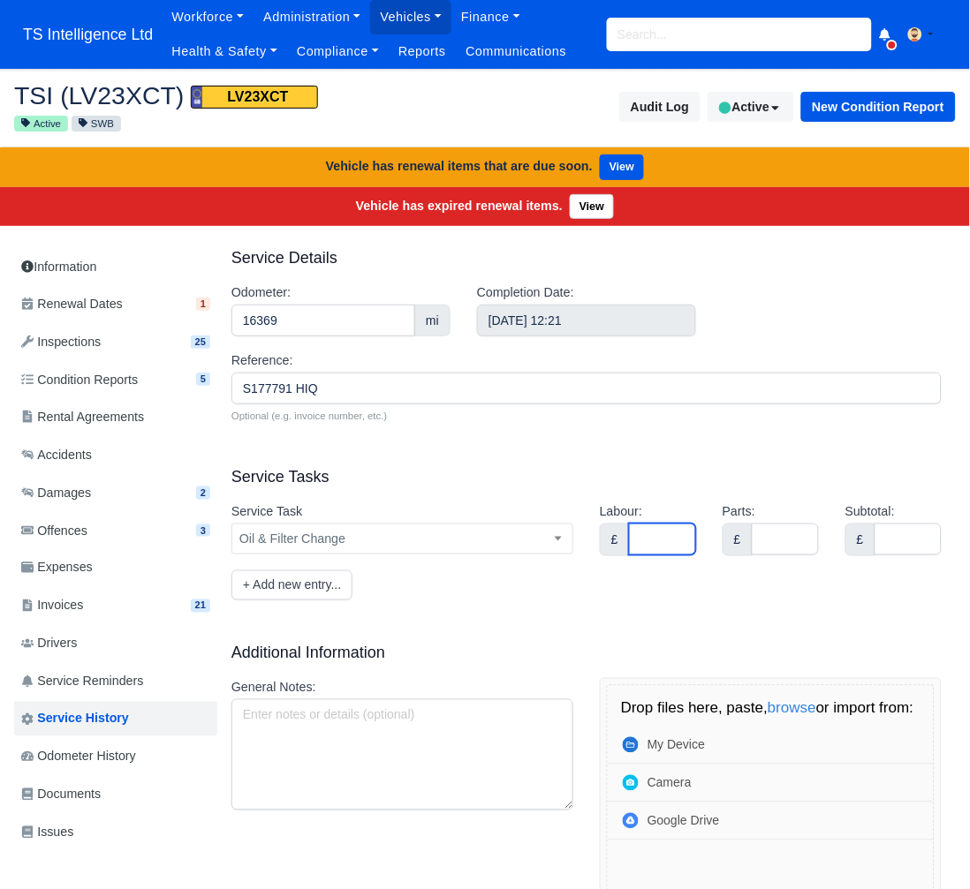
click at [663, 546] on input "Labour:" at bounding box center [662, 540] width 67 height 32
type input "0"
click at [781, 541] on input "Parts:" at bounding box center [785, 540] width 67 height 32
type input "0"
click at [906, 542] on input "Subtotal:" at bounding box center [907, 540] width 67 height 32
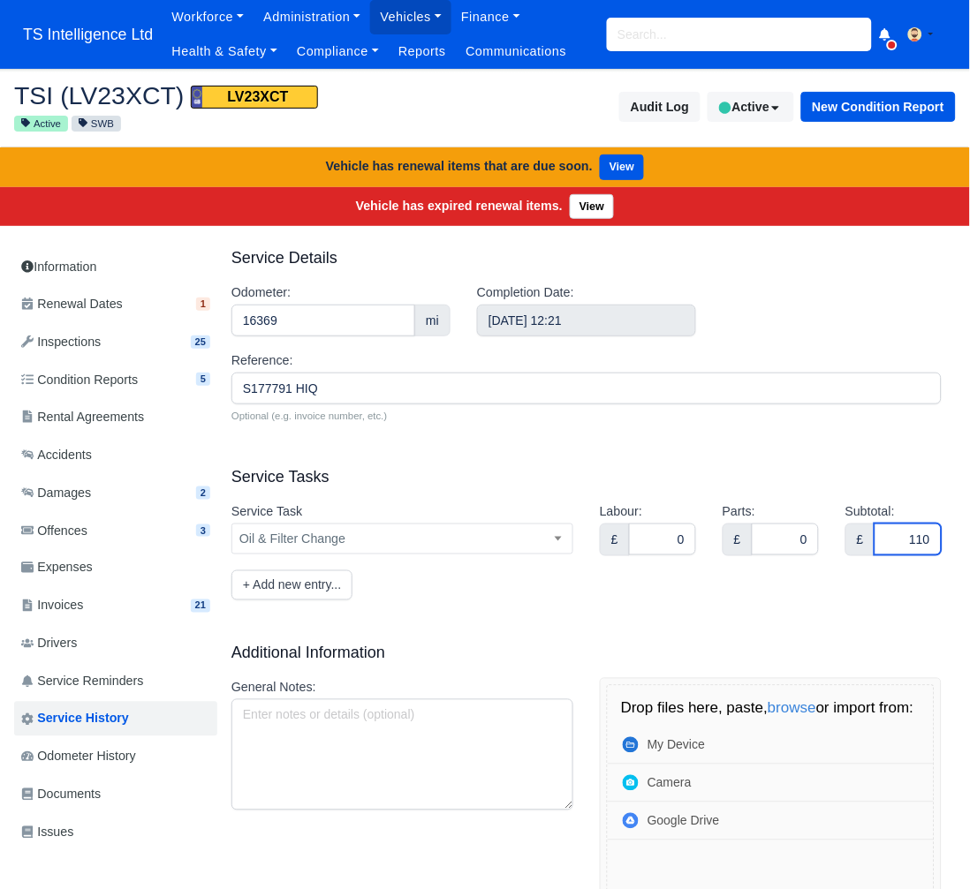
type input "110"
click at [728, 601] on form "Service Details Odometer: 16369 mi Completion Date: August 28, 2025 12:21 Refer…" at bounding box center [586, 690] width 710 height 887
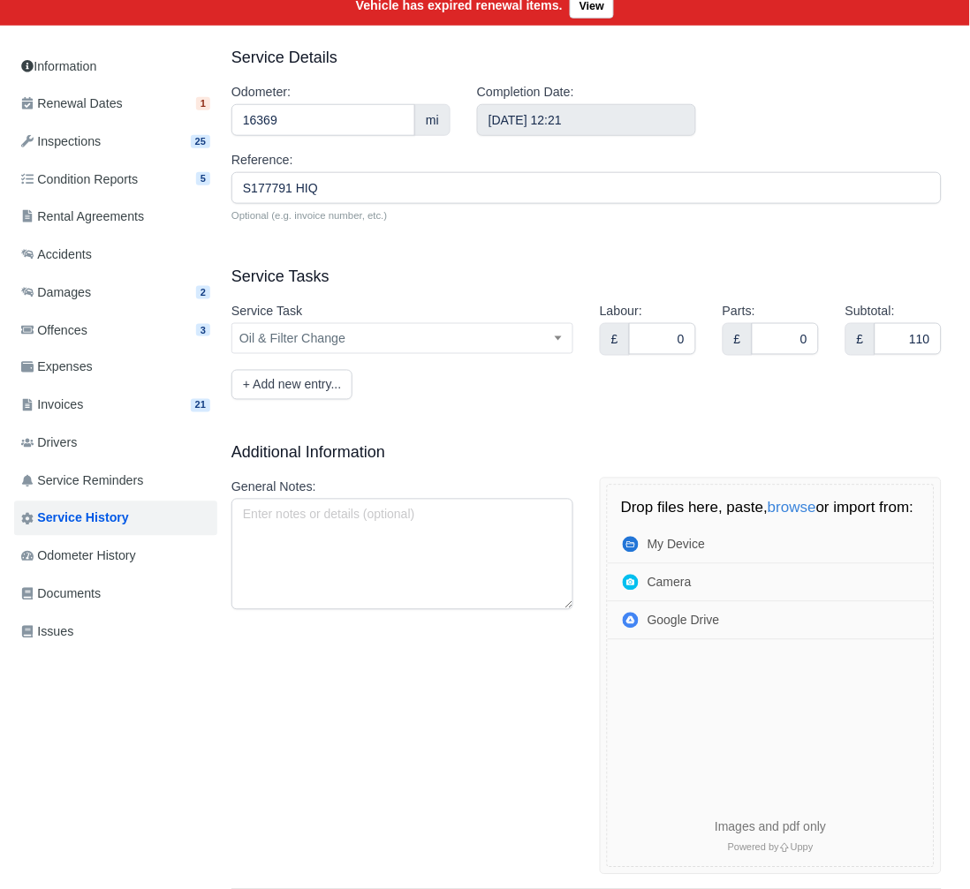
scroll to position [321, 0]
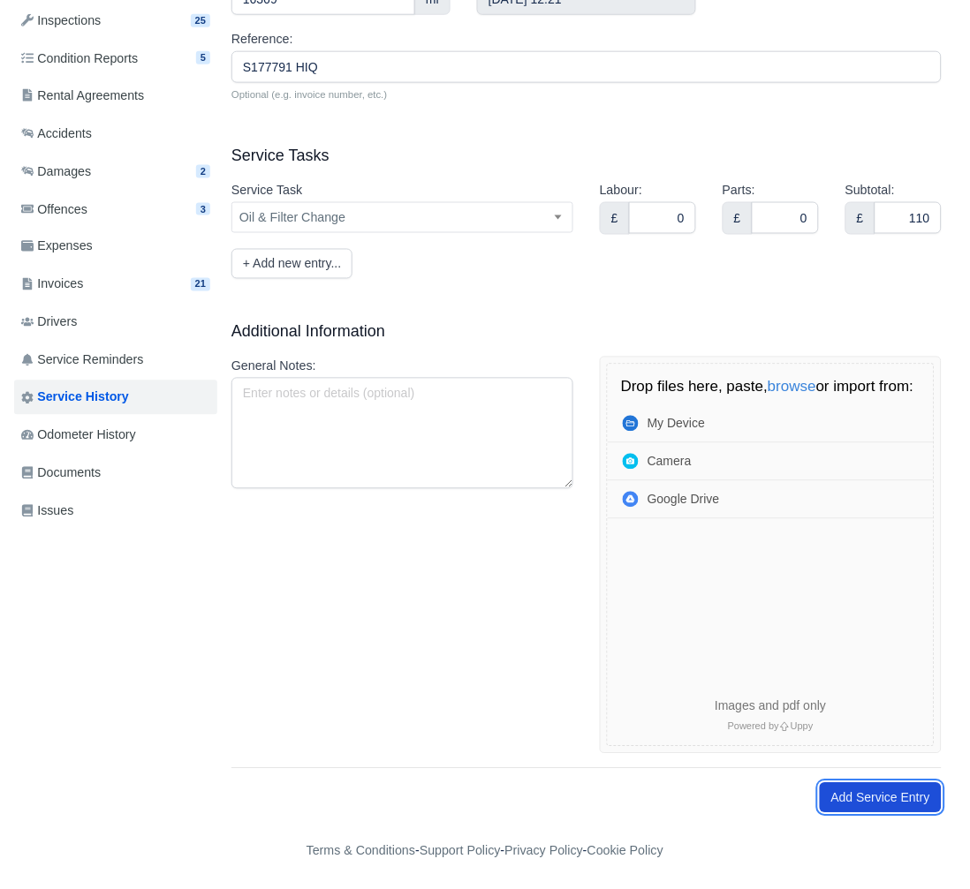
click at [853, 798] on button "Add Service Entry" at bounding box center [881, 798] width 122 height 30
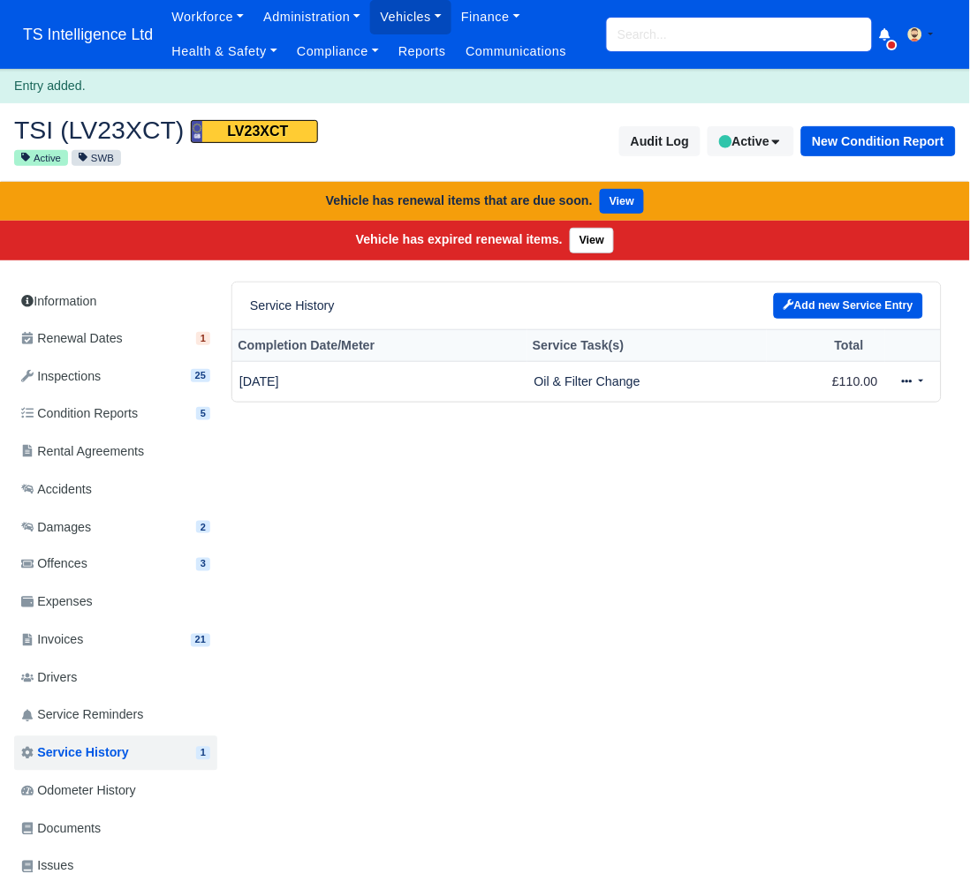
click at [648, 30] on input "search" at bounding box center [739, 35] width 265 height 34
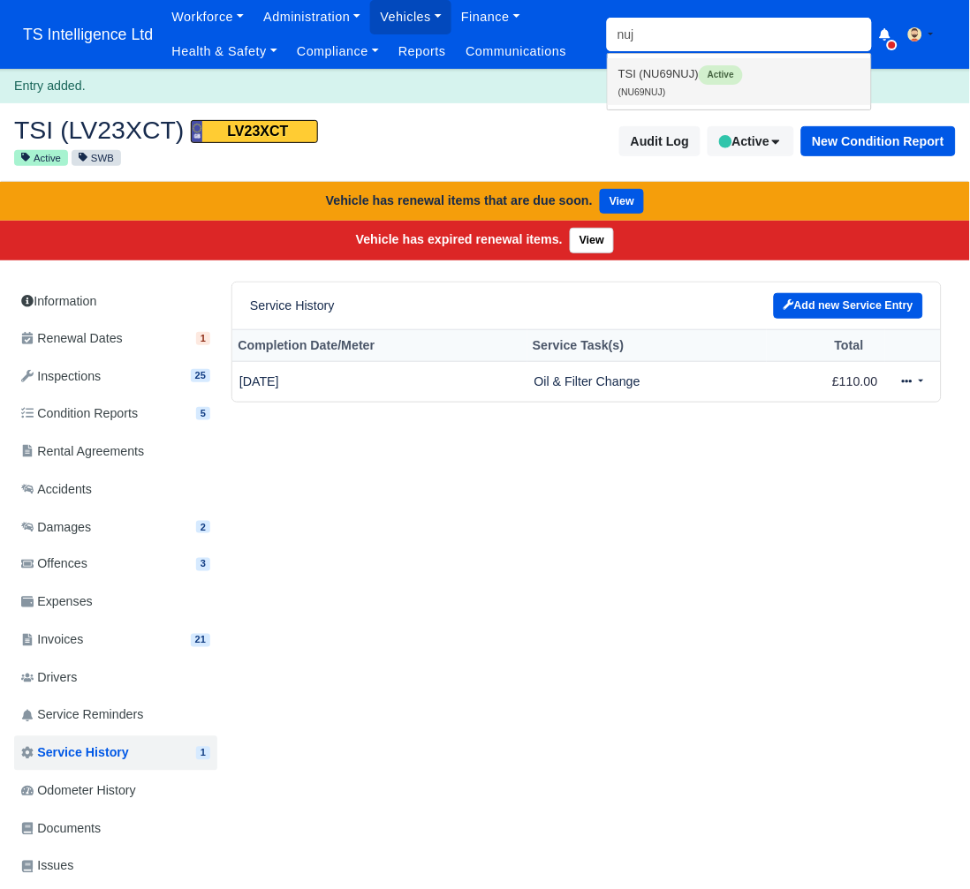
click at [649, 70] on link "TSI (NU69NUJ) Active (NU69NUJ)" at bounding box center [739, 81] width 263 height 47
type input "NU69NUJ"
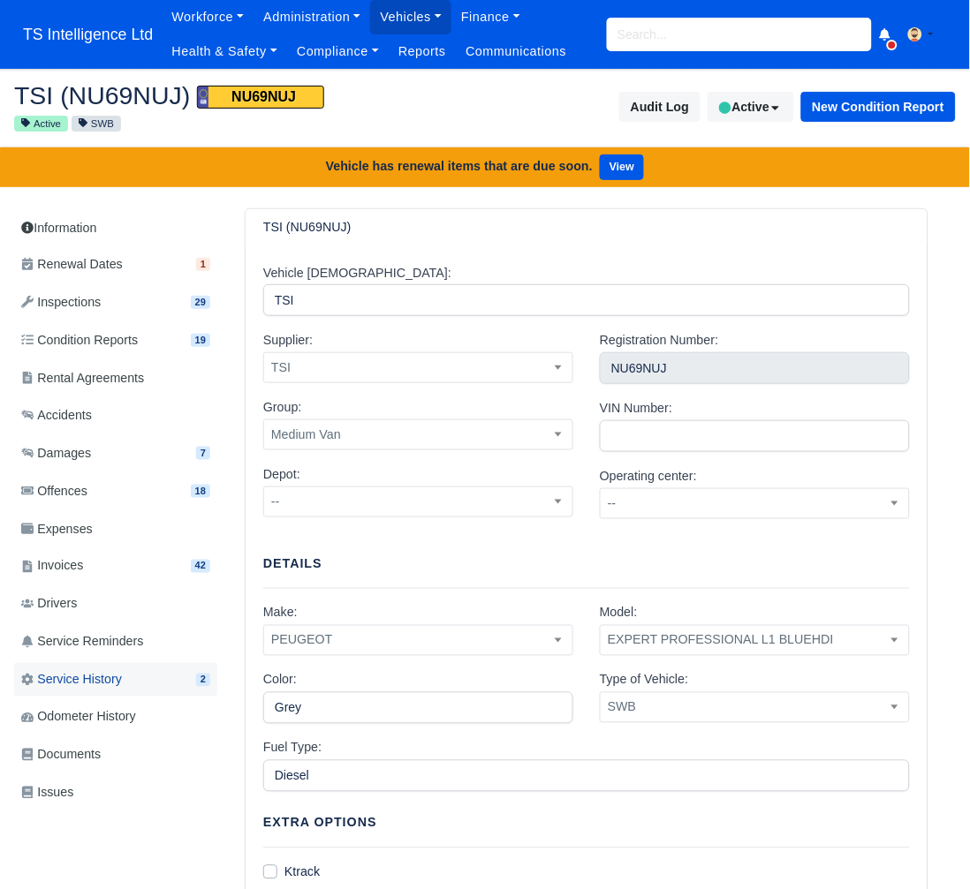
click at [114, 679] on span "Service History" at bounding box center [71, 680] width 101 height 20
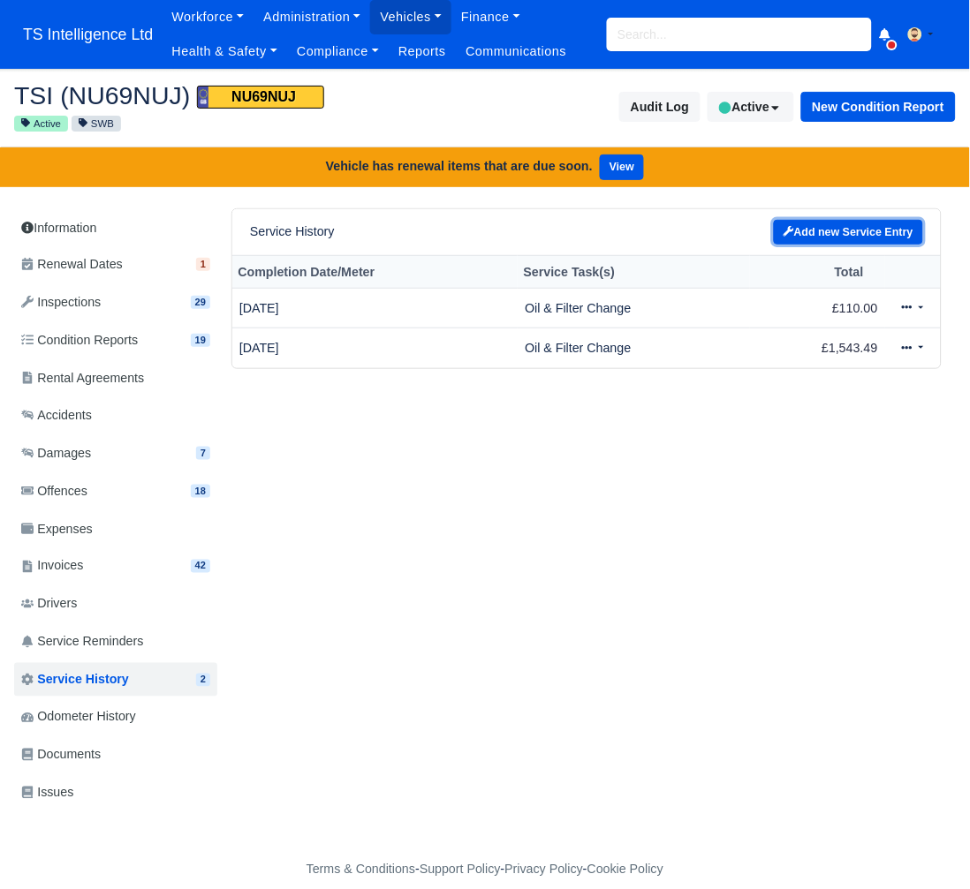
click at [840, 232] on link "Add new Service Entry" at bounding box center [848, 233] width 149 height 26
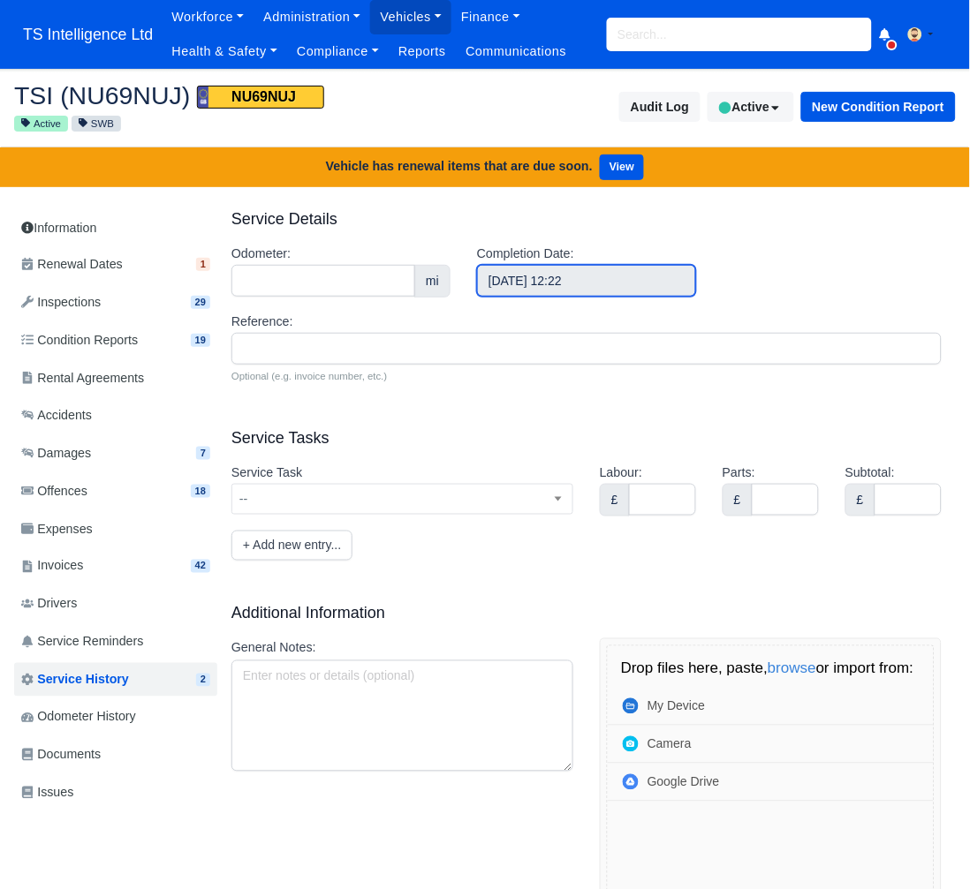
click at [581, 283] on input "[DATE] 12:22" at bounding box center [586, 281] width 219 height 32
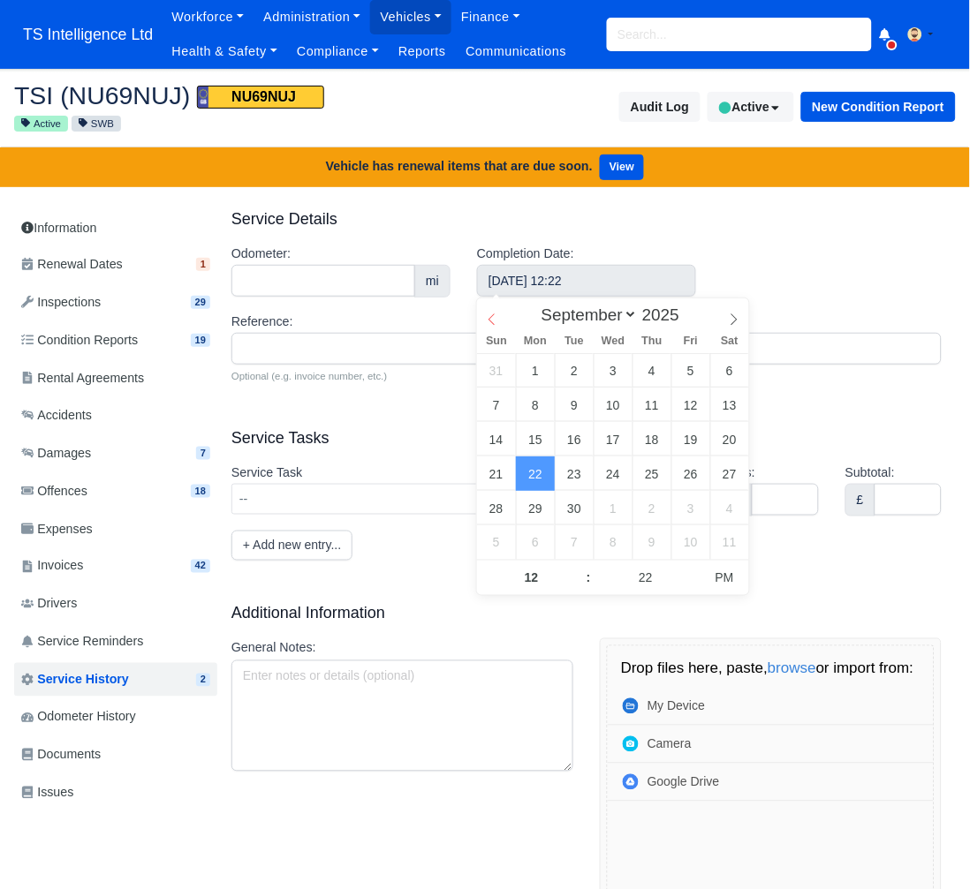
select select "7"
click at [500, 321] on span at bounding box center [492, 313] width 30 height 30
type input "August 20, 2025 12:22"
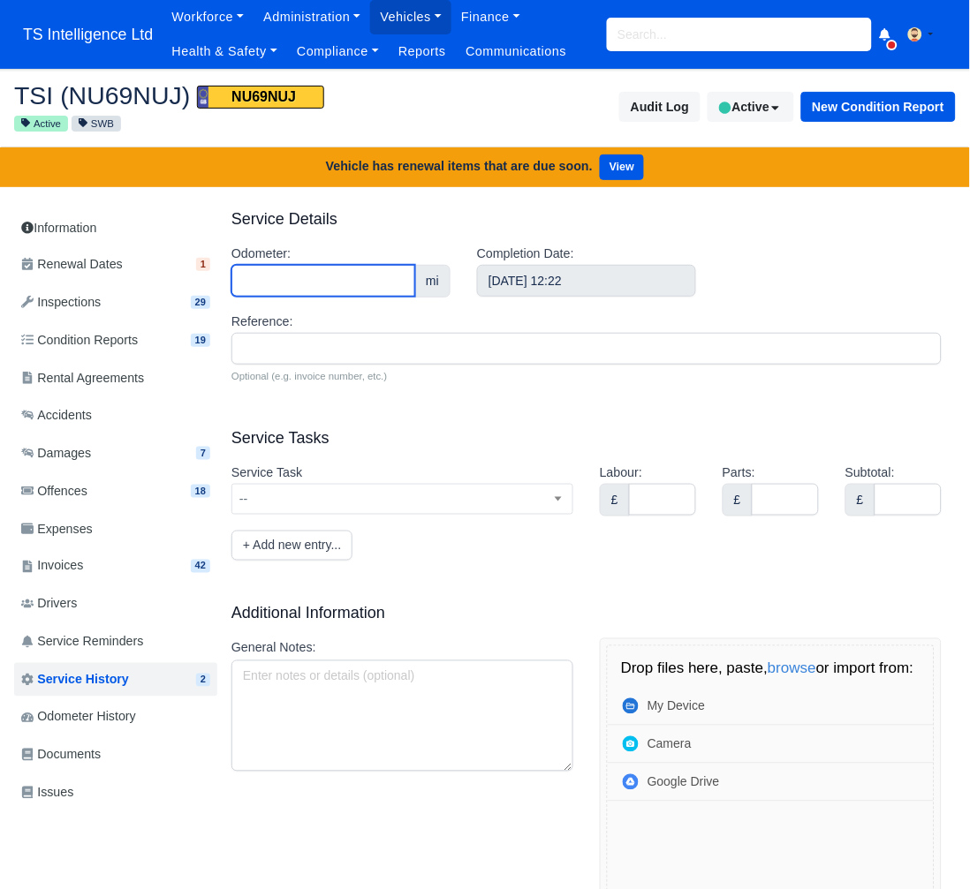
click at [309, 276] on input "Odometer:" at bounding box center [323, 281] width 184 height 32
type input "91837"
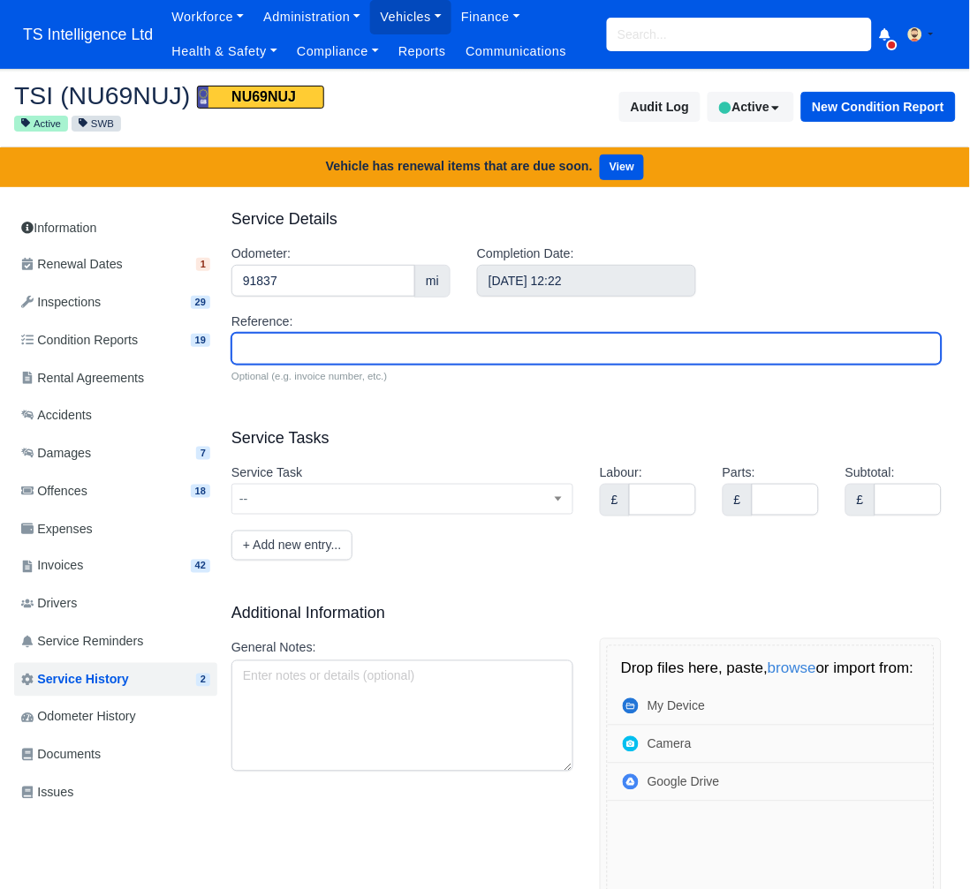
click at [294, 351] on input "Reference:" at bounding box center [586, 349] width 710 height 32
type input "S177694"
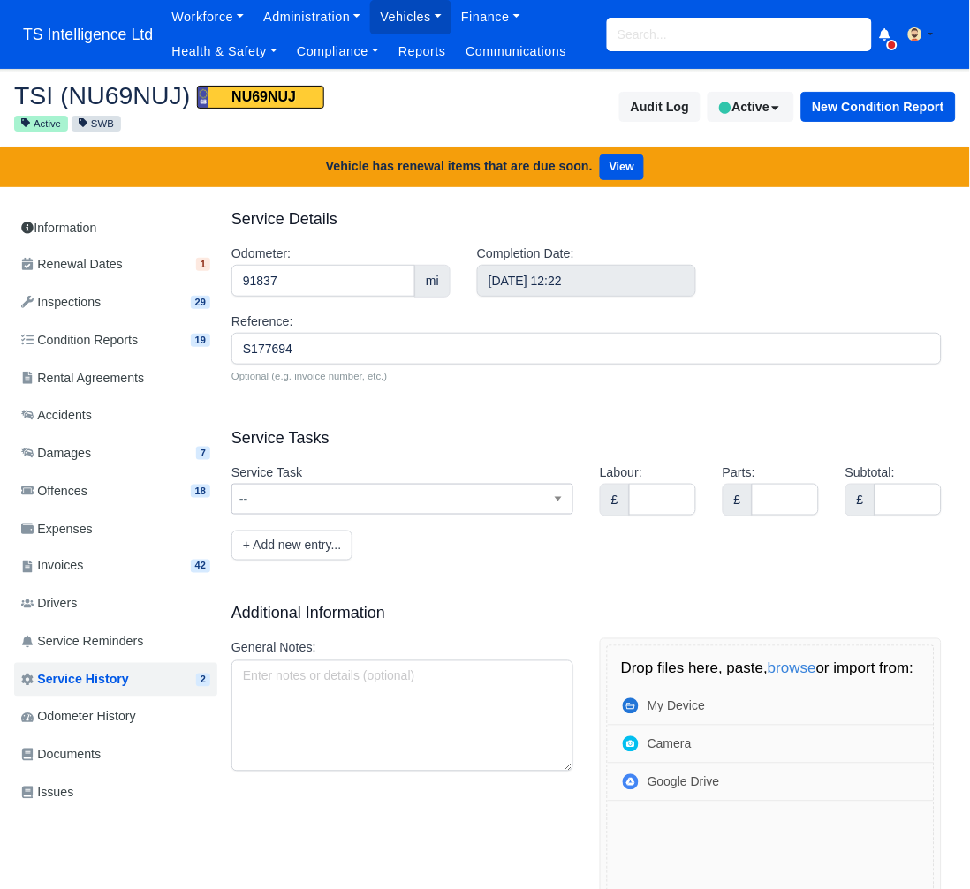
click at [295, 499] on span "--" at bounding box center [402, 499] width 340 height 22
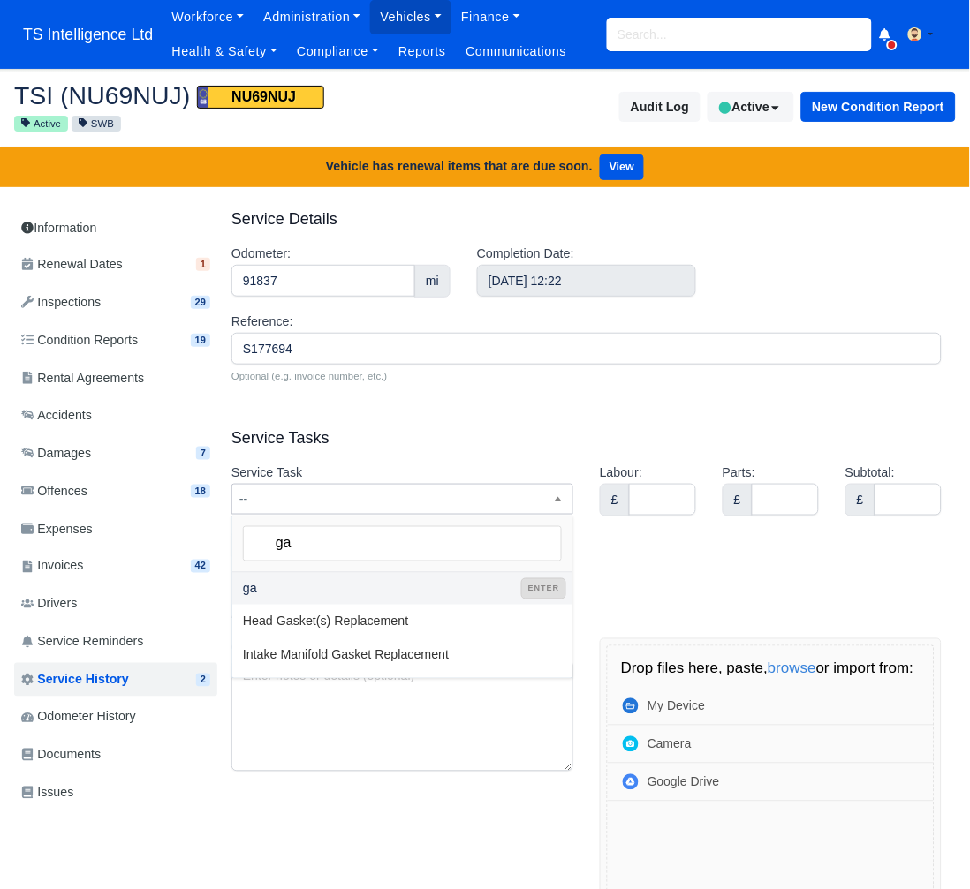
type input "gai"
select select "gai"
type input "g"
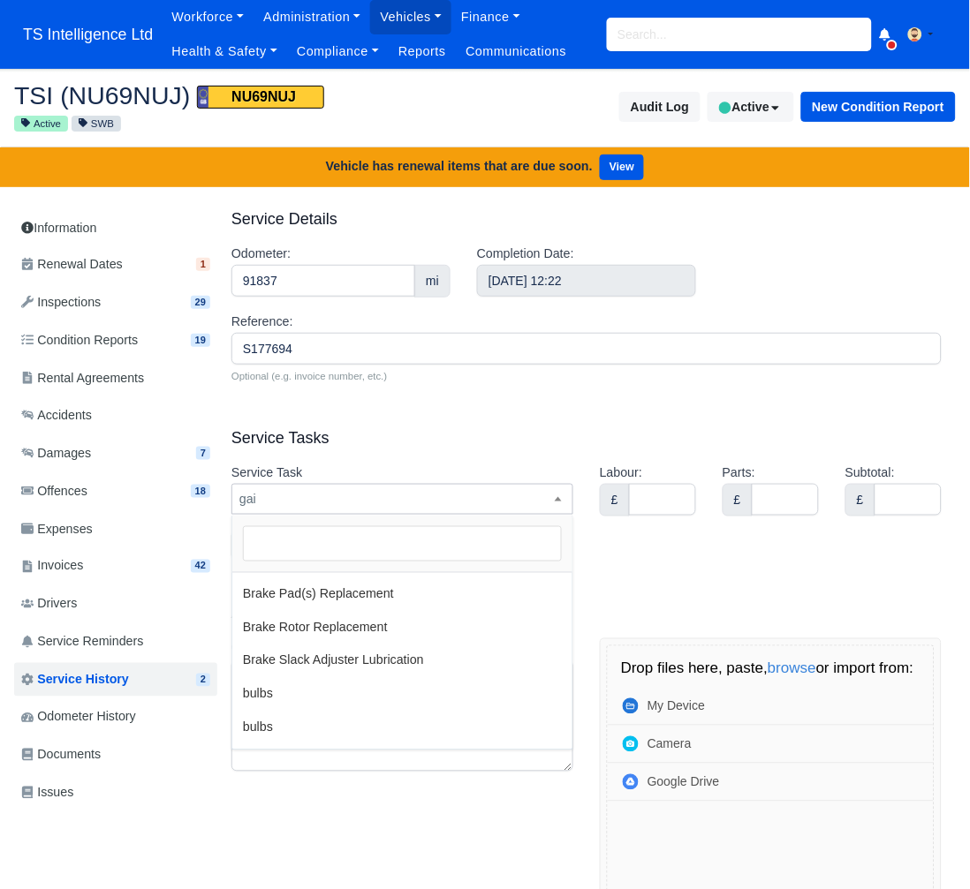
scroll to position [3430, 0]
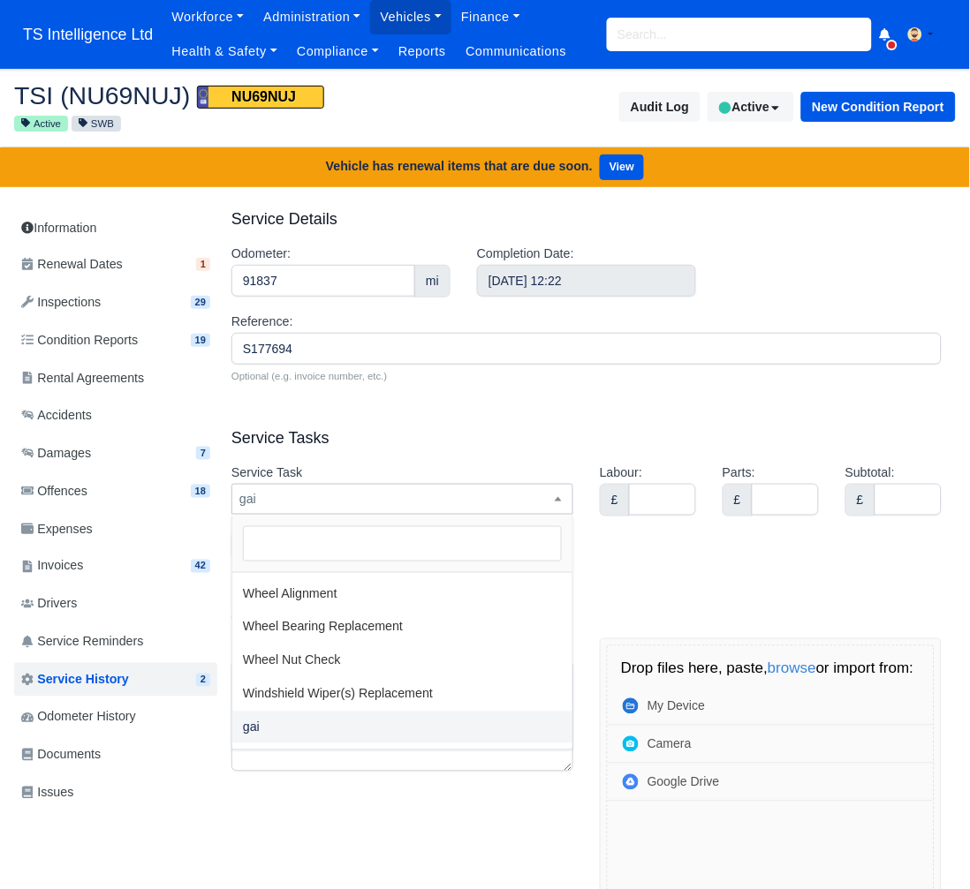
select select
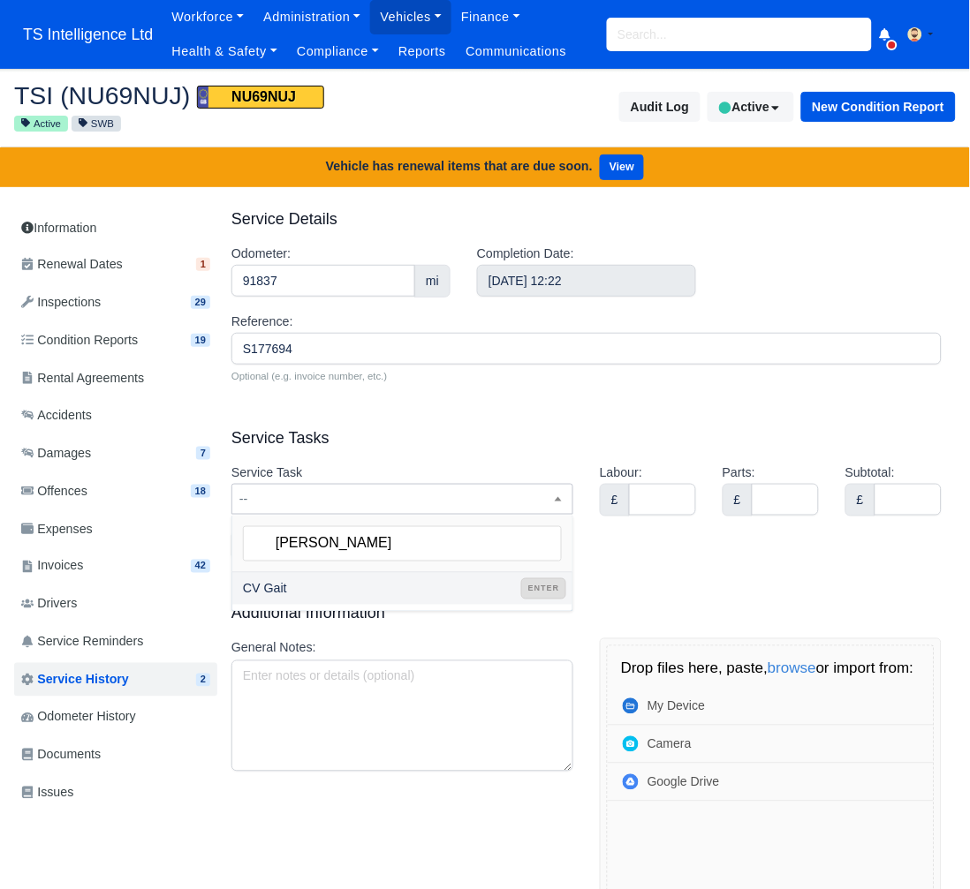
type input "CV Gaitor"
select select "CV Gaitor"
type input "CV Gaitor"
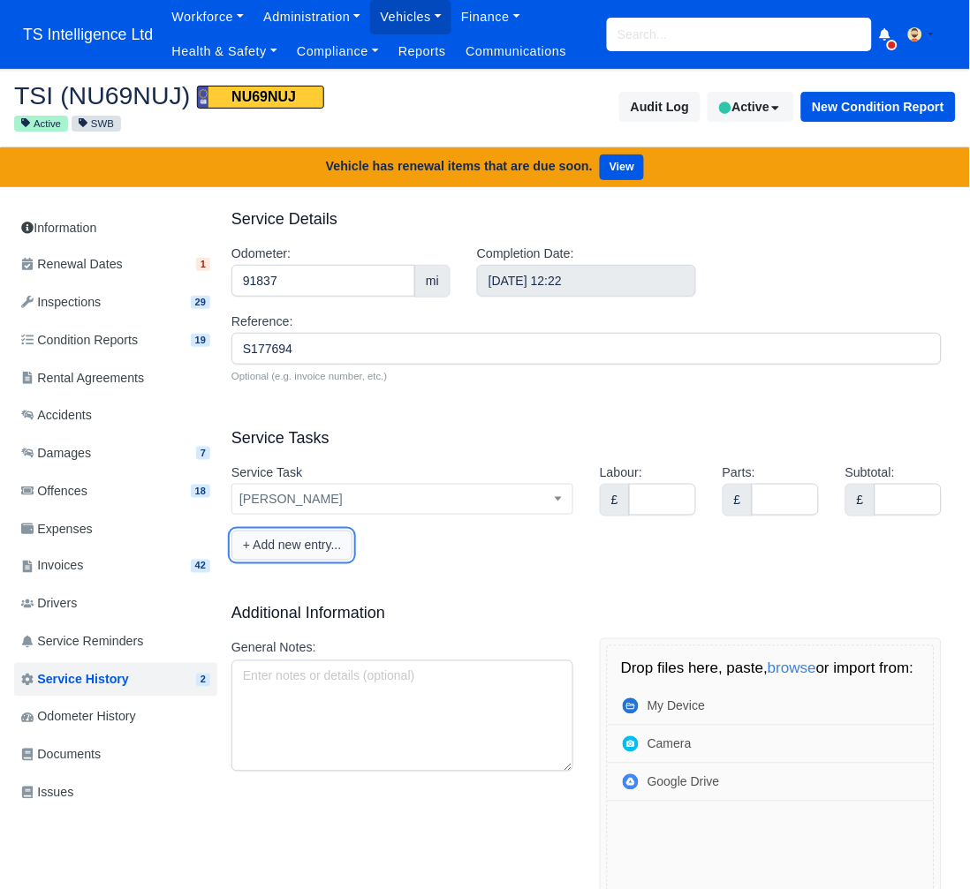
click at [316, 548] on button "+ Add new entry..." at bounding box center [291, 546] width 121 height 30
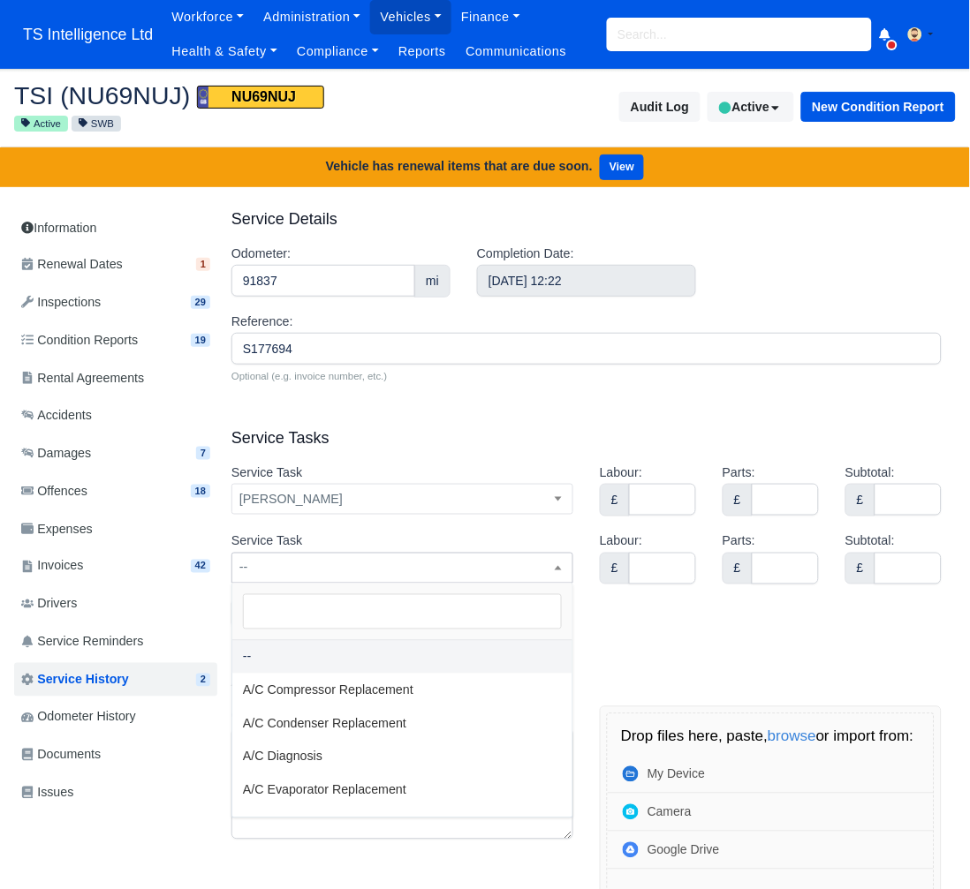
click at [306, 573] on span "--" at bounding box center [402, 568] width 340 height 22
type input "mot"
select select "mot"
type input "mot"
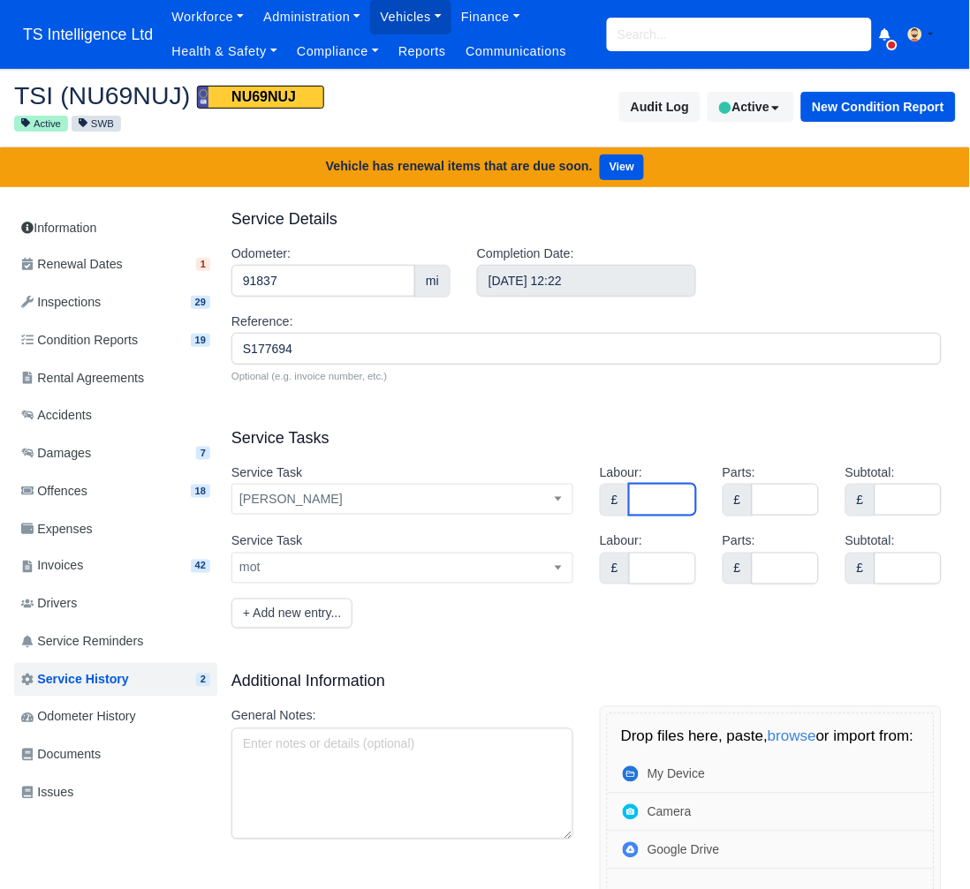
click at [654, 487] on input "Labour:" at bounding box center [662, 500] width 67 height 32
type input "0"
click at [772, 492] on input "Parts:" at bounding box center [785, 500] width 67 height 32
type input "0"
click at [910, 494] on input "Subtotal:" at bounding box center [907, 500] width 67 height 32
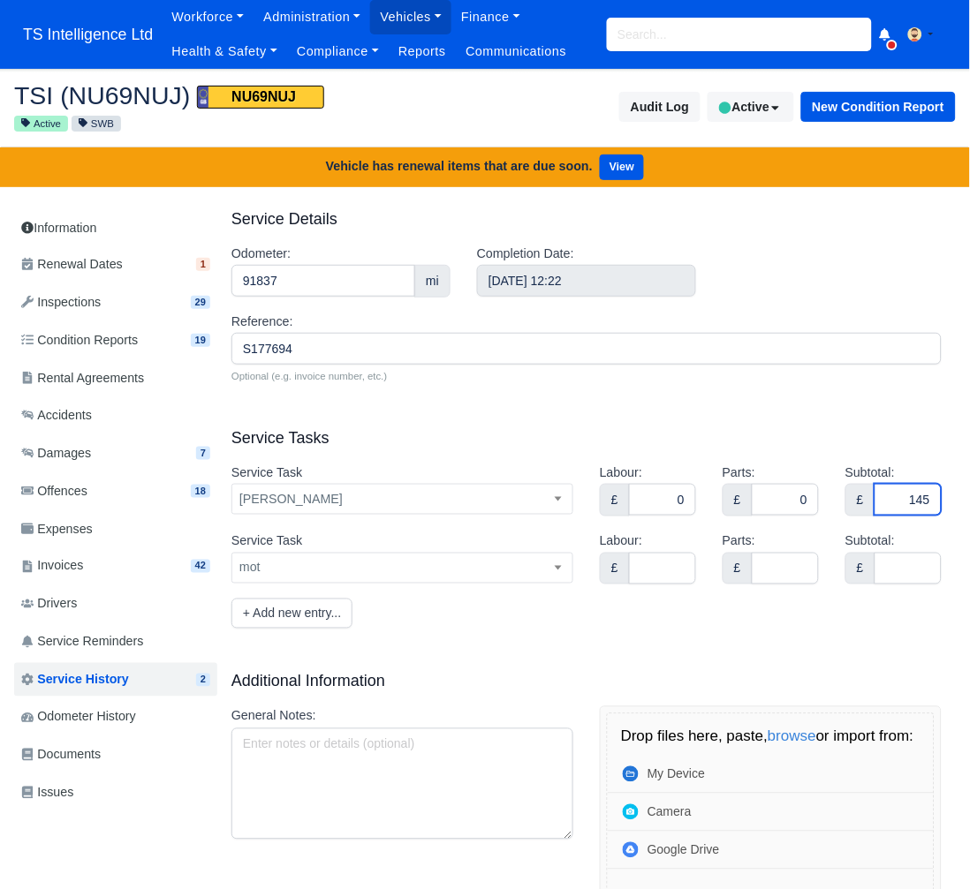
type input "145"
click at [669, 572] on input "Labour:" at bounding box center [662, 569] width 67 height 32
type input "0"
click at [788, 567] on input "Parts:" at bounding box center [785, 569] width 67 height 32
type input "0"
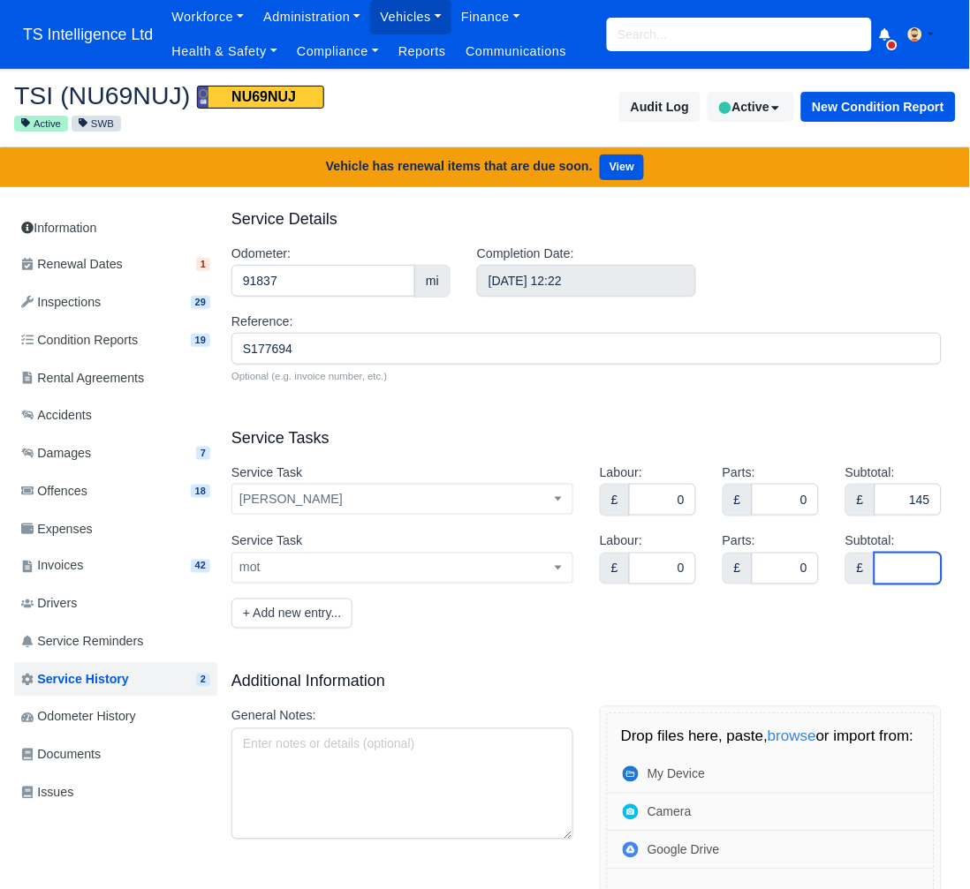
click at [903, 569] on input "Subtotal:" at bounding box center [907, 569] width 67 height 32
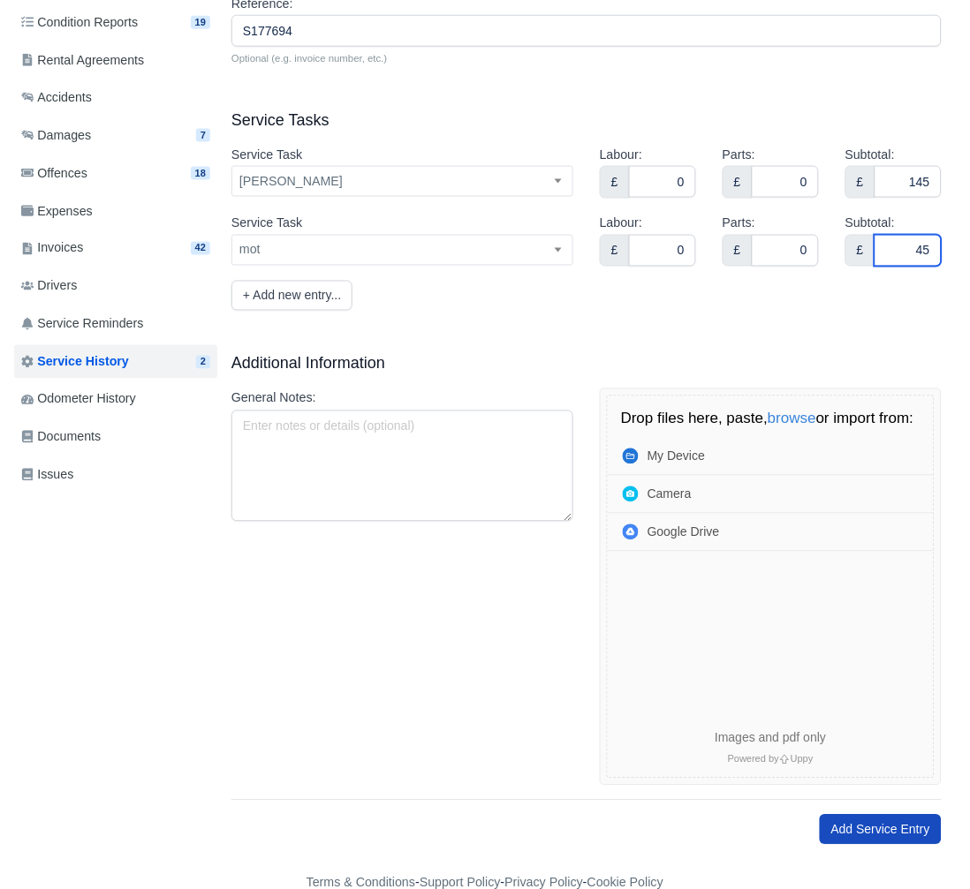
scroll to position [350, 0]
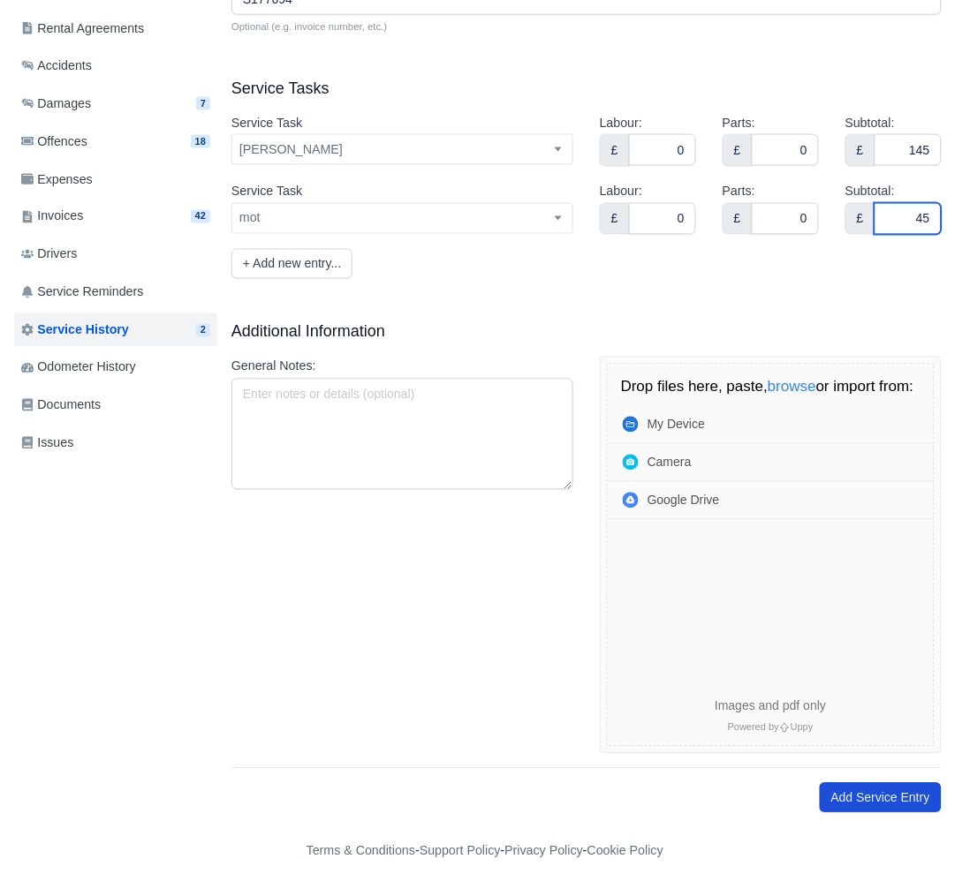
type input "45"
click at [847, 800] on button "Add Service Entry" at bounding box center [881, 798] width 122 height 30
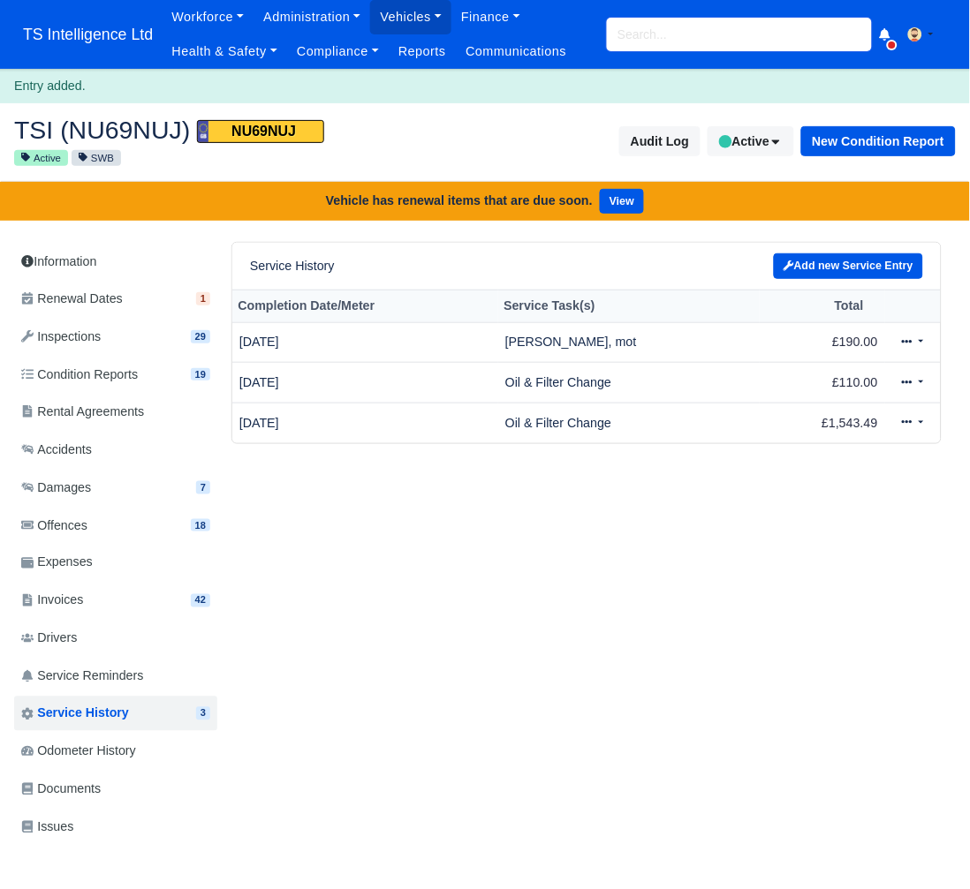
click at [675, 35] on input "search" at bounding box center [739, 35] width 265 height 34
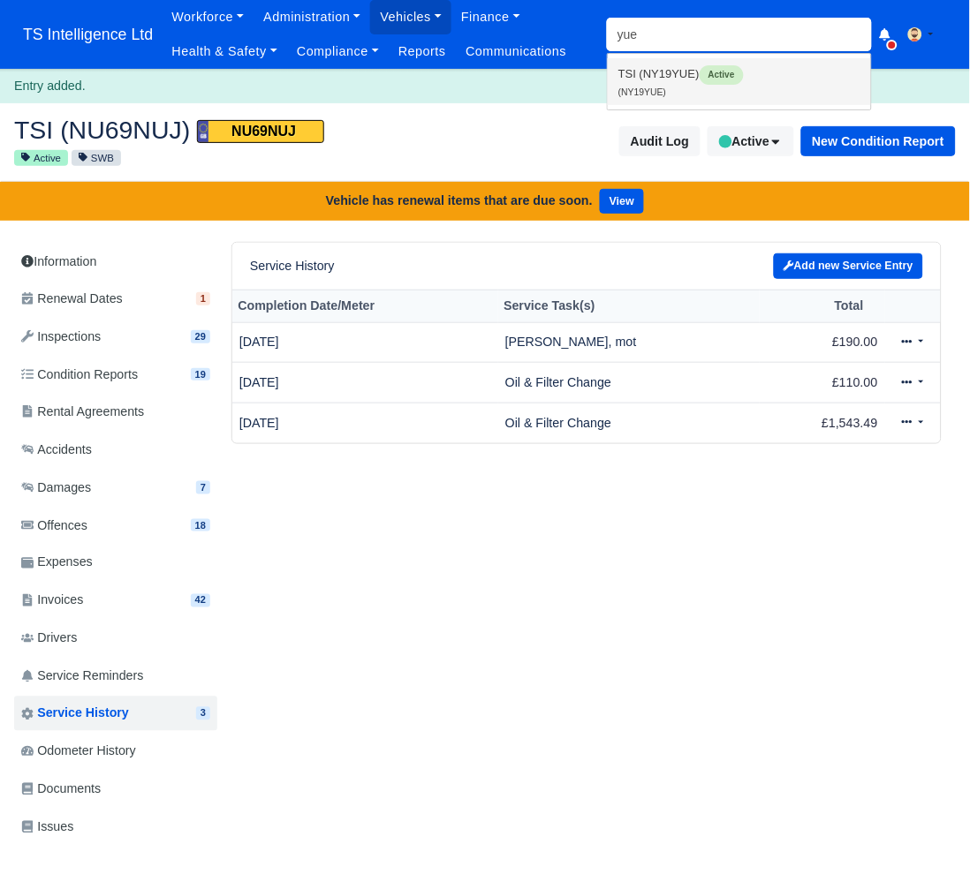
click at [666, 93] on link "TSI (NY19YUE) Active (NY19YUE)" at bounding box center [739, 81] width 263 height 47
type input "NY19YUE"
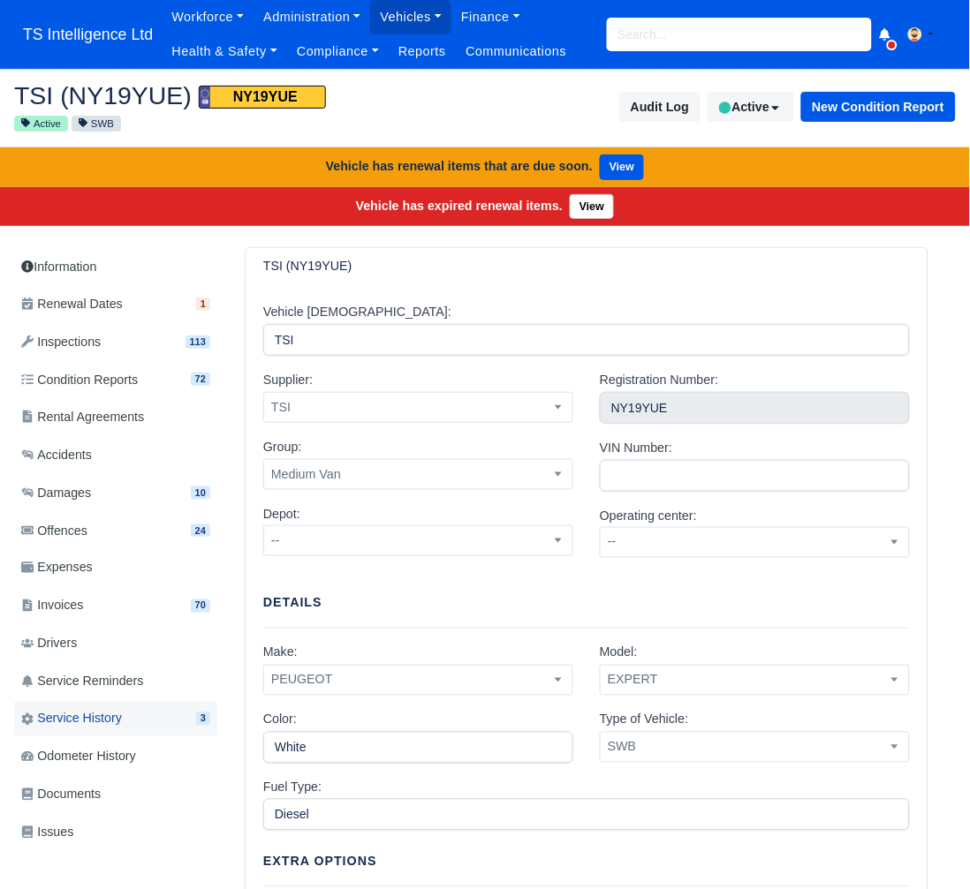
drag, startPoint x: 0, startPoint y: 0, endPoint x: 117, endPoint y: 704, distance: 713.6
click at [118, 704] on link "Service History 3" at bounding box center [115, 719] width 203 height 34
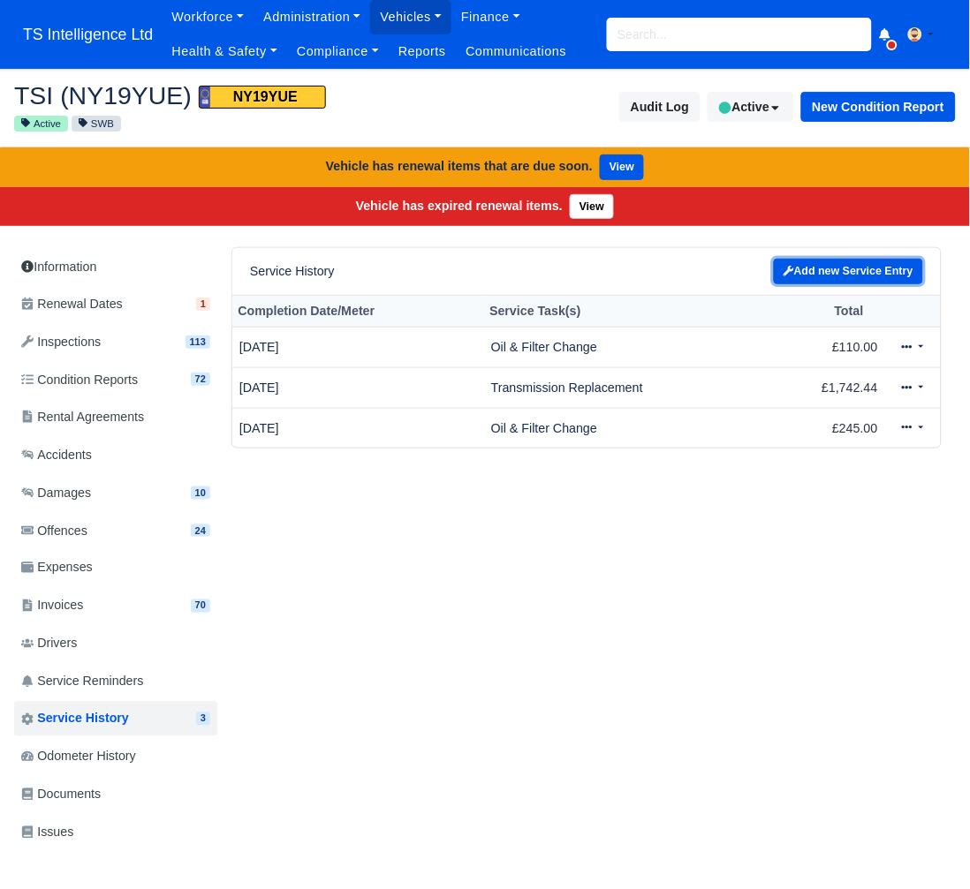
click at [833, 268] on link "Add new Service Entry" at bounding box center [848, 272] width 149 height 26
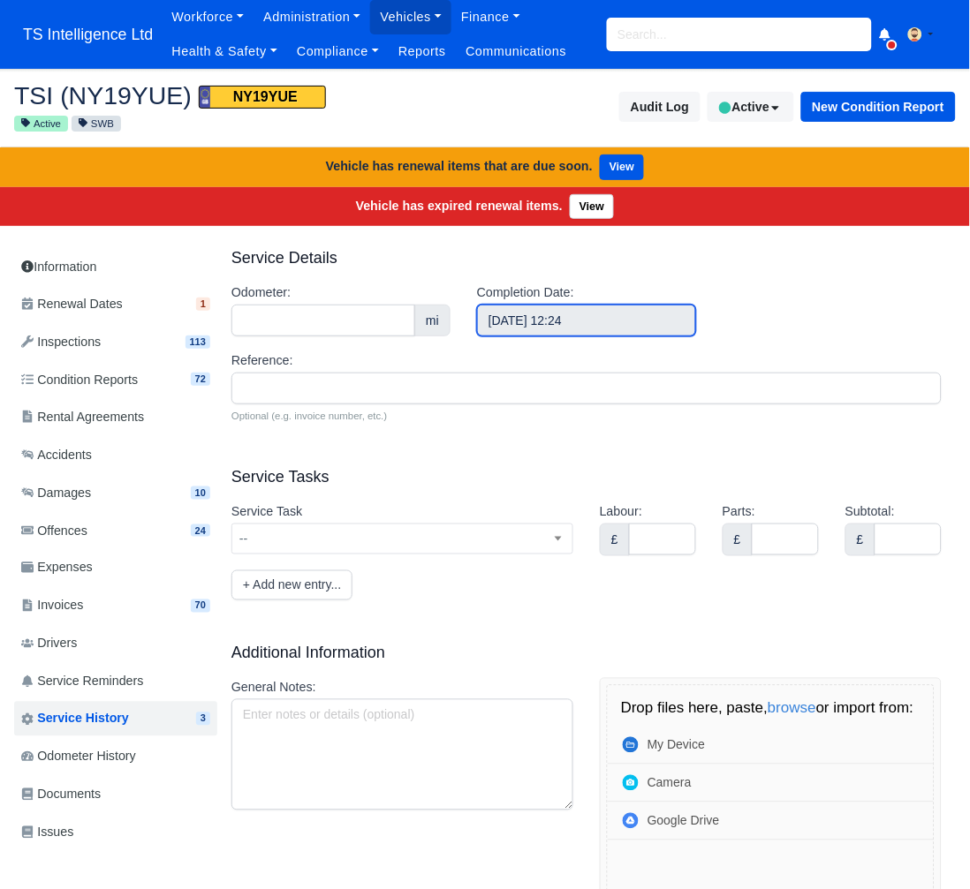
click at [601, 312] on input "[DATE] 12:24" at bounding box center [586, 321] width 219 height 32
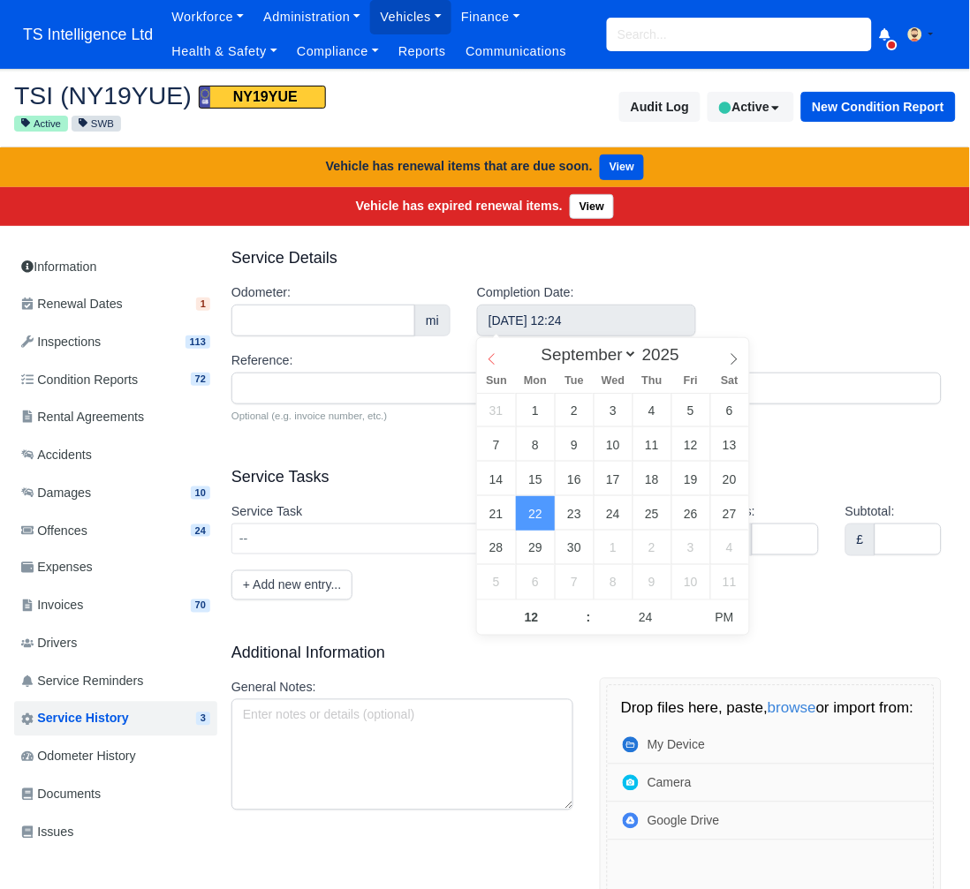
select select "7"
click at [487, 358] on icon at bounding box center [492, 359] width 12 height 12
type input "August 19, 2025 12:24"
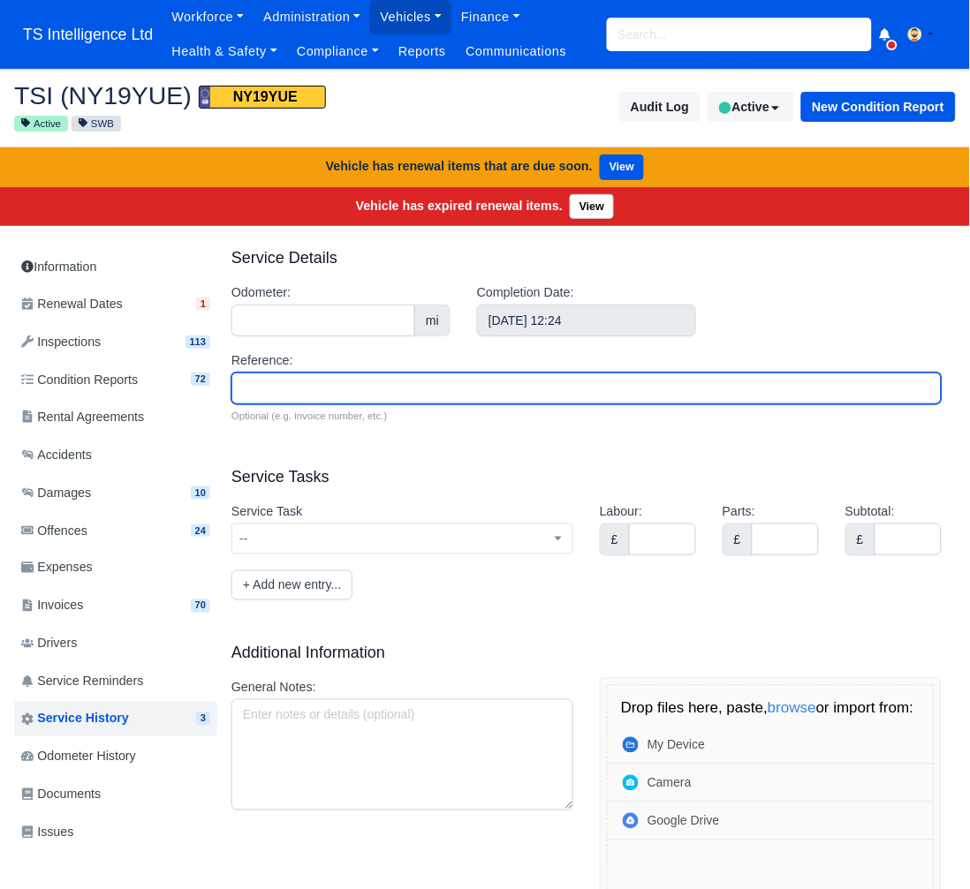
click at [304, 385] on input "Reference:" at bounding box center [586, 389] width 710 height 32
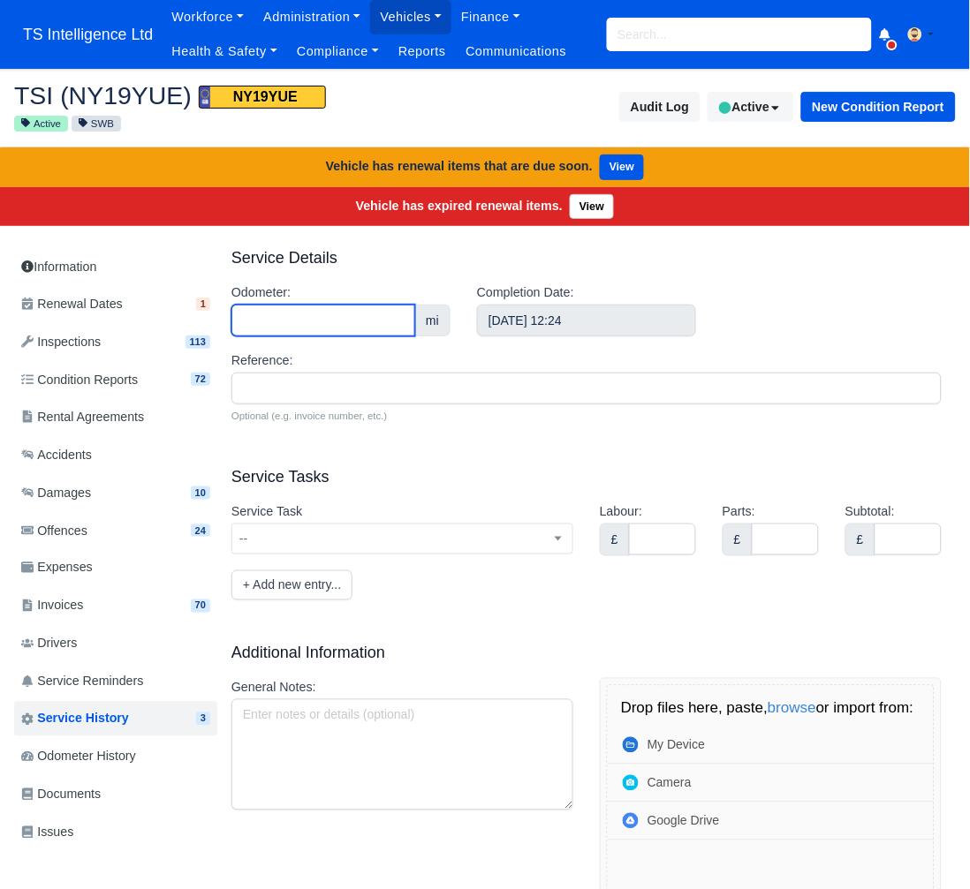
click at [283, 318] on input "Odometer:" at bounding box center [323, 321] width 184 height 32
type input "59699"
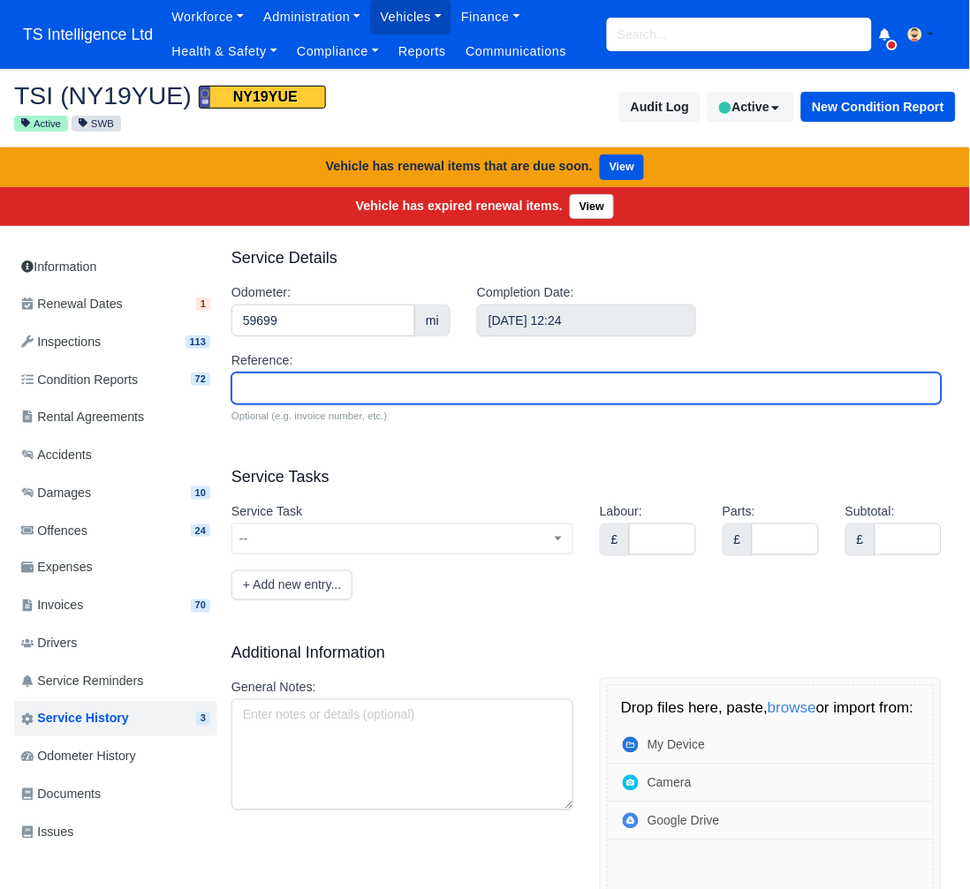
click at [298, 390] on input "Reference:" at bounding box center [586, 389] width 710 height 32
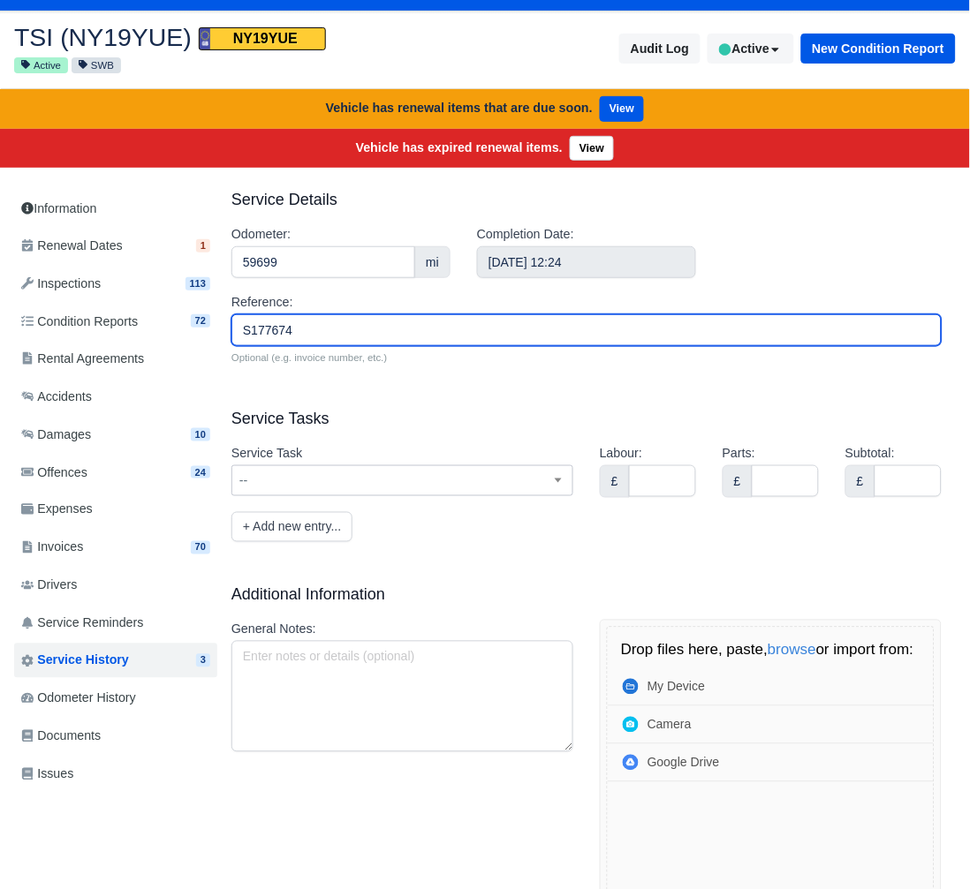
scroll to position [85, 0]
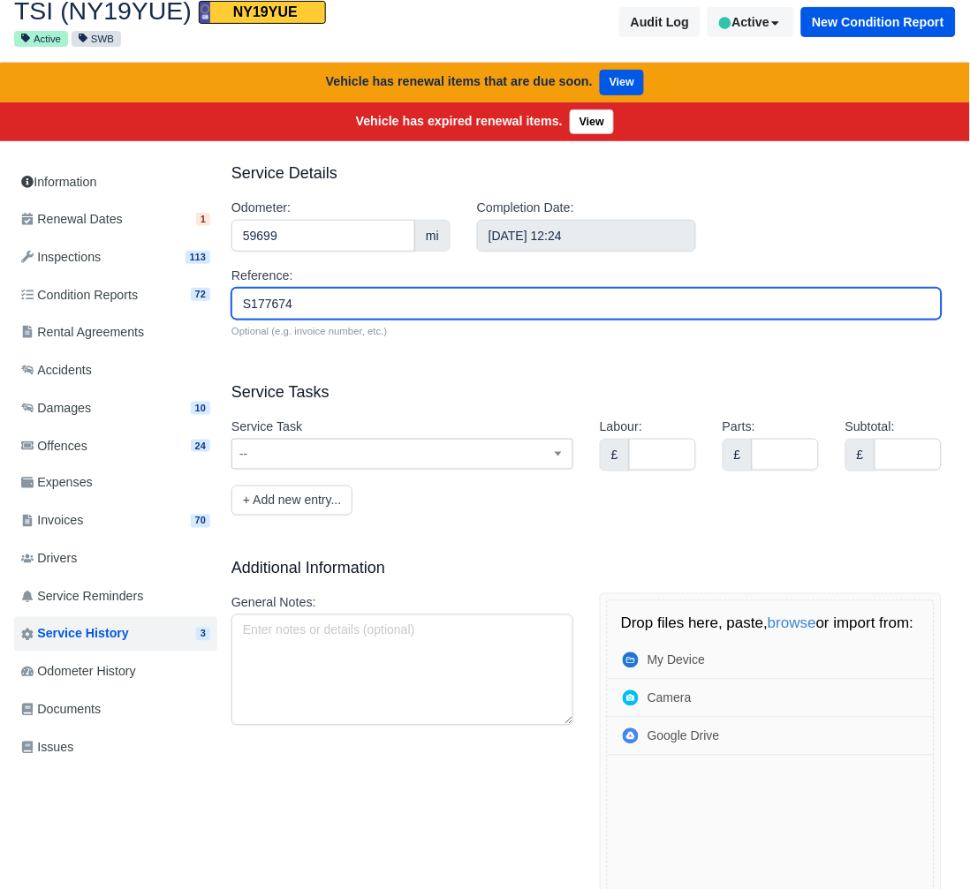
type input "S177674"
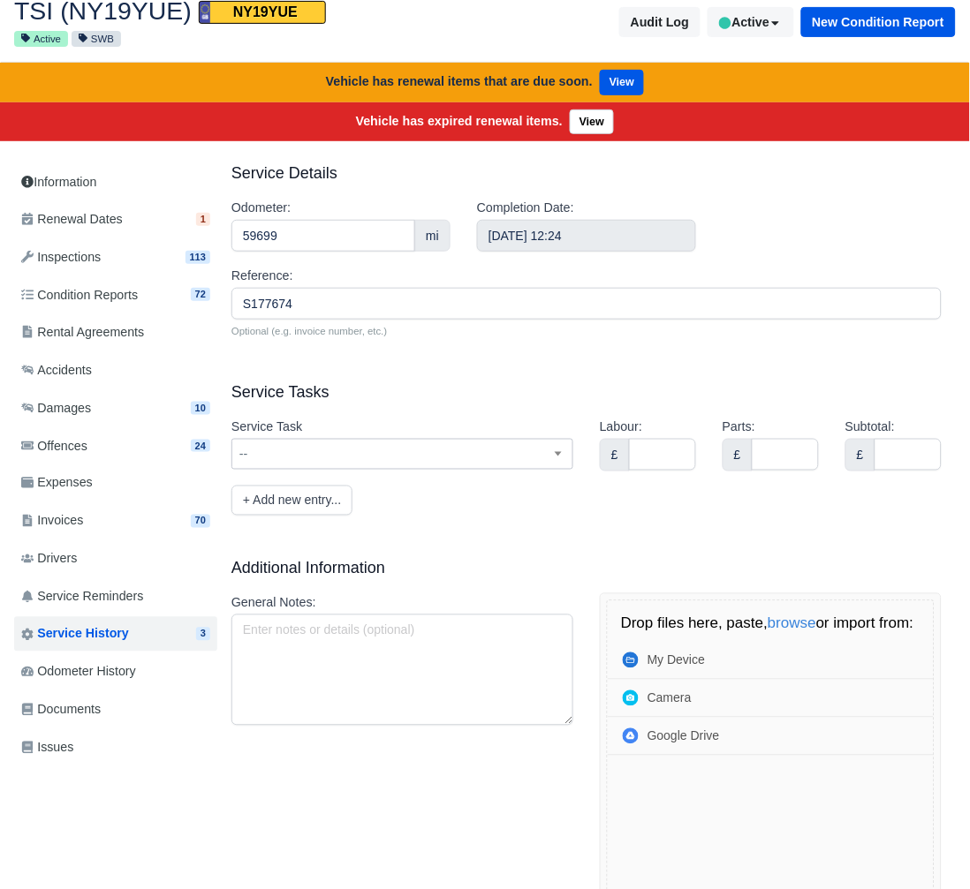
click at [397, 447] on span "--" at bounding box center [402, 454] width 340 height 22
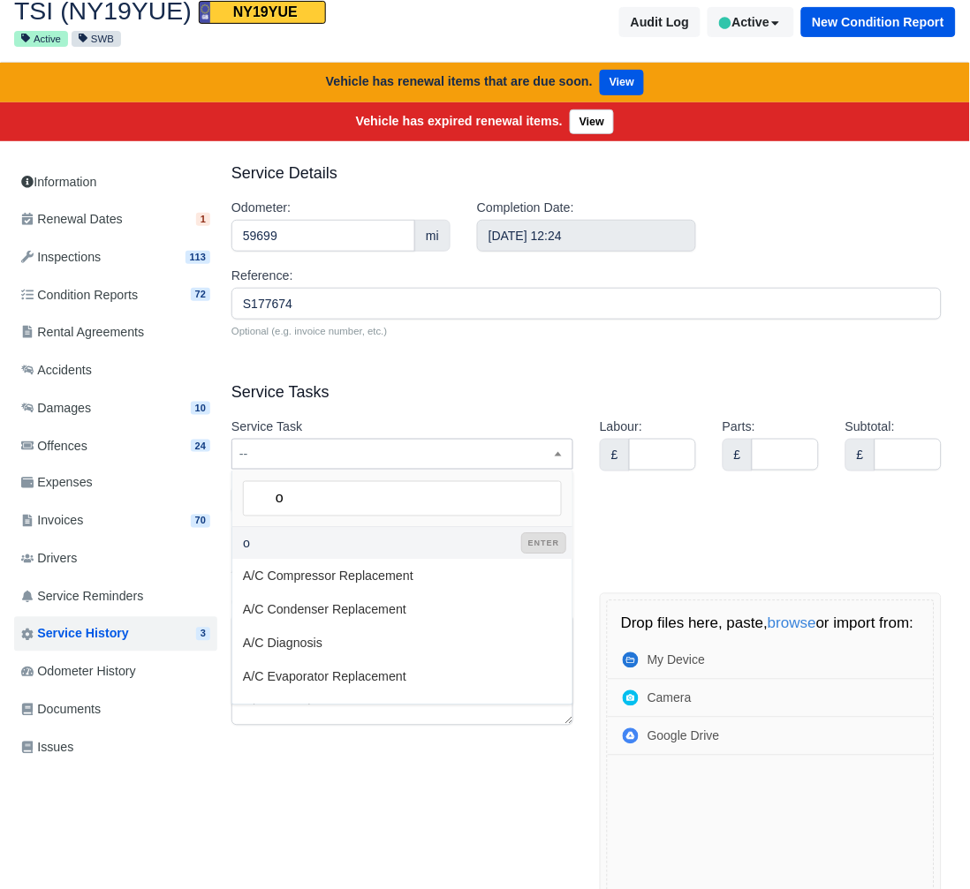
type input "oi"
select select "oi"
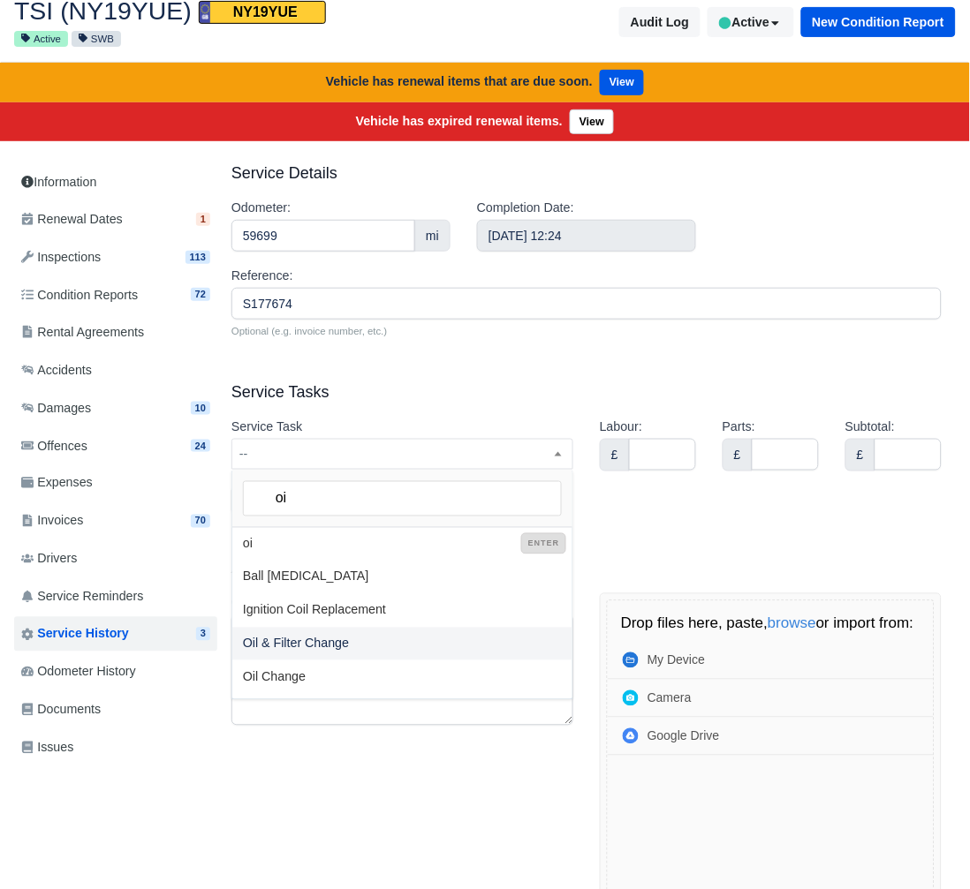
type input "oi"
select select "65"
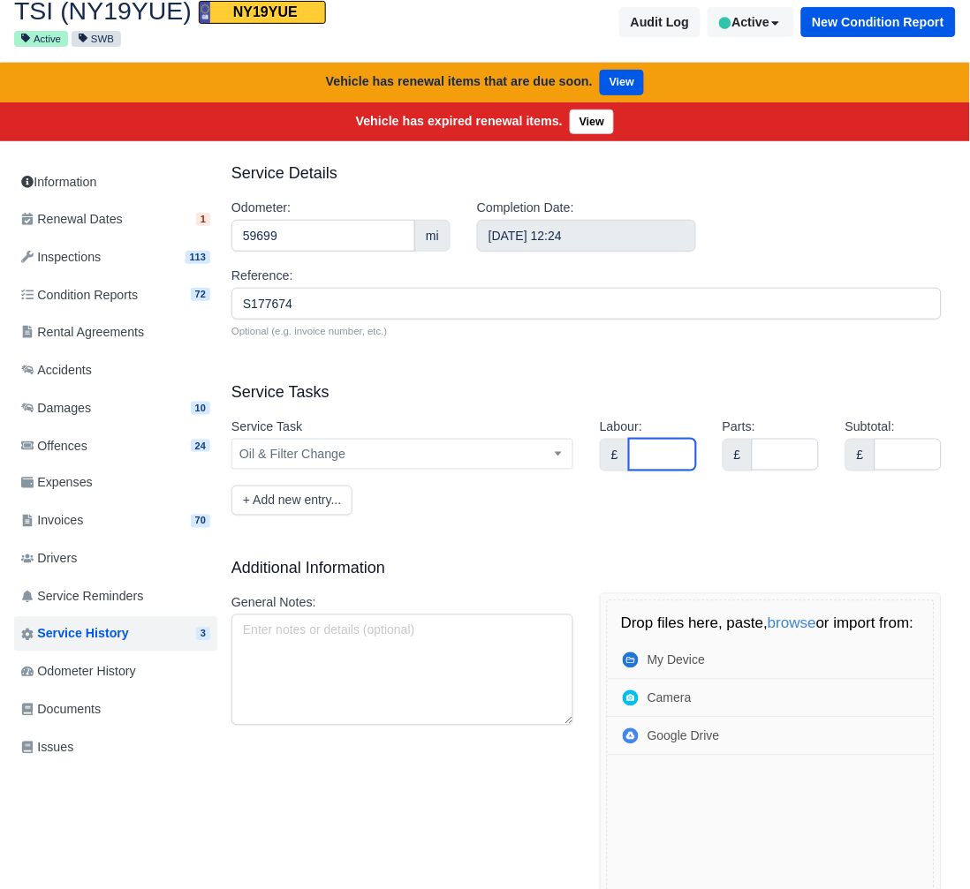
click at [644, 462] on input "Labour:" at bounding box center [662, 455] width 67 height 32
type input "0"
click at [801, 449] on input "Parts:" at bounding box center [785, 455] width 67 height 32
type input "0"
click at [886, 456] on input "Subtotal:" at bounding box center [907, 455] width 67 height 32
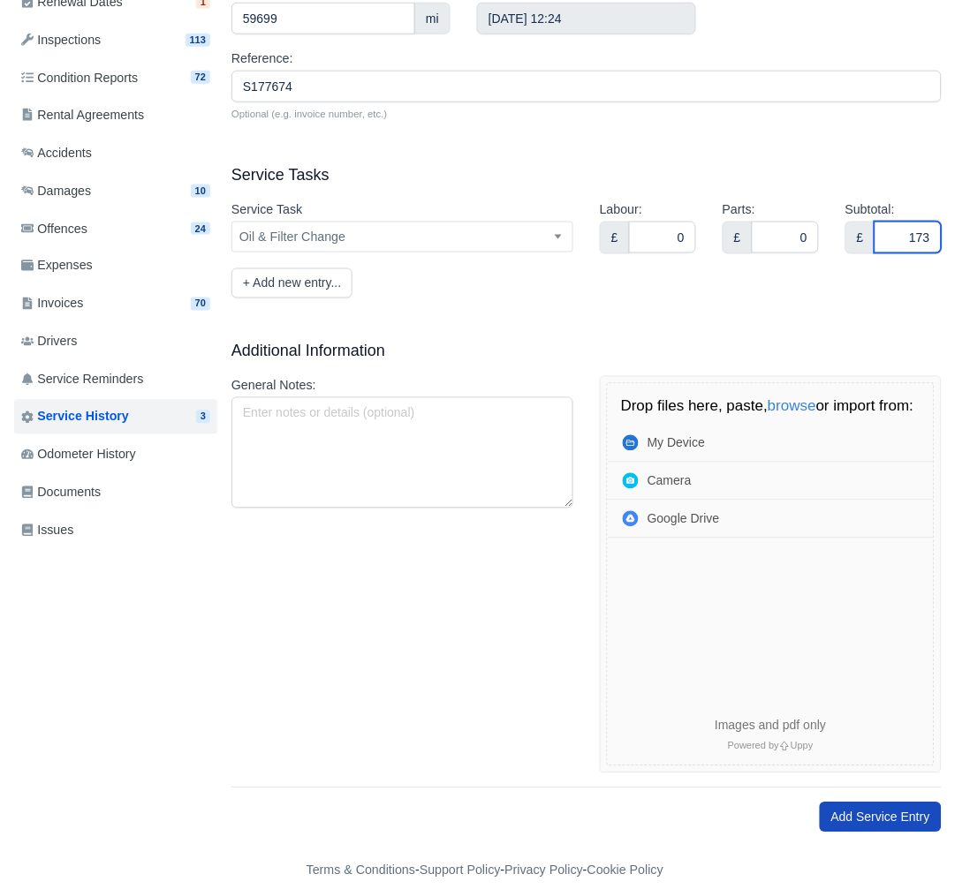
scroll to position [321, 0]
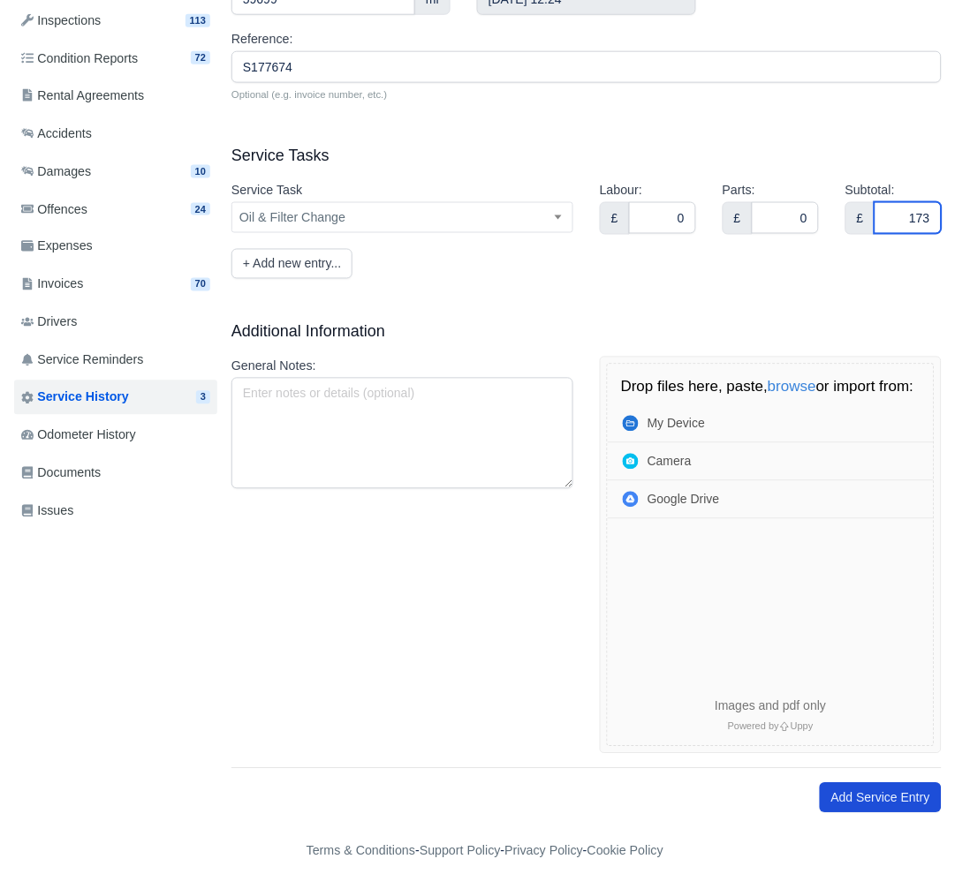
type input "173"
click at [861, 800] on button "Add Service Entry" at bounding box center [881, 798] width 122 height 30
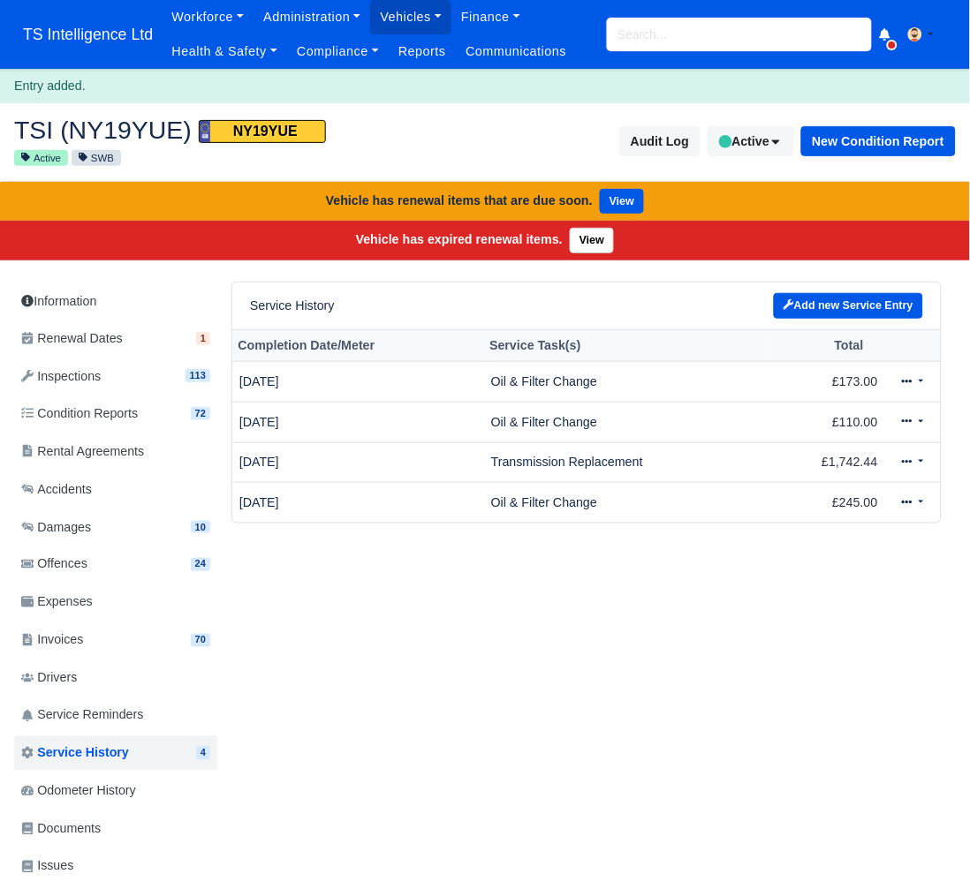
click at [693, 27] on input "search" at bounding box center [739, 35] width 265 height 34
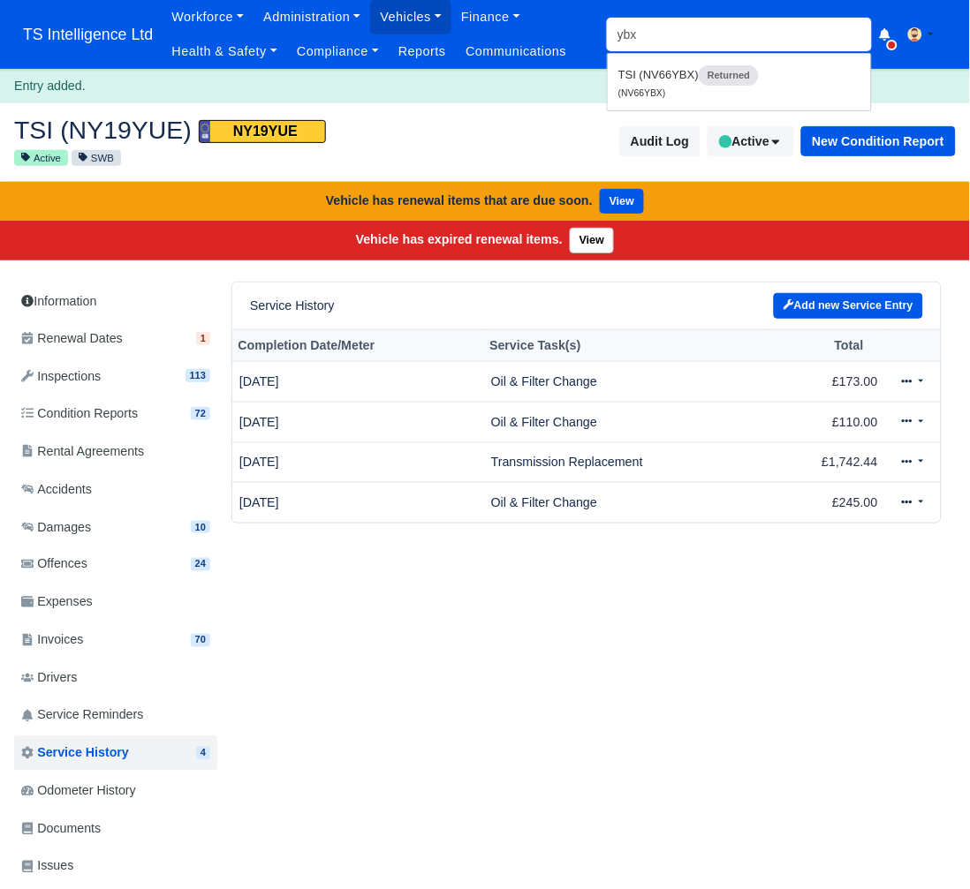
click at [709, 33] on input "ybx" at bounding box center [739, 35] width 265 height 34
click at [708, 33] on input "ybx" at bounding box center [739, 35] width 265 height 34
click at [699, 87] on link "TSI (AE19THV) Active (AE19THV)" at bounding box center [739, 81] width 263 height 47
type input "AE19THV"
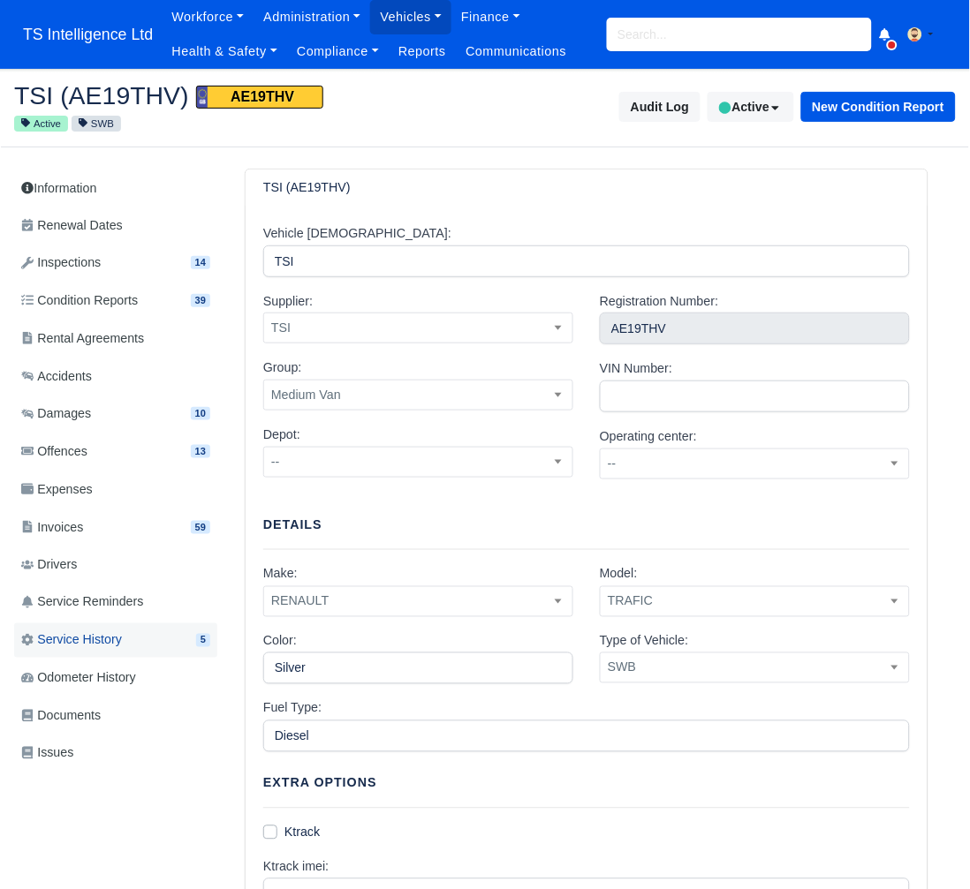
click at [113, 643] on span "Service History" at bounding box center [71, 641] width 101 height 20
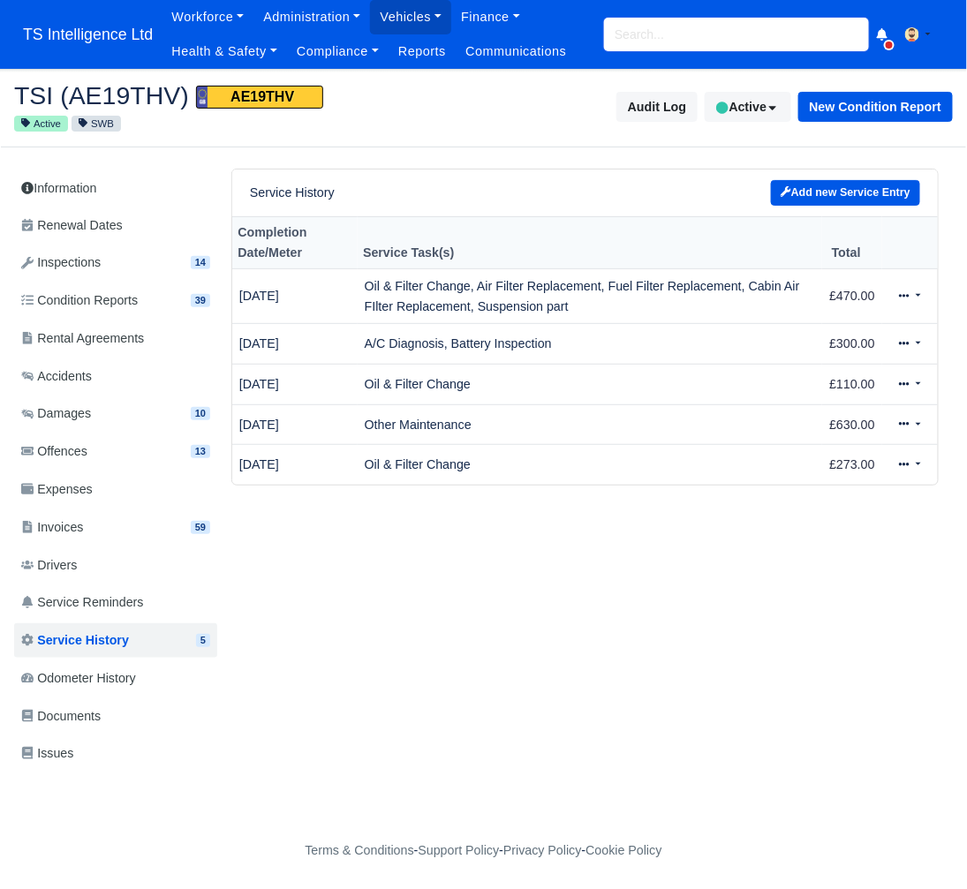
click at [759, 26] on input "search" at bounding box center [736, 35] width 265 height 34
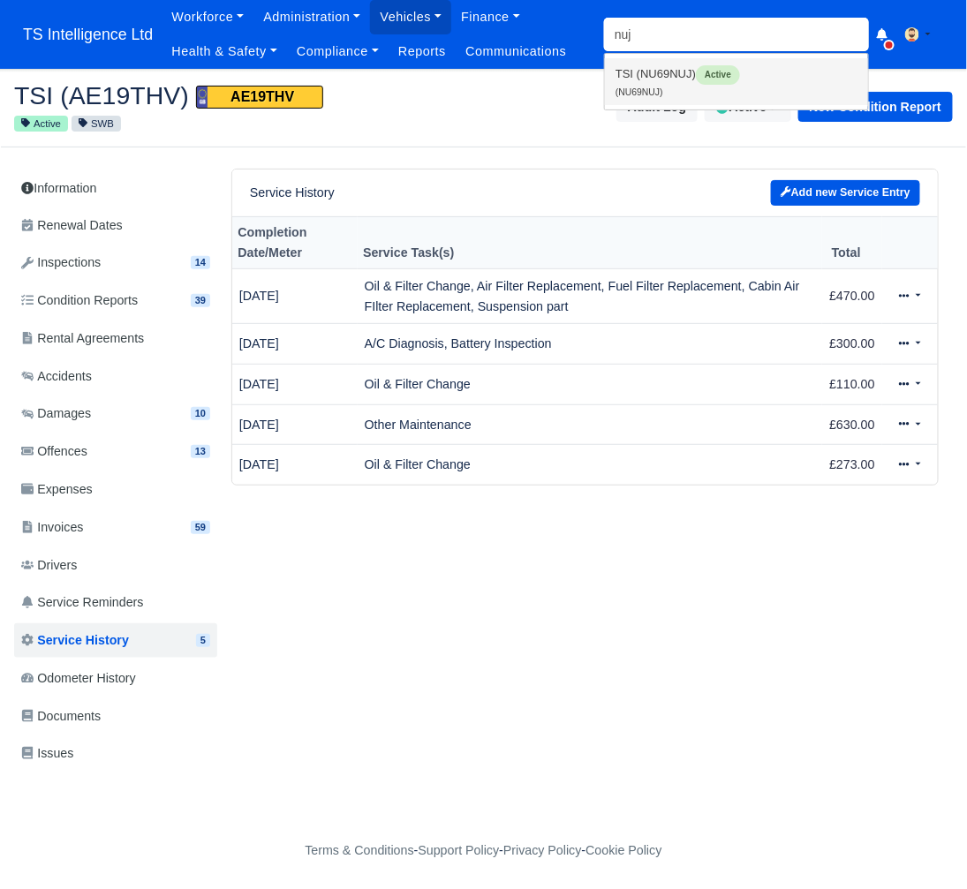
click at [697, 76] on span "Active" at bounding box center [718, 74] width 44 height 19
type input "NU69NUJ"
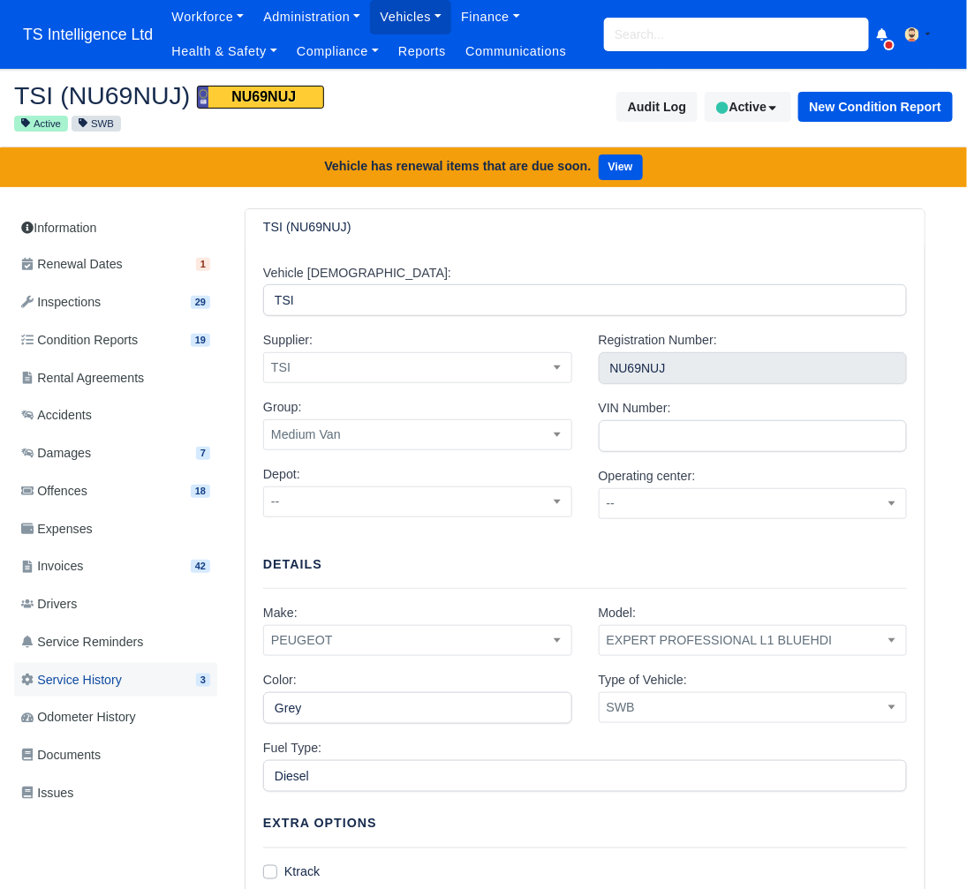
click at [93, 675] on span "Service History" at bounding box center [71, 680] width 101 height 20
